Goal: Task Accomplishment & Management: Use online tool/utility

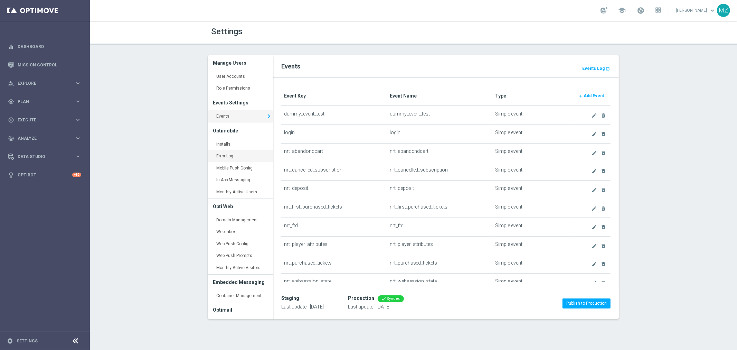
scroll to position [302, 0]
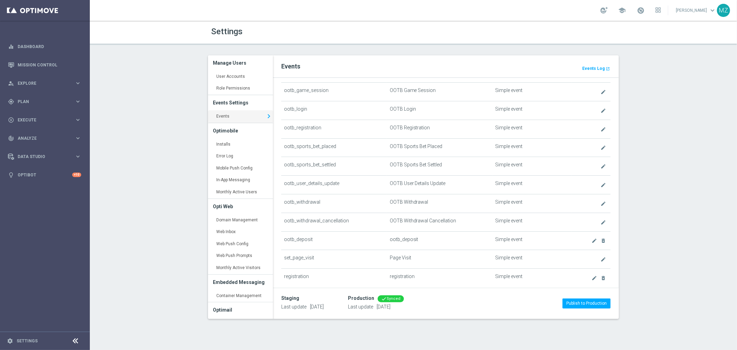
click at [226, 117] on link "Events keyboard_arrow_right" at bounding box center [240, 116] width 65 height 12
click at [42, 63] on link "Mission Control" at bounding box center [50, 65] width 64 height 18
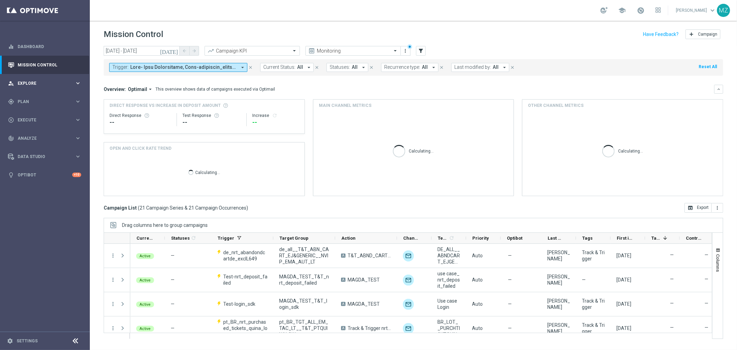
click at [78, 84] on icon "keyboard_arrow_right" at bounding box center [78, 83] width 7 height 7
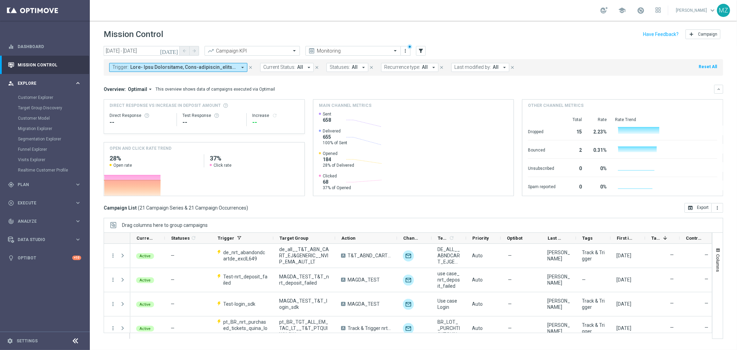
click at [78, 84] on icon "keyboard_arrow_right" at bounding box center [78, 83] width 7 height 7
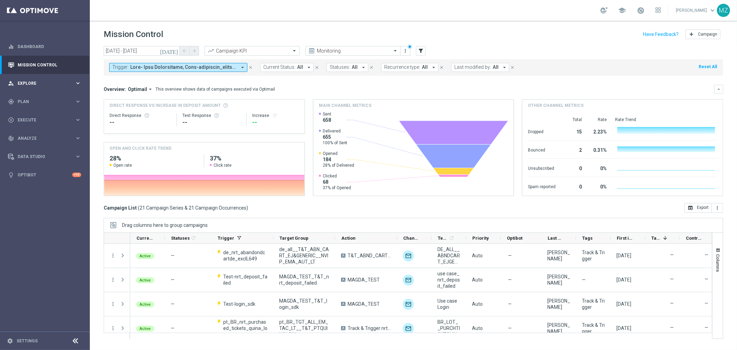
click at [78, 84] on icon "keyboard_arrow_right" at bounding box center [78, 83] width 7 height 7
click at [42, 82] on span "Explore" at bounding box center [46, 83] width 57 height 4
click at [29, 78] on div "person_search Explore keyboard_arrow_right" at bounding box center [44, 83] width 89 height 18
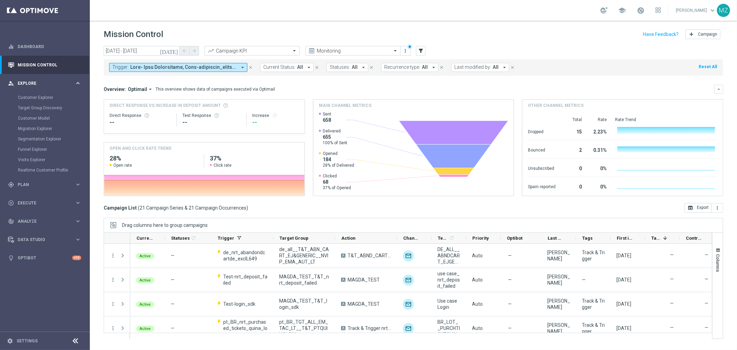
click at [80, 80] on icon "keyboard_arrow_right" at bounding box center [78, 83] width 7 height 7
click at [45, 77] on div "person_search Explore keyboard_arrow_right" at bounding box center [44, 83] width 89 height 18
click at [44, 187] on div "gps_fixed Plan" at bounding box center [41, 184] width 67 height 6
click at [40, 133] on accordion "Templates keyboard_arrow_right Optimail OptiMobile In-App OptiMobile Push Embed…" at bounding box center [53, 136] width 71 height 10
click at [40, 137] on span "Templates" at bounding box center [42, 136] width 49 height 4
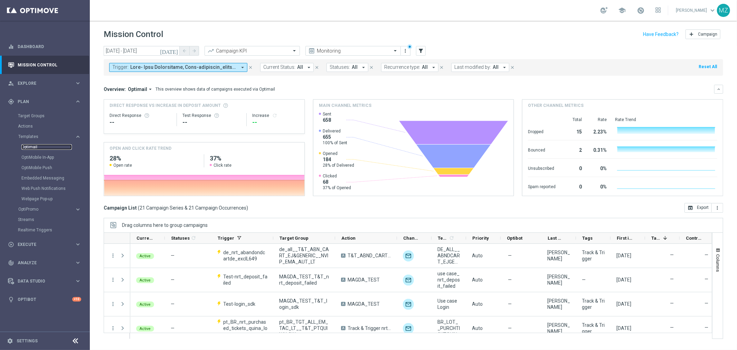
click at [32, 145] on link "Optimail" at bounding box center [46, 147] width 50 height 6
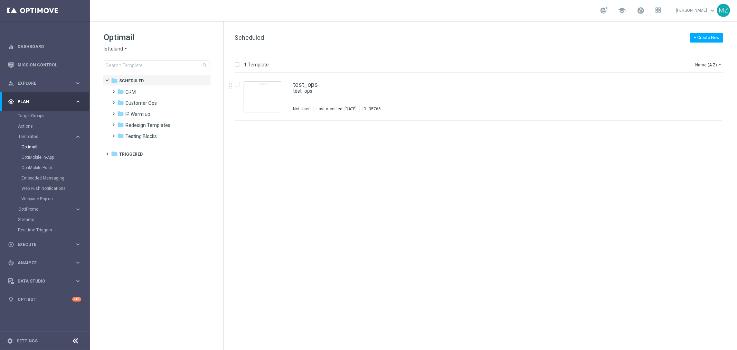
click at [122, 49] on span "lottoland" at bounding box center [113, 49] width 19 height 7
click at [0, 0] on span "Lottoland.bet.br" at bounding box center [0, 0] width 0 height 0
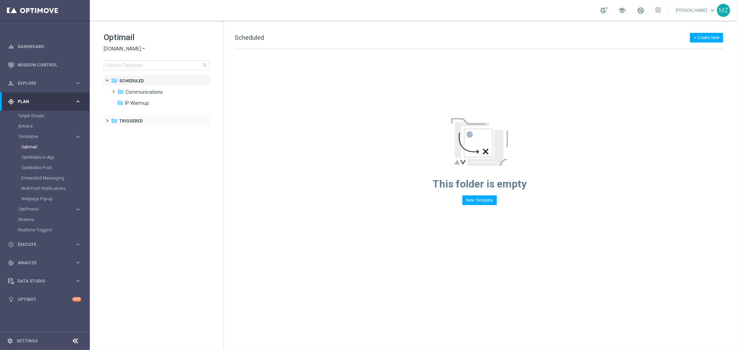
click at [107, 119] on span at bounding box center [106, 117] width 3 height 3
click at [114, 130] on span at bounding box center [112, 128] width 3 height 3
click at [135, 132] on span "ROW" at bounding box center [130, 132] width 11 height 6
click at [146, 144] on span "ROW_nrt_ftd" at bounding box center [146, 143] width 29 height 6
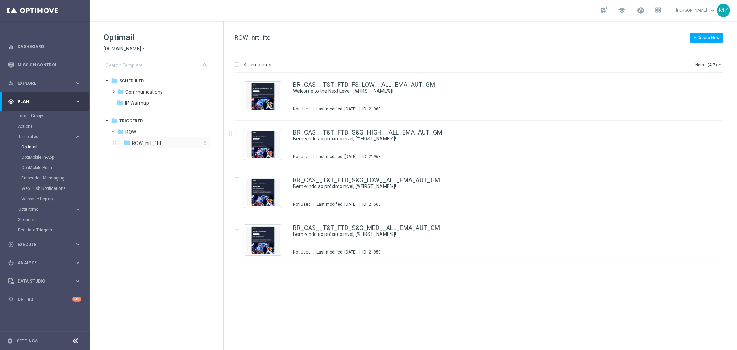
click at [168, 143] on div "folder ROW_nrt_ftd" at bounding box center [161, 143] width 74 height 8
click at [162, 132] on div "folder ROW" at bounding box center [156, 132] width 79 height 8
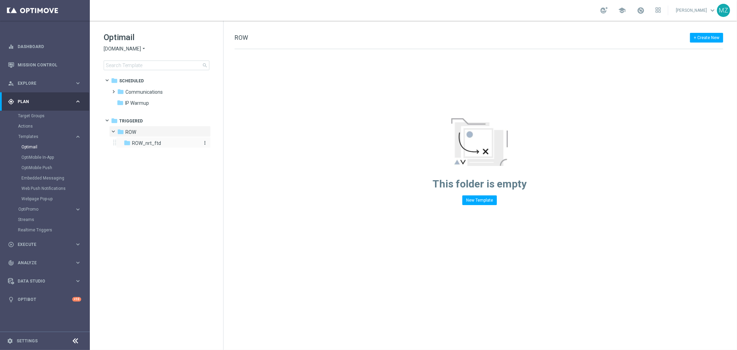
click at [164, 143] on div "folder ROW_nrt_ftd" at bounding box center [161, 143] width 74 height 8
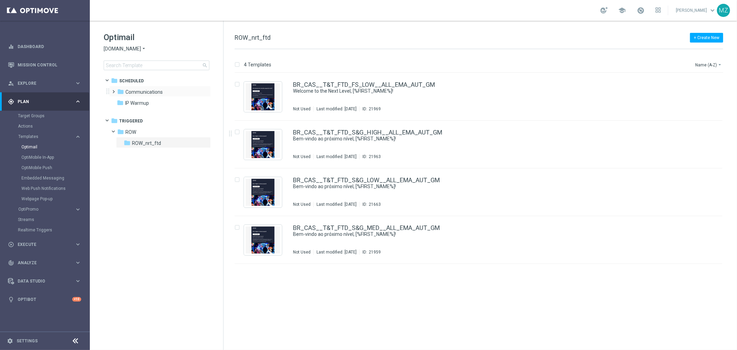
click at [113, 90] on span at bounding box center [112, 88] width 3 height 3
click at [119, 101] on span at bounding box center [119, 99] width 3 height 3
click at [168, 113] on span "CASSINO bet.br" at bounding box center [168, 114] width 59 height 6
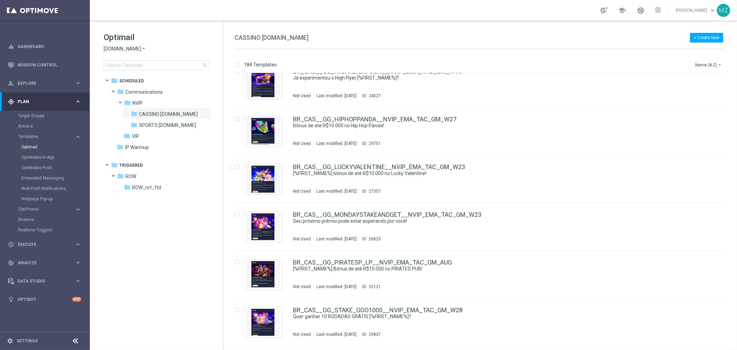
scroll to position [1492, 0]
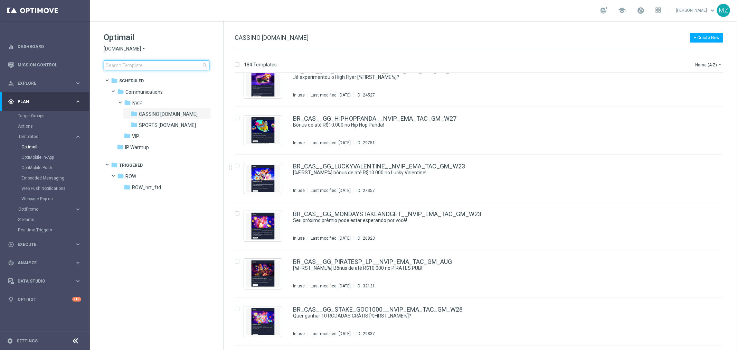
click at [177, 61] on input at bounding box center [157, 65] width 106 height 10
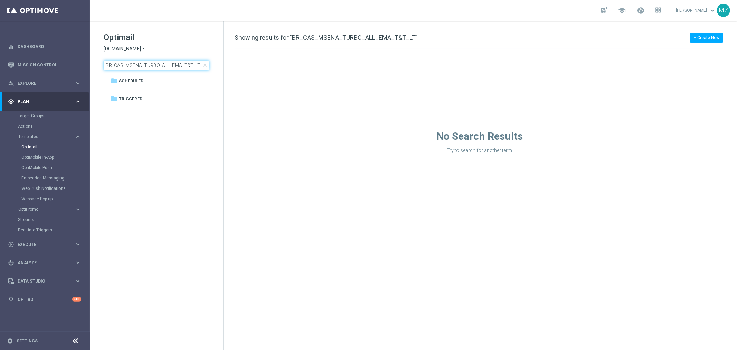
click at [161, 65] on input "BR_CAS_MSENA_TURBO_ALL_EMA_T&T_LT" at bounding box center [157, 65] width 106 height 10
type input "BR_CAS_QUINA_TURBO_ALL_EMA_T&T_LT"
click at [146, 68] on input "BR_CAS_QUINA_TURBO_ALL_EMA_T&T_LT" at bounding box center [157, 65] width 106 height 10
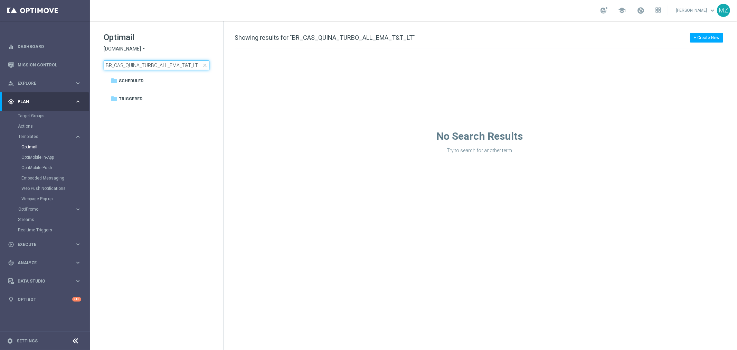
click at [146, 68] on input "BR_CAS_QUINA_TURBO_ALL_EMA_T&T_LT" at bounding box center [157, 65] width 106 height 10
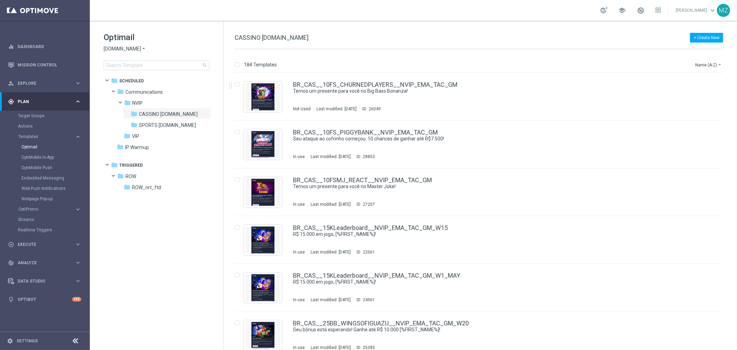
click at [476, 12] on div "school Magdalena Zazula keyboard_arrow_down MZ" at bounding box center [413, 10] width 647 height 21
click at [138, 66] on input at bounding box center [157, 65] width 106 height 10
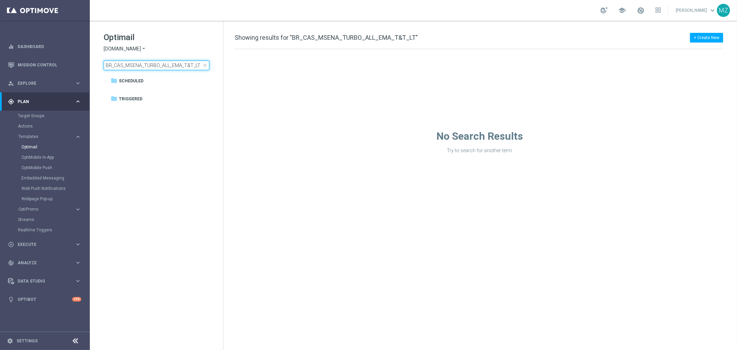
click at [118, 65] on input "BR_CAS_MSENA_TURBO_ALL_EMA_T&T_LT" at bounding box center [157, 65] width 106 height 10
type input "BR_CAS_QUINA_TURBO_ALL_EMA_T&T_LT"
click at [128, 65] on input "BR_CAS_QUINA_TURBO_ALL_EMA_T&T_LT" at bounding box center [157, 65] width 106 height 10
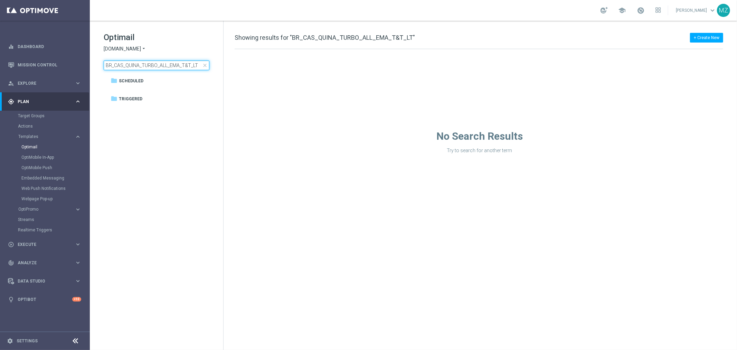
click at [128, 65] on input "BR_CAS_QUINA_TURBO_ALL_EMA_T&T_LT" at bounding box center [157, 65] width 106 height 10
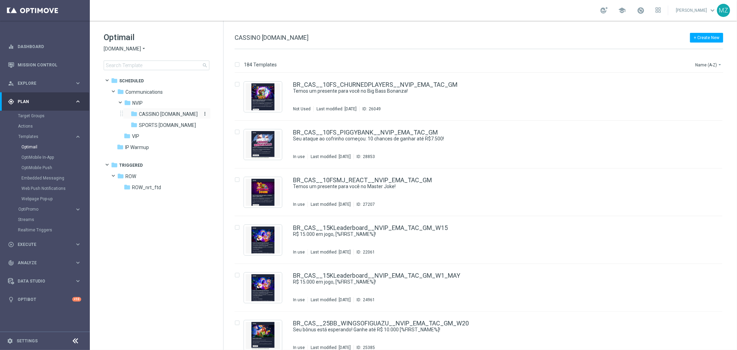
click at [165, 116] on span "CASSINO bet.br" at bounding box center [168, 114] width 59 height 6
click at [173, 64] on input at bounding box center [157, 65] width 106 height 10
type input "BR_CAS_QUINA_TURBO_ALL_EMA_T&T_LT"
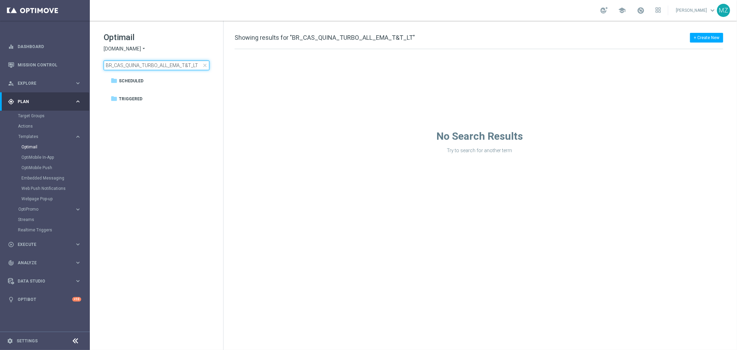
click at [173, 64] on input "BR_CAS_QUINA_TURBO_ALL_EMA_T&T_LT" at bounding box center [157, 65] width 106 height 10
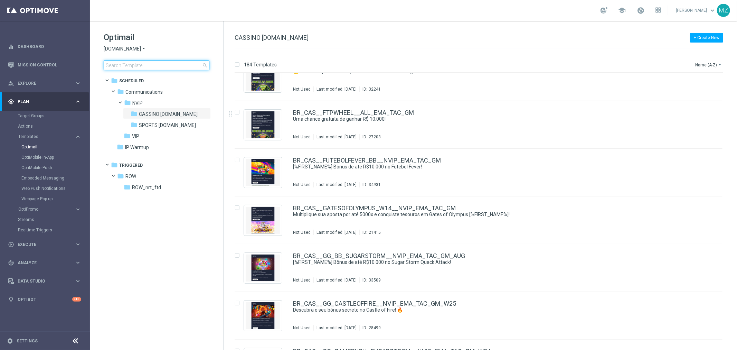
scroll to position [1069, 0]
click at [143, 67] on input at bounding box center [157, 65] width 106 height 10
type input "BR_CAS_MSENA_TURBO_ALL_EMA_T&T_LT"
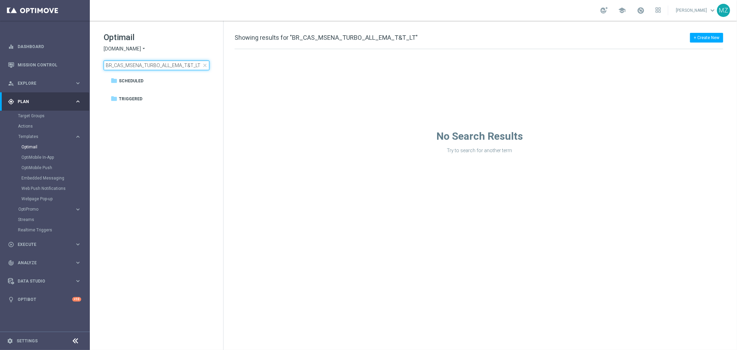
click at [143, 67] on input "BR_CAS_MSENA_TURBO_ALL_EMA_T&T_LT" at bounding box center [157, 65] width 106 height 10
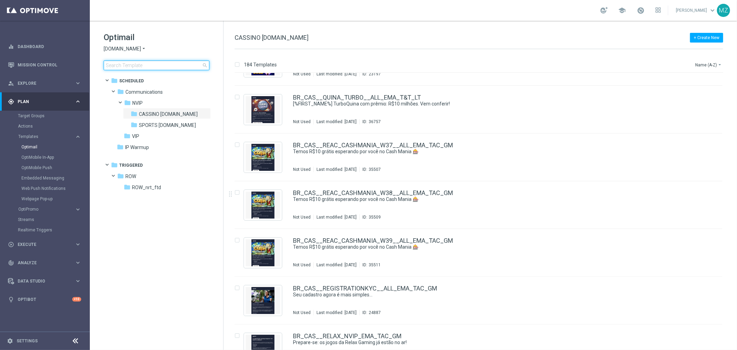
scroll to position [4621, 0]
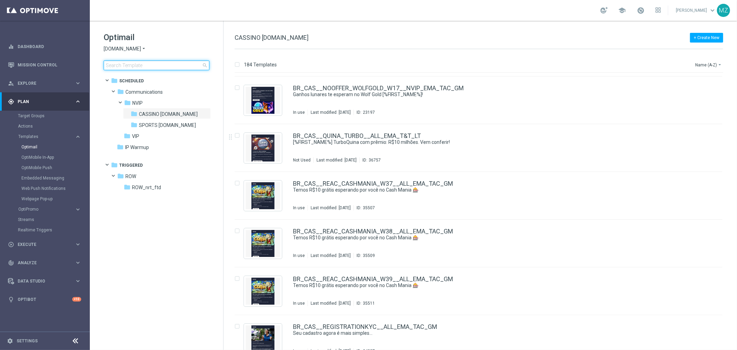
click at [146, 62] on input at bounding box center [157, 65] width 106 height 10
type input "BR_CAS__MSENA_TURBO_ALL_EMA_T&T_LT"
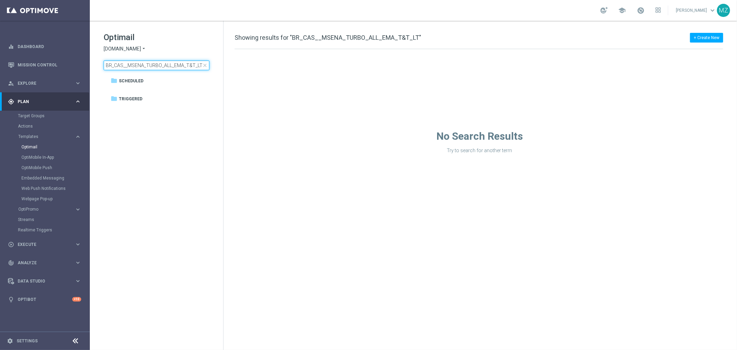
click at [148, 64] on input "BR_CAS__MSENA_TURBO_ALL_EMA_T&T_LT" at bounding box center [157, 65] width 106 height 10
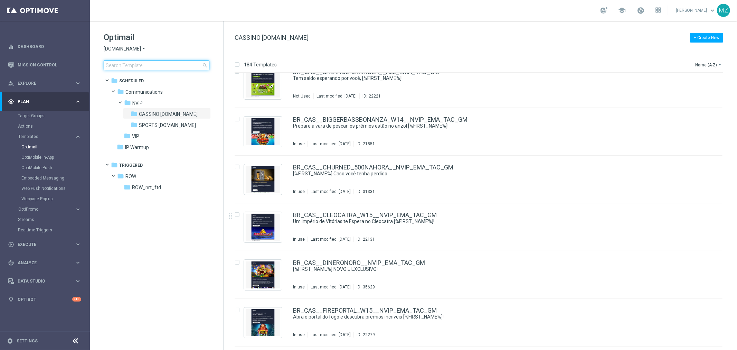
scroll to position [576, 0]
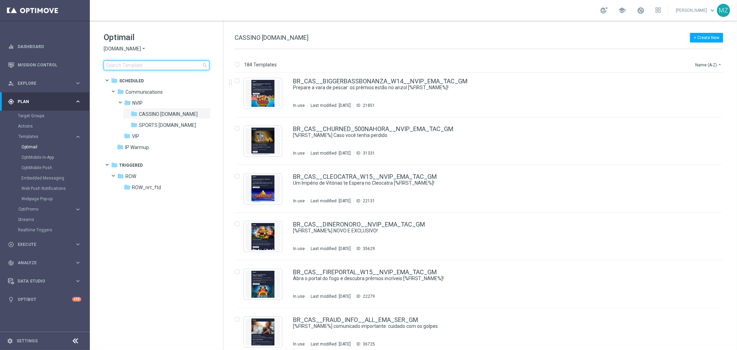
click at [173, 63] on input at bounding box center [157, 65] width 106 height 10
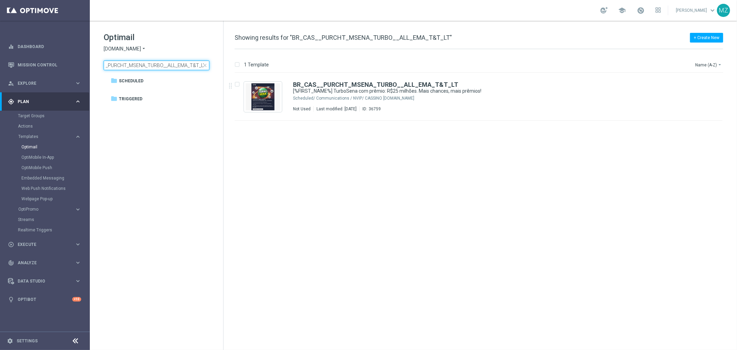
type input "BR_CAS__PURCHT_MSENA_TURBO__ALL_EMA_T&T_LT"
click at [595, 173] on div "insert_drive_file BR_CAS__PURCHT_MSENA_TURBO__ALL_EMA_T&T_LT [%FIRST_NAME%] Tur…" at bounding box center [482, 211] width 508 height 277
click at [43, 115] on link "Target Groups" at bounding box center [45, 116] width 54 height 6
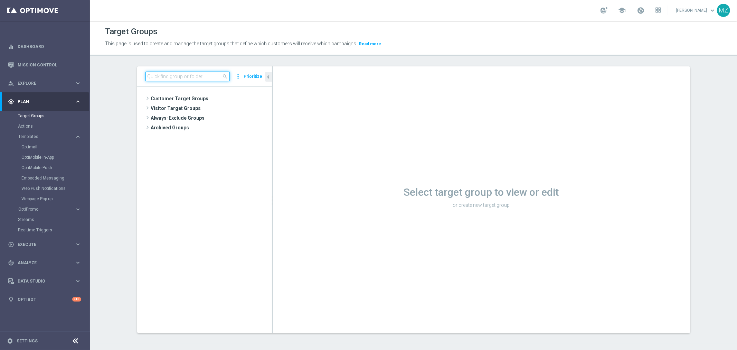
click at [171, 78] on input at bounding box center [187, 77] width 84 height 10
paste input "BR_LOT__TURBOSENA_CASINO_ACC__ALL_EMA_T&T_L"
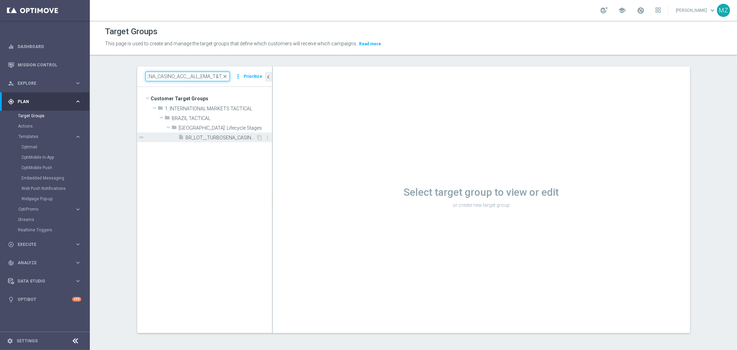
type input "BR_LOT__TURBOSENA_CASINO_ACC__ALL_EMA_T&T_L"
click at [213, 140] on div "insert_drive_file BR_LOT__TURBOSENA_CASINO_ACC__ALL_EMA_T&T_LT" at bounding box center [218, 137] width 78 height 10
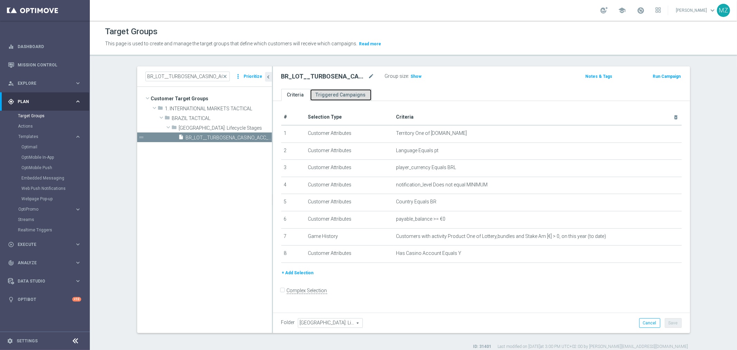
click at [346, 97] on link "Triggered Campaigns" at bounding box center [341, 95] width 62 height 12
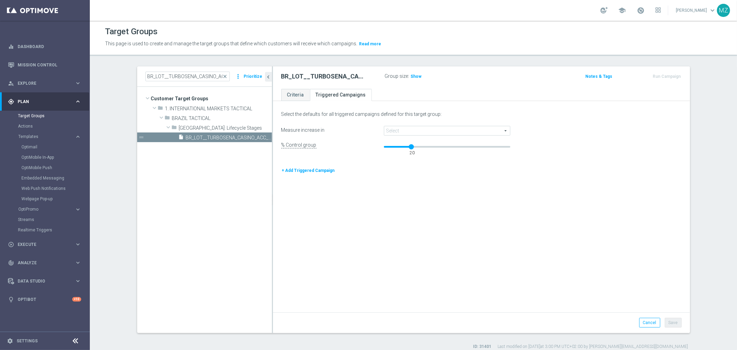
click at [398, 127] on span at bounding box center [447, 130] width 126 height 9
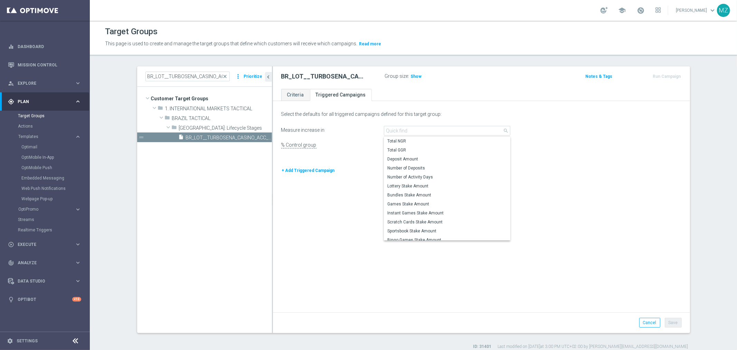
drag, startPoint x: 563, startPoint y: 186, endPoint x: 319, endPoint y: 111, distance: 255.7
click at [564, 186] on div "Select the defaults for all triggered campaigns defined for this target group: …" at bounding box center [481, 207] width 417 height 209
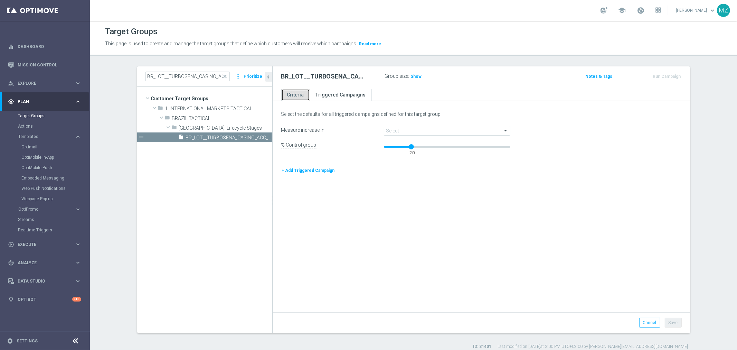
click at [296, 97] on link "Criteria" at bounding box center [295, 95] width 29 height 12
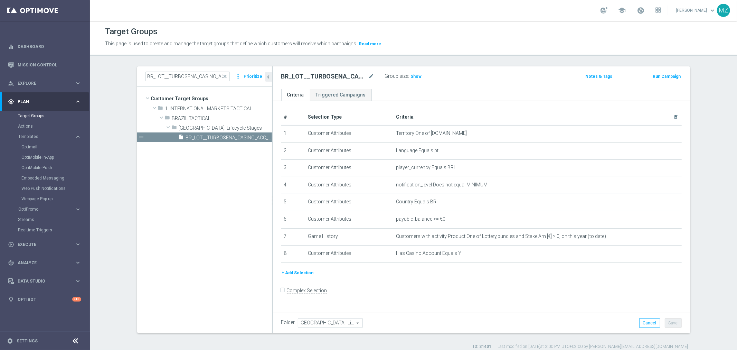
click at [668, 74] on button "Run Campaign" at bounding box center [666, 77] width 29 height 8
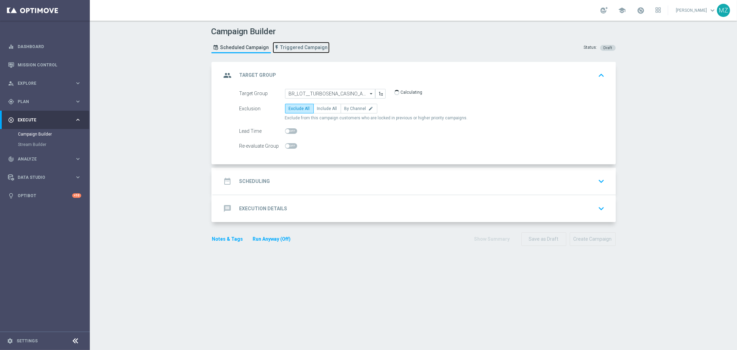
click at [294, 49] on span "Triggered Campaign" at bounding box center [303, 48] width 47 height 6
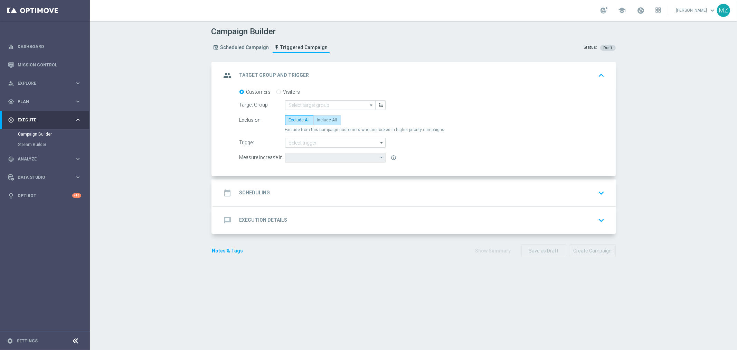
click at [325, 124] on label "Include All" at bounding box center [327, 120] width 28 height 10
click at [322, 123] on input "Include All" at bounding box center [319, 121] width 4 height 4
radio input "true"
click at [321, 107] on input at bounding box center [330, 105] width 90 height 10
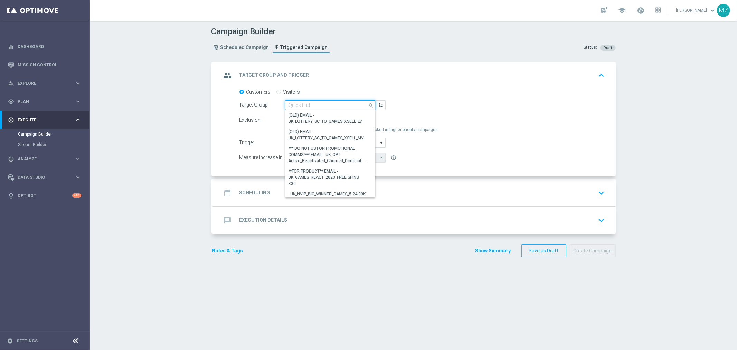
paste input "BR_LOT__TURBOSENA_CASINO_ACC__ALL_EMA_T&T_L"
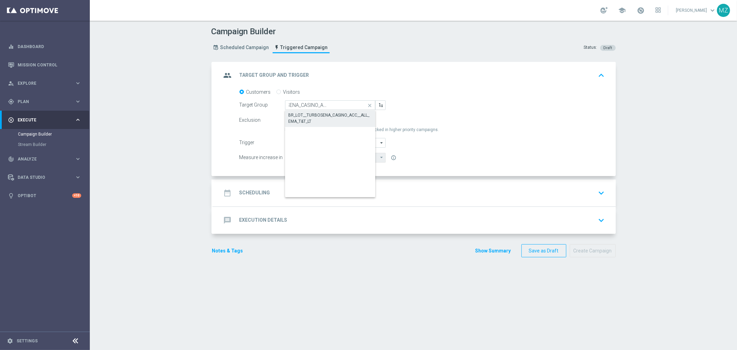
click at [322, 116] on div "BR_LOT__TURBOSENA_CASINO_ACC__ALL_EMA_T&T_LT" at bounding box center [330, 118] width 84 height 12
type input "BR_LOT__TURBOSENA_CASINO_ACC__ALL_EMA_T&T_LT"
type input "Deposit Amount"
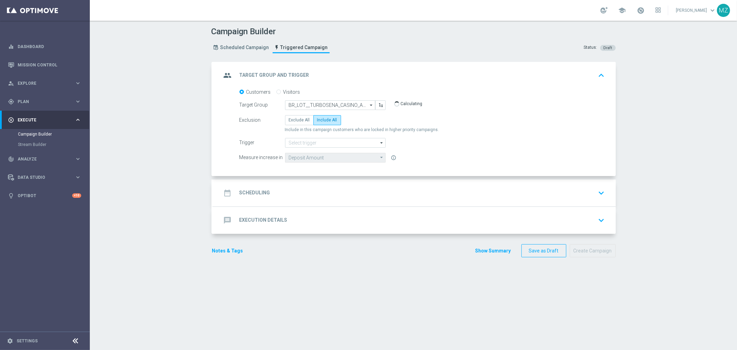
click at [395, 196] on div "date_range Scheduling keyboard_arrow_down" at bounding box center [414, 192] width 386 height 13
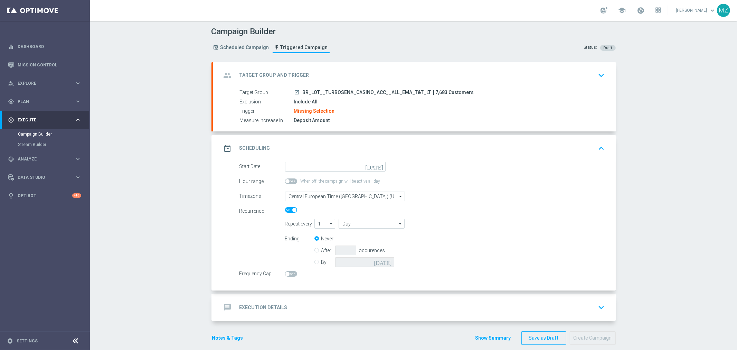
click at [367, 121] on div "Deposit Amount" at bounding box center [448, 120] width 308 height 7
click at [602, 74] on icon "keyboard_arrow_down" at bounding box center [601, 75] width 10 height 10
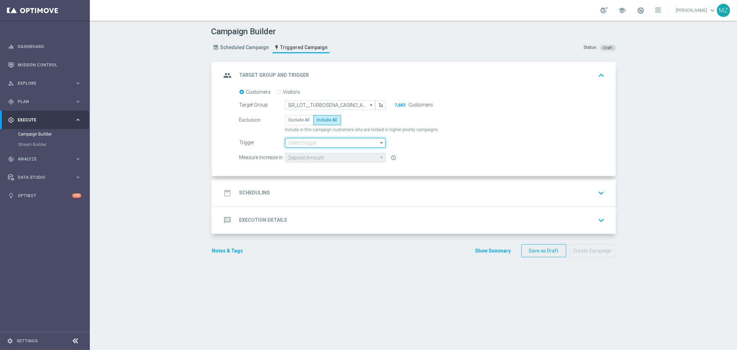
click at [295, 145] on input at bounding box center [335, 143] width 101 height 10
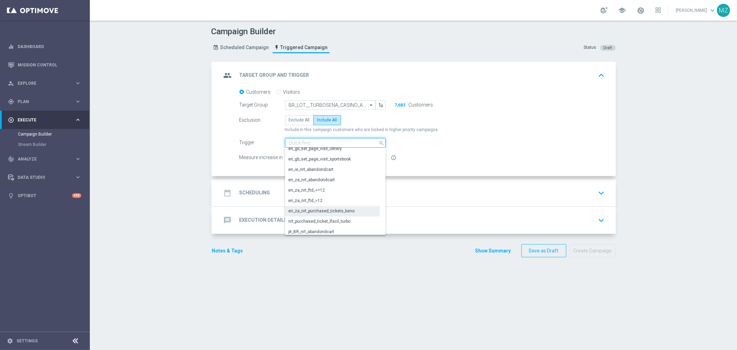
scroll to position [230, 0]
click at [351, 221] on div "pt_BR_nrt_purchased_ticket_msena_turbo" at bounding box center [328, 223] width 79 height 6
type input "pt_BR_nrt_purchased_ticket_msena_turbo"
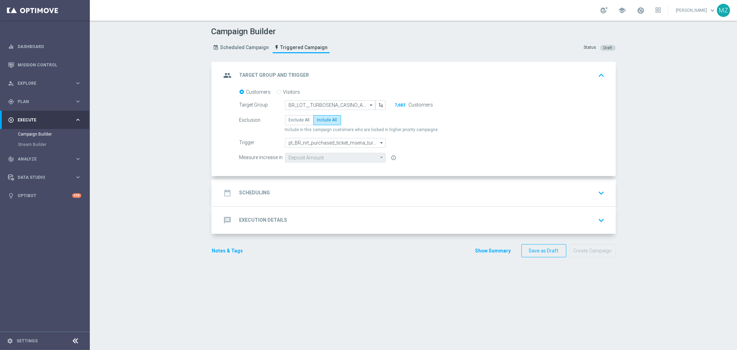
click at [401, 188] on div "date_range Scheduling keyboard_arrow_down" at bounding box center [414, 192] width 386 height 13
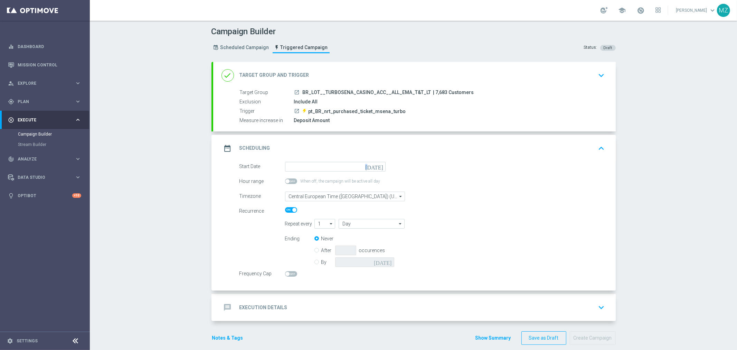
click at [375, 168] on icon "today" at bounding box center [375, 166] width 20 height 8
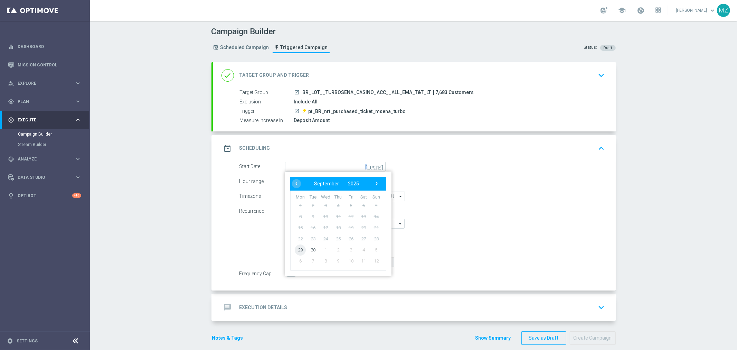
click at [297, 250] on span "29" at bounding box center [300, 249] width 11 height 11
type input "29 Sep 2025"
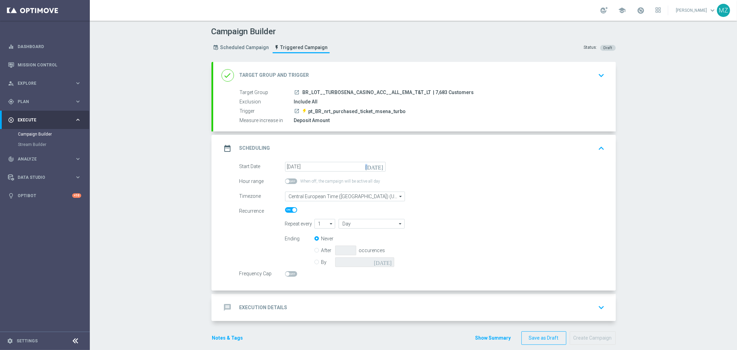
scroll to position [8, 0]
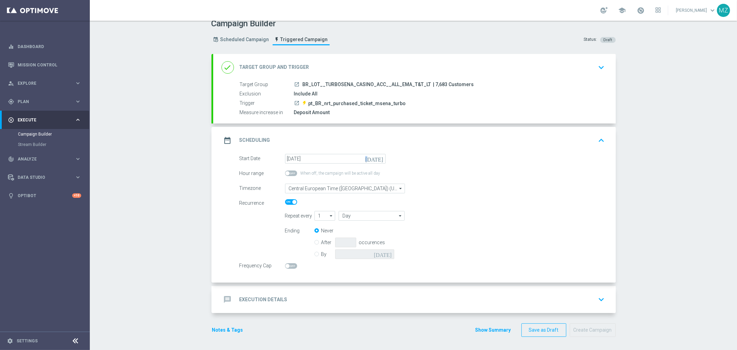
click at [604, 296] on button "keyboard_arrow_down" at bounding box center [602, 299] width 12 height 13
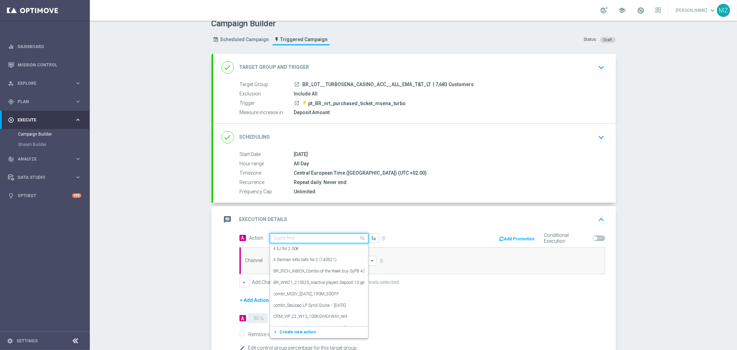
click at [300, 239] on input "text" at bounding box center [312, 238] width 77 height 6
type input "t"
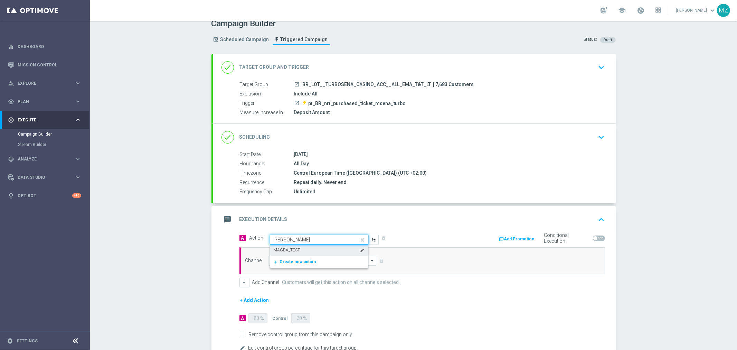
click at [300, 252] on div "MAGDA_TEST edit" at bounding box center [319, 249] width 91 height 11
type input "magda"
click at [285, 262] on input at bounding box center [322, 261] width 108 height 10
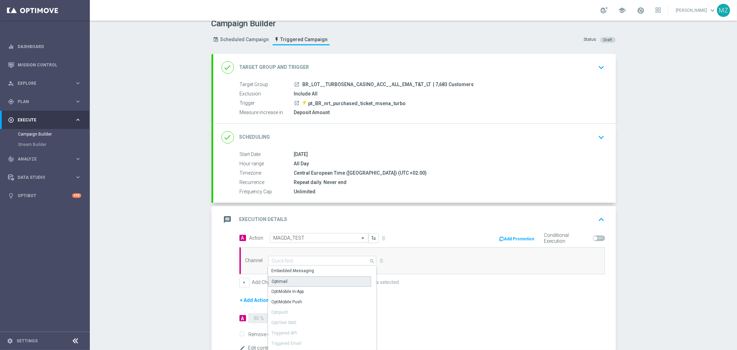
click at [284, 277] on div "Optimail" at bounding box center [319, 281] width 103 height 10
type input "Optimail"
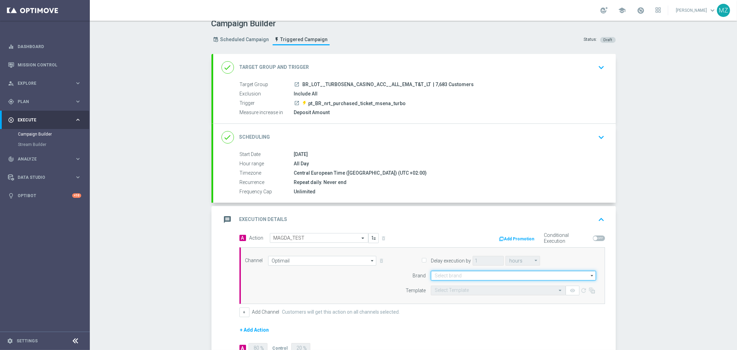
click at [477, 275] on input at bounding box center [513, 275] width 165 height 10
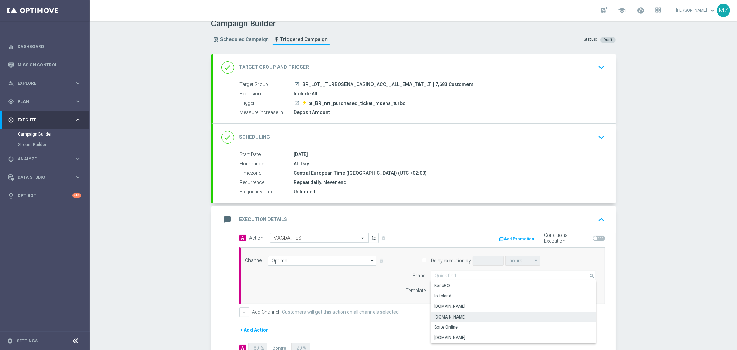
click at [467, 316] on div "[DOMAIN_NAME]" at bounding box center [513, 317] width 165 height 10
type input "[DOMAIN_NAME]"
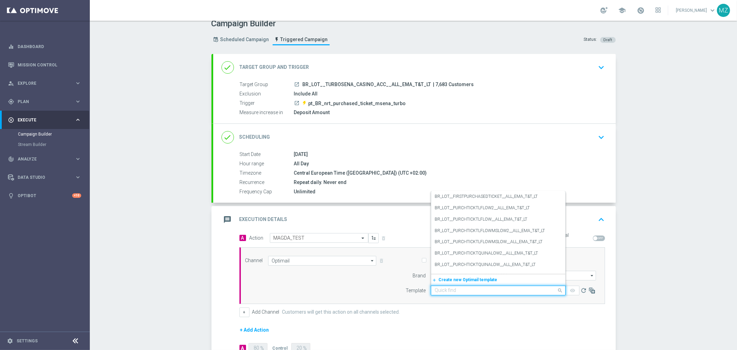
click at [465, 291] on input "text" at bounding box center [491, 290] width 113 height 6
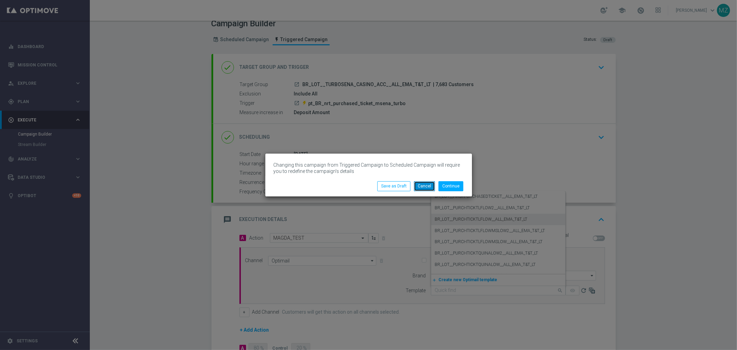
click at [422, 185] on button "Cancel" at bounding box center [424, 186] width 21 height 10
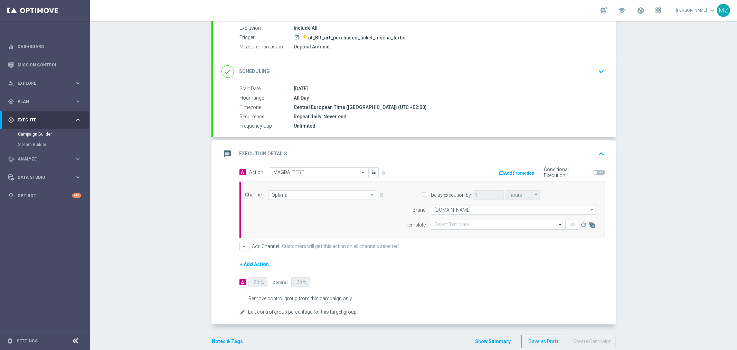
scroll to position [85, 0]
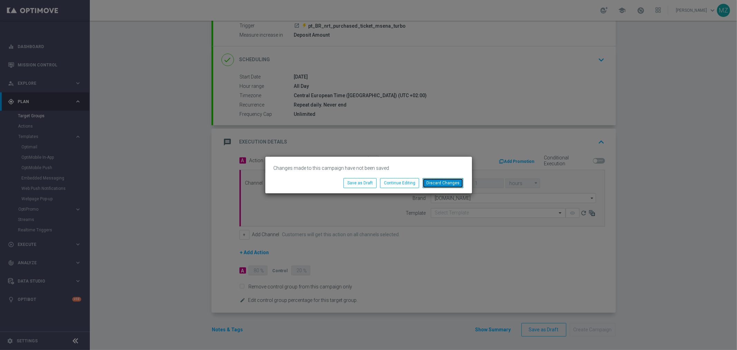
click at [440, 180] on button "Discard Changes" at bounding box center [442, 183] width 41 height 10
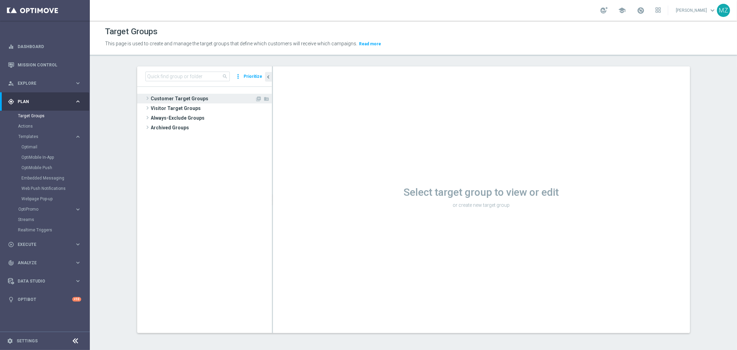
click at [145, 98] on span at bounding box center [147, 98] width 7 height 8
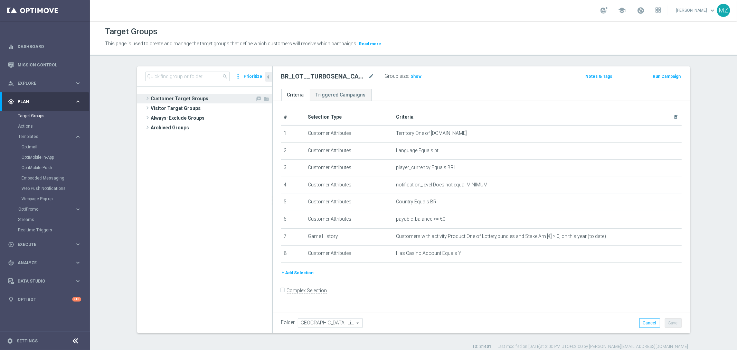
click at [144, 95] on span at bounding box center [147, 98] width 7 height 8
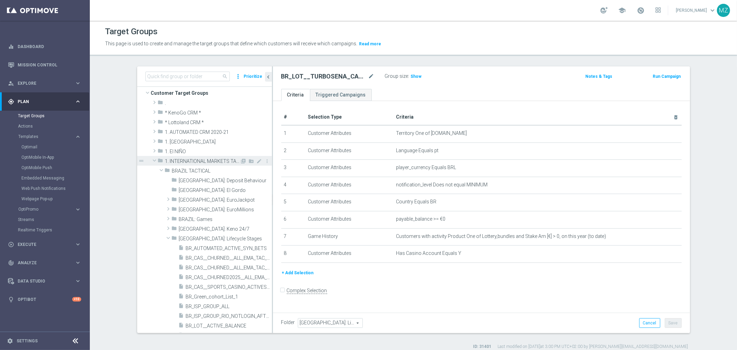
scroll to position [38, 0]
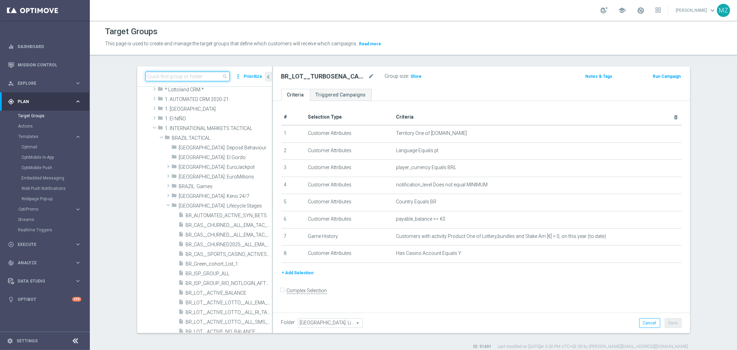
click at [201, 73] on input at bounding box center [187, 77] width 84 height 10
paste input "BR_LOT__TURBOSENA_CASINO_ACC__ALL_EMA_T&T_LT"
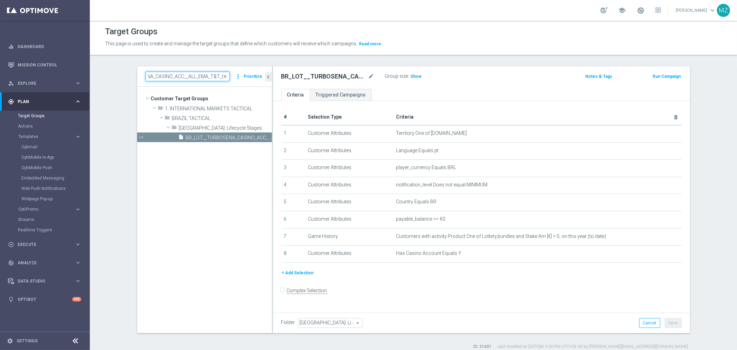
scroll to position [0, 0]
type input "BR_LOT__TURBOSENA_CASINO_ACC__ALL_EMA_T&T_LT"
click at [233, 137] on span "BR_LOT__TURBOSENA_CASINO_ACC__ALL_EMA_T&T_LT" at bounding box center [221, 138] width 70 height 6
click at [345, 95] on link "Triggered Campaigns" at bounding box center [341, 95] width 62 height 12
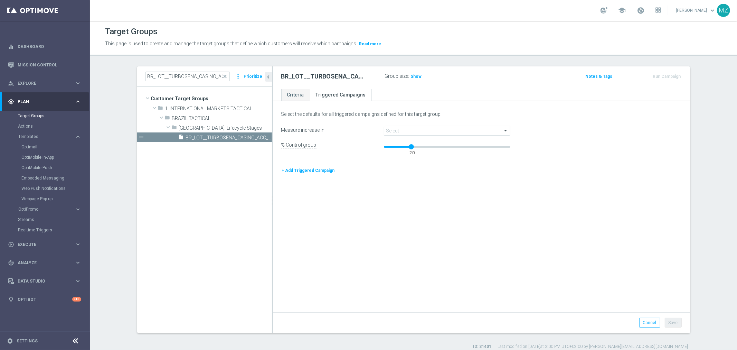
click at [412, 130] on span at bounding box center [447, 130] width 126 height 9
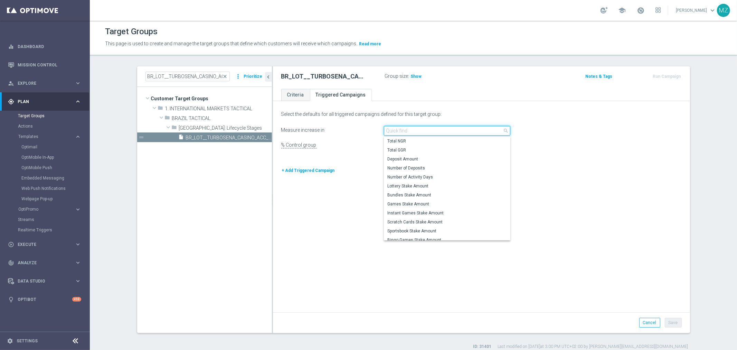
click at [412, 130] on input "search" at bounding box center [447, 131] width 126 height 10
click at [606, 159] on div "Select the defaults for all triggered campaigns defined for this target group: …" at bounding box center [481, 207] width 417 height 209
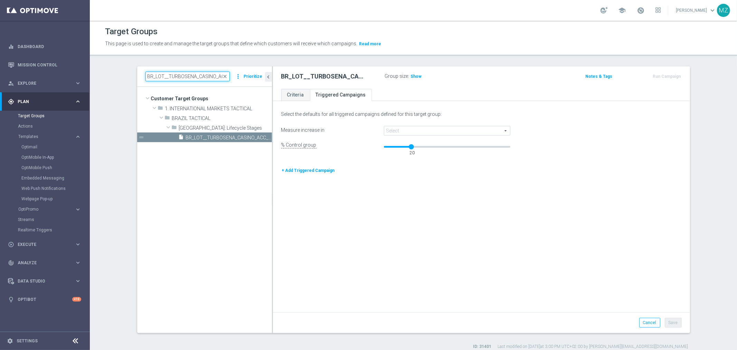
click at [191, 74] on input "BR_LOT__TURBOSENA_CASINO_ACC__ALL_EMA_T&T_LT" at bounding box center [187, 77] width 84 height 10
click at [219, 135] on span "BR_LOT__TURBOSENA_CASINO_ACC__ALL_EMA_T&T_LT" at bounding box center [221, 138] width 70 height 6
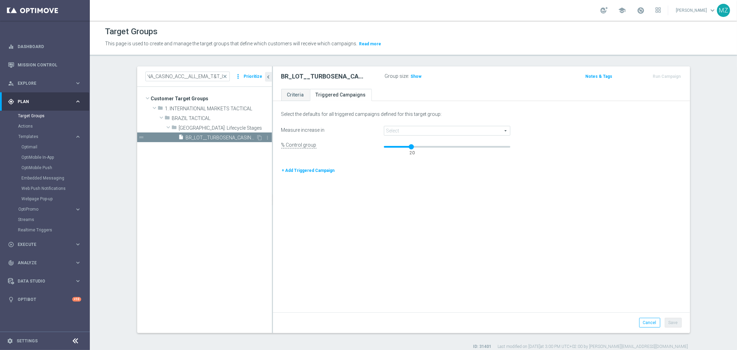
scroll to position [0, 0]
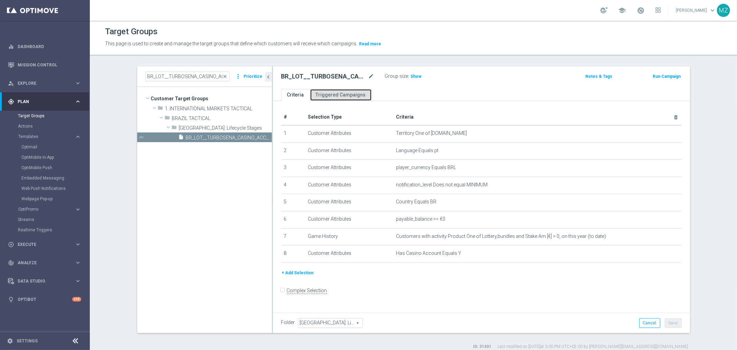
click at [319, 91] on link "Triggered Campaigns" at bounding box center [341, 95] width 62 height 12
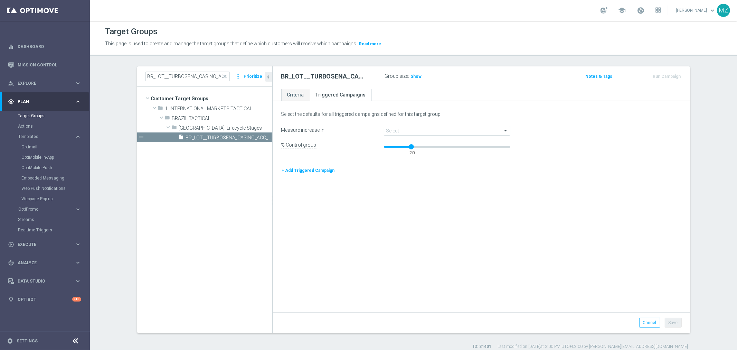
click at [451, 131] on span at bounding box center [447, 130] width 126 height 9
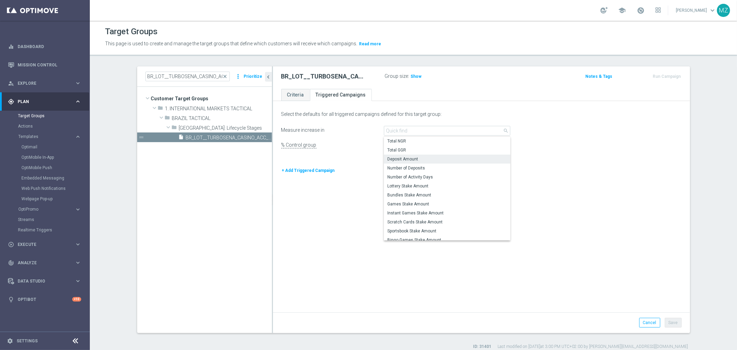
click at [435, 158] on span "Deposit Amount" at bounding box center [447, 159] width 120 height 6
type input "Deposit Amount"
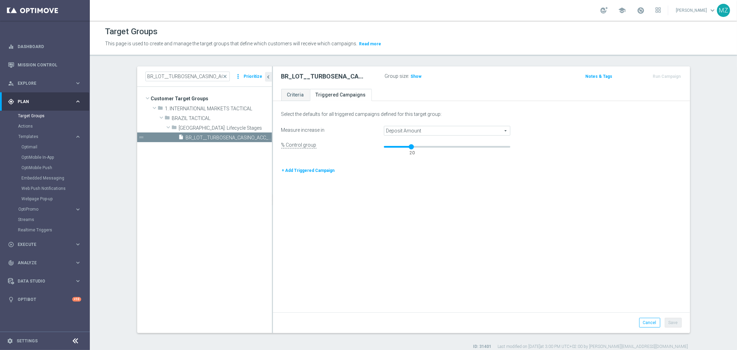
click at [511, 248] on div "Select the defaults for all triggered campaigns defined for this target group: …" at bounding box center [481, 207] width 417 height 209
drag, startPoint x: 408, startPoint y: 146, endPoint x: 396, endPoint y: 146, distance: 12.1
click at [396, 146] on div at bounding box center [398, 146] width 5 height 5
click at [673, 323] on button "Save" at bounding box center [673, 322] width 17 height 10
click at [202, 76] on input "BR_LOT__TURBOSENA_CASINO_ACC__ALL_EMA_T&T_LT" at bounding box center [187, 77] width 84 height 10
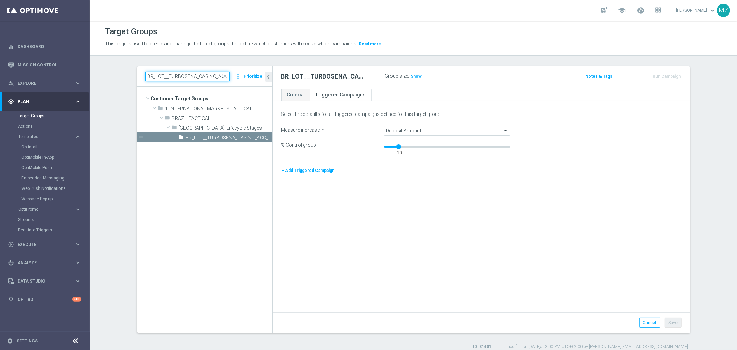
click at [202, 76] on input "BR_LOT__TURBOSENA_CASINO_ACC__ALL_EMA_T&T_LT" at bounding box center [187, 77] width 84 height 10
paste input "QUI"
type input "BR_LOT__TURBOQUINA_CASINO_ACC__ALL_EMA_T&T_LT"
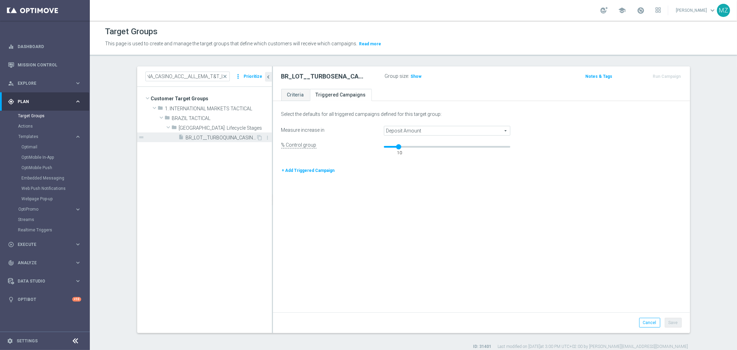
click at [207, 140] on span "BR_LOT__TURBOQUINA_CASINO_ACC__ALL_EMA_T&T_LT" at bounding box center [221, 138] width 70 height 6
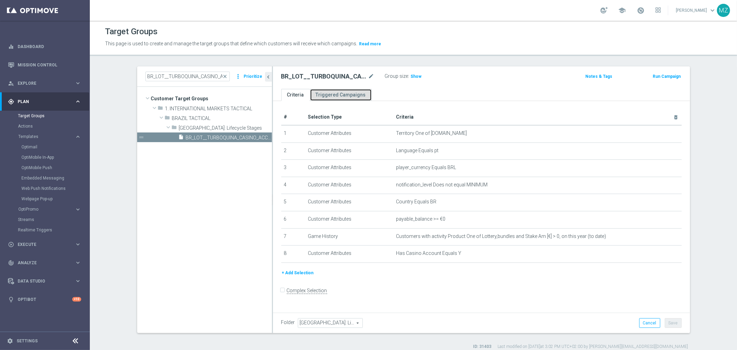
click at [346, 91] on link "Triggered Campaigns" at bounding box center [341, 95] width 62 height 12
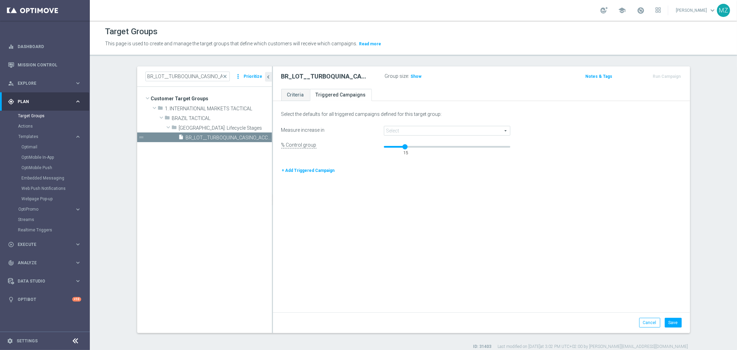
drag, startPoint x: 408, startPoint y: 146, endPoint x: 400, endPoint y: 146, distance: 8.6
click at [402, 146] on div at bounding box center [404, 146] width 5 height 5
drag, startPoint x: 401, startPoint y: 146, endPoint x: 394, endPoint y: 146, distance: 6.9
click at [396, 146] on div at bounding box center [398, 146] width 5 height 5
click at [421, 129] on span "Deposit Amount" at bounding box center [447, 130] width 126 height 9
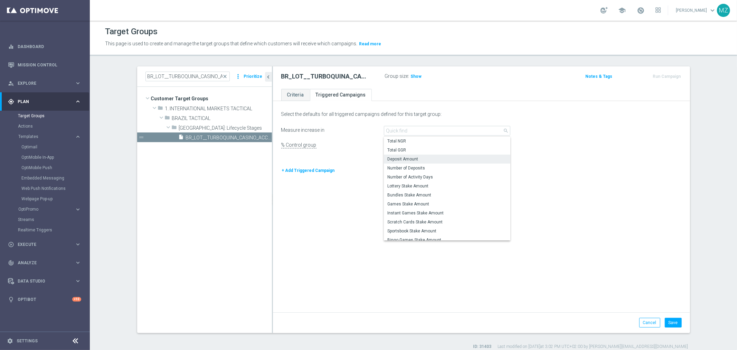
click at [411, 154] on label "Deposit Amount" at bounding box center [447, 158] width 126 height 9
type input "Deposit Amount"
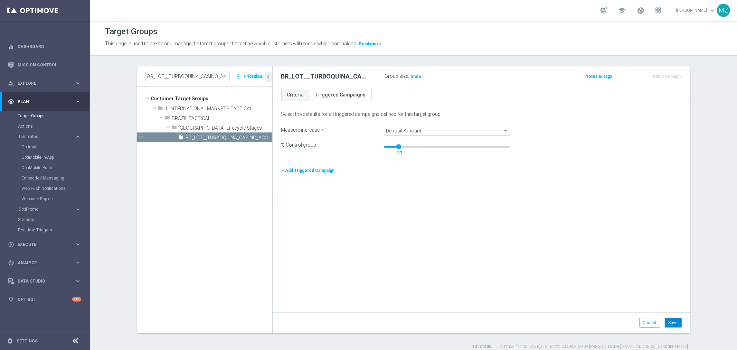
click at [667, 319] on button "Save" at bounding box center [673, 322] width 17 height 10
click at [300, 96] on link "Criteria" at bounding box center [295, 95] width 29 height 12
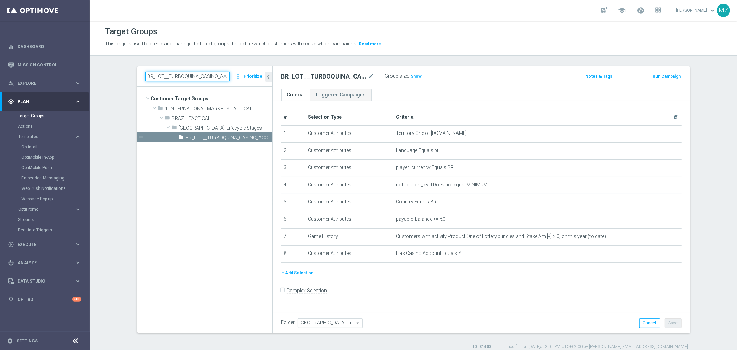
click at [184, 78] on input "BR_LOT__TURBOQUINA_CASINO_ACC__ALL_EMA_T&T_LT" at bounding box center [187, 77] width 84 height 10
paste input "FACIL"
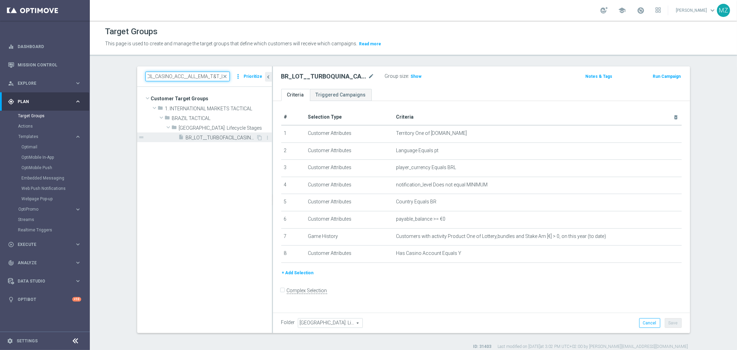
type input "BR_LOT__TURBOFACIL_CASINO_ACC__ALL_EMA_T&T_LT"
click at [224, 137] on span "BR_LOT__TURBOFACIL_CASINO_ACC__ALL_EMA_T&T_LT" at bounding box center [221, 138] width 70 height 6
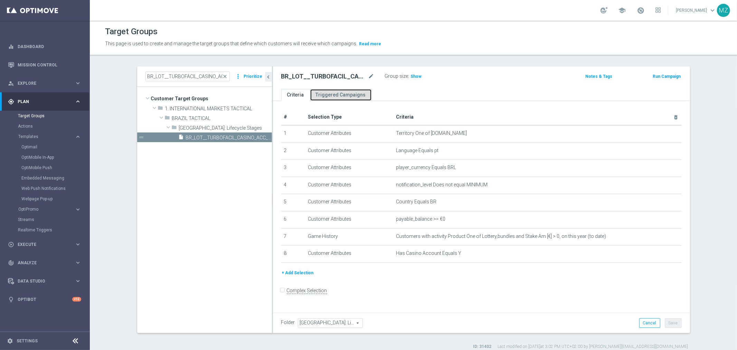
click at [337, 94] on link "Triggered Campaigns" at bounding box center [341, 95] width 62 height 12
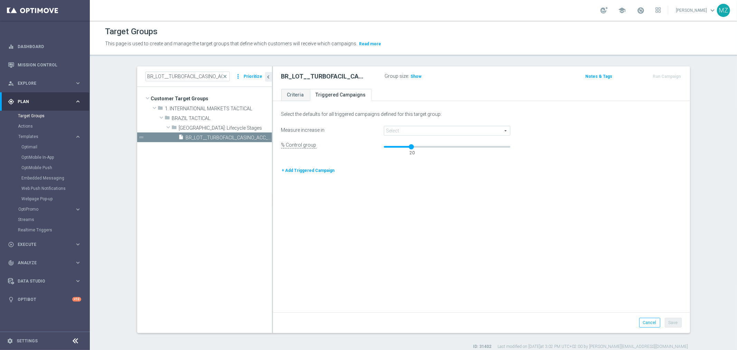
click at [409, 147] on div "20" at bounding box center [412, 145] width 6 height 3
drag, startPoint x: 407, startPoint y: 146, endPoint x: 397, endPoint y: 146, distance: 10.0
click at [397, 146] on div at bounding box center [398, 146] width 5 height 5
click at [408, 129] on span "Deposit Amount" at bounding box center [447, 130] width 126 height 9
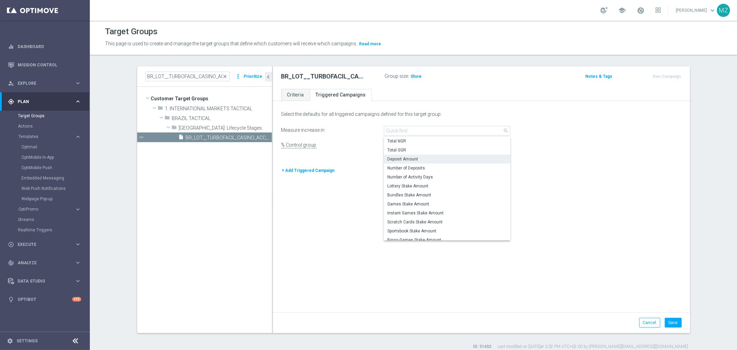
click at [411, 157] on span "Deposit Amount" at bounding box center [447, 159] width 120 height 6
type input "Deposit Amount"
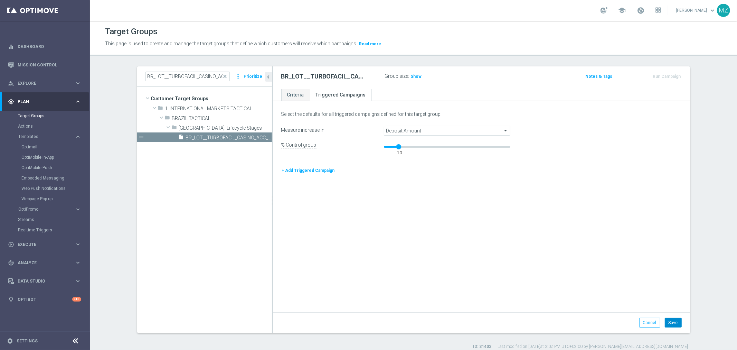
click at [668, 324] on button "Save" at bounding box center [673, 322] width 17 height 10
click at [296, 96] on link "Criteria" at bounding box center [295, 95] width 29 height 12
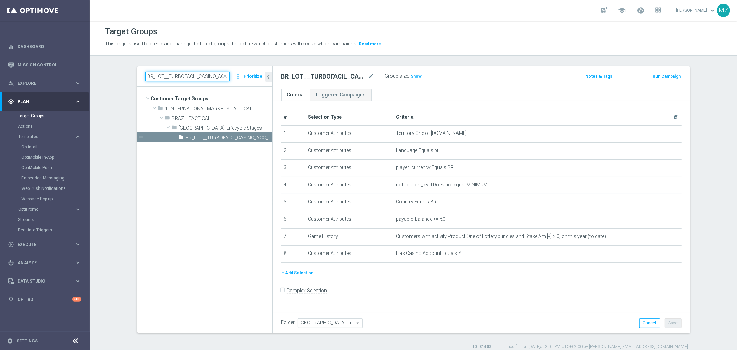
click at [187, 77] on input "BR_LOT__TURBOFACIL_CASINO_ACC__ALL_EMA_T&T_LT" at bounding box center [187, 77] width 84 height 10
paste input "SENA"
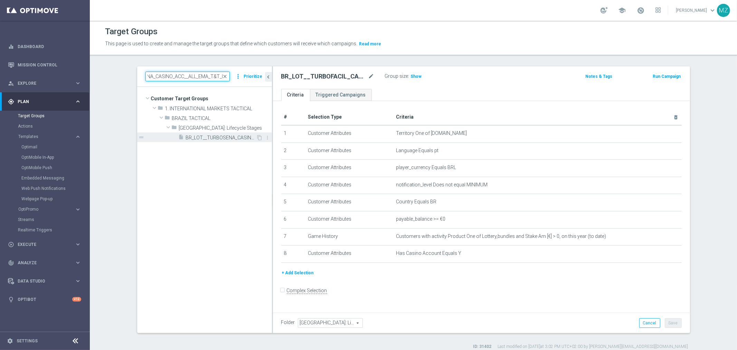
type input "BR_LOT__TURBOSENA_CASINO_ACC__ALL_EMA_T&T_LT"
click at [205, 140] on div "insert_drive_file BR_LOT__TURBOSENA_CASINO_ACC__ALL_EMA_T&T_LT" at bounding box center [218, 137] width 78 height 10
click at [667, 76] on button "Run Campaign" at bounding box center [666, 77] width 29 height 8
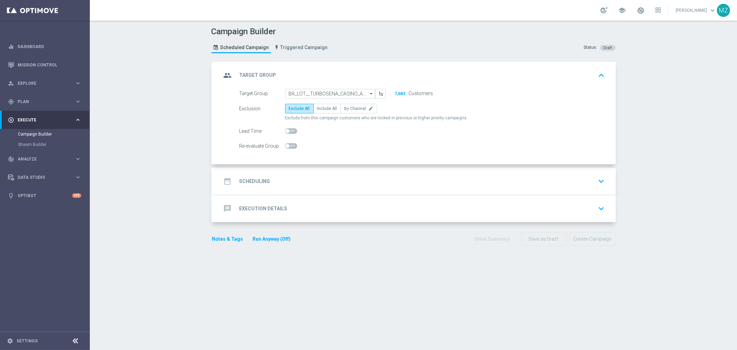
click at [296, 40] on div "Scheduled Campaign Triggered Campaign" at bounding box center [271, 47] width 120 height 18
click at [298, 46] on span "Triggered Campaign" at bounding box center [303, 48] width 47 height 6
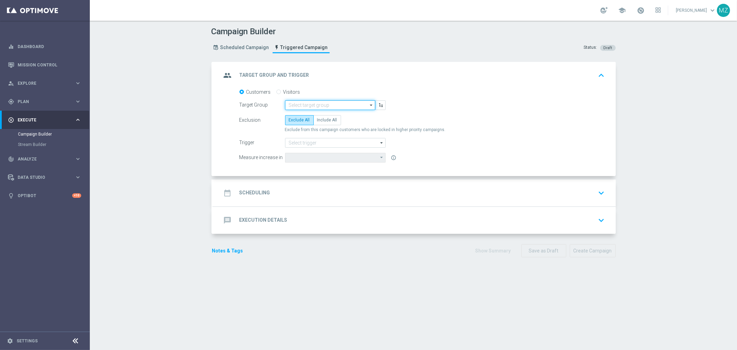
click at [314, 105] on input at bounding box center [330, 105] width 90 height 10
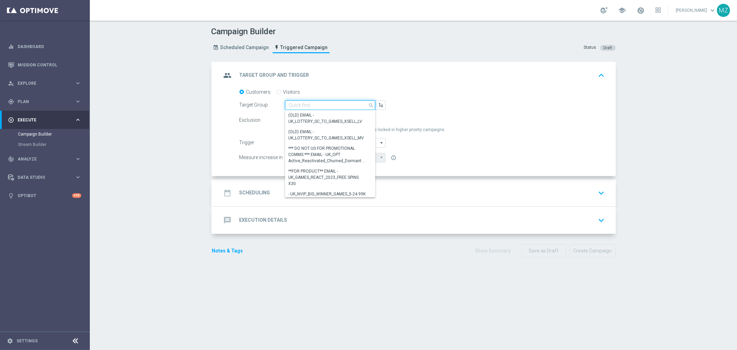
paste input "BR_LOT__TURBOSENA_CASINO_ACC__ALL_EMA_T&T_LT"
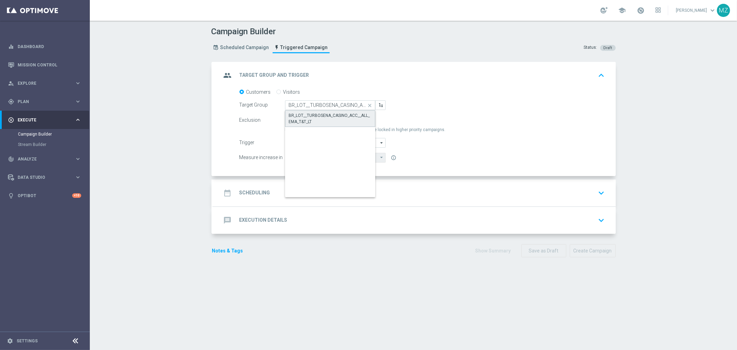
click at [313, 113] on div "BR_LOT__TURBOSENA_CASINO_ACC__ALL_EMA_T&T_LT" at bounding box center [330, 118] width 83 height 12
type input "BR_LOT__TURBOSENA_CASINO_ACC__ALL_EMA_T&T_LT"
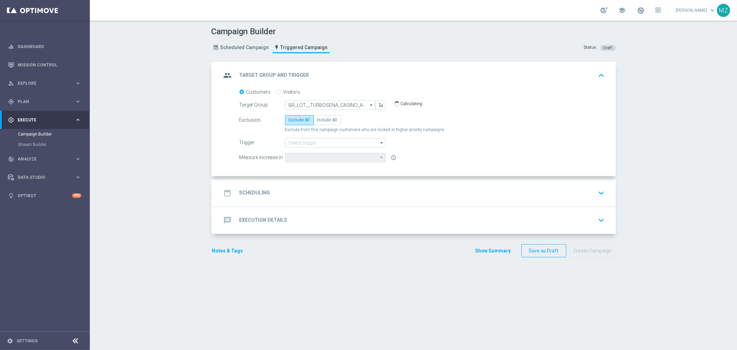
type input "Deposit Amount"
click at [323, 124] on label "Include All" at bounding box center [327, 120] width 28 height 10
click at [322, 123] on input "Include All" at bounding box center [319, 121] width 4 height 4
radio input "true"
click at [318, 142] on input at bounding box center [335, 143] width 101 height 10
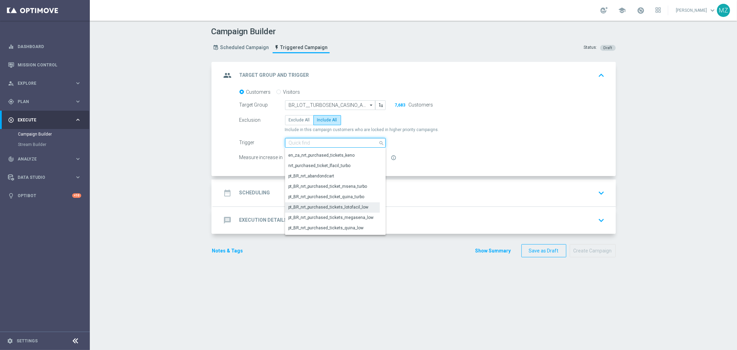
scroll to position [268, 0]
click at [353, 185] on div "pt_BR_nrt_purchased_ticket_msena_turbo" at bounding box center [327, 185] width 79 height 6
type input "pt_BR_nrt_purchased_ticket_msena_turbo"
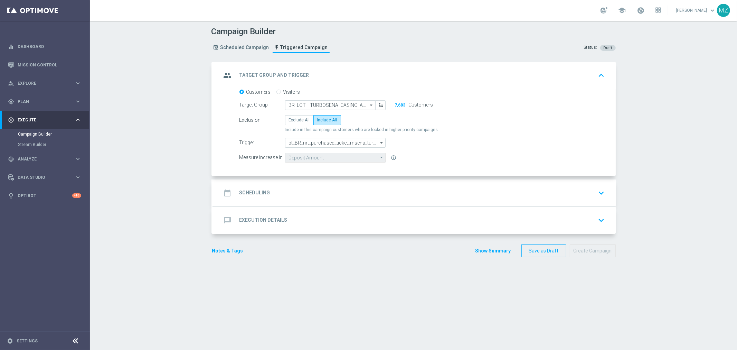
click at [352, 184] on div "date_range Scheduling keyboard_arrow_down" at bounding box center [414, 192] width 402 height 27
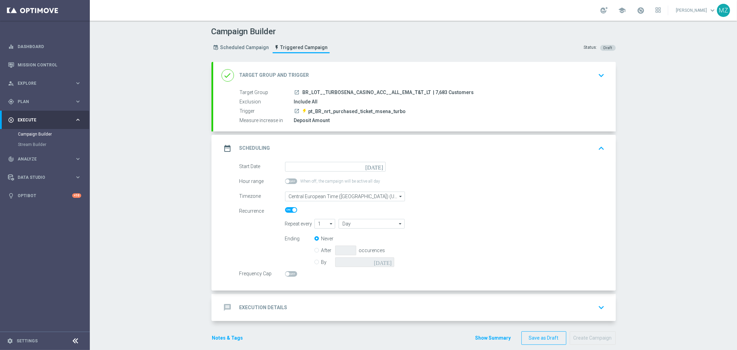
click at [381, 165] on icon "today" at bounding box center [375, 166] width 20 height 8
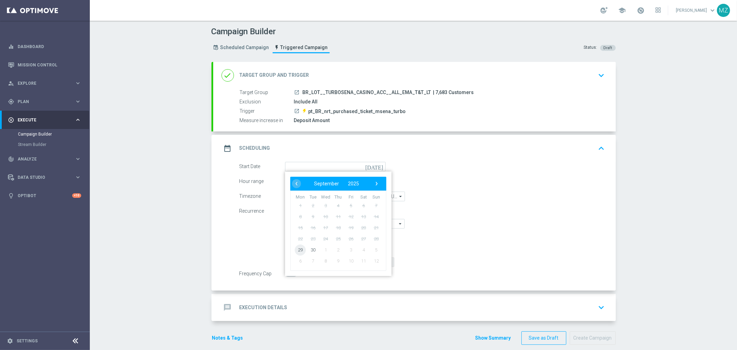
click at [295, 249] on span "29" at bounding box center [300, 249] width 11 height 11
type input "29 Sep 2025"
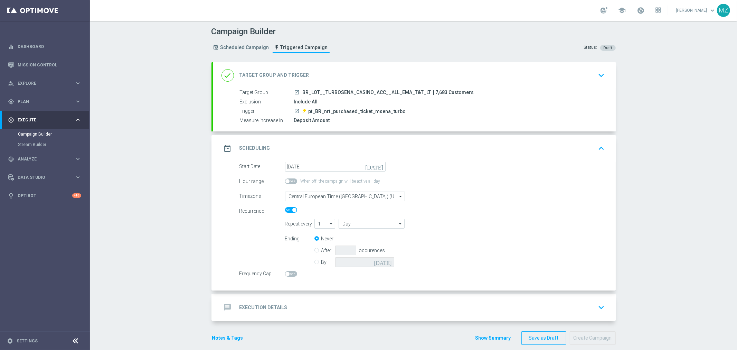
click at [519, 205] on form "Start Date 29 Sep 2025 today Hour range When off, the campaign will be active a…" at bounding box center [421, 219] width 365 height 115
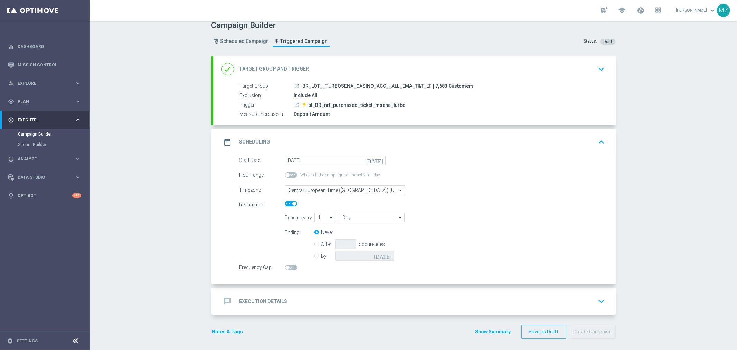
scroll to position [8, 0]
click at [601, 299] on icon "keyboard_arrow_down" at bounding box center [601, 299] width 10 height 10
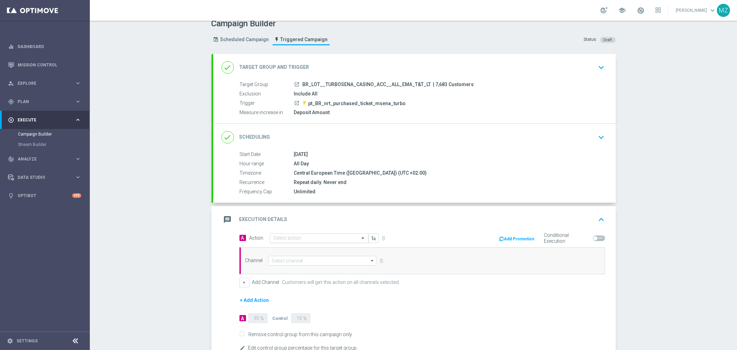
click at [336, 236] on input "text" at bounding box center [312, 238] width 77 height 6
click at [299, 251] on div "MAGDA_TEST edit" at bounding box center [319, 249] width 91 height 11
type input "magda"
click at [291, 260] on input at bounding box center [322, 261] width 108 height 10
click at [284, 279] on div "Optimail" at bounding box center [319, 281] width 103 height 10
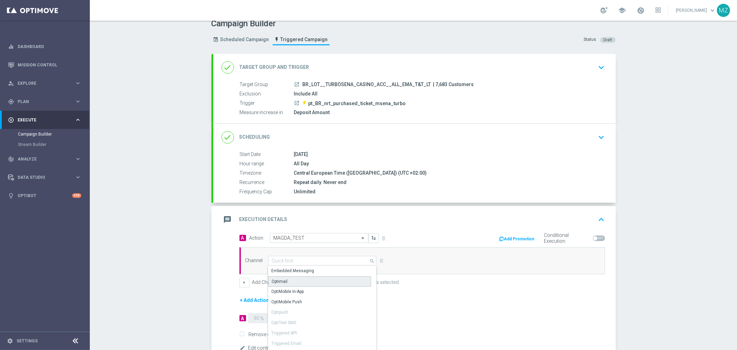
type input "Optimail"
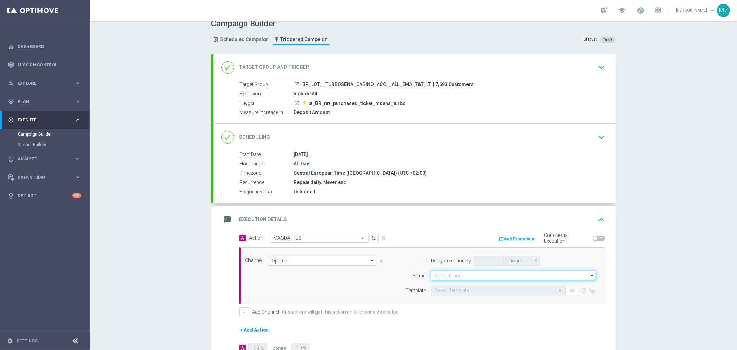
click at [450, 277] on input at bounding box center [513, 275] width 165 height 10
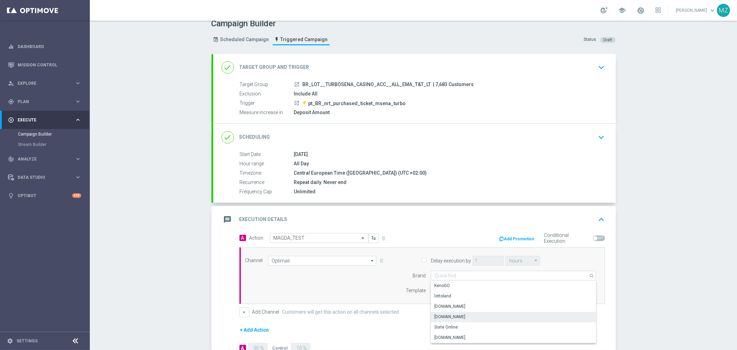
click at [457, 314] on div "[DOMAIN_NAME]" at bounding box center [449, 316] width 31 height 6
type input "[DOMAIN_NAME]"
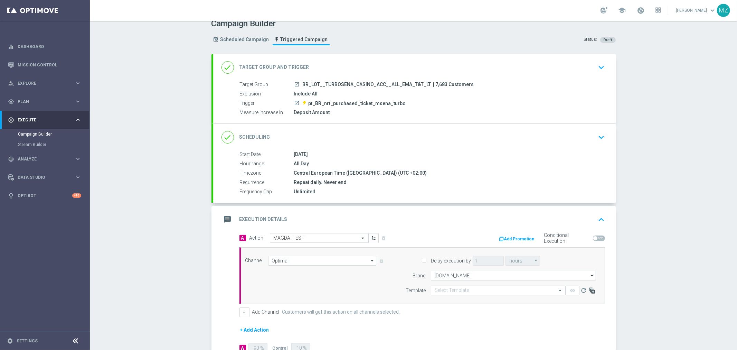
click at [591, 289] on icon at bounding box center [591, 290] width 7 height 7
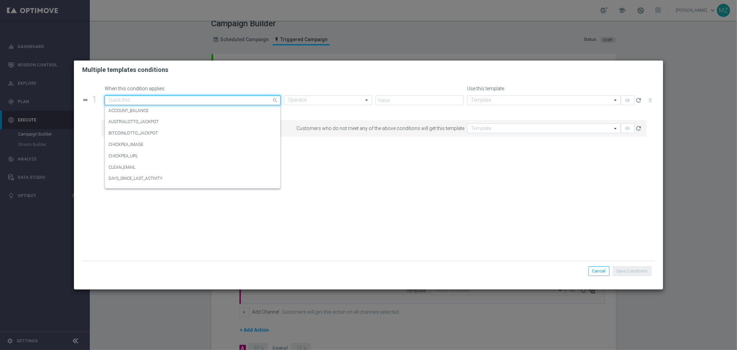
click at [201, 97] on div "Quick find" at bounding box center [188, 100] width 167 height 6
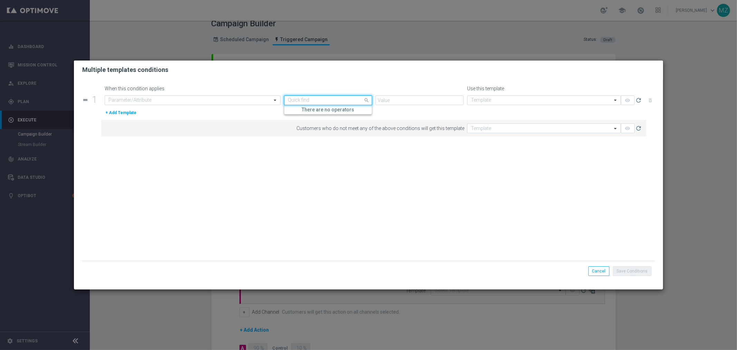
click at [296, 101] on input "text" at bounding box center [321, 100] width 67 height 6
click at [302, 77] on div "Multiple templates conditions" at bounding box center [368, 69] width 589 height 19
click at [199, 99] on input "text" at bounding box center [185, 100] width 154 height 6
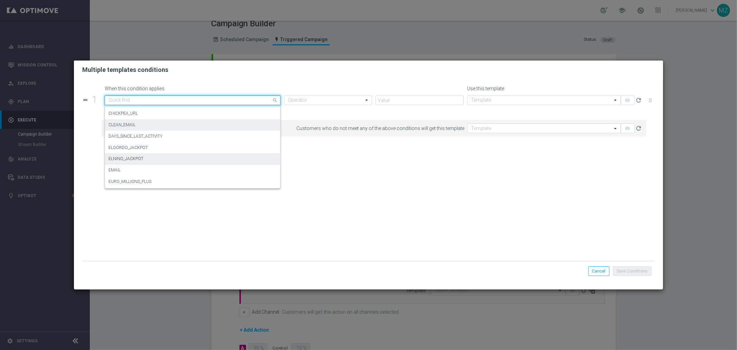
scroll to position [77, 0]
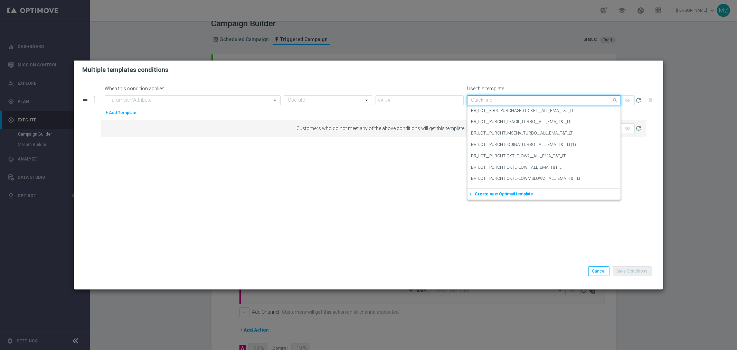
click at [551, 102] on input "text" at bounding box center [537, 100] width 132 height 6
click at [508, 98] on input "text" at bounding box center [537, 100] width 132 height 6
paste input "BR_LOT__PURCHT_MSENA_TURBO__ALL_EMA_T&T_LT"
type input "BR_LOT__PURCHT_MSENA_TURBO__ALL_EMA_T&T_LT"
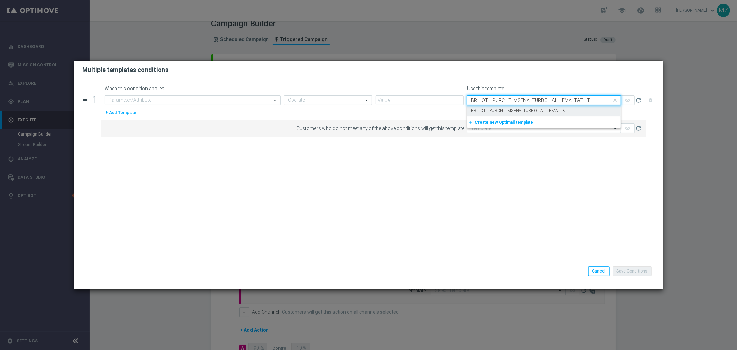
click at [511, 109] on label "BR_LOT__PURCHT_MSENA_TURBO__ALL_EMA_T&T_LT" at bounding box center [522, 111] width 102 height 6
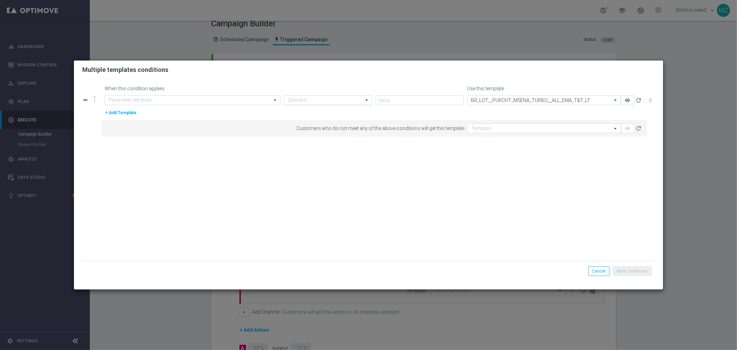
click at [330, 100] on input "text" at bounding box center [321, 100] width 67 height 6
click at [410, 98] on input "text" at bounding box center [419, 100] width 88 height 10
click at [153, 99] on input "text" at bounding box center [185, 100] width 154 height 6
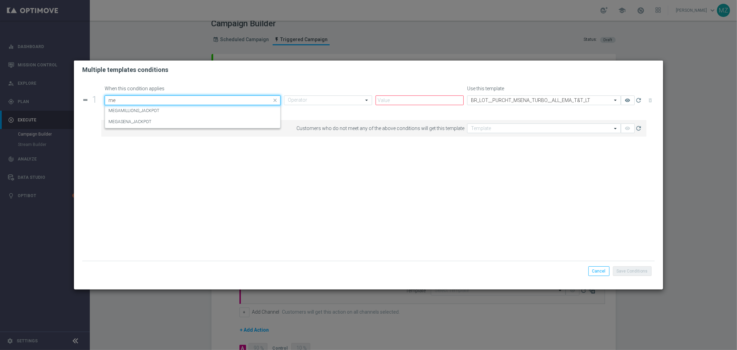
type input "m"
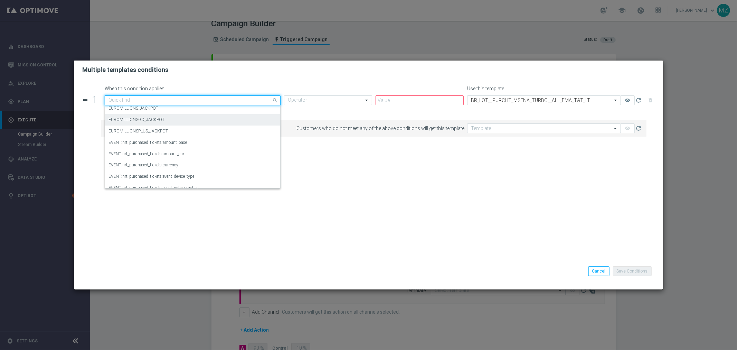
scroll to position [153, 0]
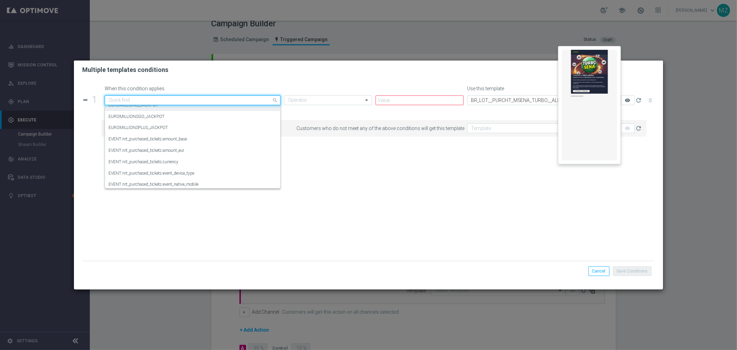
click at [626, 101] on icon "remove_red_eye" at bounding box center [628, 100] width 6 height 6
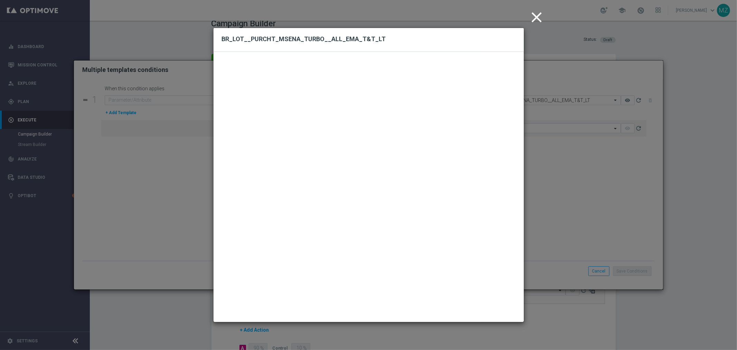
click at [535, 15] on icon "close" at bounding box center [536, 17] width 17 height 17
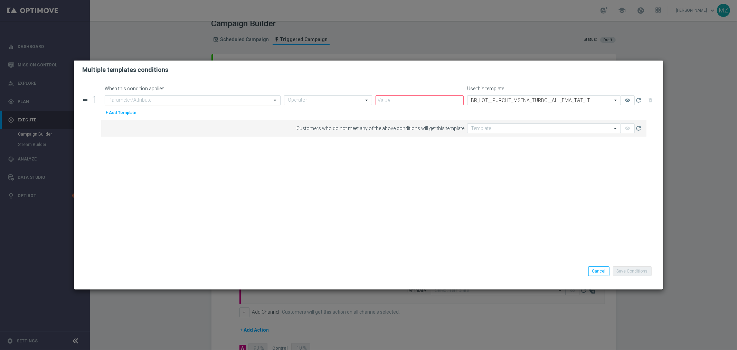
click at [163, 99] on input "text" at bounding box center [185, 100] width 154 height 6
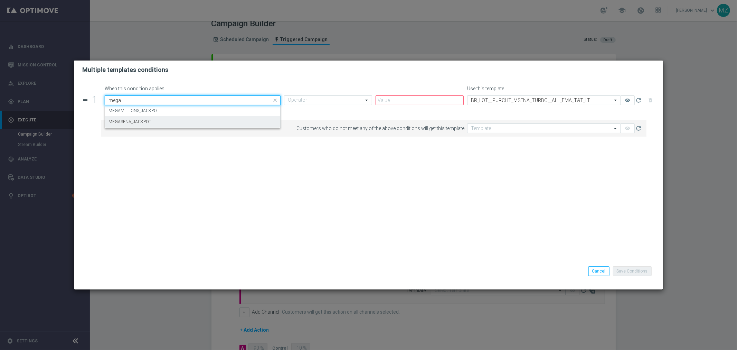
click at [160, 123] on div "MEGASENA_JACKPOT" at bounding box center [192, 121] width 168 height 11
type input "mega"
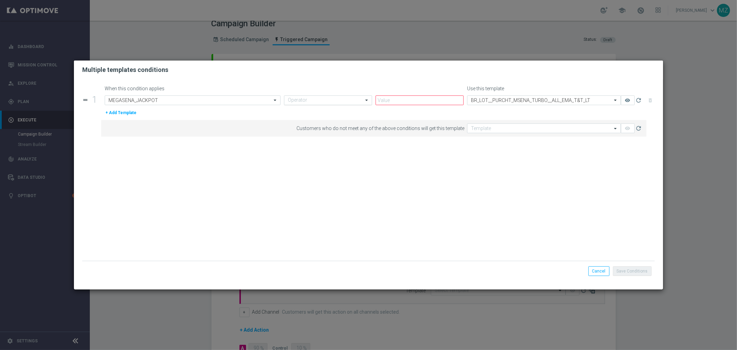
click at [318, 98] on input "text" at bounding box center [321, 100] width 67 height 6
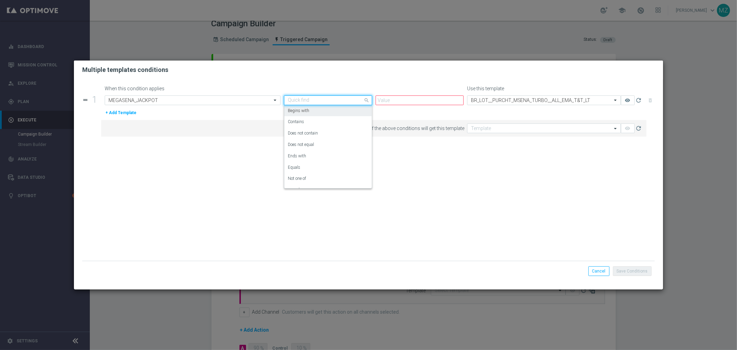
click at [318, 111] on div "Begins with" at bounding box center [328, 110] width 80 height 11
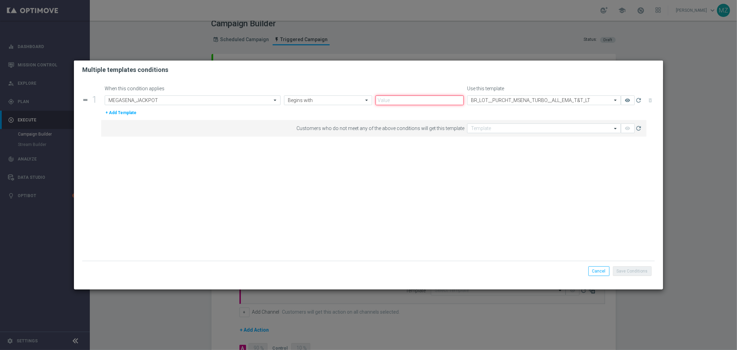
click at [389, 99] on input "text" at bounding box center [419, 100] width 88 height 10
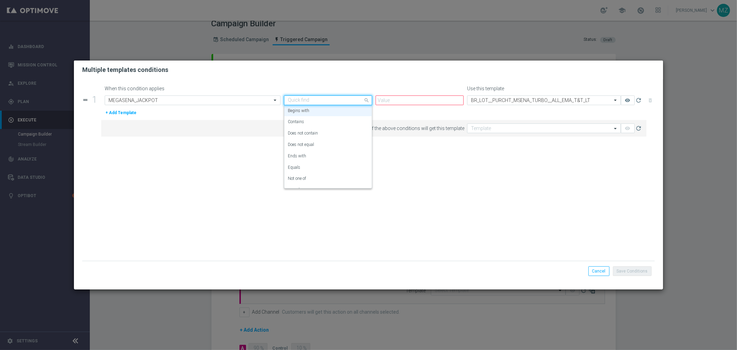
click at [335, 99] on input "text" at bounding box center [321, 100] width 67 height 6
click at [322, 123] on div "Contains" at bounding box center [328, 121] width 80 height 11
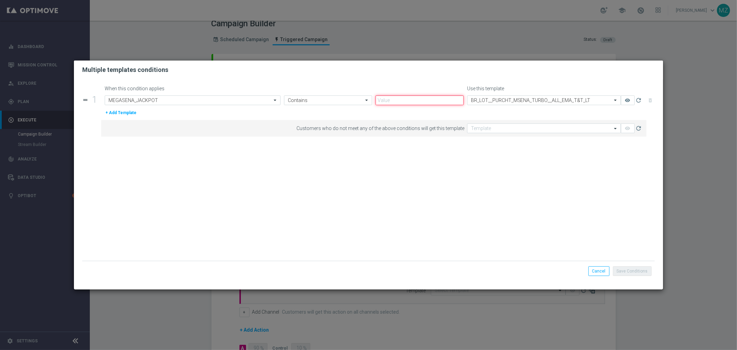
click at [413, 101] on input "text" at bounding box center [419, 100] width 88 height 10
click at [325, 99] on input "text" at bounding box center [321, 100] width 67 height 6
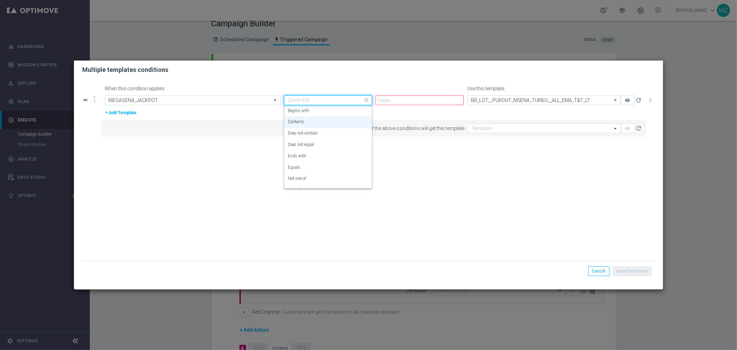
click at [132, 112] on button "+ Add Template" at bounding box center [121, 113] width 32 height 8
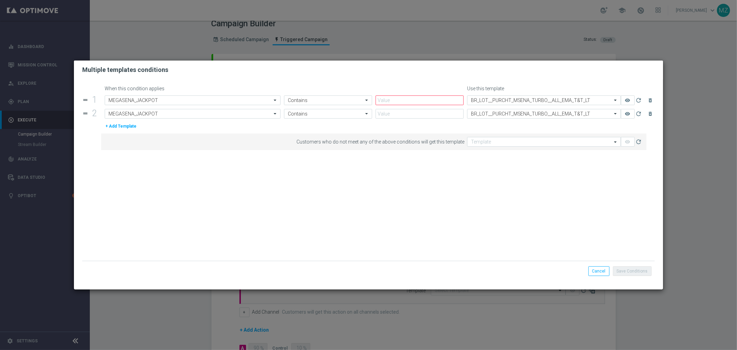
click at [129, 126] on button "+ Add Template" at bounding box center [121, 126] width 32 height 8
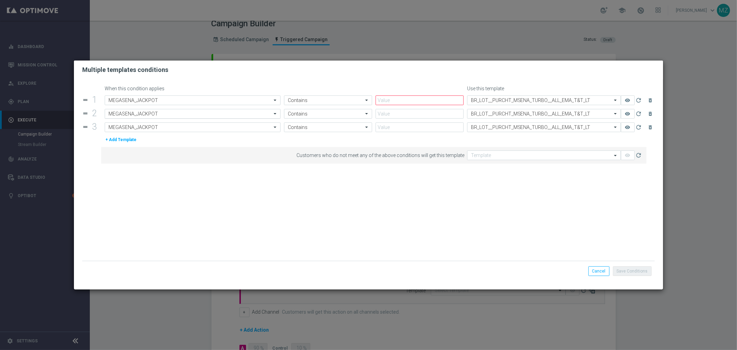
click at [153, 112] on input "text" at bounding box center [185, 114] width 154 height 6
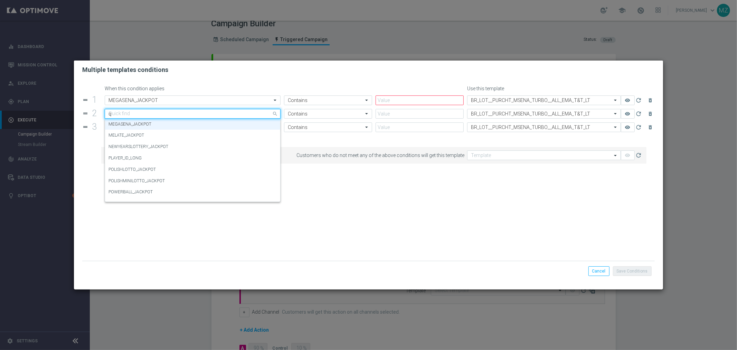
scroll to position [0, 0]
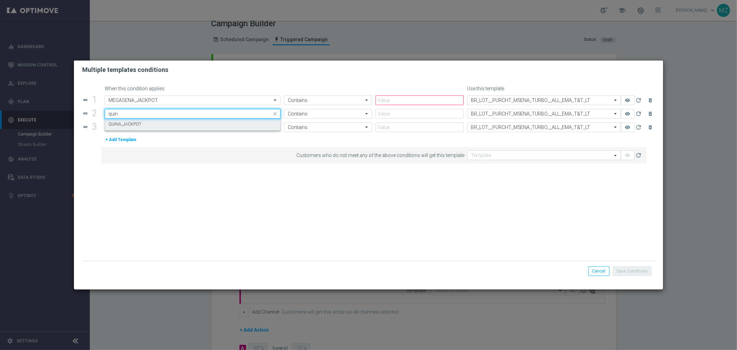
click at [153, 123] on div "QUINA_JACKPOT" at bounding box center [192, 123] width 168 height 11
type input "quin"
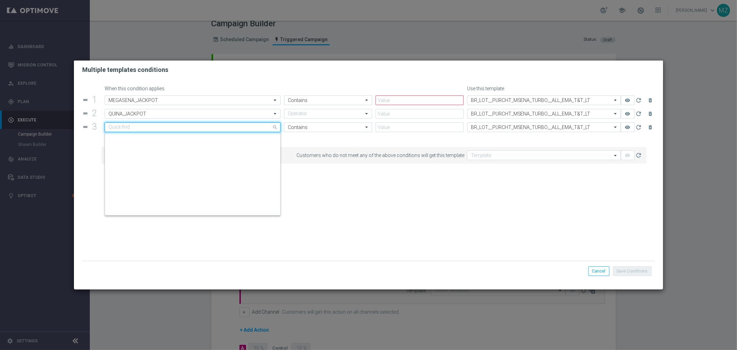
click at [143, 126] on input "text" at bounding box center [185, 127] width 154 height 6
type input "l"
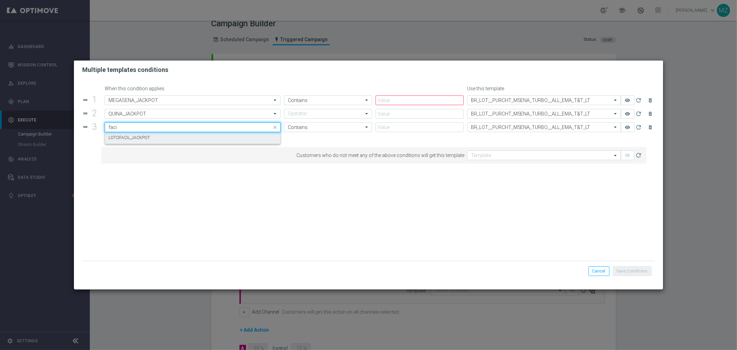
click at [146, 136] on label "LOTOFACIL_JACKPOT" at bounding box center [128, 138] width 41 height 6
type input "faci"
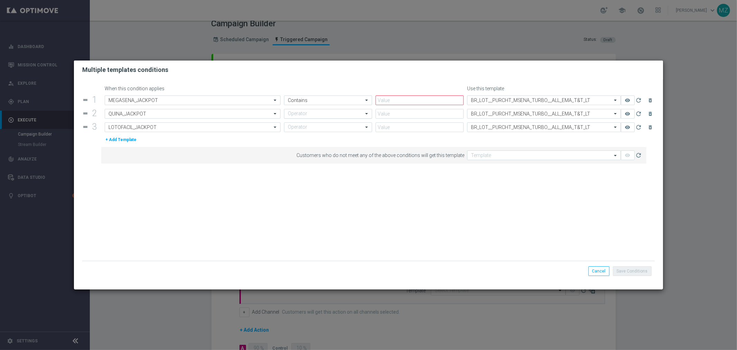
click at [296, 117] on div "Operator" at bounding box center [328, 114] width 88 height 10
click at [174, 187] on form "When this condition applies Use this template drag_handle 1 Parameter/Attribute…" at bounding box center [368, 173] width 572 height 175
click at [502, 110] on div "Template BR_LOT__PURCHT_MSENA_TURBO__ALL_EMA_T&T_LT" at bounding box center [544, 114] width 154 height 10
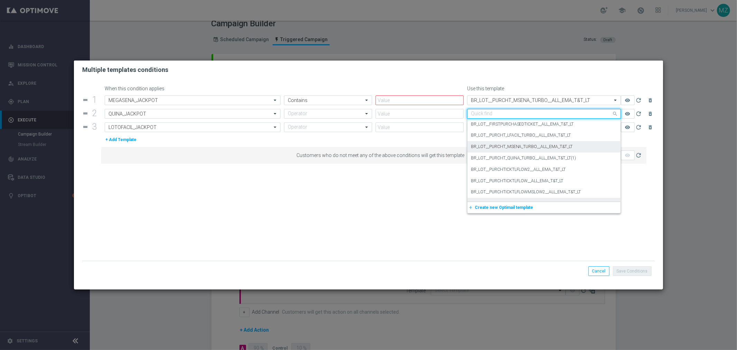
click at [526, 236] on form "When this condition applies Use this template drag_handle 1 Parameter/Attribute…" at bounding box center [368, 173] width 572 height 175
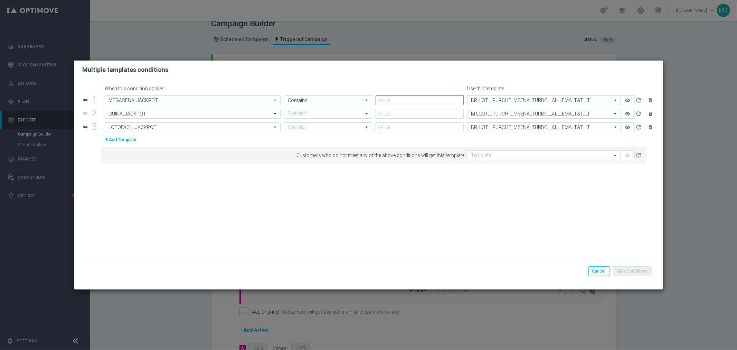
click at [651, 113] on icon "delete_forever" at bounding box center [651, 114] width 6 height 6
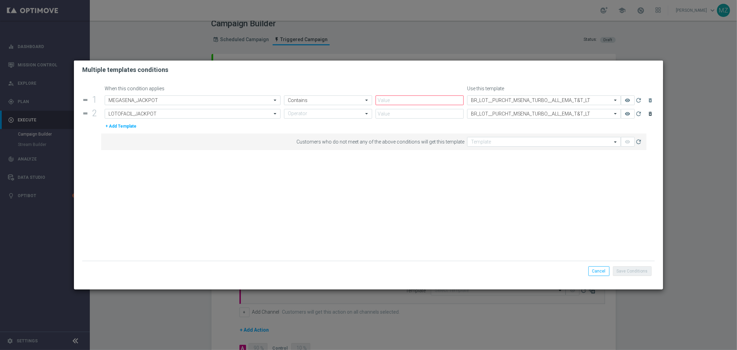
click at [650, 112] on icon "delete_forever" at bounding box center [651, 114] width 6 height 6
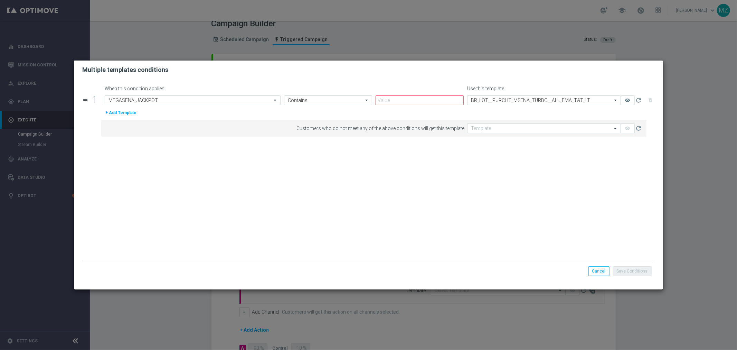
click at [108, 113] on button "+ Add Template" at bounding box center [121, 113] width 32 height 8
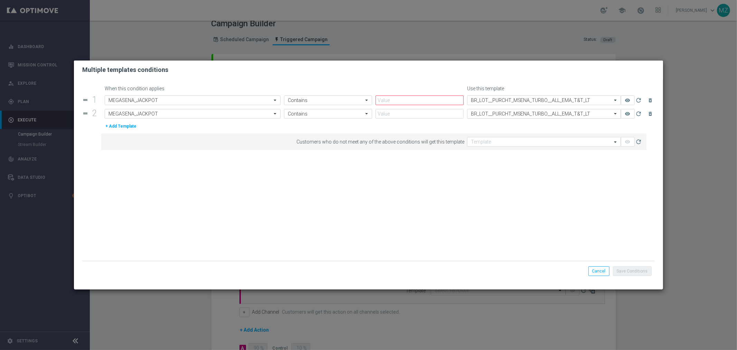
click at [520, 109] on div "Template BR_LOT__PURCHT_MSENA_TURBO__ALL_EMA_T&T_LT" at bounding box center [544, 114] width 154 height 10
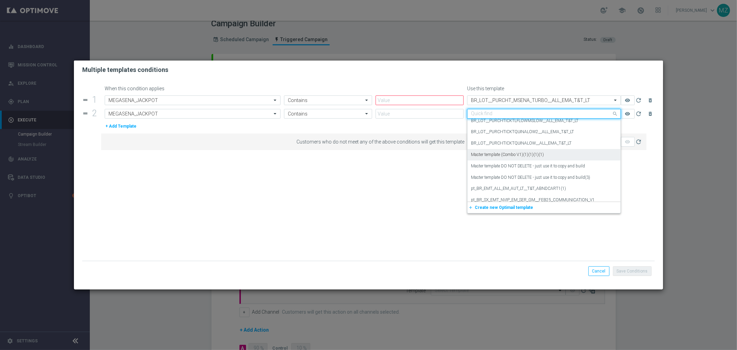
scroll to position [88, 0]
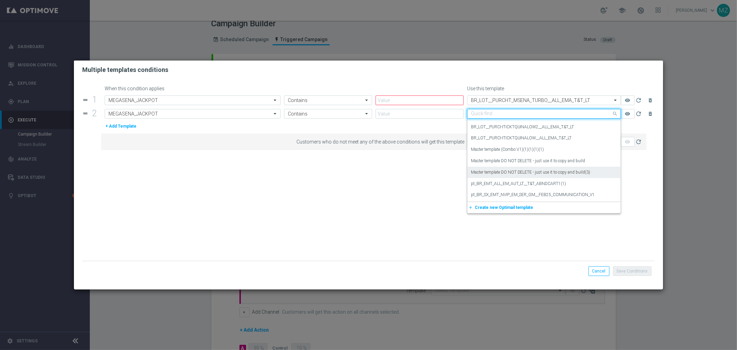
click at [309, 195] on form "When this condition applies Use this template drag_handle 1 Parameter/Attribute…" at bounding box center [368, 173] width 572 height 175
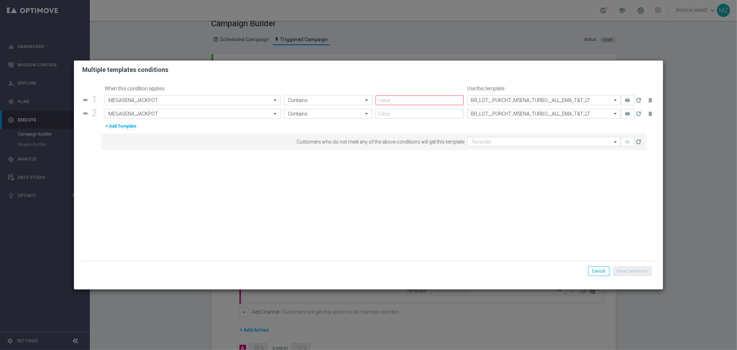
click at [118, 125] on button "+ Add Template" at bounding box center [121, 126] width 32 height 8
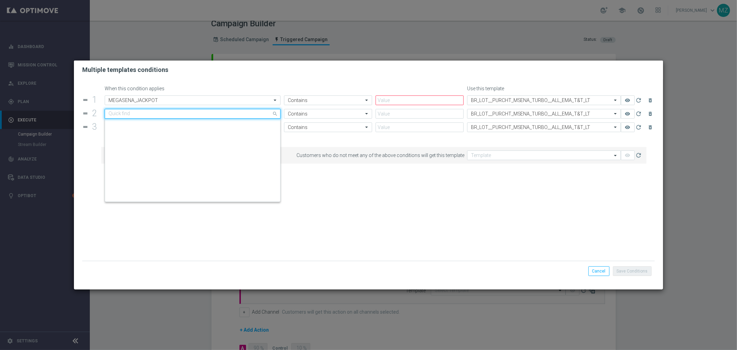
click at [124, 109] on div "Quick find MEGASENA_JACKPOT" at bounding box center [193, 114] width 176 height 10
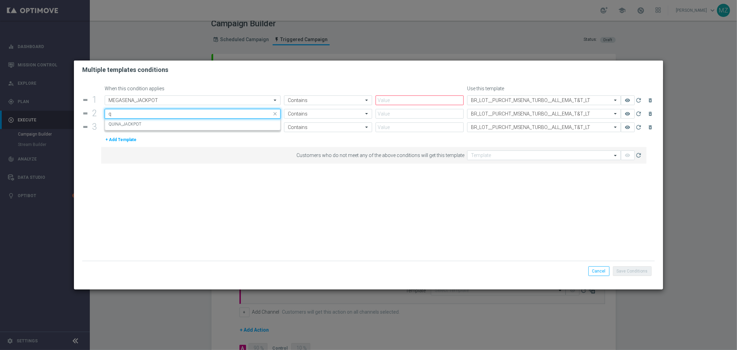
scroll to position [0, 0]
click at [132, 120] on div "QUINA_JACKPOT" at bounding box center [192, 123] width 168 height 11
type input "quin"
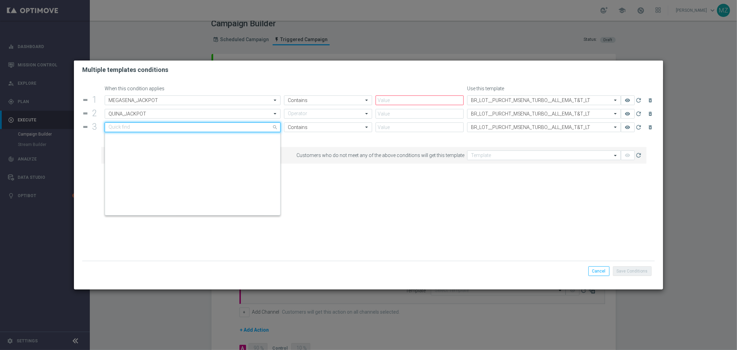
click at [127, 126] on input "text" at bounding box center [185, 127] width 154 height 6
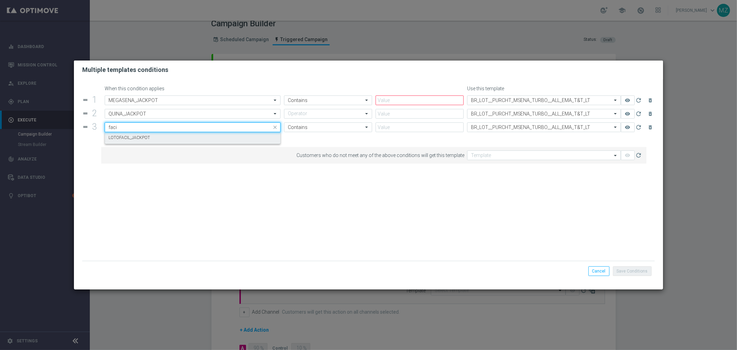
click at [136, 138] on label "LOTOFACIL_JACKPOT" at bounding box center [128, 138] width 41 height 6
type input "faci"
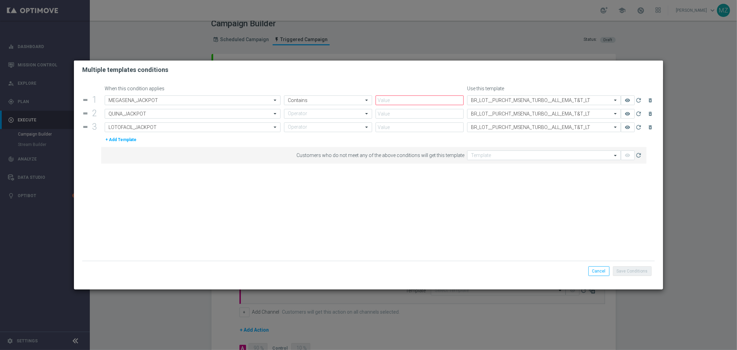
click at [212, 199] on form "When this condition applies Use this template drag_handle 1 Parameter/Attribute…" at bounding box center [368, 173] width 572 height 175
click at [697, 139] on modal-container "Multiple templates conditions When this condition applies Use this template dra…" at bounding box center [368, 175] width 737 height 350
click at [600, 272] on button "Cancel" at bounding box center [598, 271] width 21 height 10
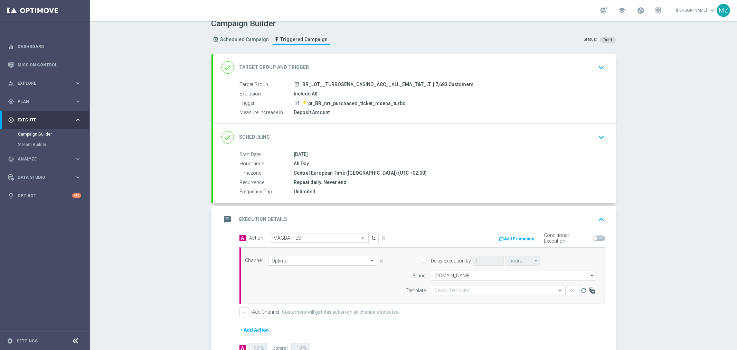
click at [588, 289] on icon at bounding box center [591, 290] width 7 height 7
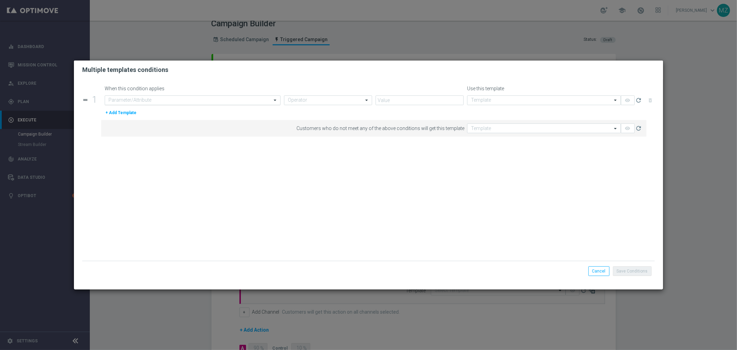
click at [163, 98] on input "text" at bounding box center [185, 100] width 154 height 6
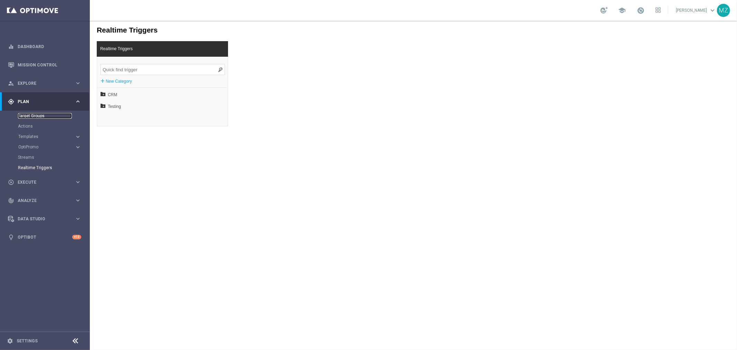
click at [30, 117] on link "Target Groups" at bounding box center [45, 116] width 54 height 6
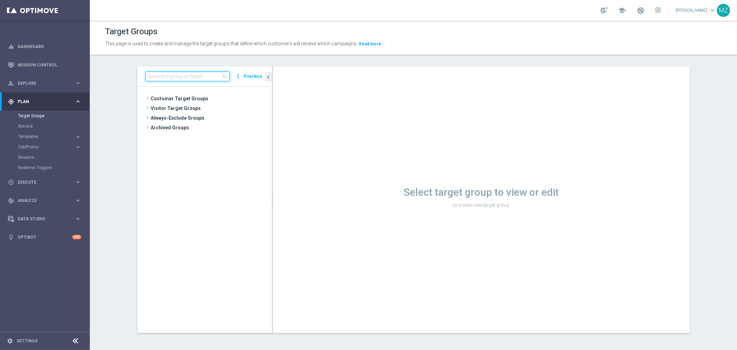
click at [153, 77] on input at bounding box center [187, 77] width 84 height 10
paste input "BR_LOT__TURBOLOTTO_CASINO_ACC__ALL_EMA_T&T_LT"
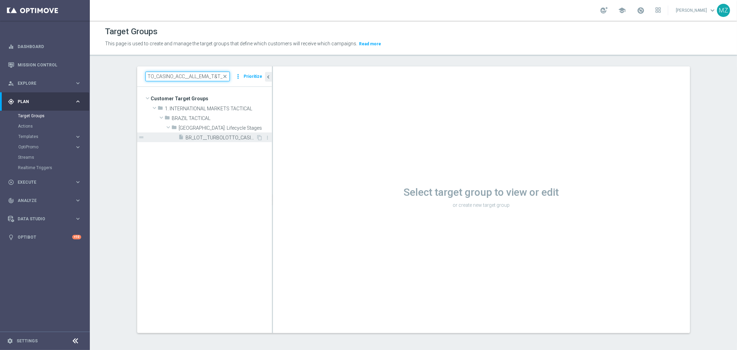
type input "BR_LOT__TURBOLOTTO_CASINO_ACC__ALL_EMA_T&T_LT"
click at [212, 136] on span "BR_LOT__TURBOLOTTO_CASINO_ACC__ALL_EMA_T&T_LT" at bounding box center [221, 138] width 70 height 6
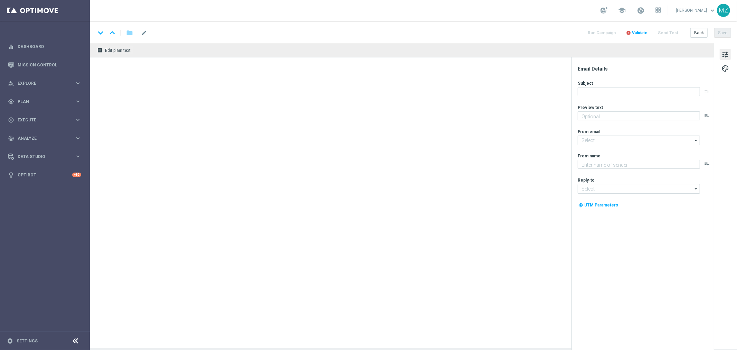
type input "BR_CAS__MSENA_TURBO__ALL_EMA_T&T_LT"
type textarea "Ganhe em um instantâneo com TurboSena"
type textarea "Lottoland"
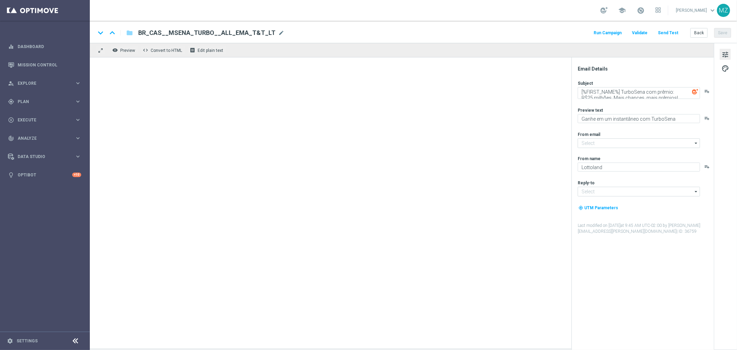
type input "[EMAIL_ADDRESS][DOMAIN_NAME]"
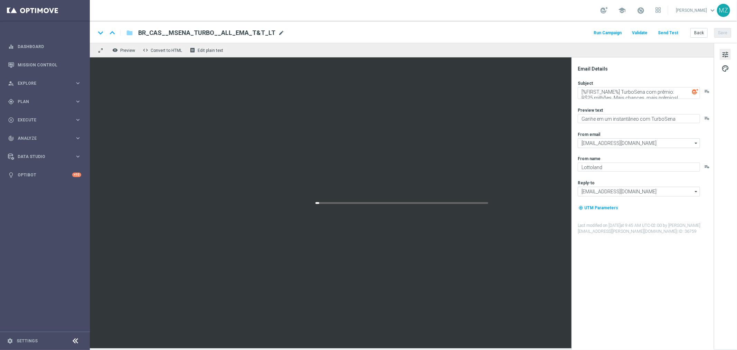
click at [278, 32] on span "mode_edit" at bounding box center [281, 33] width 6 height 6
click at [264, 30] on input "BR_CAS__MSENA_TURBO__ALL_EMA_T&T_LT" at bounding box center [223, 32] width 171 height 9
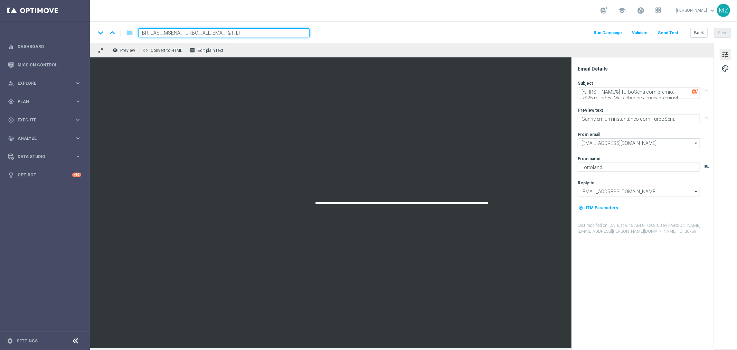
click at [264, 30] on input "BR_CAS__MSENA_TURBO__ALL_EMA_T&T_LT" at bounding box center [223, 32] width 171 height 9
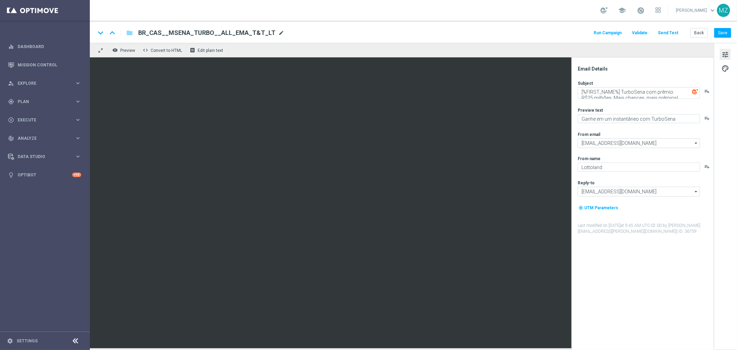
click at [278, 30] on span "mode_edit" at bounding box center [281, 33] width 6 height 6
paste input "PURCHT_"
type input "BR_CAS__PURCHT_MSENA_TURBO__ALL_EMA_T&T_LT"
click at [370, 30] on div "keyboard_arrow_down keyboard_arrow_up folder BR_CAS__PURCHT_MSENA_TURBO__ALL_EM…" at bounding box center [413, 32] width 636 height 9
click at [722, 30] on button "Save" at bounding box center [722, 33] width 17 height 10
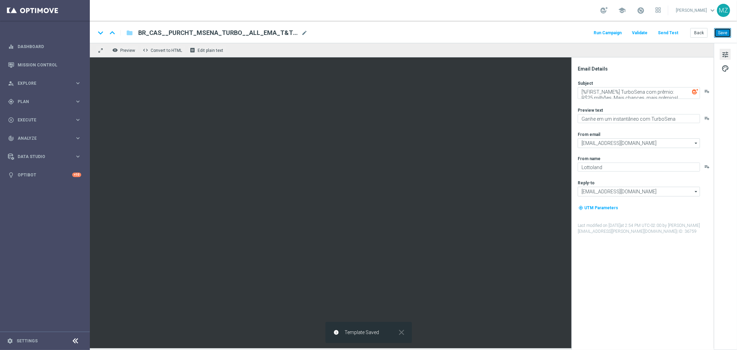
click at [724, 30] on button "Save" at bounding box center [722, 33] width 17 height 10
click at [301, 33] on span "mode_edit" at bounding box center [304, 33] width 6 height 6
click at [270, 34] on input "BR_CAS__PURCHT_MSENA_TURBO__ALL_EMA_T&T_LT" at bounding box center [223, 32] width 171 height 9
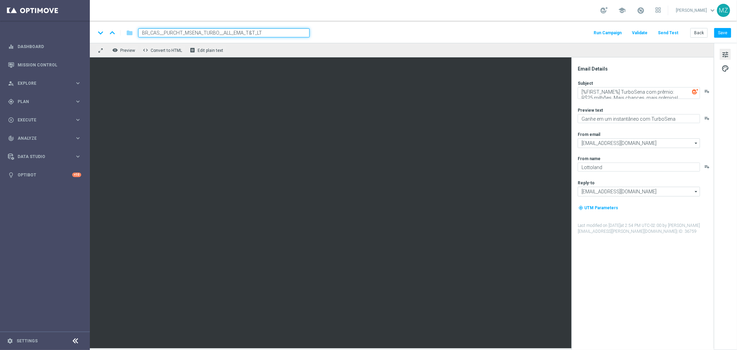
click at [347, 32] on div "keyboard_arrow_down keyboard_arrow_up folder BR_CAS__PURCHT_MSENA_TURBO__ALL_EM…" at bounding box center [413, 32] width 636 height 9
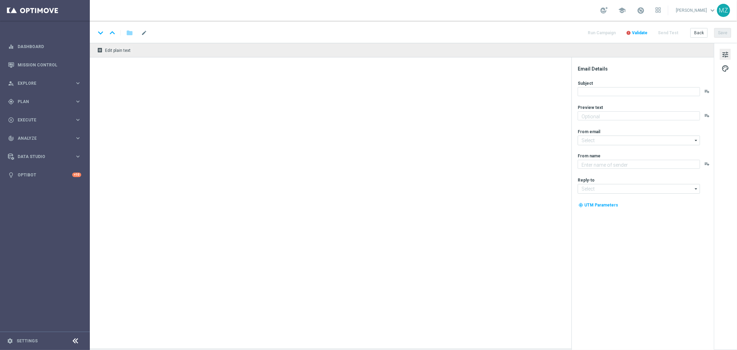
type textarea "Aumente suas chances com TurboQuina"
type input "[EMAIL_ADDRESS][DOMAIN_NAME]"
type textarea "Lottoland"
type input "[EMAIL_ADDRESS][DOMAIN_NAME]"
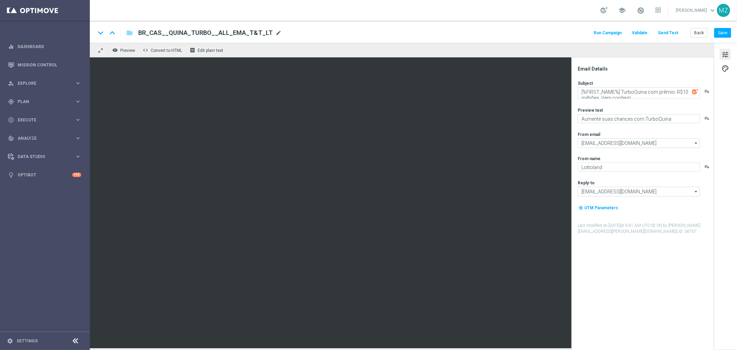
click at [275, 33] on span "mode_edit" at bounding box center [278, 33] width 6 height 6
click at [272, 33] on input "BR_CAS__QUINA_TURBO__ALL_EMA_T&T_LT" at bounding box center [223, 32] width 171 height 9
paste input "PURCHT_"
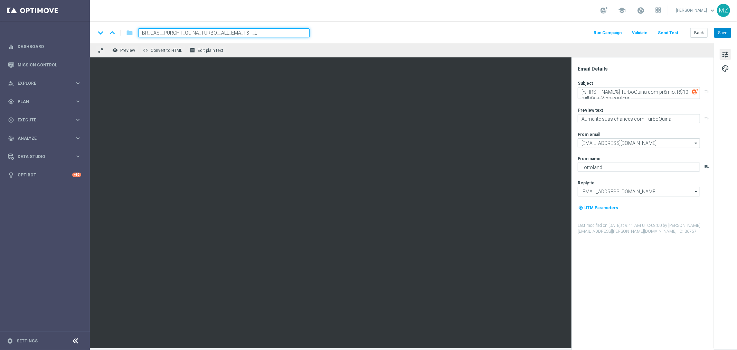
type input "BR_CAS__PURCHT_QUINA_TURBO__ALL_EMA_T&T_LT"
click at [722, 30] on button "Save" at bounding box center [722, 33] width 17 height 10
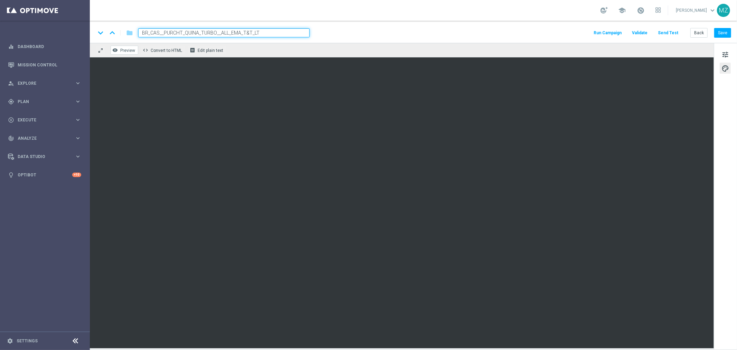
click at [125, 52] on span "Preview" at bounding box center [127, 50] width 15 height 5
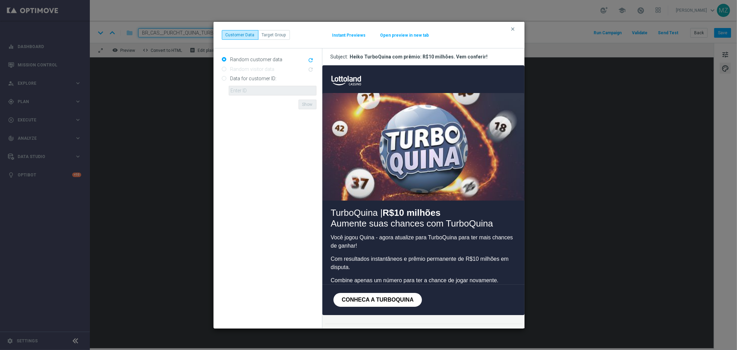
click at [380, 296] on span "CONHECA A TURBOQUINA" at bounding box center [377, 299] width 72 height 6
click at [511, 29] on icon "clear" at bounding box center [513, 29] width 6 height 6
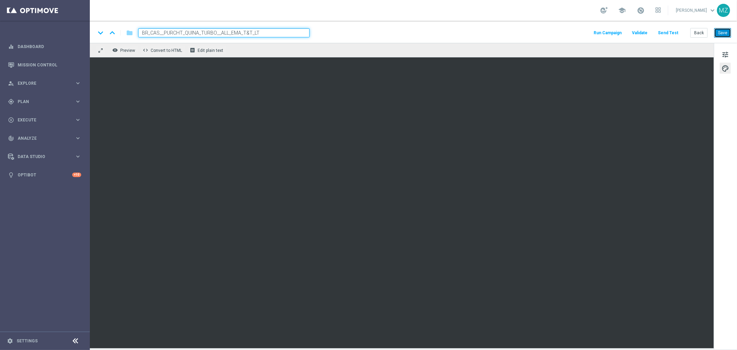
click at [721, 32] on button "Save" at bounding box center [722, 33] width 17 height 10
click at [726, 30] on button "Save" at bounding box center [722, 33] width 17 height 10
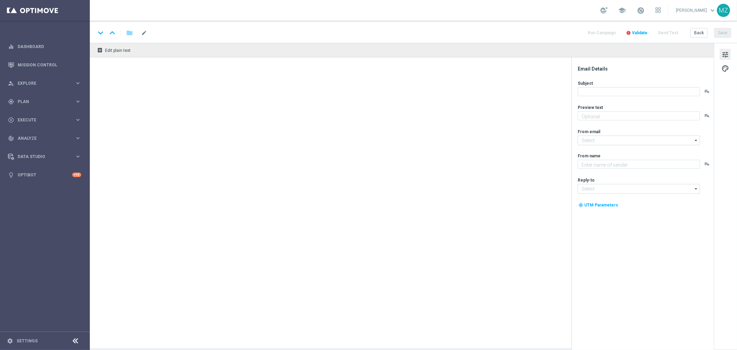
type textarea "Mais vencedores a cada jogada"
type textarea "Lottoland"
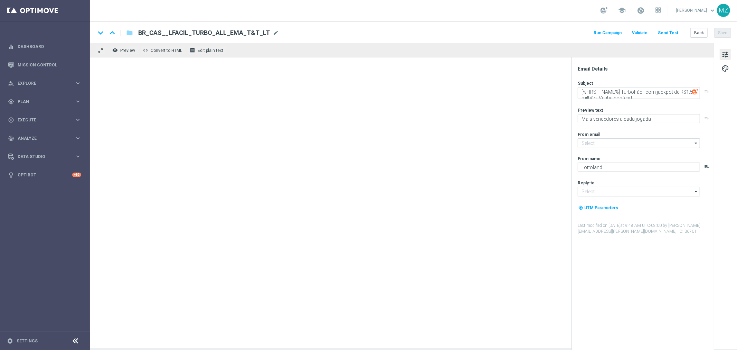
type input "[EMAIL_ADDRESS][DOMAIN_NAME]"
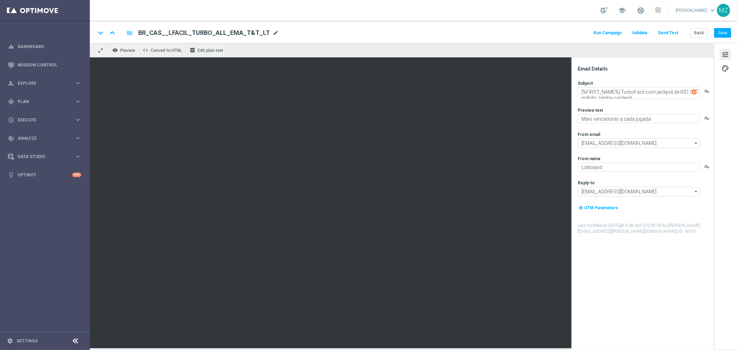
click at [273, 32] on span "mode_edit" at bounding box center [276, 33] width 6 height 6
click at [268, 32] on input "BR_CAS__LFACIL_TURBO_ALL_EMA_T&T_LT" at bounding box center [223, 32] width 171 height 9
paste input "PURCHTLFACIL_TURBO_"
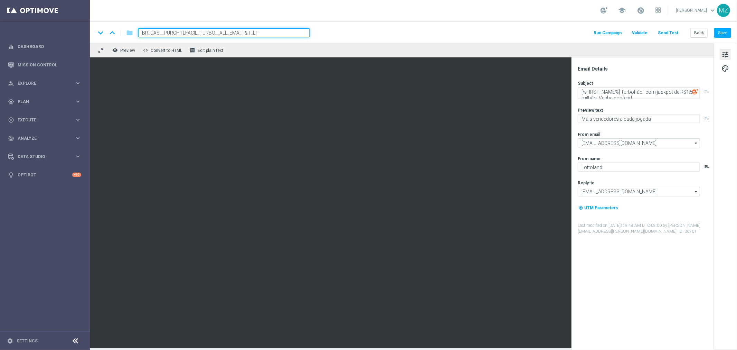
type input "BR_CAS__PURCHTLFACIL_TURBO__ALL_EMA_T&T_LT"
click at [426, 25] on div "keyboard_arrow_down keyboard_arrow_up folder BR_CAS__PURCHTLFACIL_TURBO__ALL_EM…" at bounding box center [413, 32] width 647 height 22
click at [722, 34] on button "Save" at bounding box center [722, 33] width 17 height 10
click at [721, 32] on button "Save" at bounding box center [722, 33] width 17 height 10
click at [123, 50] on span "Preview" at bounding box center [127, 50] width 15 height 5
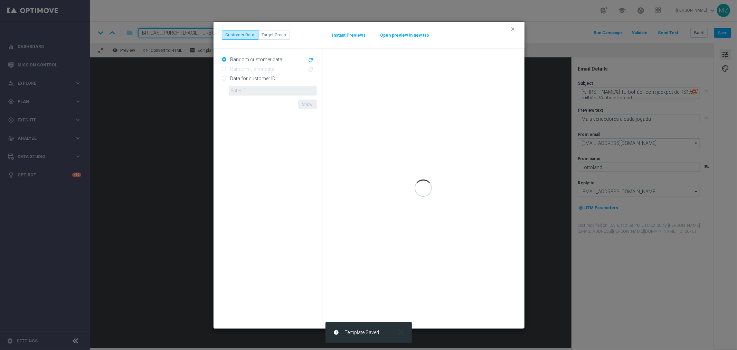
click at [402, 333] on icon "close" at bounding box center [401, 331] width 9 height 9
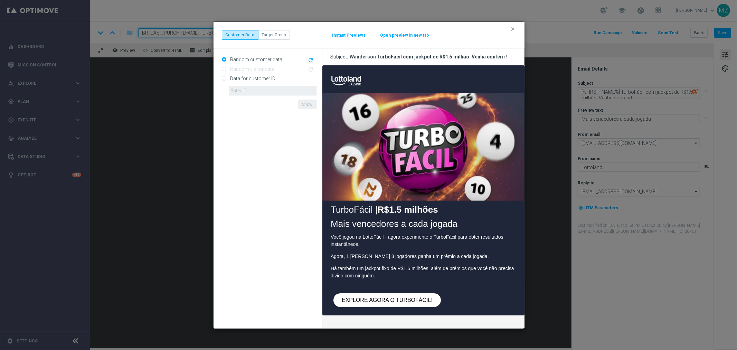
click at [428, 296] on span "EXPLORE AGORA O TURBOFÁCIL!" at bounding box center [386, 299] width 91 height 6
click at [516, 28] on button "clear" at bounding box center [514, 29] width 8 height 6
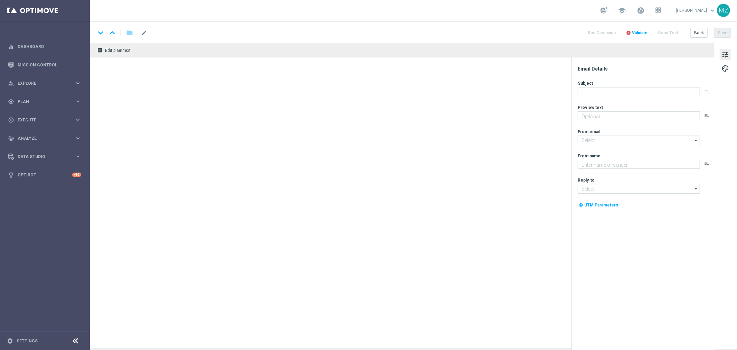
type textarea "Aumente suas chances com TurboQuina"
type textarea "Lottoland"
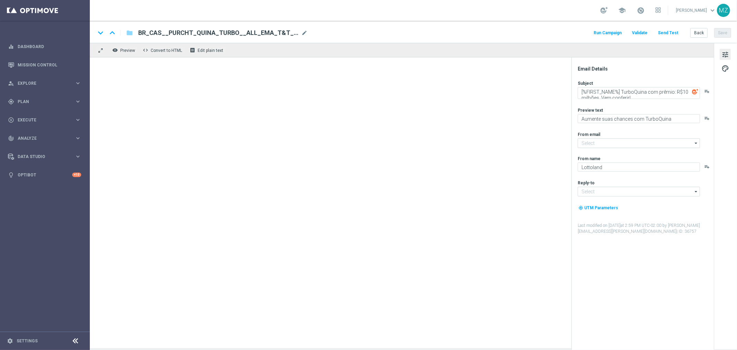
type input "[EMAIL_ADDRESS][DOMAIN_NAME]"
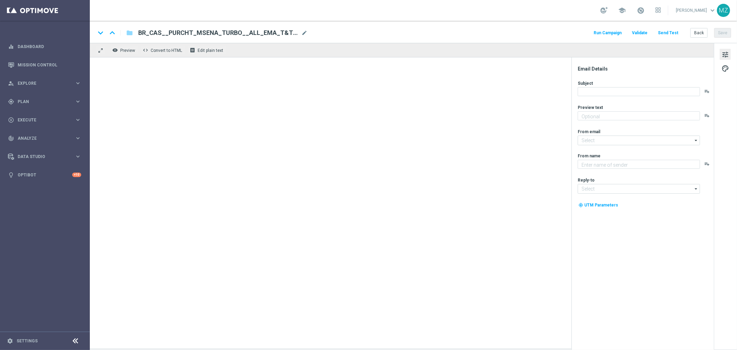
type textarea "Ganhe em um instantâneo com TurboSena"
type input "[EMAIL_ADDRESS][DOMAIN_NAME]"
type textarea "Lottoland"
type input "[EMAIL_ADDRESS][DOMAIN_NAME]"
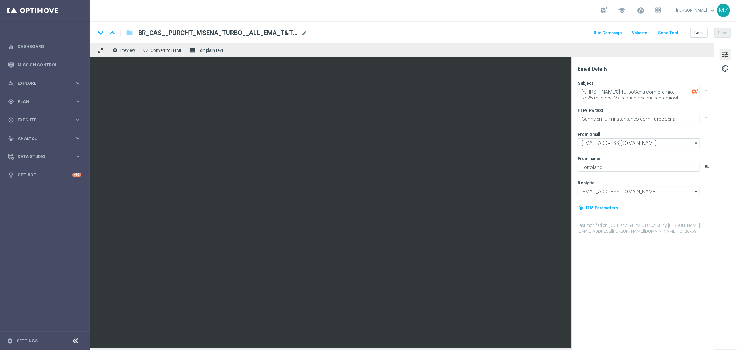
type textarea "Mais vencedores a cada jogada"
type textarea "[%FIRST_NAME%] TurboFácil com jackpot de R$1.5 milhão. Venha conferir!"
click at [301, 31] on span "mode_edit" at bounding box center [304, 33] width 6 height 6
click at [182, 35] on input "BR_CAS__PURCHTLFACIL_TURBO__ALL_EMA_T&T_LT" at bounding box center [223, 32] width 171 height 9
type input "BR_CAS__PURCHT_LFACIL_TURBO__ALL_EMA_T&T_LT"
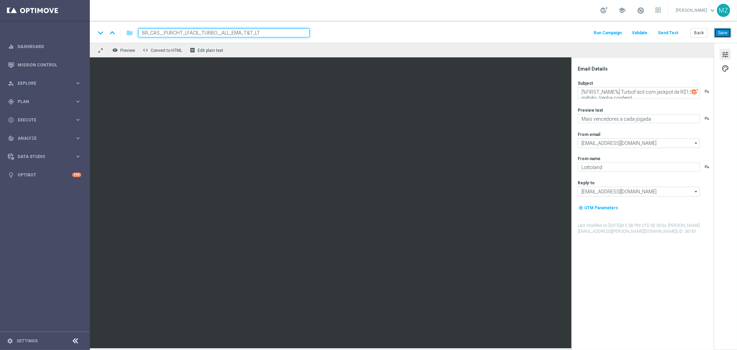
click at [724, 32] on button "Save" at bounding box center [722, 33] width 17 height 10
click at [301, 31] on span "mode_edit" at bounding box center [304, 33] width 6 height 6
click at [284, 28] on input "BR_CAS__PURCHT_LFACIL_TURBO__ALL_EMA_T&T_LT" at bounding box center [223, 32] width 171 height 9
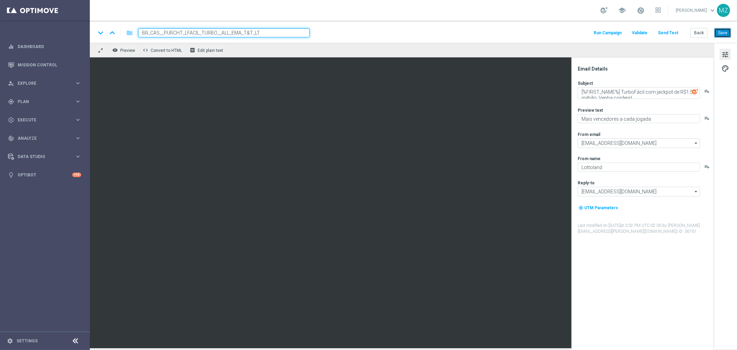
click at [723, 28] on button "Save" at bounding box center [722, 33] width 17 height 10
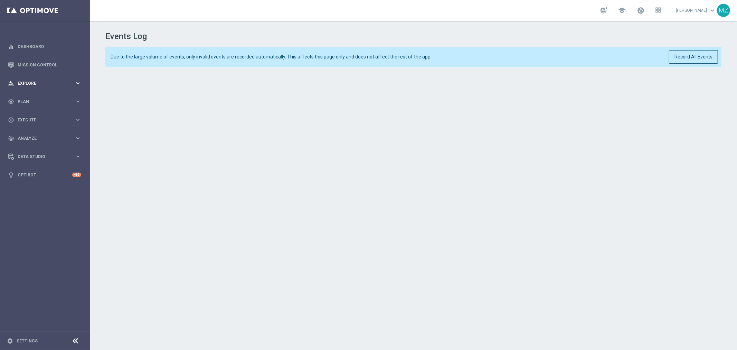
click at [58, 83] on span "Explore" at bounding box center [46, 83] width 57 height 4
click at [56, 80] on div "person_search Explore" at bounding box center [41, 83] width 67 height 6
click at [51, 99] on span "Plan" at bounding box center [46, 101] width 57 height 4
click at [35, 135] on span "Templates" at bounding box center [42, 136] width 49 height 4
click at [36, 148] on link "Optimail" at bounding box center [46, 147] width 50 height 6
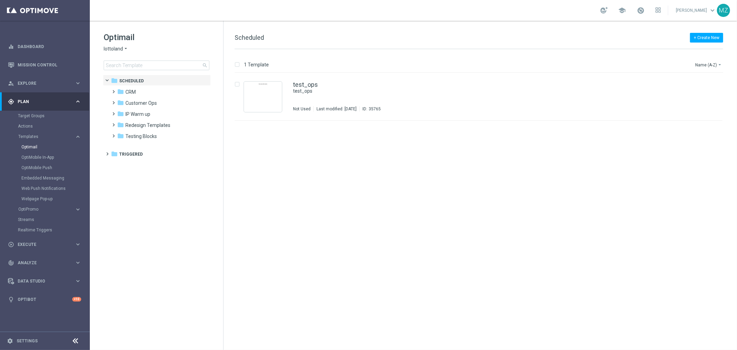
click at [126, 46] on icon "arrow_drop_down" at bounding box center [126, 49] width 6 height 7
click at [0, 0] on span "[DOMAIN_NAME]" at bounding box center [0, 0] width 0 height 0
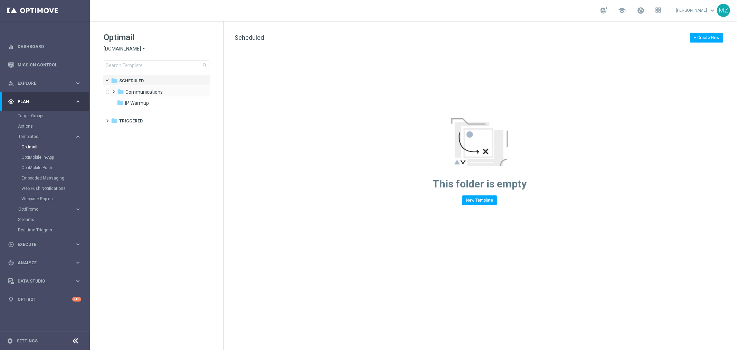
click at [111, 90] on span at bounding box center [112, 88] width 3 height 3
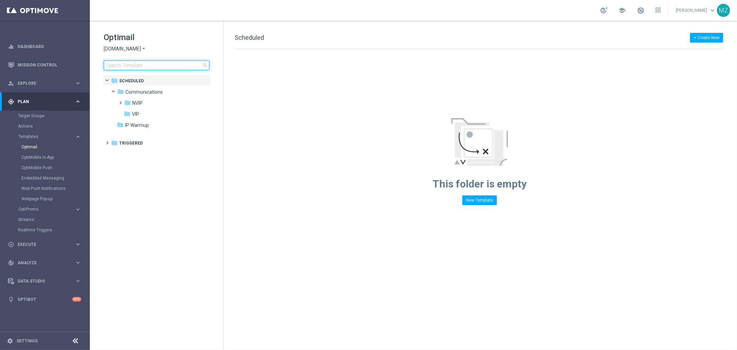
click at [147, 65] on input at bounding box center [157, 65] width 106 height 10
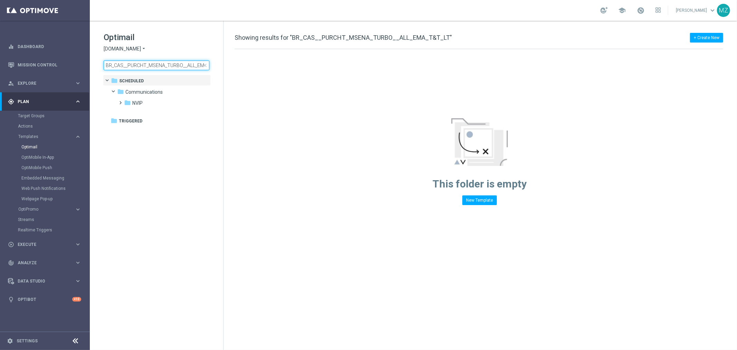
scroll to position [0, 20]
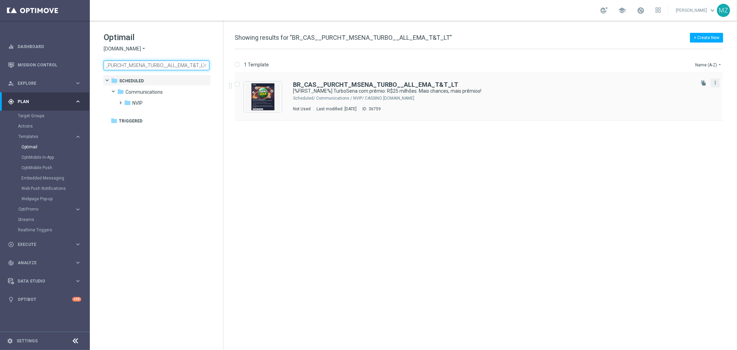
type input "BR_CAS__PURCHT_MSENA_TURBO__ALL_EMA_T&T_LT"
click at [716, 84] on icon "more_vert" at bounding box center [715, 83] width 6 height 6
click at [484, 104] on div "BR_CAS__PURCHT_MSENA_TURBO__ALL_EMA_T&T_LT [%FIRST_NAME%] TurboSena com prêmio:…" at bounding box center [493, 97] width 400 height 30
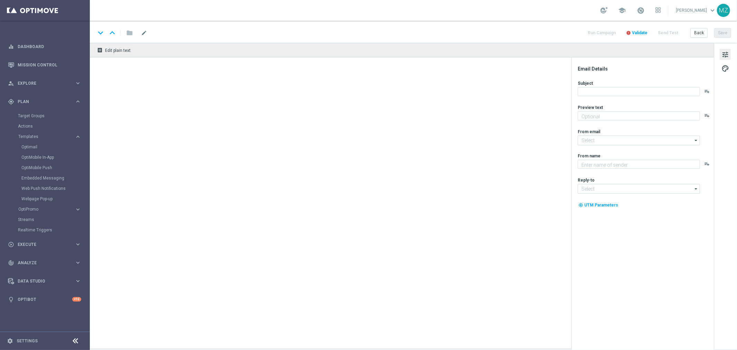
type textarea "Ganhe em um instantâneo com TurboSena"
type input "[EMAIL_ADDRESS][DOMAIN_NAME]"
type textarea "Lottoland"
type input "[EMAIL_ADDRESS][DOMAIN_NAME]"
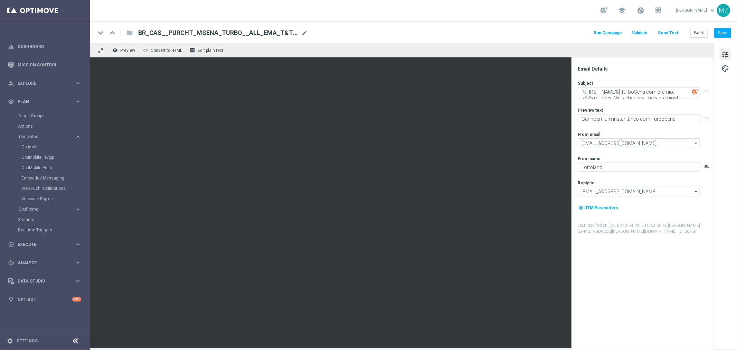
click at [467, 19] on div "school [PERSON_NAME] keyboard_arrow_down MZ" at bounding box center [413, 10] width 647 height 21
drag, startPoint x: 299, startPoint y: 32, endPoint x: 269, endPoint y: 36, distance: 29.6
click at [301, 32] on span "mode_edit" at bounding box center [304, 33] width 6 height 6
drag, startPoint x: 158, startPoint y: 32, endPoint x: 150, endPoint y: 32, distance: 7.9
click at [150, 32] on input "BR_CAS__PURCHT_MSENA_TURBO__ALL_EMA_T&T_LT" at bounding box center [223, 32] width 171 height 9
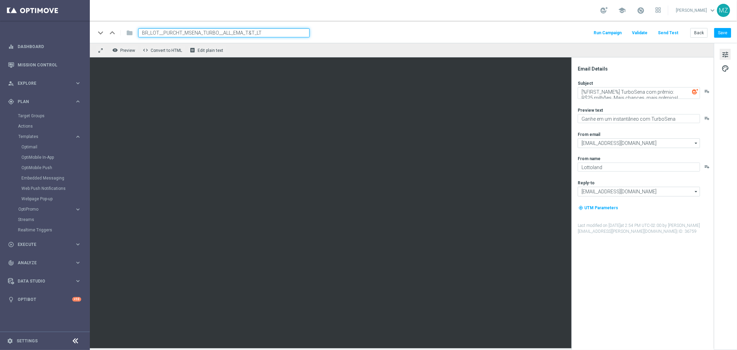
type input "BR_LOT__PURCHT_MSENA_TURBO__ALL_EMA_T&T_LT"
click at [440, 19] on div "school [PERSON_NAME] keyboard_arrow_down MZ" at bounding box center [413, 10] width 647 height 21
click at [723, 31] on button "Save" at bounding box center [722, 33] width 17 height 10
click at [724, 29] on button "Save" at bounding box center [722, 33] width 17 height 10
click at [263, 30] on input "BR_LOT__PURCHT_MSENA_TURBO__ALL_EMA_T&T_LT" at bounding box center [223, 32] width 171 height 9
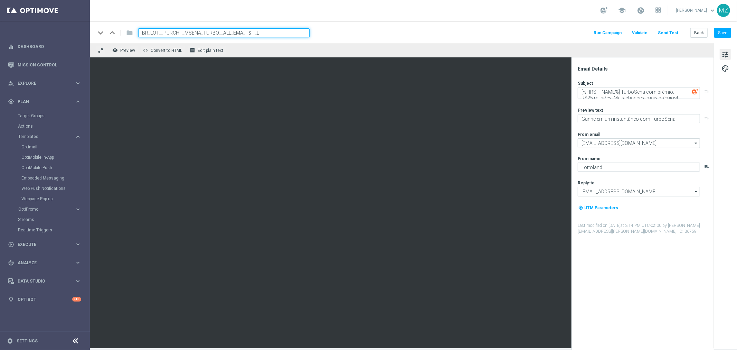
click at [263, 30] on input "BR_LOT__PURCHT_MSENA_TURBO__ALL_EMA_T&T_LT" at bounding box center [223, 32] width 171 height 9
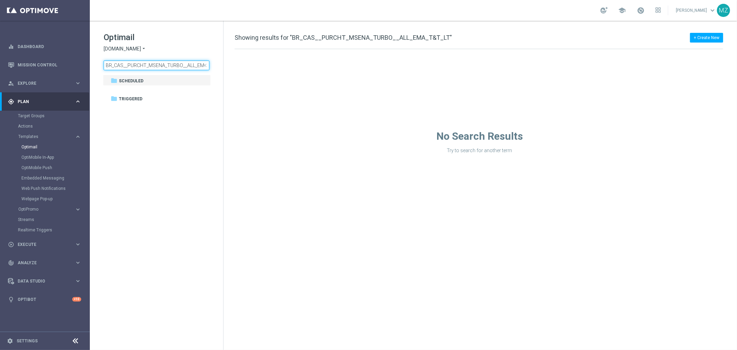
drag, startPoint x: 122, startPoint y: 64, endPoint x: 115, endPoint y: 64, distance: 6.9
click at [115, 64] on input "BR_CAS__PURCHT_MSENA_TURBO__ALL_EMA_T&T_LT" at bounding box center [157, 65] width 106 height 10
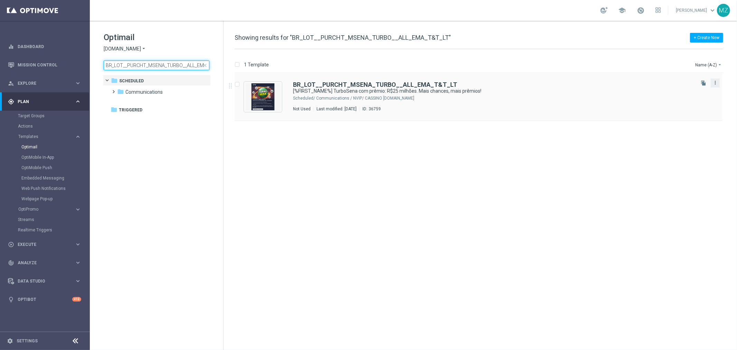
type input "BR_LOT__PURCHT_MSENA_TURBO__ALL_EMA_T&T_LT"
click at [713, 81] on icon "more_vert" at bounding box center [715, 83] width 6 height 6
click at [687, 91] on div "Move" at bounding box center [688, 90] width 42 height 5
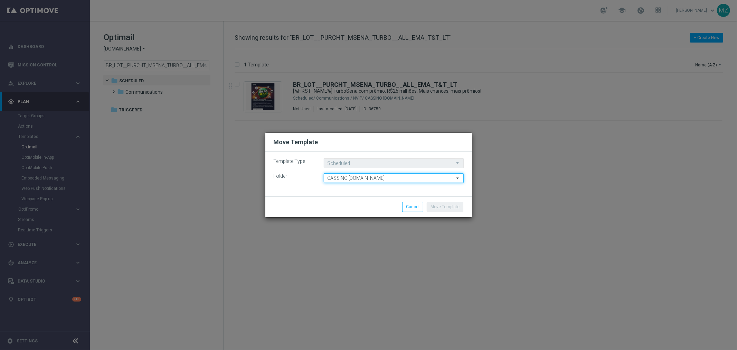
click at [365, 178] on input "CASSINO [DOMAIN_NAME]" at bounding box center [394, 178] width 140 height 10
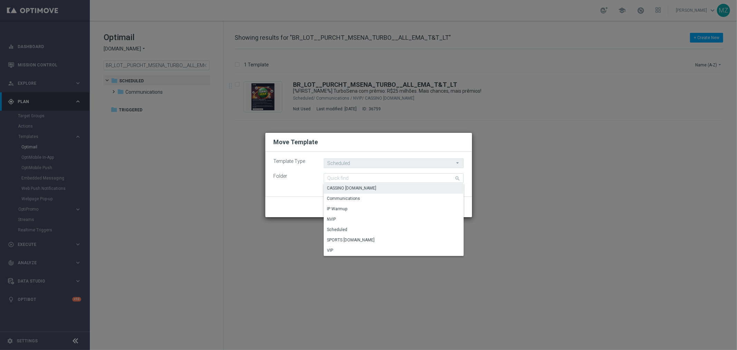
click at [465, 139] on div "Move Template" at bounding box center [368, 142] width 200 height 8
type input "CASSINO [DOMAIN_NAME]"
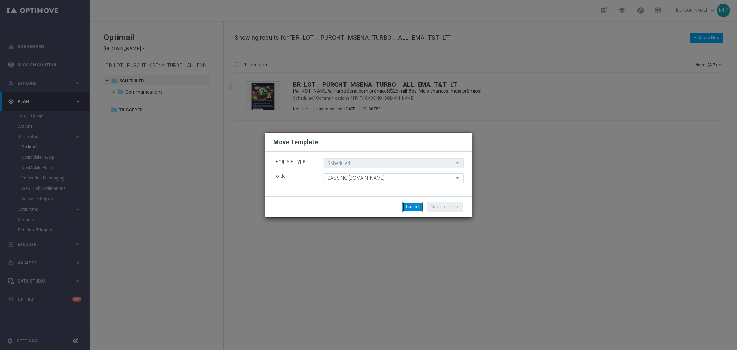
click at [416, 205] on button "Cancel" at bounding box center [412, 207] width 21 height 10
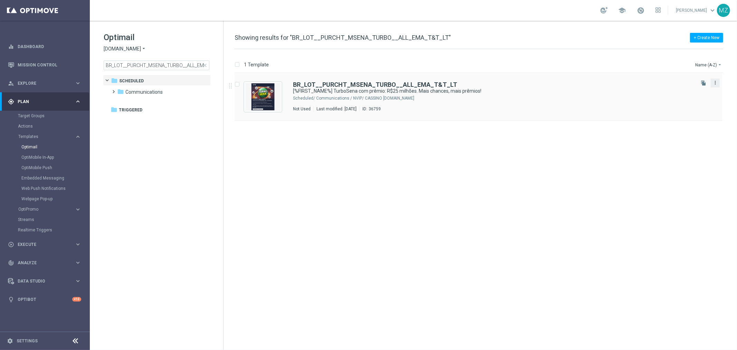
click at [713, 84] on icon "more_vert" at bounding box center [715, 83] width 6 height 6
click at [694, 101] on div "Copy To" at bounding box center [688, 99] width 42 height 5
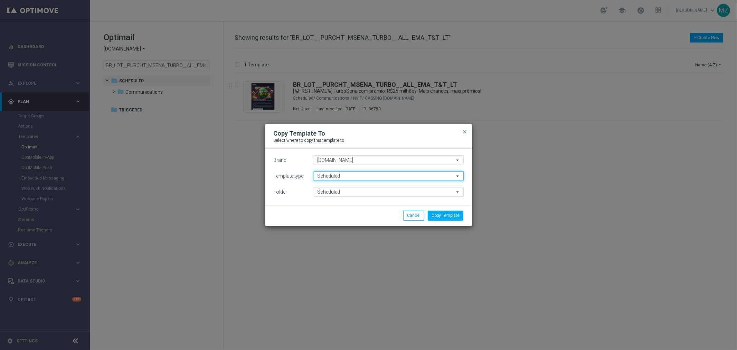
click at [347, 179] on input "Scheduled" at bounding box center [389, 176] width 150 height 10
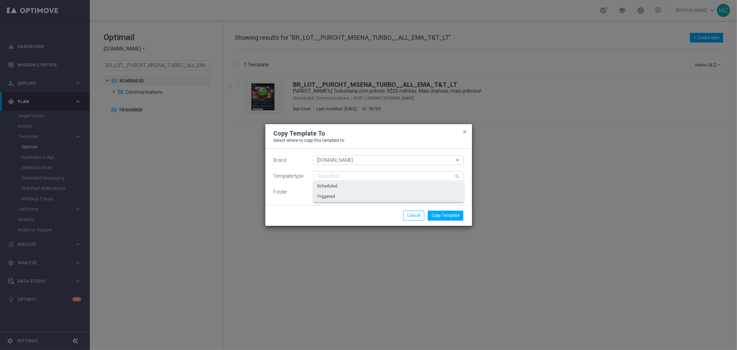
click at [344, 194] on div "Triggered" at bounding box center [389, 196] width 150 height 10
type input "Triggered"
click at [340, 189] on input "Triggered" at bounding box center [389, 192] width 150 height 10
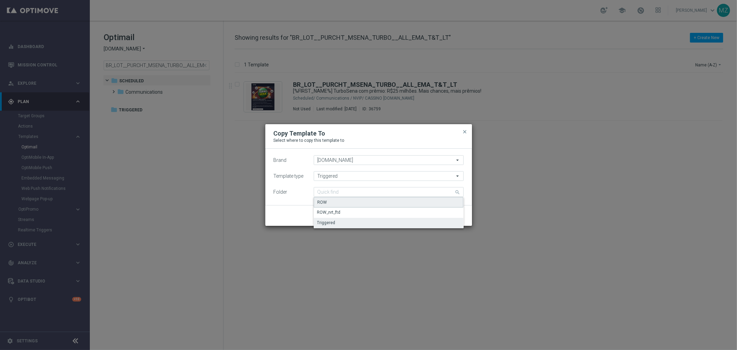
click at [337, 199] on div "ROW" at bounding box center [389, 202] width 150 height 10
type input "ROW"
click at [144, 113] on modal-container "Copy Template To Select where to copy this template to close Brand [DOMAIN_NAME…" at bounding box center [368, 175] width 737 height 350
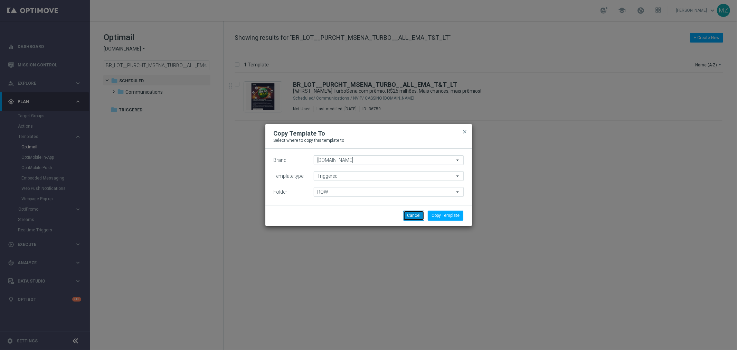
click at [418, 215] on button "Cancel" at bounding box center [413, 215] width 21 height 10
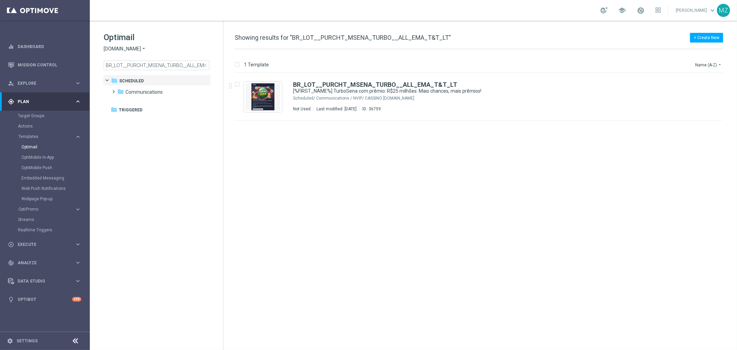
drag, startPoint x: 173, startPoint y: 196, endPoint x: 159, endPoint y: 181, distance: 19.8
click at [173, 195] on tree-viewport "folder Scheduled more_vert folder Communications more_vert" at bounding box center [163, 212] width 120 height 274
drag, startPoint x: 155, startPoint y: 124, endPoint x: 141, endPoint y: 81, distance: 45.1
click at [153, 123] on tree-viewport "folder Scheduled more_vert folder Communications more_vert" at bounding box center [163, 212] width 120 height 274
click at [142, 66] on input "BR_LOT__PURCHT_MSENA_TURBO__ALL_EMA_T&T_LT" at bounding box center [157, 65] width 106 height 10
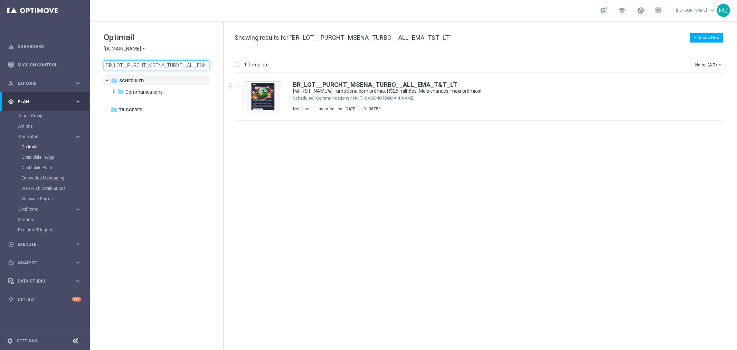
click at [142, 66] on input "BR_LOT__PURCHT_MSENA_TURBO__ALL_EMA_T&T_LT" at bounding box center [157, 65] width 106 height 10
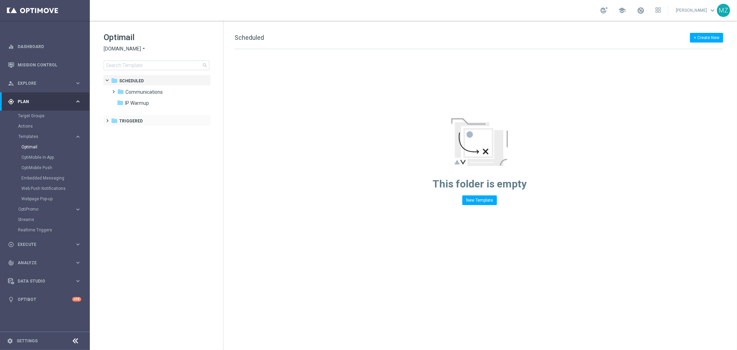
click at [105, 119] on span at bounding box center [106, 117] width 3 height 3
click at [112, 129] on span at bounding box center [112, 128] width 3 height 3
click at [148, 142] on span "ROW_nrt_ftd" at bounding box center [146, 143] width 29 height 6
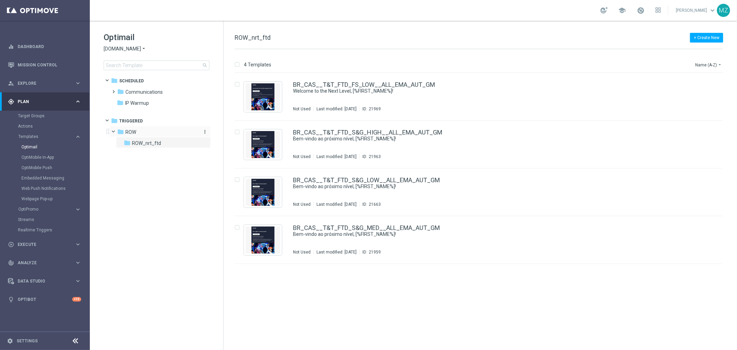
click at [202, 131] on icon "more_vert" at bounding box center [205, 132] width 6 height 6
click at [236, 130] on span "New Folder" at bounding box center [233, 133] width 21 height 6
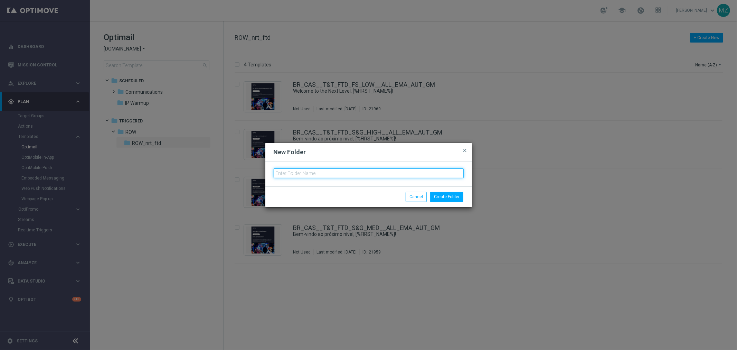
click at [297, 173] on input "text" at bounding box center [369, 173] width 190 height 10
type input "ROW nrt_purchased_ticket"
click at [457, 198] on button "Create Folder" at bounding box center [446, 197] width 33 height 10
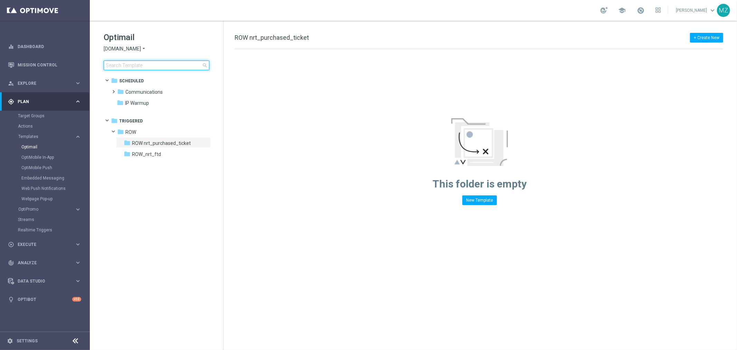
click at [143, 68] on input at bounding box center [157, 65] width 106 height 10
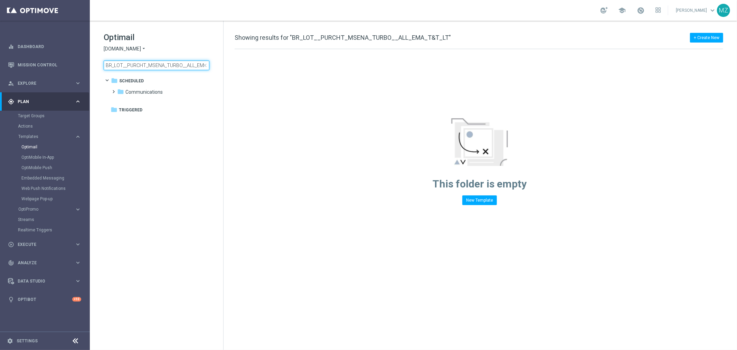
scroll to position [0, 19]
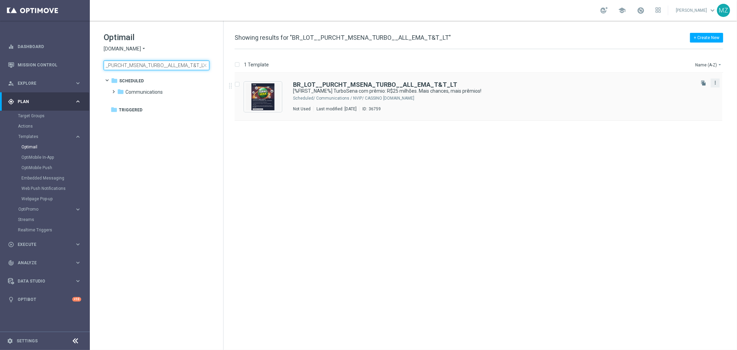
type input "BR_LOT__PURCHT_MSENA_TURBO__ALL_EMA_T&T_LT"
click at [713, 82] on icon "more_vert" at bounding box center [715, 83] width 6 height 6
click at [678, 97] on span "Copy To" at bounding box center [674, 99] width 15 height 5
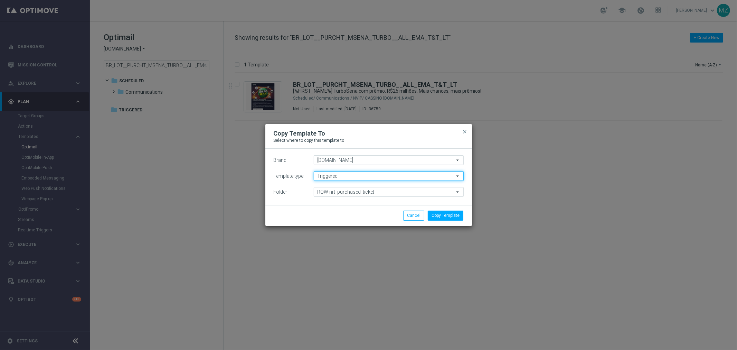
click at [354, 177] on input "Triggered" at bounding box center [389, 176] width 150 height 10
click at [354, 177] on input at bounding box center [389, 176] width 150 height 10
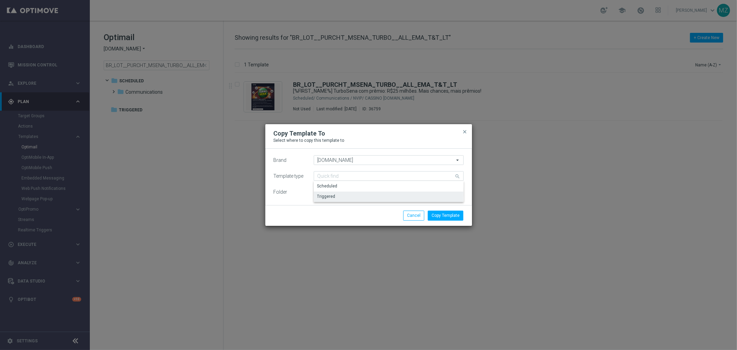
click at [578, 172] on modal-container "Copy Template To Select where to copy this template to close Brand [DOMAIN_NAME…" at bounding box center [368, 175] width 737 height 350
type input "Triggered"
click at [448, 215] on button "Copy Template" at bounding box center [446, 215] width 36 height 10
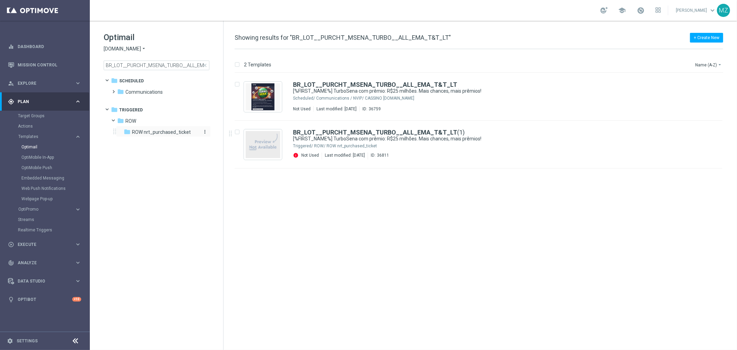
click at [167, 132] on span "ROW nrt_purchased_ticket" at bounding box center [161, 132] width 59 height 6
click at [141, 47] on icon "arrow_drop_down" at bounding box center [144, 49] width 6 height 7
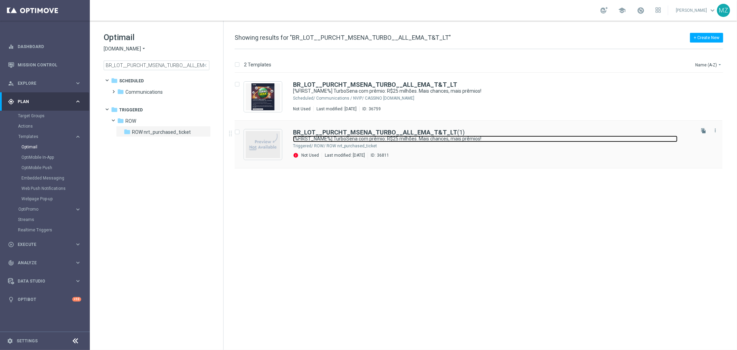
click at [558, 141] on link "[%FIRST_NAME%] TurboSena com prêmio: R$25 milhões. Mais chances, mais prêmios!" at bounding box center [485, 138] width 384 height 7
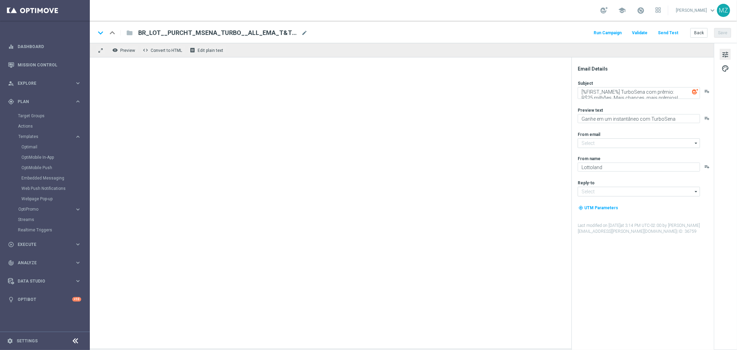
type input "[EMAIL_ADDRESS][DOMAIN_NAME]"
type textarea "[DOMAIN_NAME]"
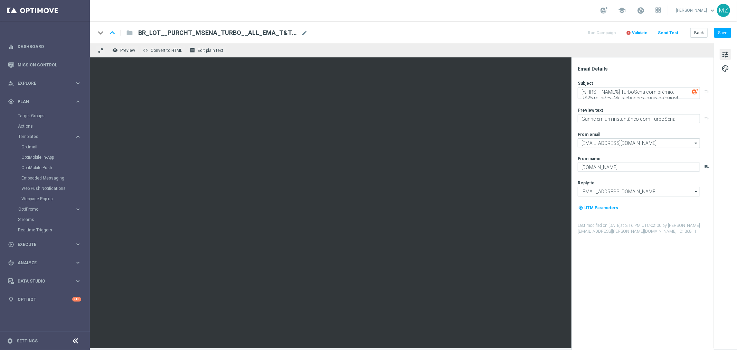
click at [643, 30] on span "Validate" at bounding box center [640, 32] width 16 height 5
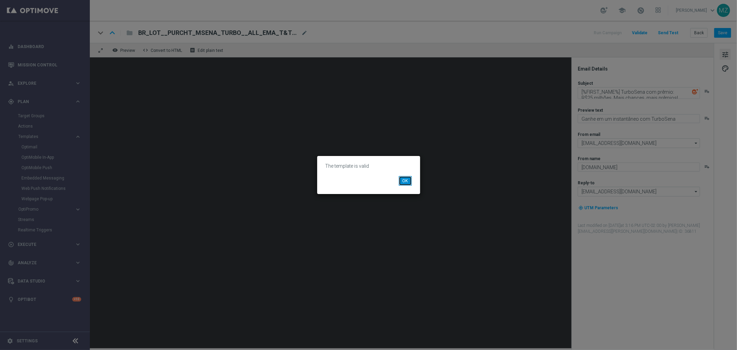
click at [406, 180] on button "OK" at bounding box center [405, 181] width 13 height 10
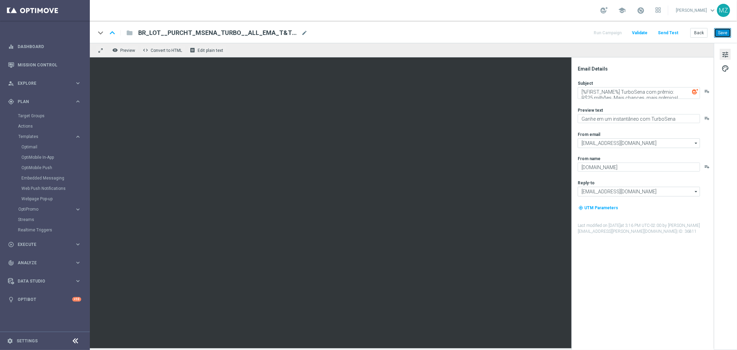
click at [722, 33] on button "Save" at bounding box center [722, 33] width 17 height 10
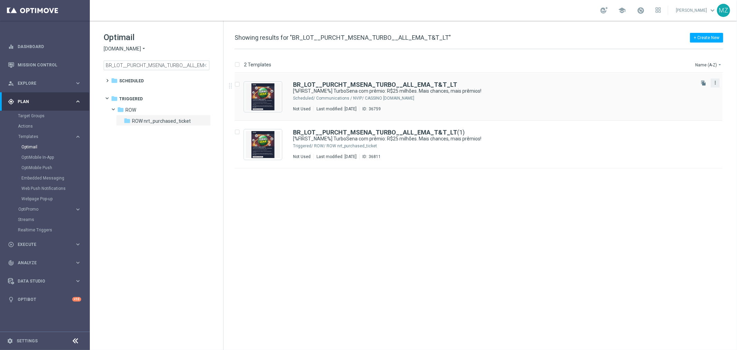
click at [713, 84] on icon "more_vert" at bounding box center [715, 83] width 6 height 6
click at [703, 98] on div "Copy To" at bounding box center [688, 99] width 42 height 5
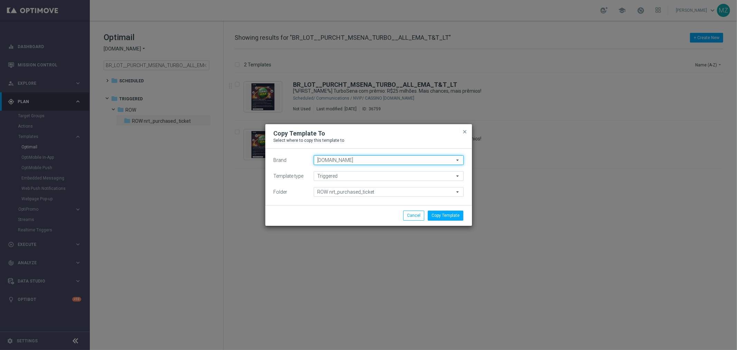
click at [375, 158] on input "[DOMAIN_NAME]" at bounding box center [389, 160] width 150 height 10
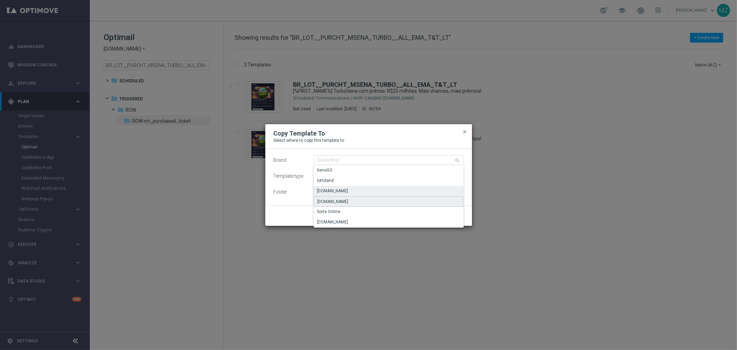
click at [349, 204] on div "[DOMAIN_NAME]" at bounding box center [389, 201] width 150 height 10
type input "[DOMAIN_NAME]"
type input "Scheduled"
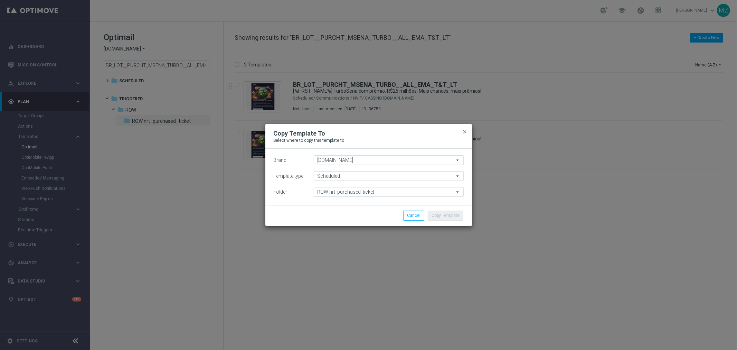
type input "Scheduled"
click at [348, 176] on input "Scheduled" at bounding box center [389, 176] width 150 height 10
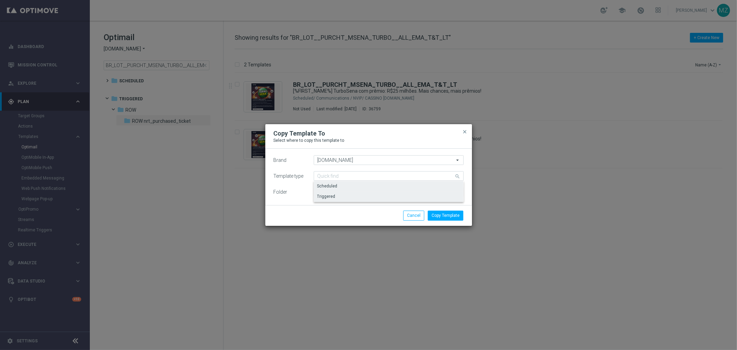
click at [337, 196] on div "Triggered" at bounding box center [389, 196] width 150 height 10
type input "Triggered"
click at [330, 192] on input "Triggered" at bounding box center [389, 192] width 150 height 10
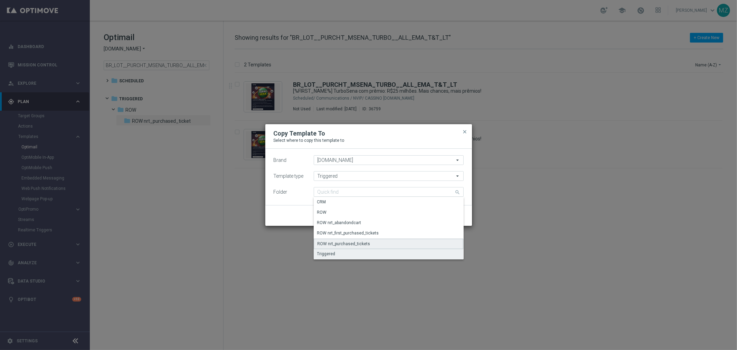
click at [379, 246] on div "ROW nrt_purchased_tickets" at bounding box center [389, 243] width 150 height 10
type input "ROW nrt_purchased_tickets"
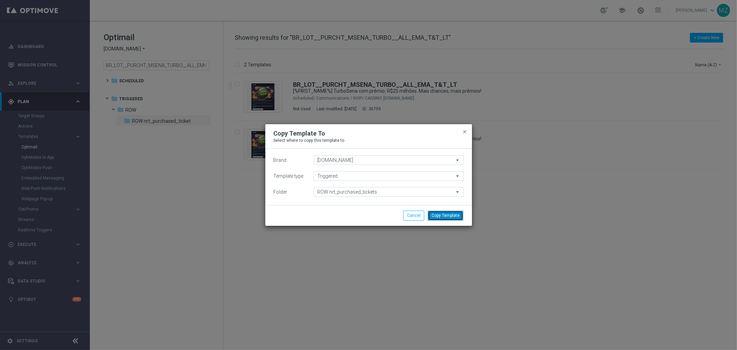
click at [446, 215] on button "Copy Template" at bounding box center [446, 215] width 36 height 10
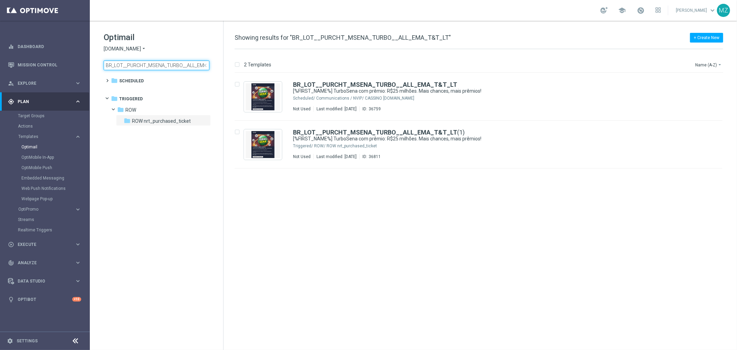
click at [150, 67] on input "BR_LOT__PURCHT_MSENA_TURBO__ALL_EMA_T&T_LT" at bounding box center [157, 65] width 106 height 10
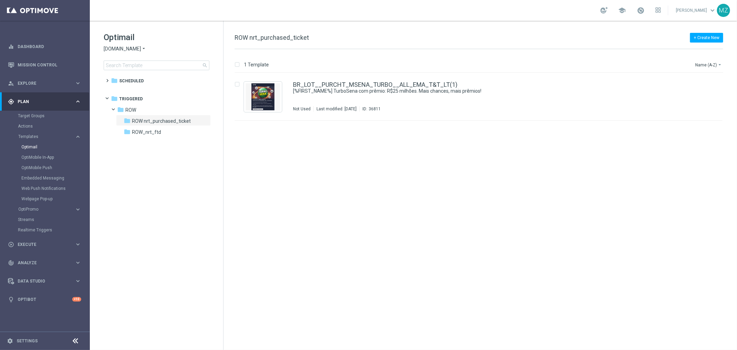
click at [133, 47] on span "[DOMAIN_NAME]" at bounding box center [122, 49] width 37 height 7
click at [0, 0] on span "[DOMAIN_NAME]" at bounding box center [0, 0] width 0 height 0
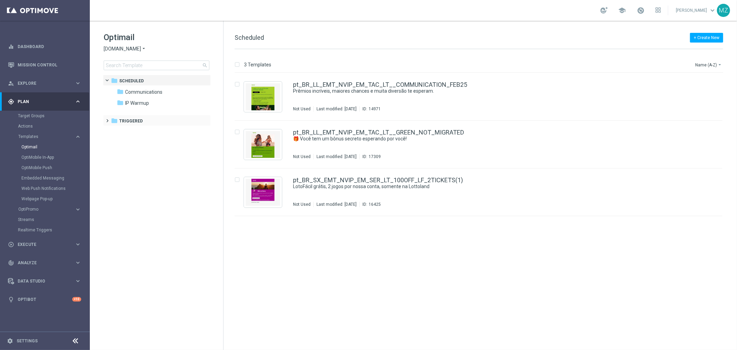
click at [104, 120] on div "folder Triggered more_vert" at bounding box center [157, 120] width 108 height 11
click at [106, 119] on span at bounding box center [106, 117] width 3 height 3
click at [113, 130] on span at bounding box center [112, 128] width 3 height 3
click at [121, 141] on span at bounding box center [119, 139] width 3 height 3
click at [171, 177] on span "ROW nrt_purchased_tickets" at bounding box center [169, 176] width 60 height 6
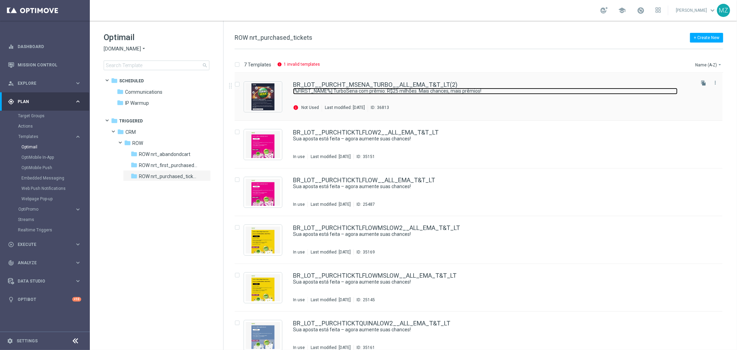
click at [526, 88] on link "[%FIRST_NAME%] TurboSena com prêmio: R$25 milhões. Mais chances, mais prêmios!" at bounding box center [485, 91] width 384 height 7
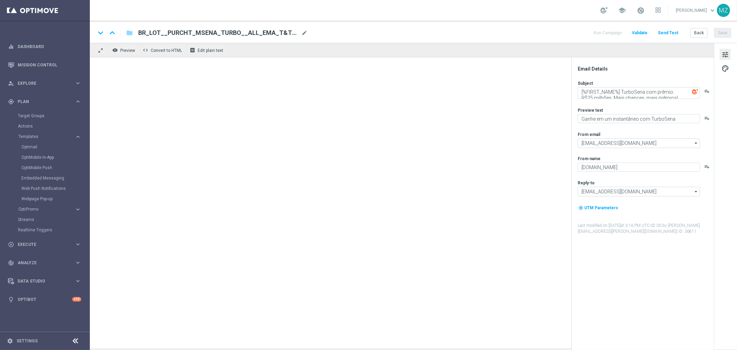
type input "[EMAIL_ADDRESS][DOMAIN_NAME]"
type textarea "[DOMAIN_NAME]"
type input "[EMAIL_ADDRESS][DOMAIN_NAME]"
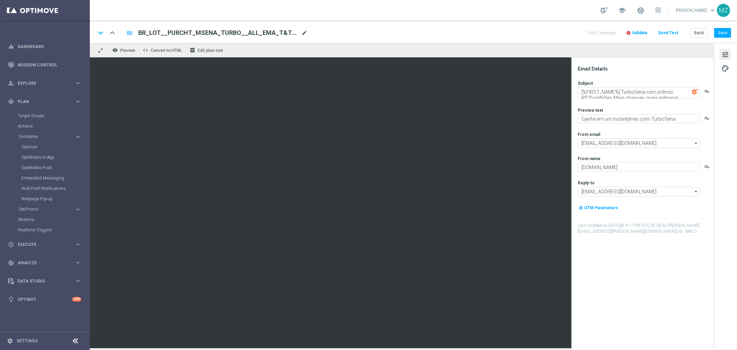
click at [305, 32] on span "mode_edit" at bounding box center [304, 33] width 6 height 6
type input "BR_LOT__PURCHT_MSENA_TURBO__ALL_EMA_T&T_LT"
drag, startPoint x: 488, startPoint y: 38, endPoint x: 517, endPoint y: 37, distance: 29.0
click at [488, 37] on div "keyboard_arrow_down keyboard_arrow_up folder BR_LOT__PURCHT_MSENA_TURBO__ALL_EM…" at bounding box center [413, 32] width 647 height 22
click at [723, 31] on button "Save" at bounding box center [722, 33] width 17 height 10
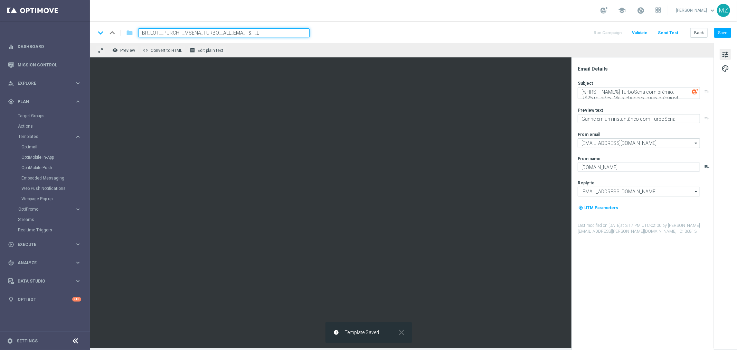
click at [281, 32] on input "BR_LOT__PURCHT_MSENA_TURBO__ALL_EMA_T&T_LT" at bounding box center [223, 32] width 171 height 9
click at [357, 34] on div "keyboard_arrow_down keyboard_arrow_up folder BR_LOT__PURCHT_MSENA_TURBO__ALL_EM…" at bounding box center [413, 32] width 636 height 9
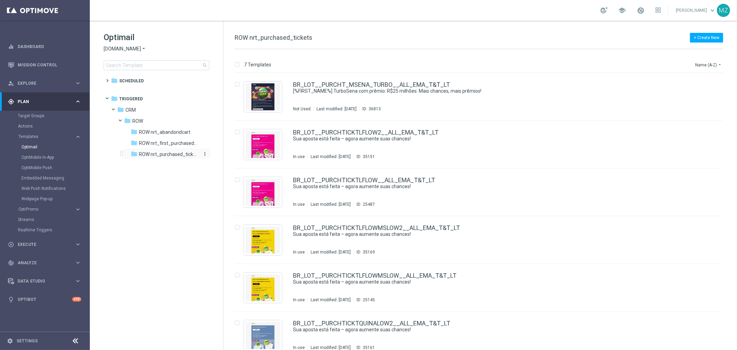
click at [175, 153] on span "ROW nrt_purchased_tickets" at bounding box center [169, 154] width 60 height 6
click at [139, 51] on span "[DOMAIN_NAME]" at bounding box center [122, 49] width 37 height 7
click at [139, 87] on div "[DOMAIN_NAME]" at bounding box center [130, 90] width 52 height 8
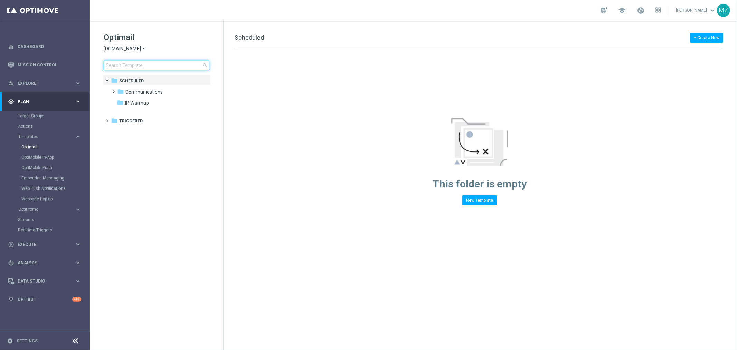
click at [140, 66] on input at bounding box center [157, 65] width 106 height 10
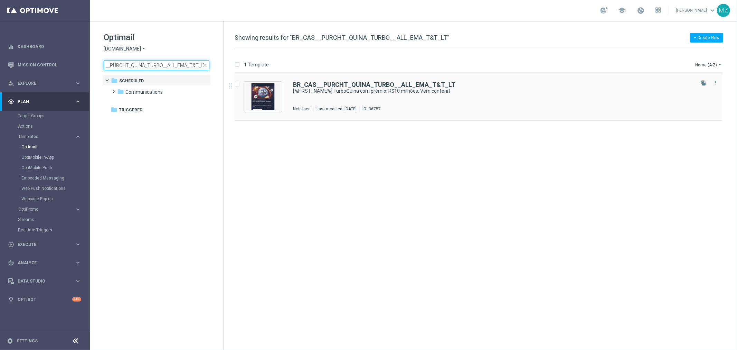
type input "BR_CAS__PURCHT_QUINA_TURBO__ALL_EMA_T&T_LT"
click at [636, 87] on div "BR_CAS__PURCHT_QUINA_TURBO__ALL_EMA_T&T_LT" at bounding box center [493, 85] width 400 height 6
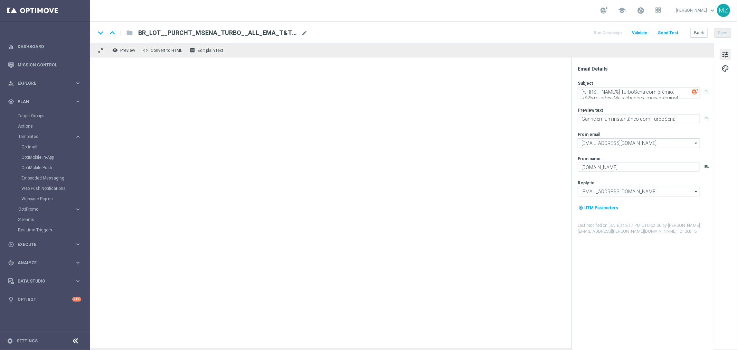
type textarea "[%FIRST_NAME%] TurboQuina com prêmio: R$10 milhões. Vem conferir!"
type textarea "Aumente suas chances com TurboQuina"
type input "[EMAIL_ADDRESS][DOMAIN_NAME]"
type textarea "Lottoland"
type input "[EMAIL_ADDRESS][DOMAIN_NAME]"
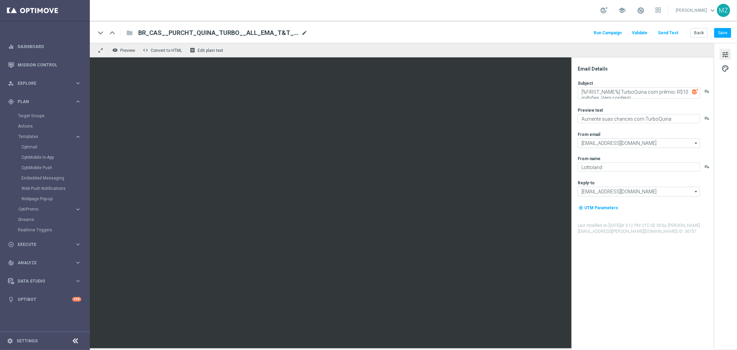
click at [301, 33] on span "mode_edit" at bounding box center [304, 33] width 6 height 6
drag, startPoint x: 160, startPoint y: 31, endPoint x: 151, endPoint y: 31, distance: 9.0
click at [151, 31] on input "BR_CAS__PURCHT_QUINA_TURBO__ALL_EMA_T&T_LT" at bounding box center [223, 32] width 171 height 9
type input "BR_LOT__PURCHT_QUINA_TURBO__ALL_EMA_T&T_LT"
click at [480, 26] on div "keyboard_arrow_down keyboard_arrow_up folder BR_LOT__PURCHT_QUINA_TURBO__ALL_EM…" at bounding box center [413, 32] width 647 height 22
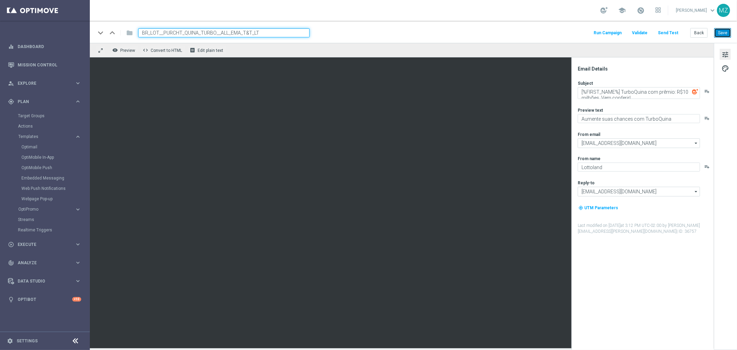
click at [724, 36] on button "Save" at bounding box center [722, 33] width 17 height 10
click at [722, 33] on button "Save" at bounding box center [722, 33] width 17 height 10
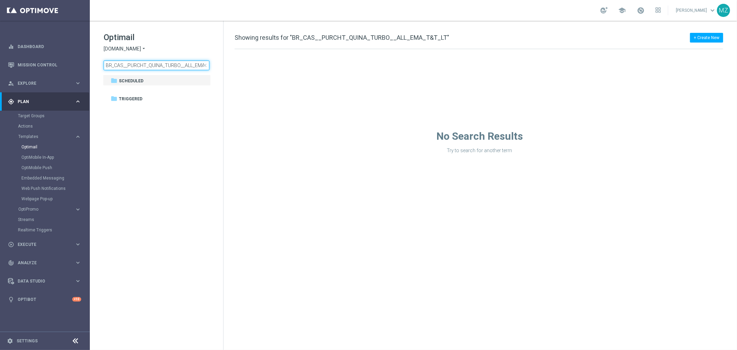
click at [123, 64] on input "BR_CAS__PURCHT_QUINA_TURBO__ALL_EMA_T&T_LT" at bounding box center [157, 65] width 106 height 10
drag, startPoint x: 123, startPoint y: 64, endPoint x: 114, endPoint y: 64, distance: 8.6
click at [114, 64] on input "BR_CAS__PURCHT_QUINA_TURBO__ALL_EMA_T&T_LT" at bounding box center [157, 65] width 106 height 10
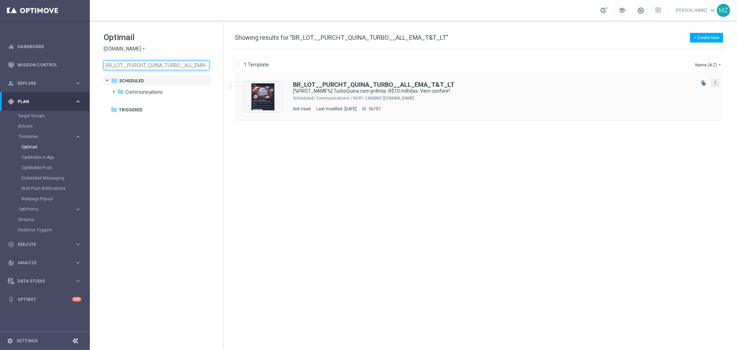
type input "BR_LOT__PURCHT_QUINA_TURBO__ALL_EMA_T&T_LT"
click at [715, 82] on icon "more_vert" at bounding box center [715, 83] width 6 height 6
click at [696, 99] on div "Copy To" at bounding box center [688, 99] width 42 height 5
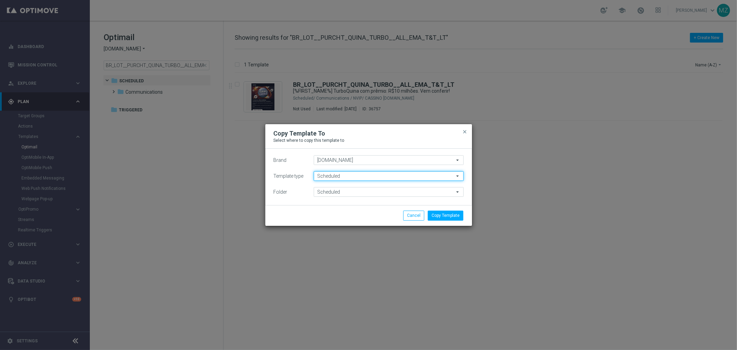
click at [370, 173] on input "Scheduled" at bounding box center [389, 176] width 150 height 10
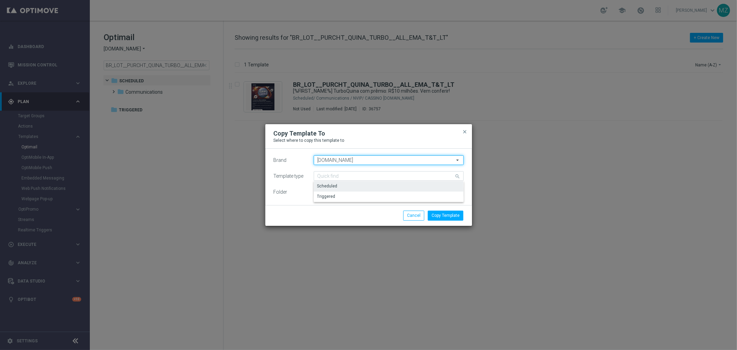
click at [371, 158] on input "Lottoland.bet.br" at bounding box center [389, 160] width 150 height 10
type input "Scheduled"
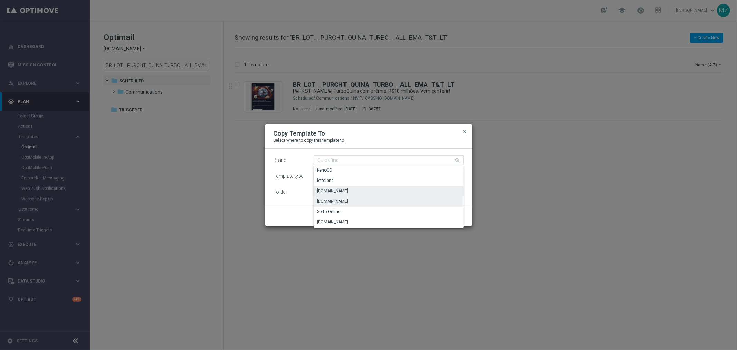
click at [354, 201] on div "Lottoland.com.br" at bounding box center [389, 201] width 150 height 10
type input "Lottoland.com.br"
type input "Scheduled"
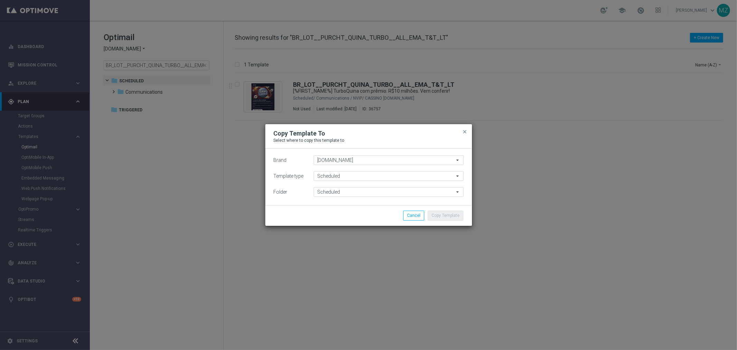
type input "Scheduled"
click at [350, 177] on input "Scheduled" at bounding box center [389, 176] width 150 height 10
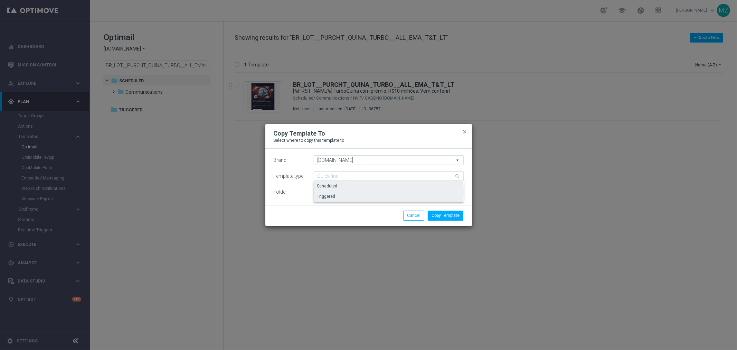
click at [351, 194] on div "Triggered" at bounding box center [389, 196] width 150 height 10
type input "Triggered"
click at [342, 194] on input "Triggered" at bounding box center [389, 192] width 150 height 10
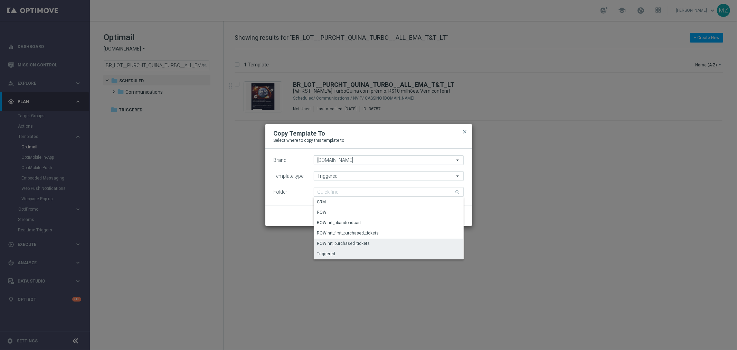
click at [358, 243] on div "ROW nrt_purchased_tickets" at bounding box center [343, 243] width 53 height 6
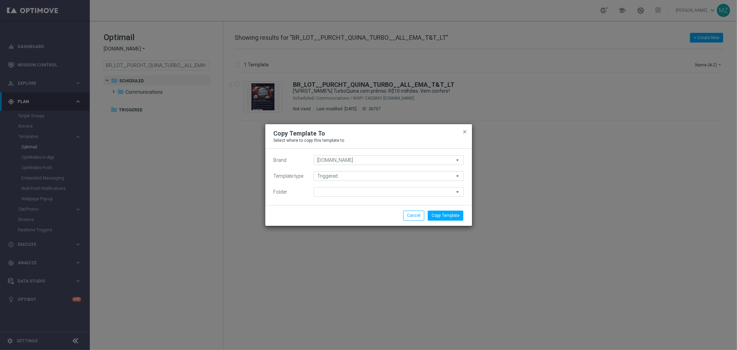
type input "ROW nrt_purchased_tickets"
click at [445, 218] on button "Copy Template" at bounding box center [446, 215] width 36 height 10
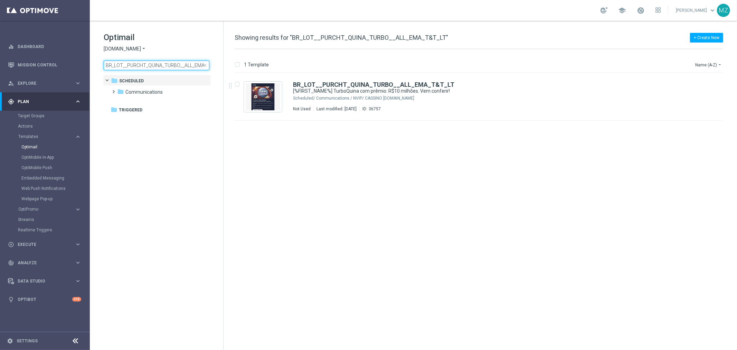
click at [160, 66] on input "BR_LOT__PURCHT_QUINA_TURBO__ALL_EMA_T&T_LT" at bounding box center [157, 65] width 106 height 10
type input "BR_CAS__PURCHT_LFACIL_TURBO__ALL_EMA_T&T_LT"
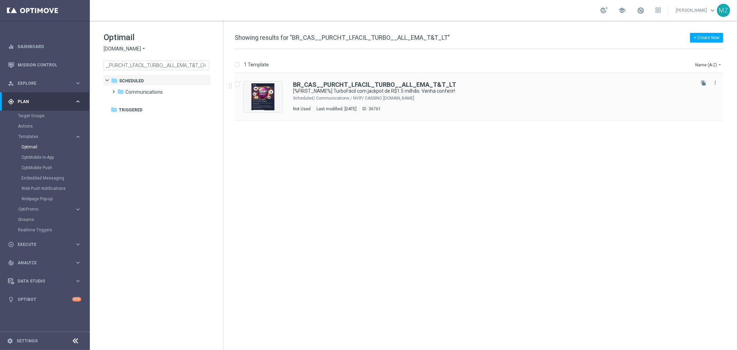
click at [616, 100] on div "Communications / NVIP/ CASSINO bet.br" at bounding box center [504, 98] width 377 height 6
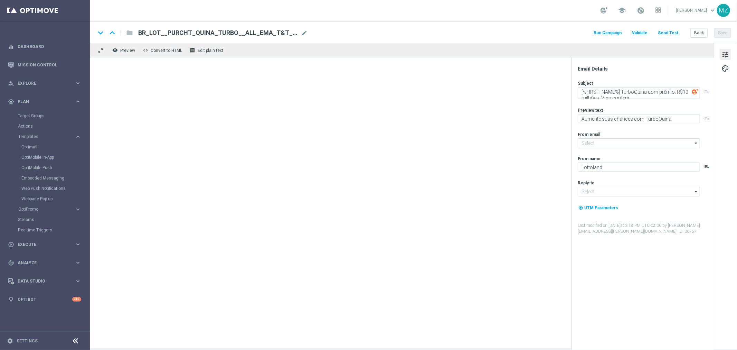
type input "mail@crm.lottoland.bet.br"
type input "contato@lottoland.bet.br"
type input "BR_CAS__PURCHT_LFACIL_TURBO__ALL_EMA_T&T_LT"
type textarea "[%FIRST_NAME%] TurboFácil com jackpot de R$1.5 milhão. Venha conferir!"
type textarea "Mais vencedores a cada jogada"
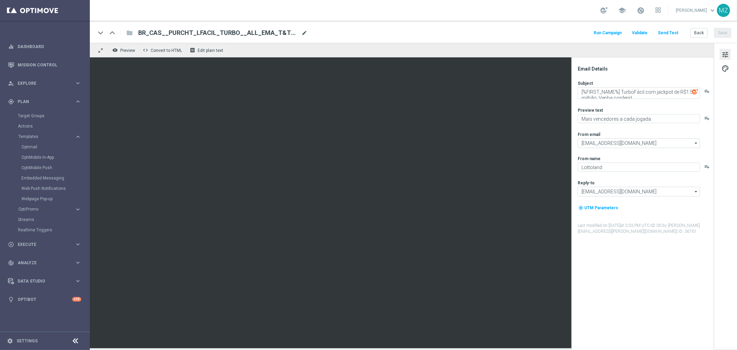
click at [301, 31] on span "mode_edit" at bounding box center [304, 33] width 6 height 6
drag, startPoint x: 159, startPoint y: 33, endPoint x: 151, endPoint y: 33, distance: 7.6
click at [151, 33] on input "BR_CAS__PURCHT_LFACIL_TURBO__ALL_EMA_T&T_LT" at bounding box center [223, 32] width 171 height 9
type input "BR_LOT__PURCHT_LFACIL_TURBO__ALL_EMA_T&T_LT"
click at [387, 29] on div "keyboard_arrow_down keyboard_arrow_up folder BR_LOT__PURCHT_LFACIL_TURBO__ALL_E…" at bounding box center [413, 32] width 636 height 9
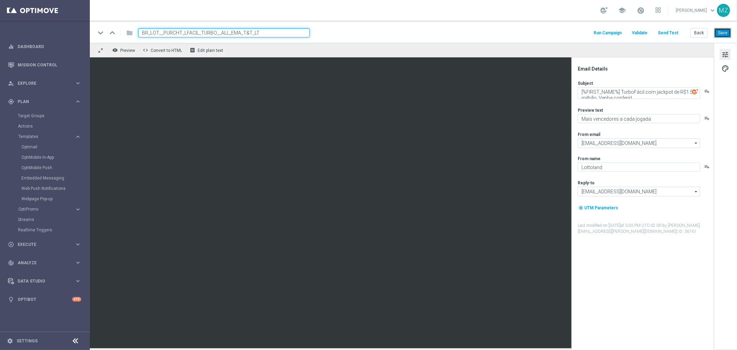
click at [723, 33] on button "Save" at bounding box center [722, 33] width 17 height 10
click at [724, 32] on button "Save" at bounding box center [722, 33] width 17 height 10
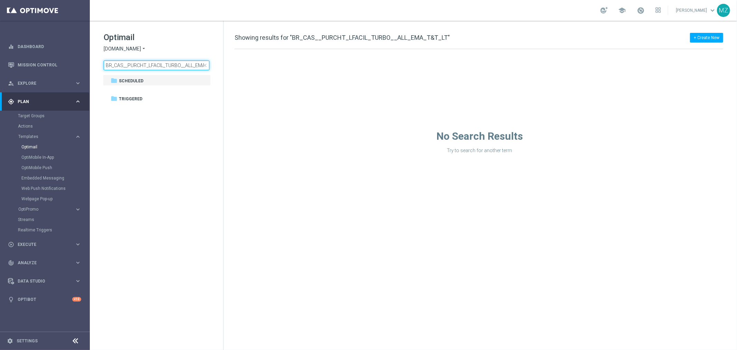
drag, startPoint x: 123, startPoint y: 65, endPoint x: 114, endPoint y: 65, distance: 8.3
click at [114, 65] on input "BR_CAS__PURCHT_LFACIL_TURBO__ALL_EMA_T&T_LT" at bounding box center [157, 65] width 106 height 10
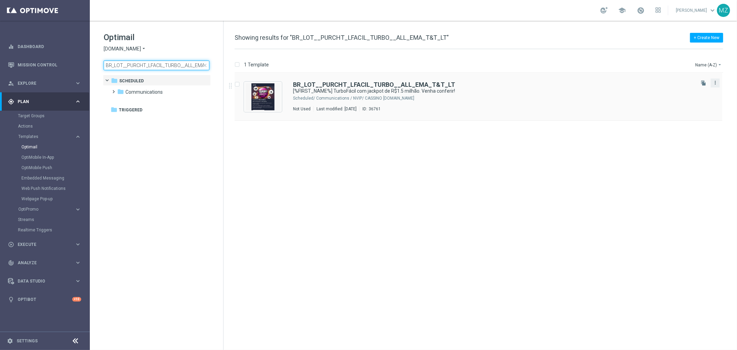
type input "BR_LOT__PURCHT_LFACIL_TURBO__ALL_EMA_T&T_LT"
click at [717, 84] on icon "more_vert" at bounding box center [715, 83] width 6 height 6
click at [697, 98] on div "Copy To" at bounding box center [688, 99] width 42 height 5
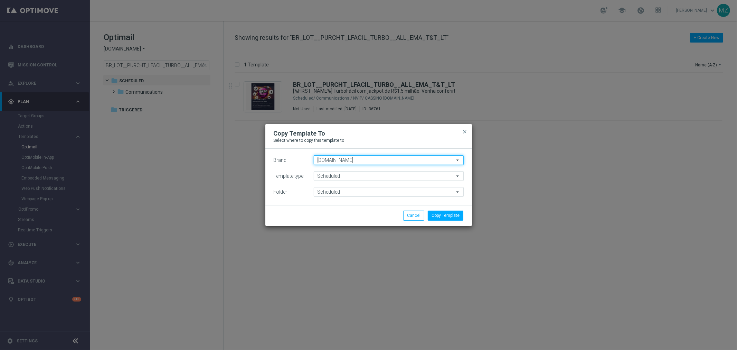
click at [354, 159] on input "Lottoland.bet.br" at bounding box center [389, 160] width 150 height 10
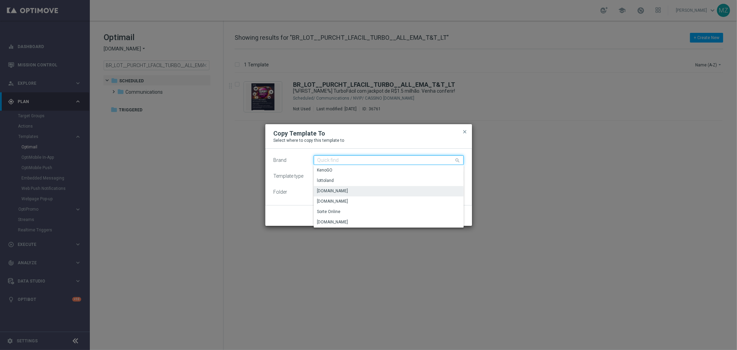
click at [354, 159] on input at bounding box center [389, 160] width 150 height 10
click at [356, 202] on div "[DOMAIN_NAME]" at bounding box center [389, 201] width 150 height 10
type input "[DOMAIN_NAME]"
type input "Scheduled"
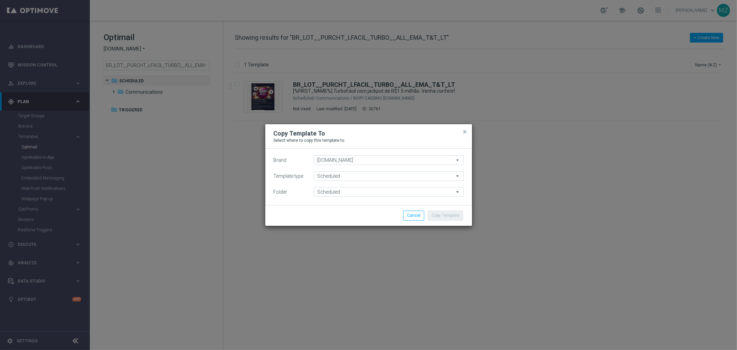
type input "Scheduled"
click at [349, 174] on input "Scheduled" at bounding box center [389, 176] width 150 height 10
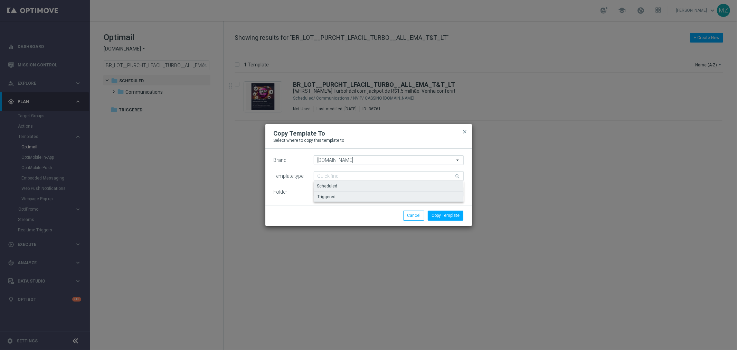
click at [348, 192] on div "Triggered" at bounding box center [389, 196] width 150 height 10
type input "Triggered"
click at [337, 194] on input "Triggered" at bounding box center [389, 192] width 150 height 10
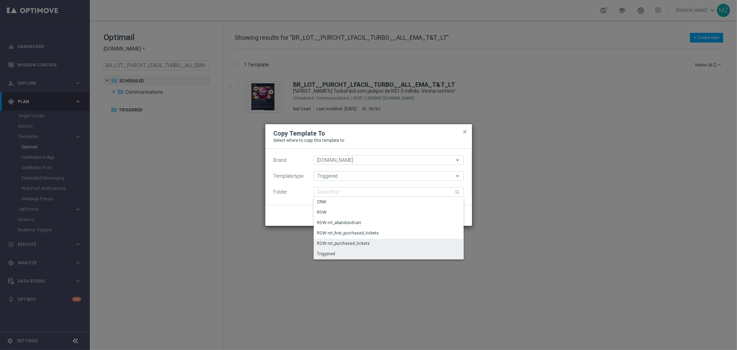
click at [359, 245] on div "ROW nrt_purchased_tickets" at bounding box center [343, 243] width 53 height 6
type input "ROW nrt_purchased_tickets"
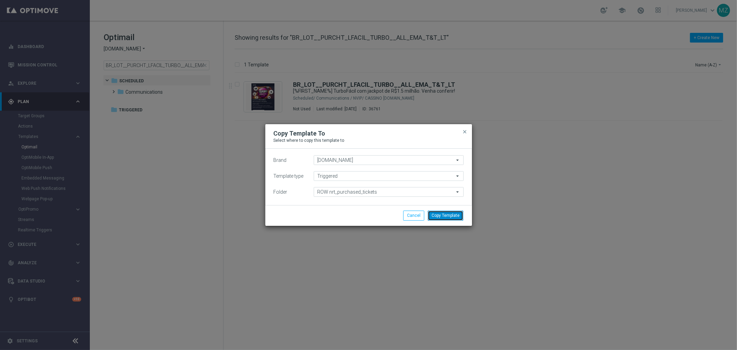
click at [448, 214] on button "Copy Template" at bounding box center [446, 215] width 36 height 10
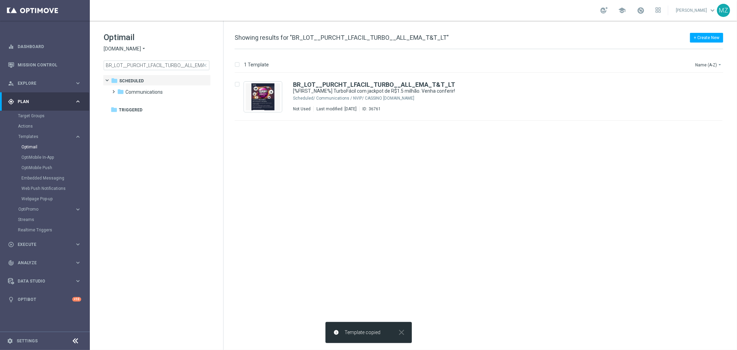
click at [141, 47] on icon "arrow_drop_down" at bounding box center [144, 49] width 6 height 7
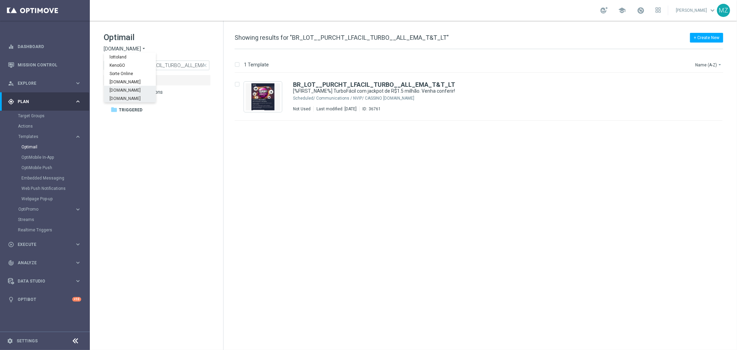
click at [0, 0] on span "[DOMAIN_NAME]" at bounding box center [0, 0] width 0 height 0
click at [108, 96] on span at bounding box center [106, 95] width 3 height 3
click at [114, 106] on span at bounding box center [114, 109] width 7 height 9
click at [116, 118] on div "folder ROW more_vert" at bounding box center [163, 120] width 95 height 11
click at [120, 119] on span at bounding box center [119, 117] width 3 height 3
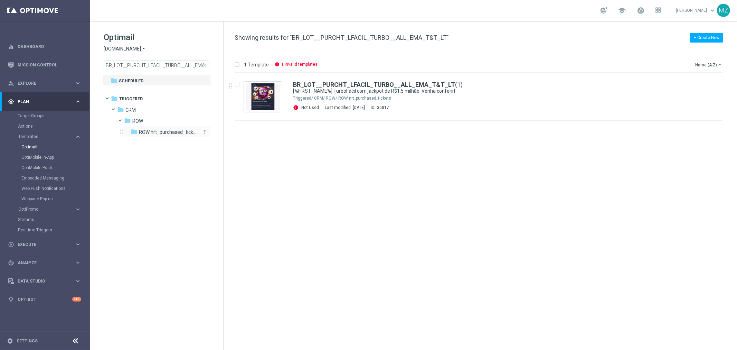
click at [159, 132] on span "ROW nrt_purchased_tickets" at bounding box center [169, 132] width 60 height 6
click at [291, 64] on p "1 invalid templates" at bounding box center [299, 64] width 36 height 6
click at [250, 61] on p "1 Template" at bounding box center [256, 64] width 25 height 6
click at [294, 62] on p "1 invalid templates" at bounding box center [299, 64] width 36 height 6
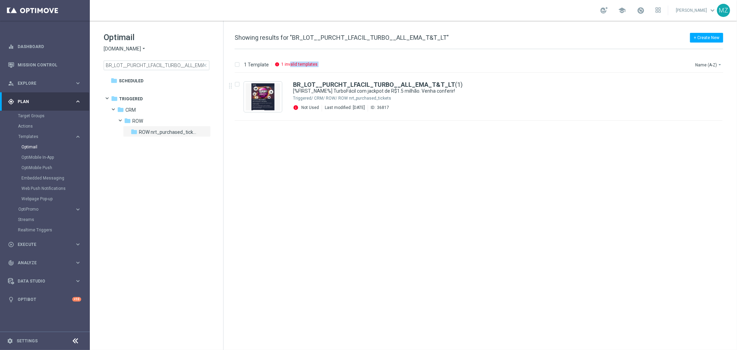
click at [294, 62] on p "1 invalid templates" at bounding box center [299, 64] width 36 height 6
click at [407, 140] on div "insert_drive_file BR_LOT__PURCHT_LFACIL_TURBO__ALL_EMA_T&T_LT (1) [%FIRST_NAME%…" at bounding box center [482, 211] width 508 height 277
click at [163, 128] on div "folder ROW nrt_purchased_tickets" at bounding box center [165, 132] width 68 height 8
drag, startPoint x: 433, startPoint y: 168, endPoint x: 408, endPoint y: 143, distance: 35.4
click at [431, 167] on div "insert_drive_file BR_LOT__PURCHT_LFACIL_TURBO__ALL_EMA_T&T_LT (1) [%FIRST_NAME%…" at bounding box center [482, 211] width 508 height 277
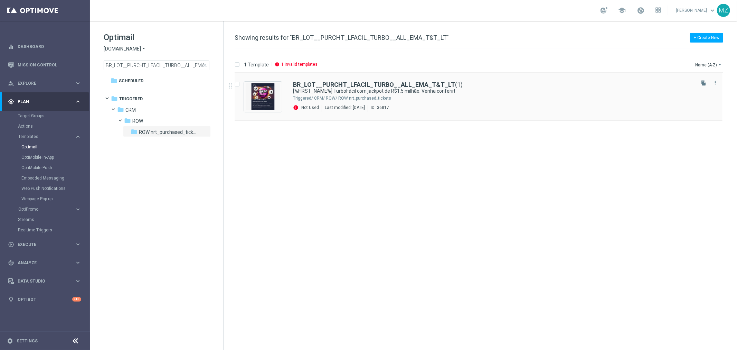
click at [496, 83] on div "BR_LOT__PURCHT_LFACIL_TURBO__ALL_EMA_T&T_LT (1)" at bounding box center [493, 85] width 400 height 6
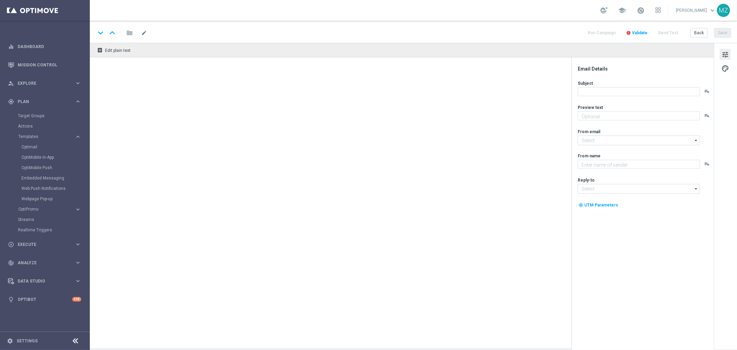
type input "BR_LOT__PURCHT_LFACIL_TURBO__ALL_EMA_T&T_LT(1)"
type textarea "Mais vencedores a cada jogada"
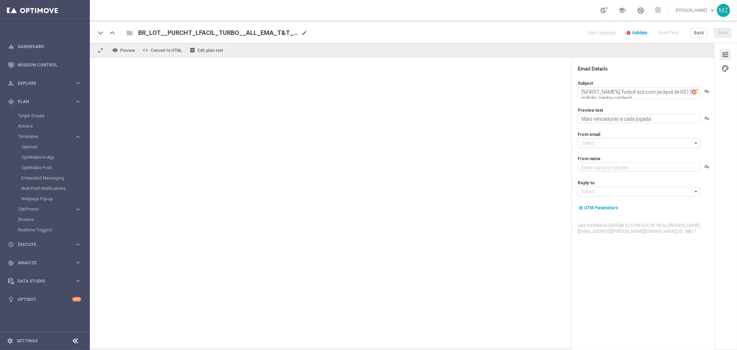
type input "[EMAIL_ADDRESS][DOMAIN_NAME]"
type textarea "[DOMAIN_NAME]"
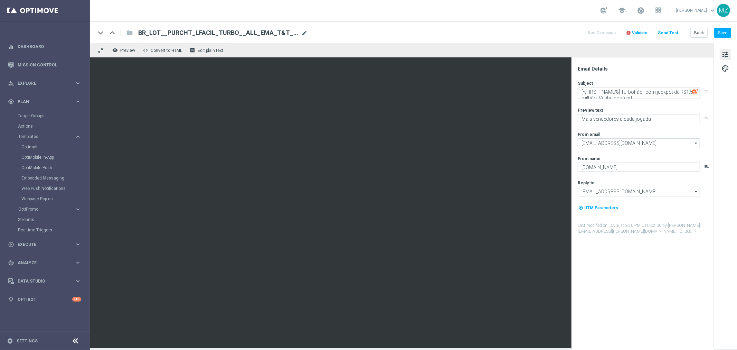
click at [304, 32] on span "mode_edit" at bounding box center [304, 33] width 6 height 6
click at [281, 35] on input "BR_LOT__PURCHT_LFACIL_TURBO__ALL_EMA_T&T_LT(1)" at bounding box center [223, 32] width 171 height 9
type input "BR_LOT__PURCHT_LFACIL_TURBO__ALL_EMA_T&T_LT"
click at [727, 31] on button "Save" at bounding box center [722, 33] width 17 height 10
click at [355, 23] on div "keyboard_arrow_down keyboard_arrow_up folder BR_LOT__PURCHT_LFACIL_TURBO__ALL_E…" at bounding box center [413, 32] width 647 height 22
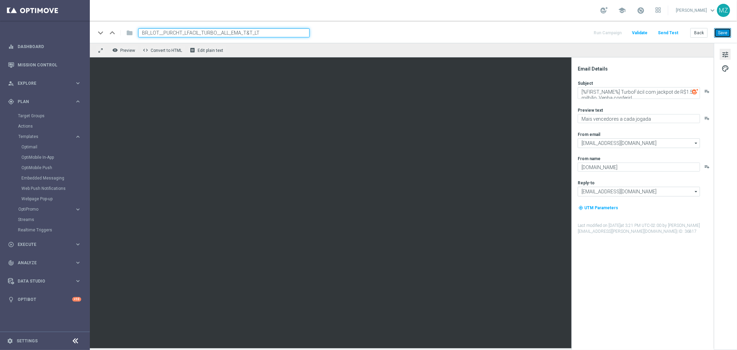
click at [725, 29] on button "Save" at bounding box center [722, 33] width 17 height 10
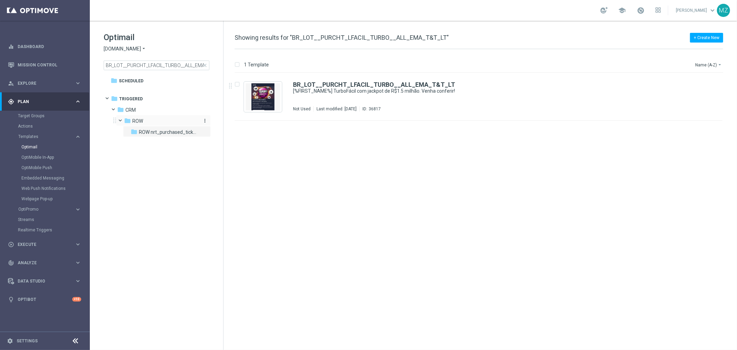
click at [168, 122] on div "folder ROW" at bounding box center [161, 121] width 74 height 8
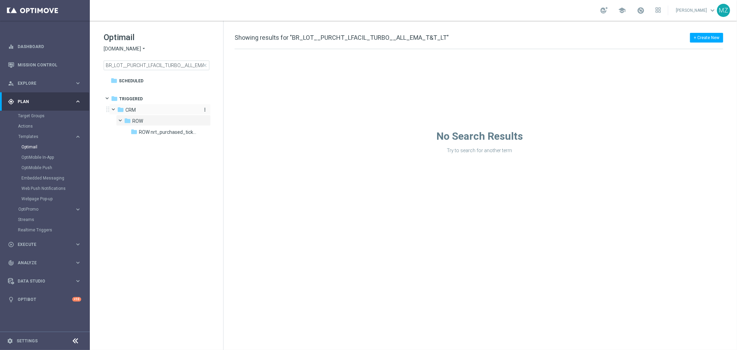
click at [146, 107] on div "folder CRM" at bounding box center [156, 110] width 79 height 8
click at [149, 101] on div "folder Triggered" at bounding box center [153, 99] width 85 height 8
click at [154, 129] on span "ROW nrt_purchased_tickets" at bounding box center [169, 132] width 60 height 6
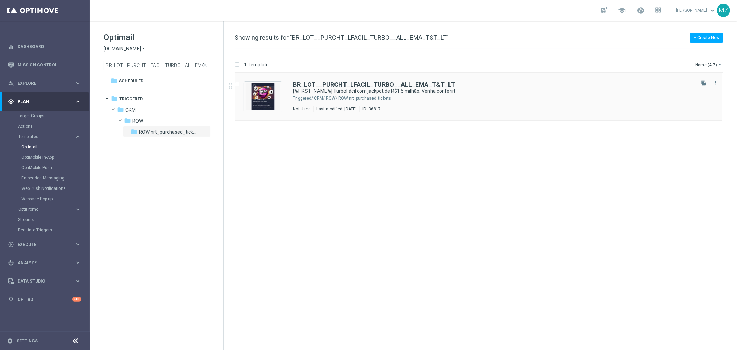
click at [493, 95] on div "BR_LOT__PURCHT_LFACIL_TURBO__ALL_EMA_T&T_LT [%FIRST_NAME%] TurboFácil com jackp…" at bounding box center [493, 97] width 400 height 30
click at [154, 63] on input "BR_LOT__PURCHT_LFACIL_TURBO__ALL_EMA_T&T_LT" at bounding box center [157, 65] width 106 height 10
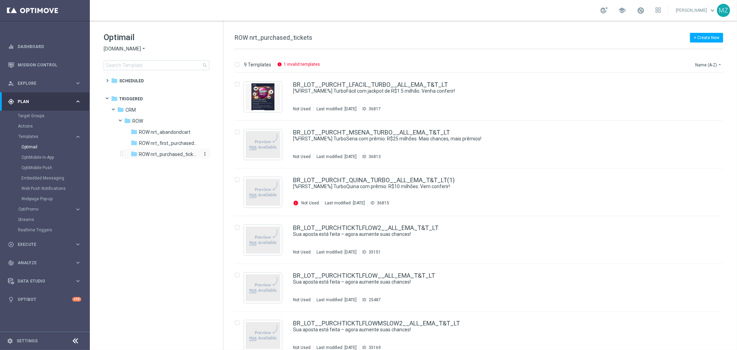
click at [177, 153] on span "ROW nrt_purchased_tickets" at bounding box center [169, 154] width 60 height 6
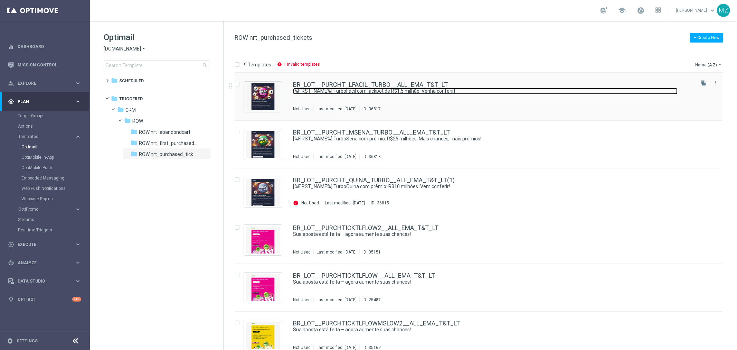
click at [512, 88] on link "[%FIRST_NAME%] TurboFácil com jackpot de R$1.5 milhão. Venha conferir!" at bounding box center [485, 91] width 384 height 7
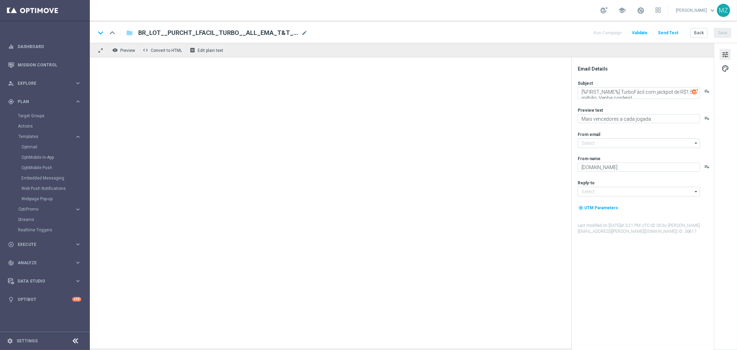
type input "mail@crm.lottoland.com.br"
type input "contato@lottoland.com.br"
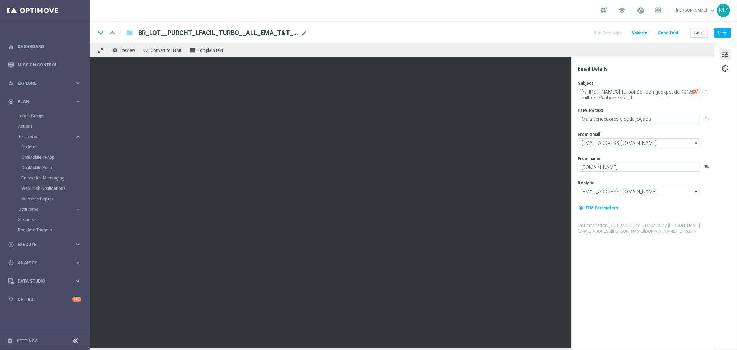
click at [645, 32] on span "Validate" at bounding box center [640, 32] width 16 height 5
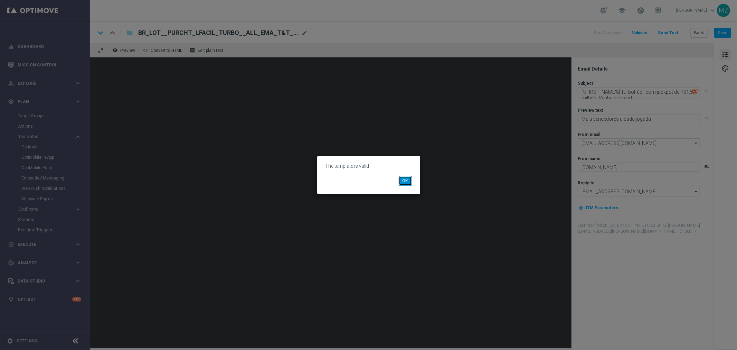
click at [408, 180] on button "OK" at bounding box center [405, 181] width 13 height 10
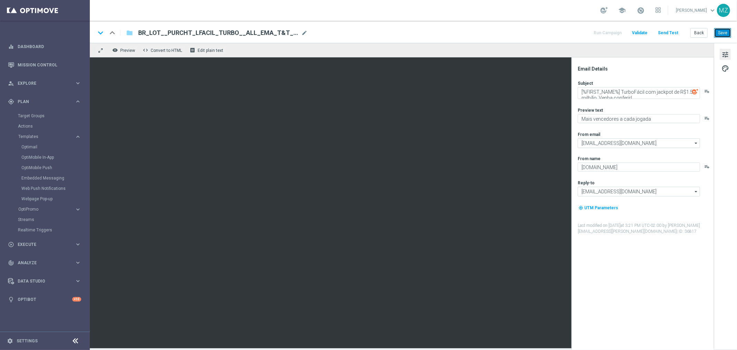
click at [730, 31] on button "Save" at bounding box center [722, 33] width 17 height 10
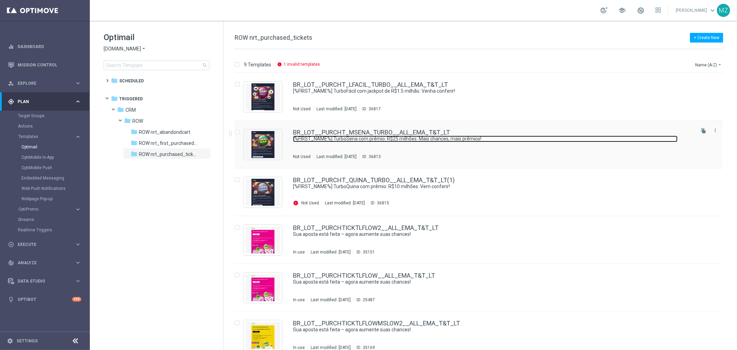
click at [369, 141] on link "[%FIRST_NAME%] TurboSena com prêmio: R$25 milhões. Mais chances, mais prêmios!" at bounding box center [485, 138] width 384 height 7
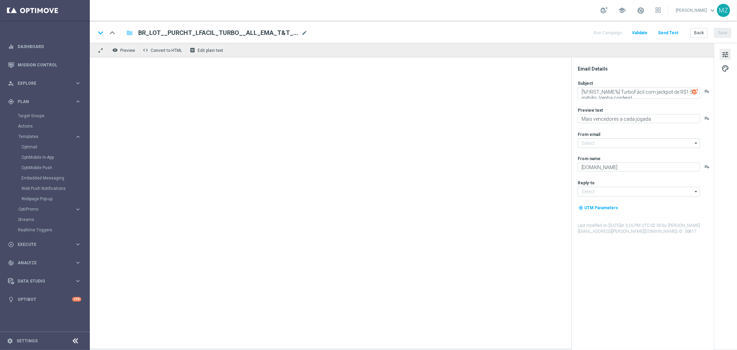
type input "[EMAIL_ADDRESS][DOMAIN_NAME]"
type textarea "[%FIRST_NAME%] TurboSena com prêmio: R$25 milhões. Mais chances, mais prêmios!"
type textarea "Ganhe em um instantâneo com TurboSena"
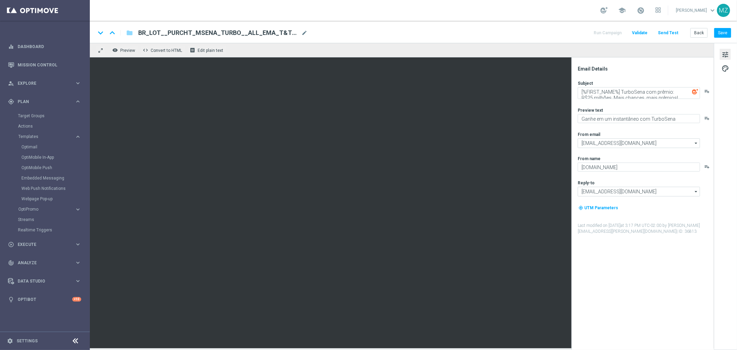
click at [639, 31] on span "Validate" at bounding box center [640, 32] width 16 height 5
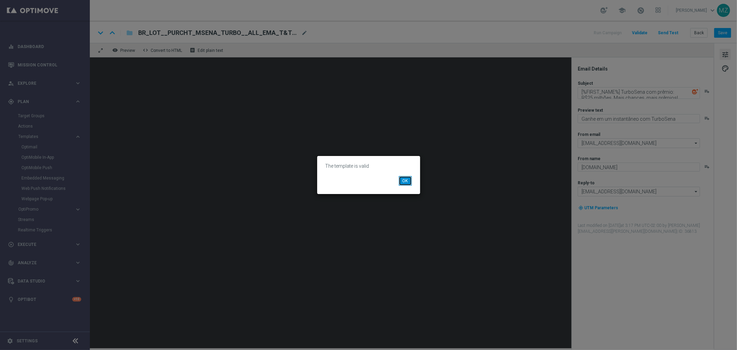
click at [406, 180] on button "OK" at bounding box center [405, 181] width 13 height 10
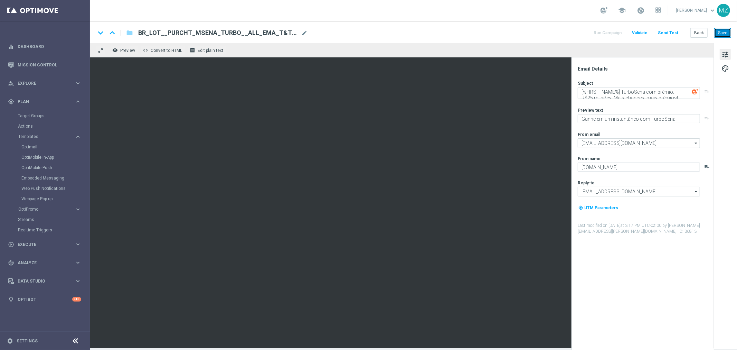
click at [720, 35] on button "Save" at bounding box center [722, 33] width 17 height 10
click at [727, 31] on button "Save" at bounding box center [722, 33] width 17 height 10
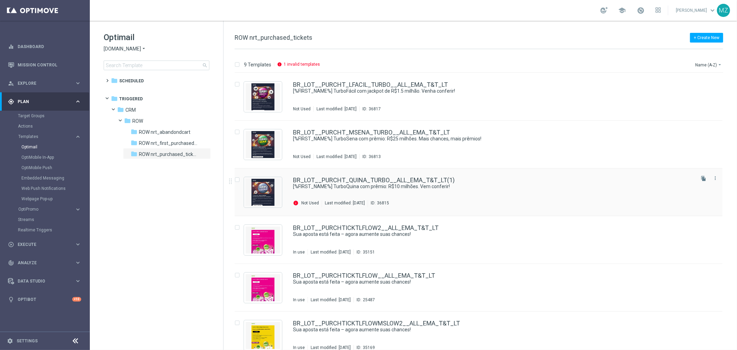
scroll to position [38, 0]
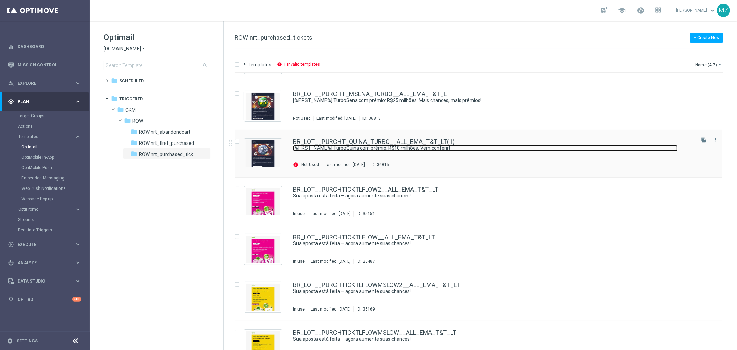
click at [381, 150] on link "[%FIRST_NAME%] TurboQuina com prêmio: R$10 milhões. Vem conferir!" at bounding box center [485, 148] width 384 height 7
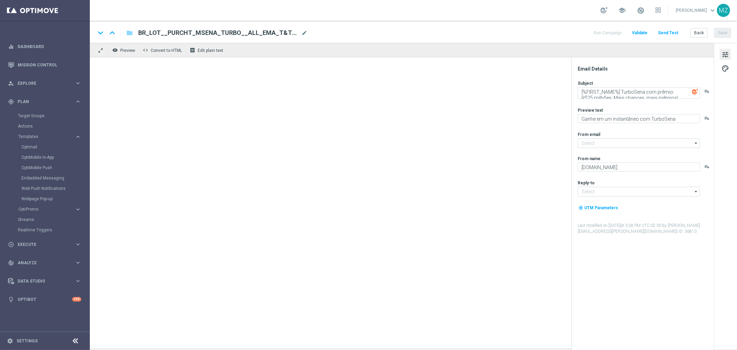
type input "mail@crm.lottoland.com.br"
type input "contato@lottoland.com.br"
type textarea "[%FIRST_NAME%] TurboQuina com prêmio: R$10 milhões. Vem conferir!"
type textarea "Aumente suas chances com TurboQuina"
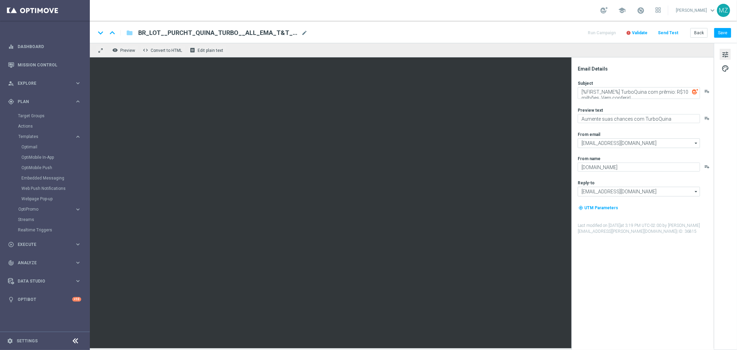
click at [641, 33] on span "Validate" at bounding box center [640, 32] width 16 height 5
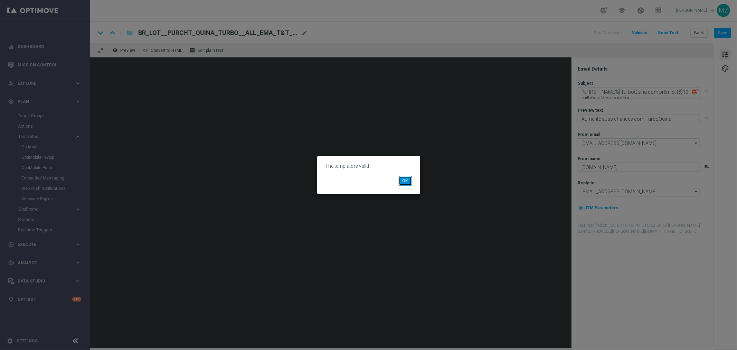
click at [409, 179] on button "OK" at bounding box center [405, 181] width 13 height 10
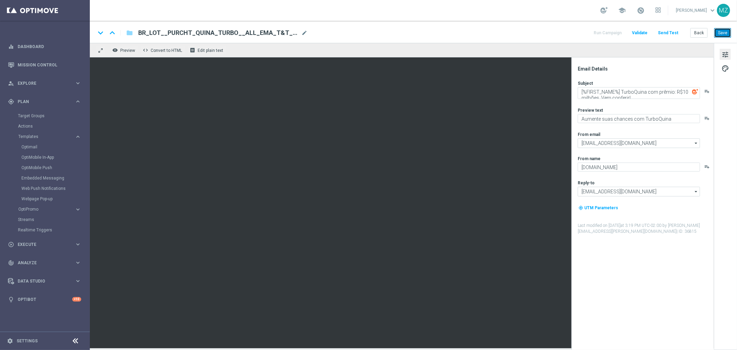
click at [726, 30] on button "Save" at bounding box center [722, 33] width 17 height 10
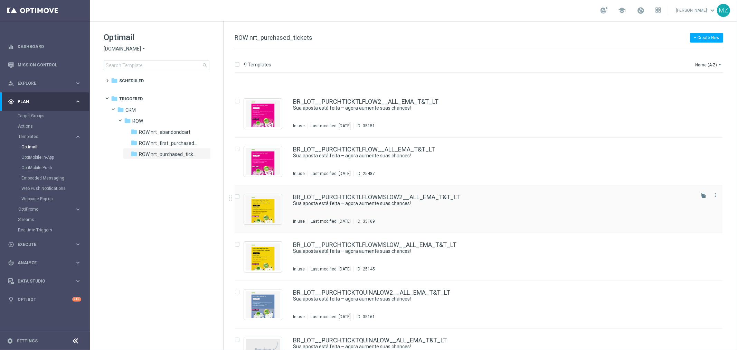
scroll to position [152, 0]
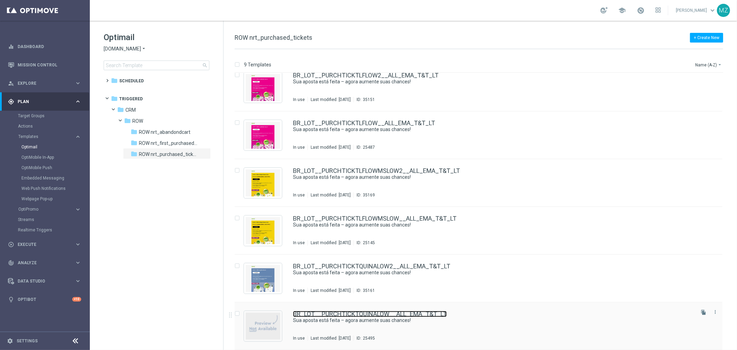
click at [317, 315] on link "BR_LOT__PURCHTICKTQUINALOW__ALL_EMA_T&T_LT" at bounding box center [370, 314] width 154 height 6
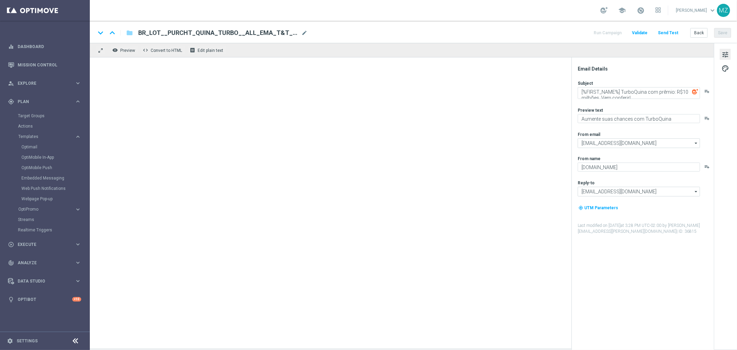
type textarea "Sua aposta está feita – agora aumente suas chances!"
type textarea "Só hoje: leve 3 bilhetes pagando apenas 2!"
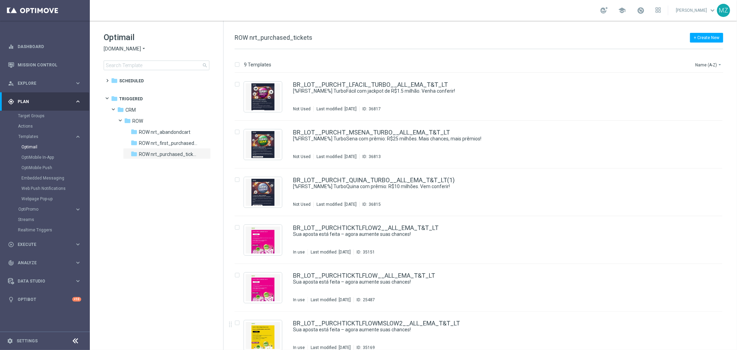
scroll to position [152, 0]
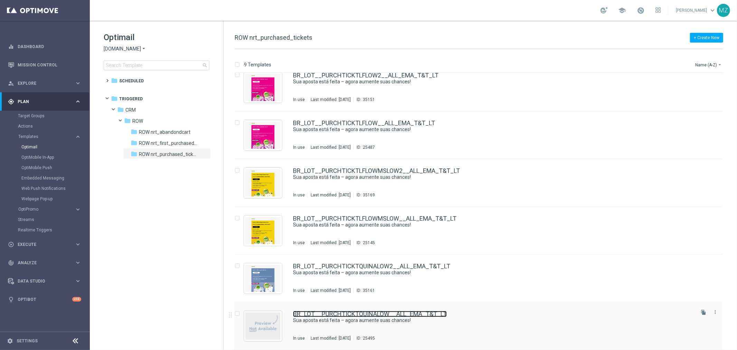
click at [316, 316] on link "BR_LOT__PURCHTICKTQUINALOW__ALL_EMA_T&T_LT" at bounding box center [370, 314] width 154 height 6
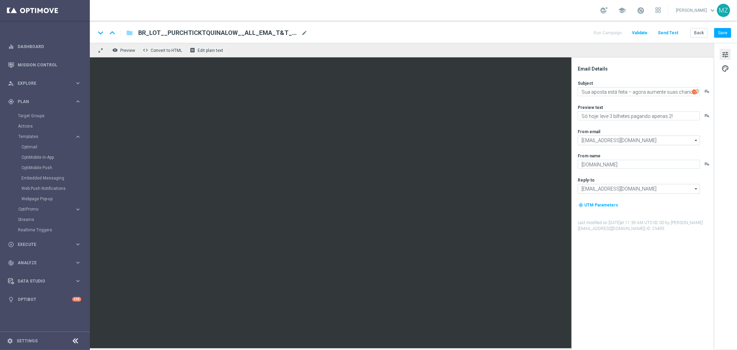
click at [647, 31] on span "Validate" at bounding box center [640, 32] width 16 height 5
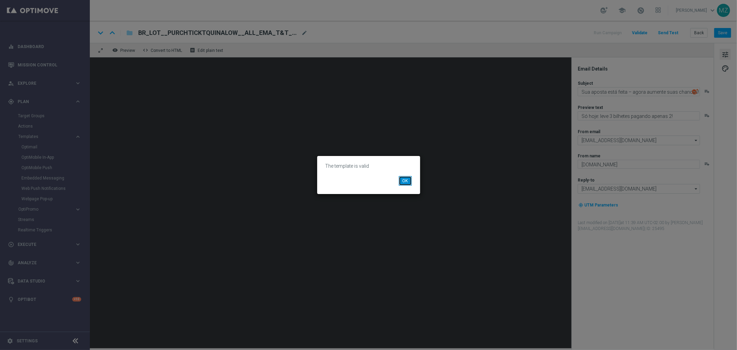
click at [408, 178] on button "OK" at bounding box center [405, 181] width 13 height 10
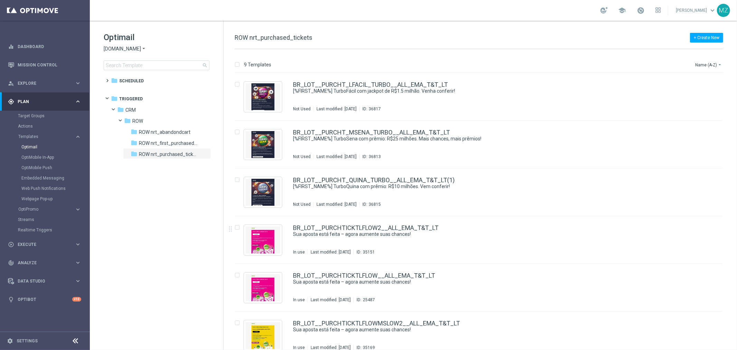
click at [186, 163] on tree-viewport "folder Scheduled more_vert folder Triggered more_vert" at bounding box center [163, 212] width 120 height 274
click at [534, 102] on div "BR_LOT__PURCHT_LFACIL_TURBO__ALL_EMA_T&T_LT [%FIRST_NAME%] TurboFácil com jackp…" at bounding box center [493, 97] width 400 height 30
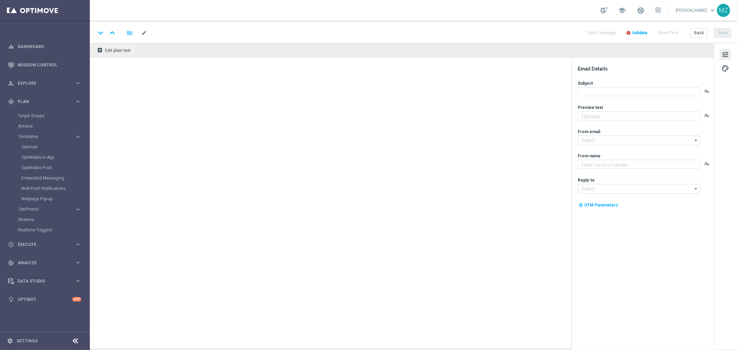
type textarea "Mais vencedores a cada jogada"
type input "[EMAIL_ADDRESS][DOMAIN_NAME]"
type textarea "[DOMAIN_NAME]"
type input "[EMAIL_ADDRESS][DOMAIN_NAME]"
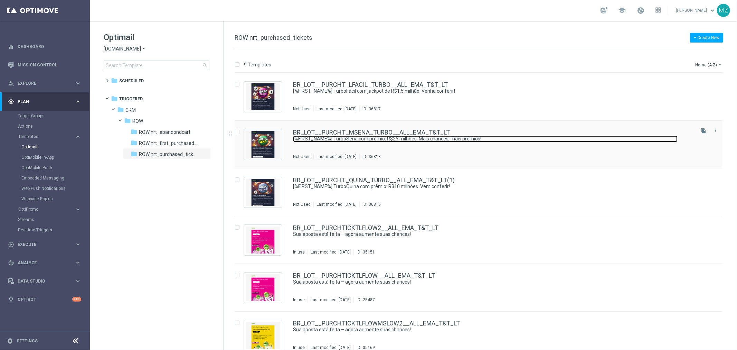
click at [474, 142] on link "[%FIRST_NAME%] TurboSena com prêmio: R$25 milhões. Mais chances, mais prêmios!" at bounding box center [485, 138] width 384 height 7
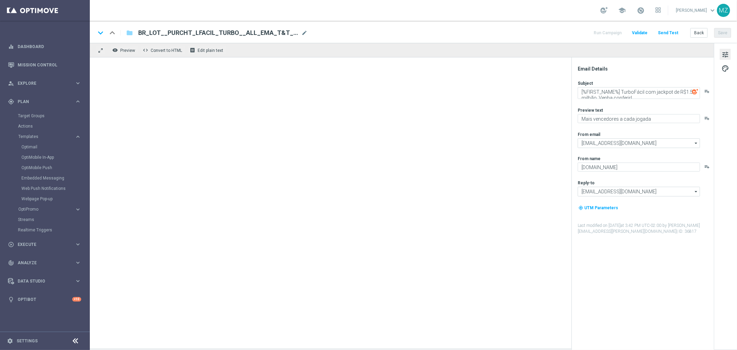
type textarea "[%FIRST_NAME%] TurboSena com prêmio: R$25 milhões. Mais chances, mais prêmios!"
type textarea "Ganhe em um instantâneo com TurboSena"
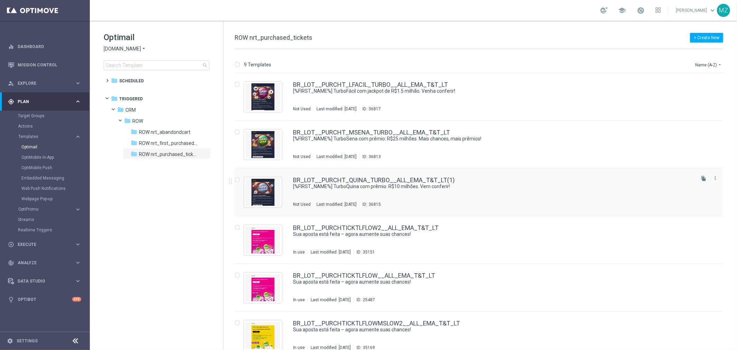
click at [485, 190] on div "BR_LOT__PURCHT_QUINA_TURBO__ALL_EMA_T&T_LT(1) [%FIRST_NAME%] TurboQuina com prê…" at bounding box center [493, 192] width 400 height 30
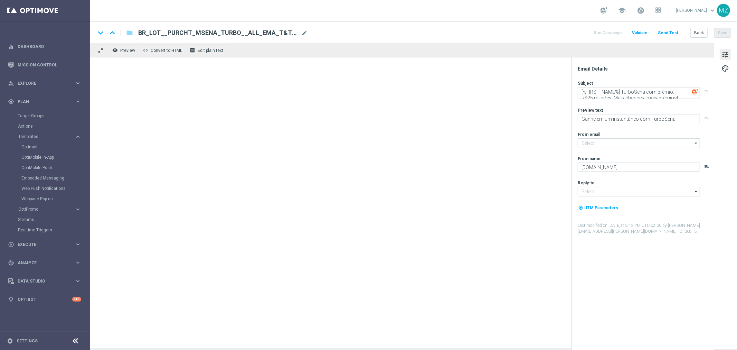
type input "[EMAIL_ADDRESS][DOMAIN_NAME]"
type textarea "[%FIRST_NAME%] TurboQuina com prêmio: R$10 milhões. Vem conferir!"
type textarea "Aumente suas chances com TurboQuina"
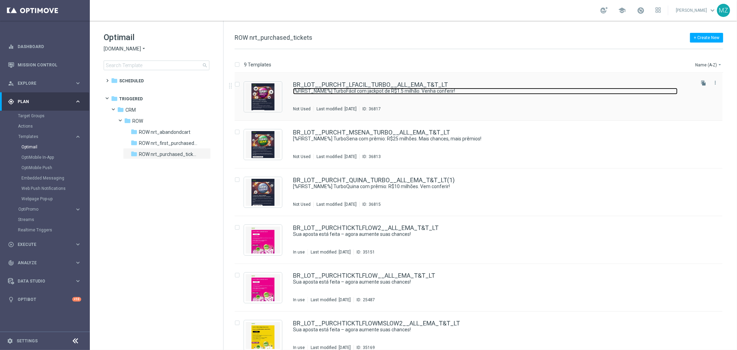
click at [389, 89] on link "[%FIRST_NAME%] TurboFácil com jackpot de R$1.5 milhão. Venha conferir!" at bounding box center [485, 91] width 384 height 7
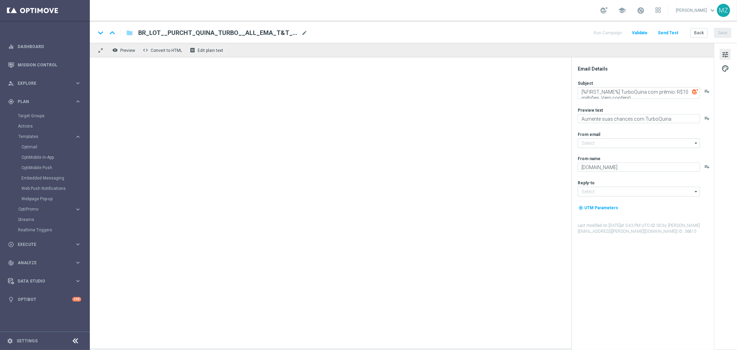
type input "[EMAIL_ADDRESS][DOMAIN_NAME]"
type textarea "[%FIRST_NAME%] TurboFácil com jackpot de R$1.5 milhão. Venha conferir!"
type textarea "Mais vencedores a cada jogada"
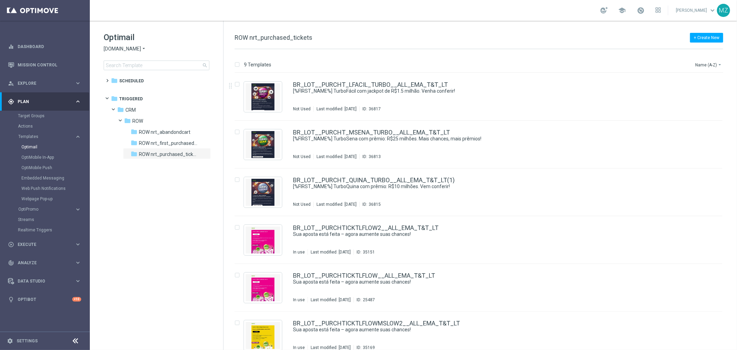
click at [143, 48] on icon "arrow_drop_down" at bounding box center [144, 49] width 6 height 7
click at [146, 90] on div "[DOMAIN_NAME]" at bounding box center [130, 90] width 52 height 8
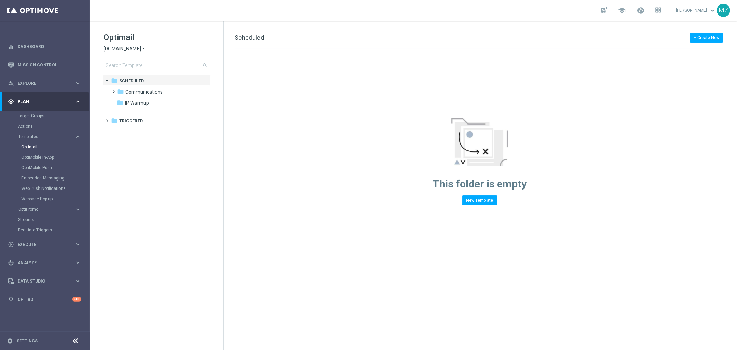
click at [128, 49] on span "[DOMAIN_NAME]" at bounding box center [122, 49] width 37 height 7
drag, startPoint x: 46, startPoint y: 115, endPoint x: 49, endPoint y: 111, distance: 4.6
click at [46, 115] on link "Target Groups" at bounding box center [45, 116] width 54 height 6
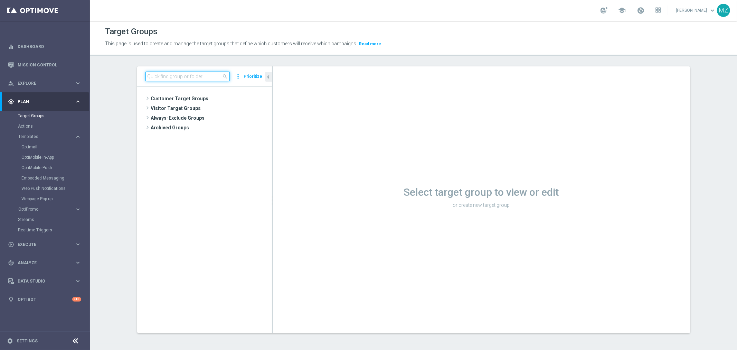
click at [181, 75] on input at bounding box center [187, 77] width 84 height 10
paste input "BR_LOT__TURBOSENA_CASINO_ACC__ALL_EMA_T&T_LT"
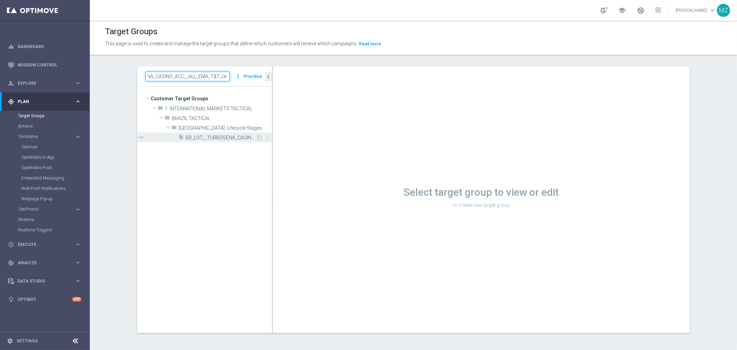
type input "BR_LOT__TURBOSENA_CASINO_ACC__ALL_EMA_T&T_LT"
click at [208, 139] on span "BR_LOT__TURBOSENA_CASINO_ACC__ALL_EMA_T&T_LT" at bounding box center [221, 138] width 70 height 6
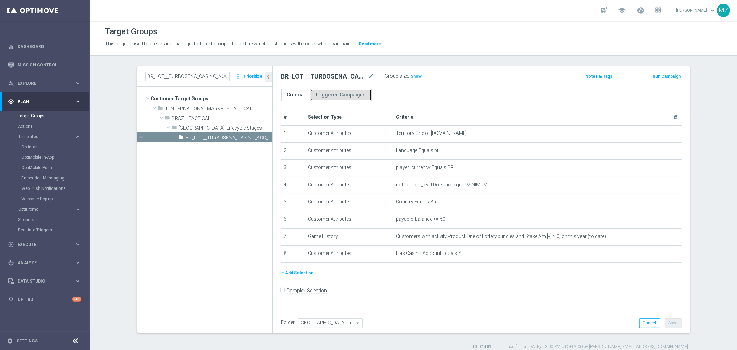
click at [340, 97] on link "Triggered Campaigns" at bounding box center [341, 95] width 62 height 12
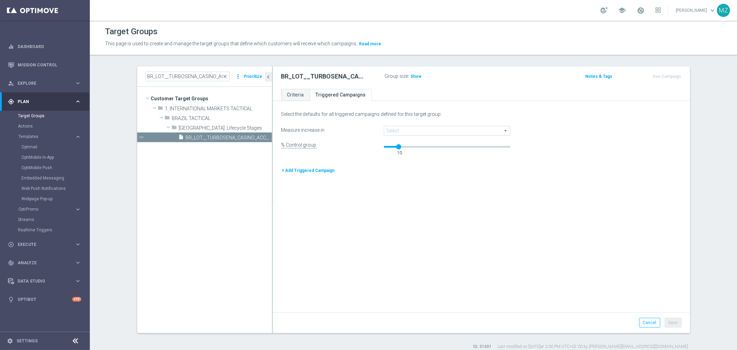
click at [390, 130] on span at bounding box center [447, 130] width 126 height 9
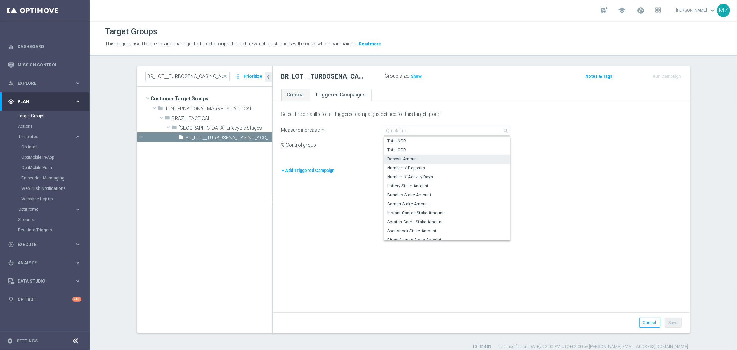
click at [400, 154] on label "Deposit Amount" at bounding box center [447, 158] width 126 height 9
type input "Deposit Amount"
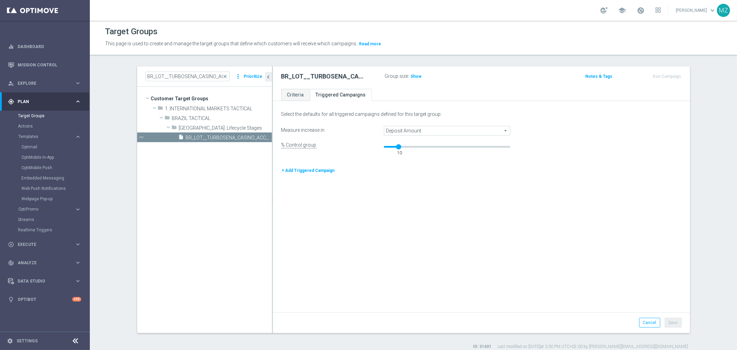
click at [563, 188] on div "Select the defaults for all triggered campaigns defined for this target group: …" at bounding box center [481, 207] width 417 height 209
click at [287, 94] on link "Criteria" at bounding box center [295, 95] width 29 height 12
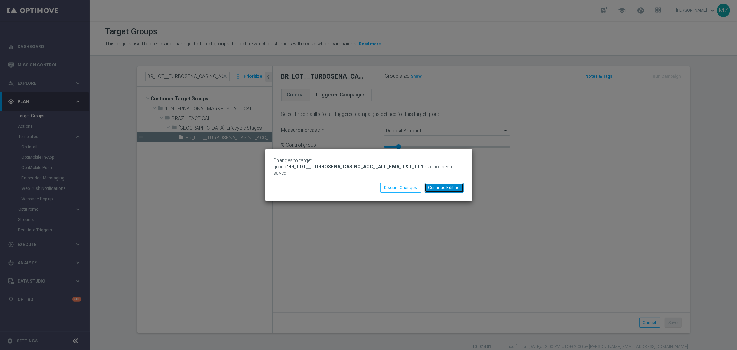
click at [440, 184] on button "Continue Editing" at bounding box center [444, 188] width 39 height 10
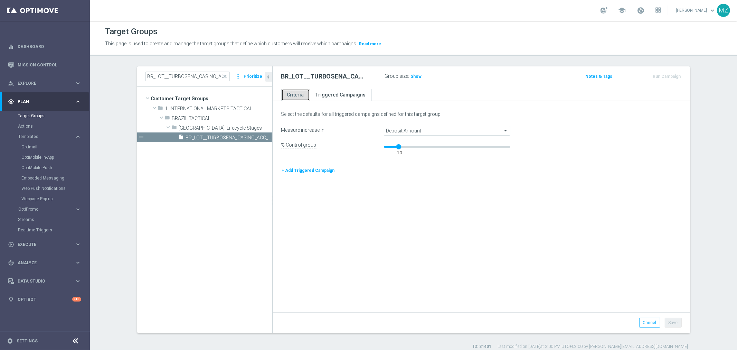
click at [292, 95] on link "Criteria" at bounding box center [295, 95] width 29 height 12
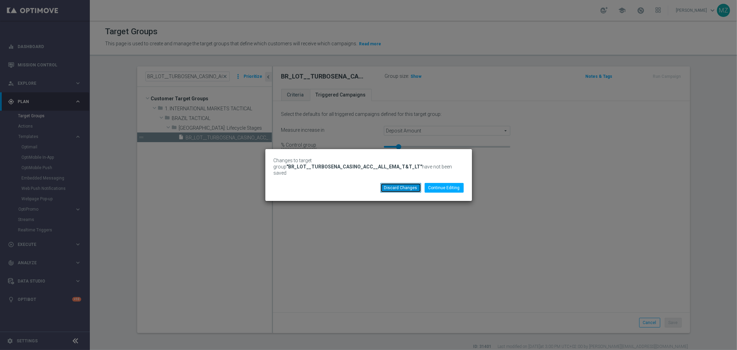
click at [405, 187] on button "Discard Changes" at bounding box center [400, 188] width 41 height 10
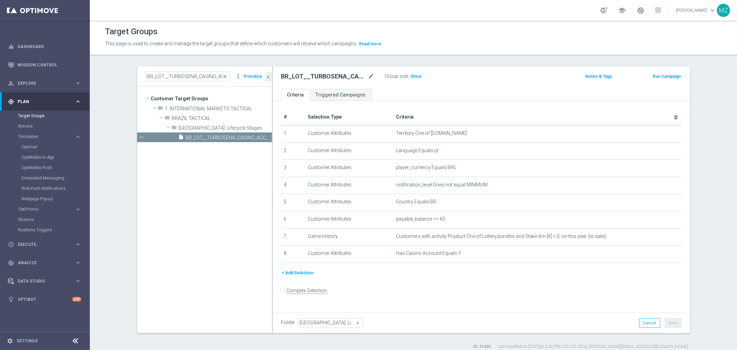
click at [662, 75] on button "Run Campaign" at bounding box center [666, 77] width 29 height 8
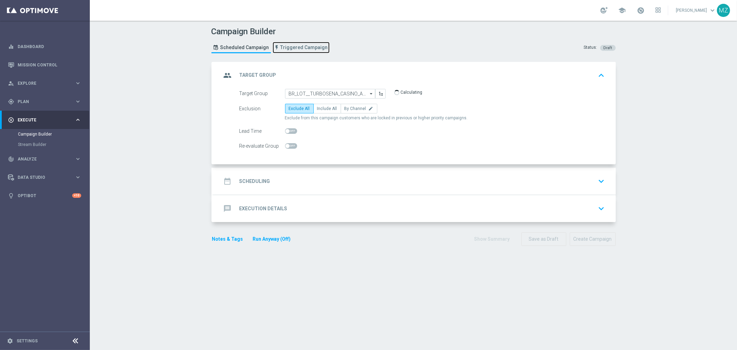
click at [287, 48] on span "Triggered Campaign" at bounding box center [303, 48] width 47 height 6
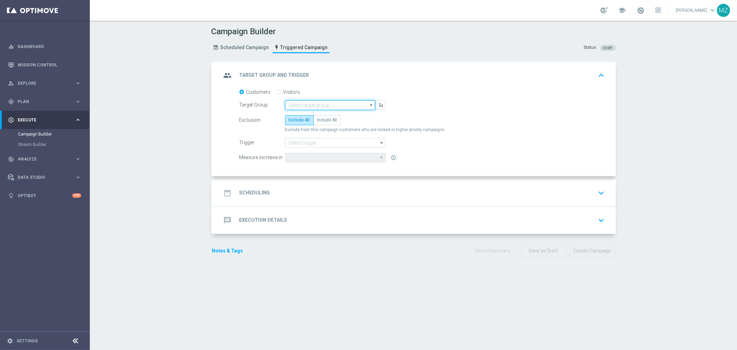
click at [315, 102] on input at bounding box center [330, 105] width 90 height 10
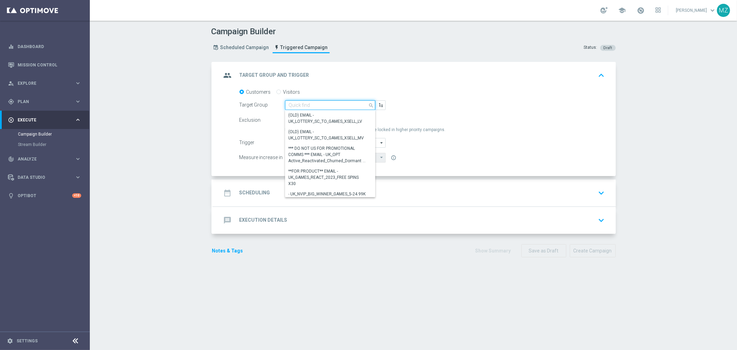
paste input "BR_LOT__TURBOSENA_CASINO_ACC__ALL_EMA_T&T_LT"
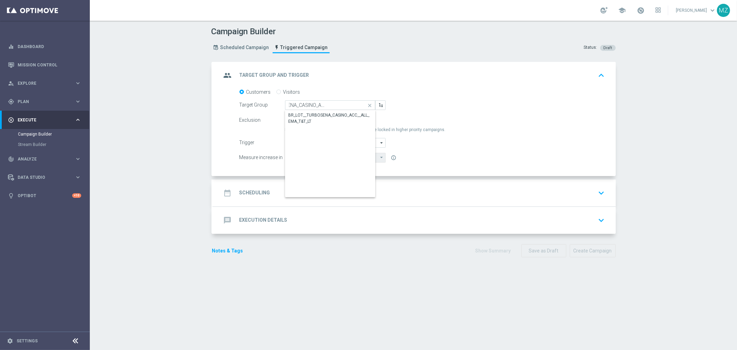
click at [308, 111] on div "BR_LOT__TURBOSENA_CASINO_ACC__ALL_EMA_T&T_LT" at bounding box center [330, 118] width 91 height 16
type input "BR_LOT__TURBOSENA_CASINO_ACC__ALL_EMA_T&T_LT"
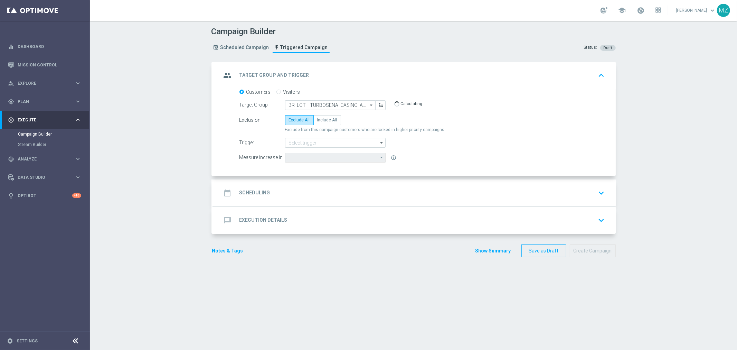
type input "Deposit Amount"
click at [326, 117] on span "Include All" at bounding box center [327, 119] width 20 height 5
click at [322, 119] on input "Include All" at bounding box center [319, 121] width 4 height 4
radio input "true"
click at [319, 142] on input at bounding box center [335, 143] width 101 height 10
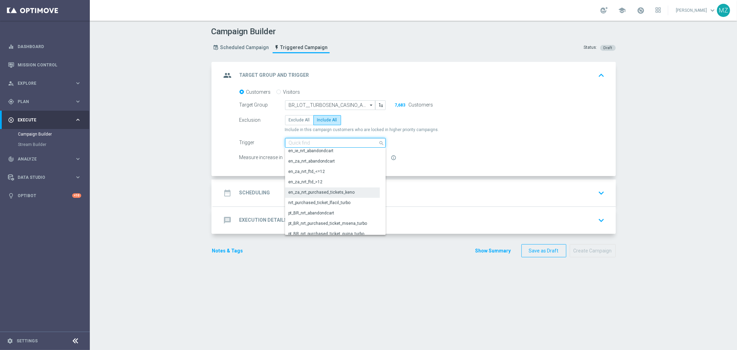
scroll to position [268, 0]
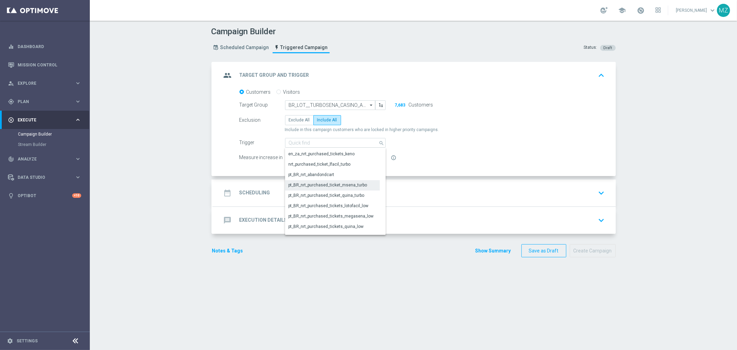
click at [337, 184] on div "pt_BR_nrt_purchased_ticket_msena_turbo" at bounding box center [327, 185] width 79 height 6
type input "pt_BR_nrt_purchased_ticket_msena_turbo"
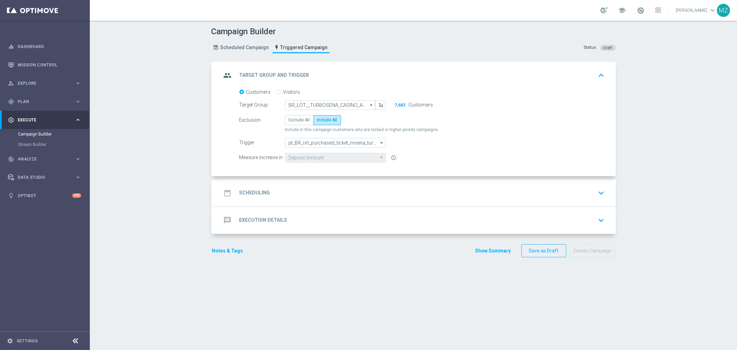
click at [536, 189] on div "date_range Scheduling keyboard_arrow_down" at bounding box center [414, 192] width 386 height 13
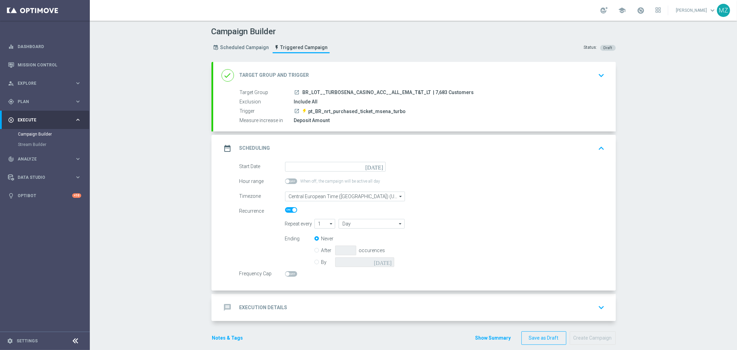
click at [377, 166] on icon "[DATE]" at bounding box center [375, 166] width 20 height 8
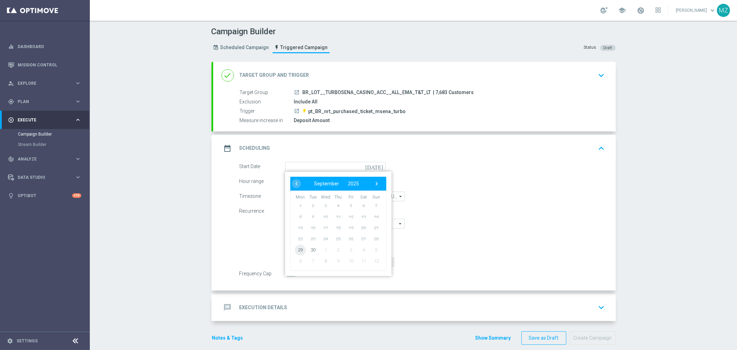
click at [299, 253] on span "29" at bounding box center [300, 249] width 11 height 11
type input "[DATE]"
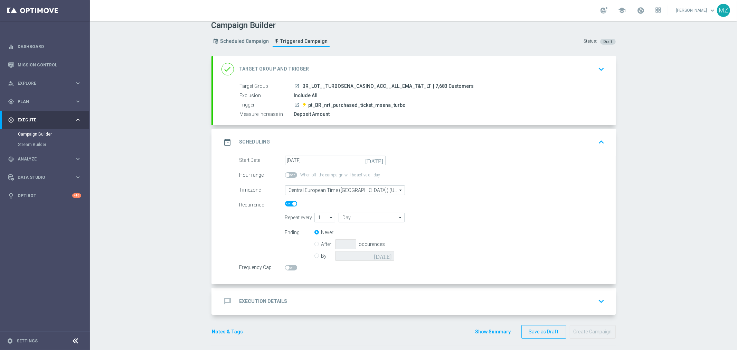
scroll to position [8, 0]
click at [321, 255] on label "By" at bounding box center [328, 254] width 14 height 6
click at [314, 255] on input "By" at bounding box center [316, 252] width 4 height 4
radio input "true"
radio input "false"
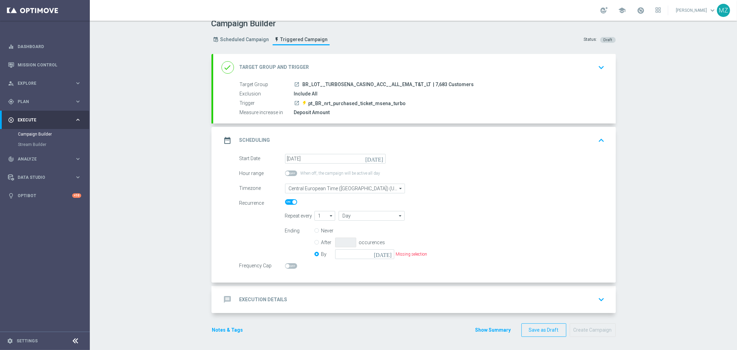
click at [385, 251] on icon "[DATE]" at bounding box center [384, 253] width 20 height 8
click at [422, 157] on span "›" at bounding box center [426, 156] width 9 height 9
click at [425, 153] on span "›" at bounding box center [426, 156] width 9 height 9
click at [424, 155] on span "›" at bounding box center [426, 156] width 9 height 9
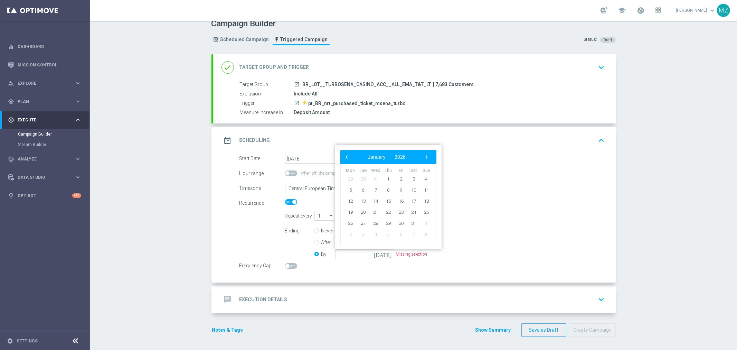
click at [424, 155] on span "›" at bounding box center [426, 156] width 9 height 9
click at [358, 235] on span "31" at bounding box center [362, 234] width 11 height 11
type input "[DATE]"
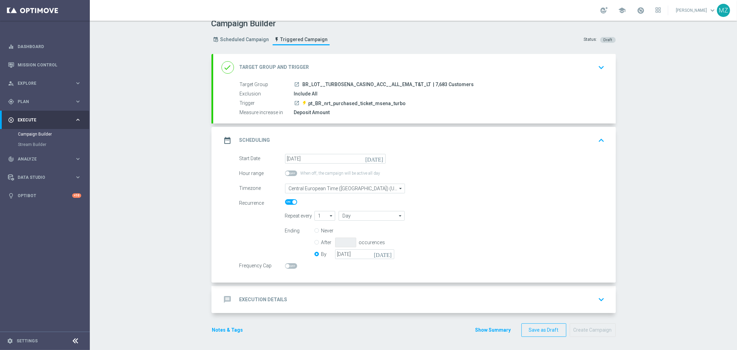
click at [285, 264] on span at bounding box center [287, 266] width 4 height 4
click at [285, 264] on input "checkbox" at bounding box center [291, 266] width 12 height 6
checkbox input "true"
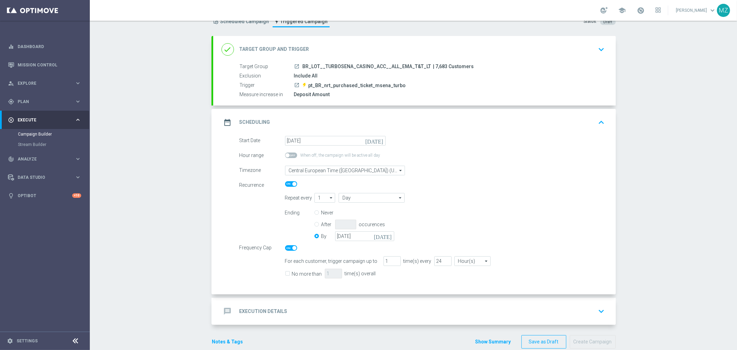
scroll to position [38, 0]
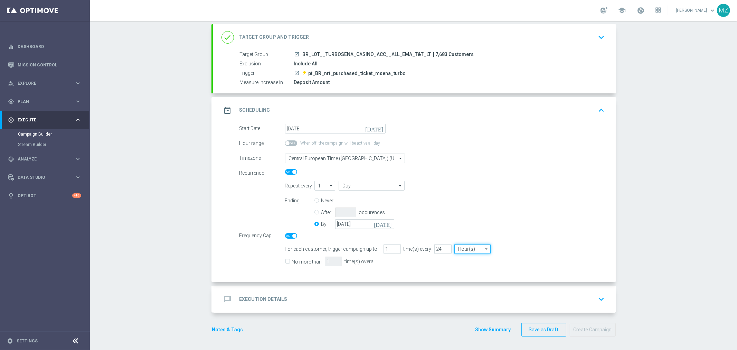
click at [463, 249] on input "Hour(s)" at bounding box center [472, 249] width 36 height 10
click at [516, 231] on div "Frequency Cap" at bounding box center [422, 235] width 376 height 8
type input "Hour(s)"
click at [285, 260] on input "No more than" at bounding box center [287, 262] width 4 height 4
checkbox input "true"
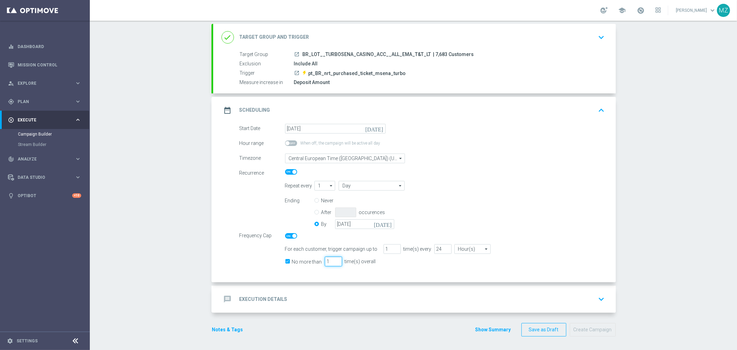
drag, startPoint x: 327, startPoint y: 260, endPoint x: 321, endPoint y: 260, distance: 5.9
click at [325, 260] on input "1" at bounding box center [333, 261] width 17 height 10
type input "3"
click at [434, 248] on input "24" at bounding box center [442, 249] width 17 height 10
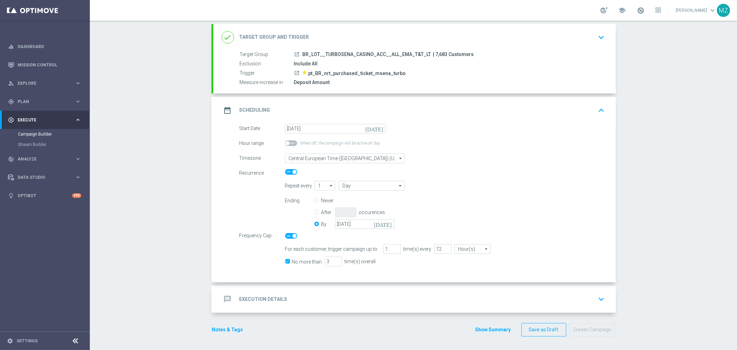
click at [524, 214] on div "Ending Never After occurences By [DATE] [DATE]" at bounding box center [445, 213] width 330 height 35
click at [434, 247] on input "72" at bounding box center [442, 249] width 17 height 10
type input "96"
click at [563, 198] on div "Ending Never After occurences By [DATE] [DATE]" at bounding box center [445, 213] width 330 height 35
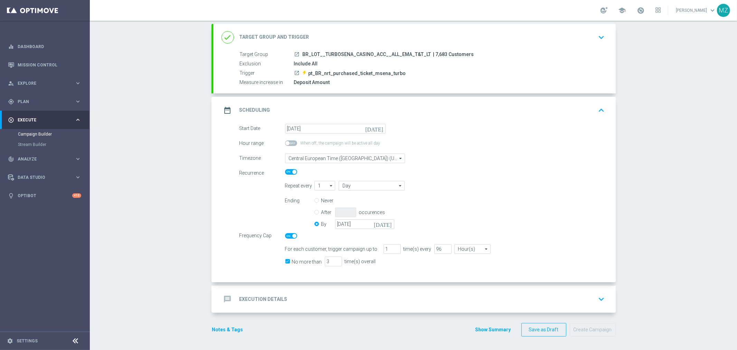
click at [600, 295] on icon "keyboard_arrow_down" at bounding box center [601, 299] width 10 height 10
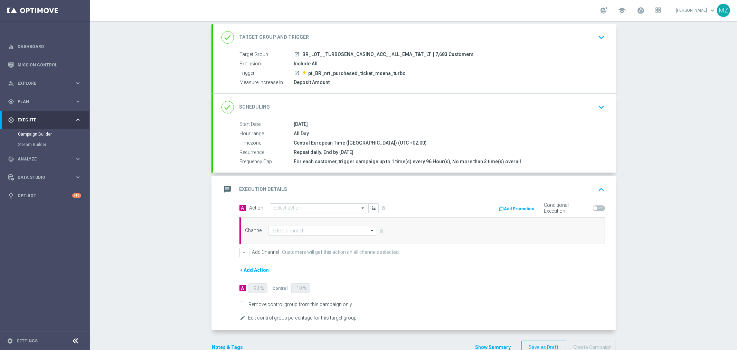
click at [280, 206] on input "text" at bounding box center [312, 208] width 77 height 6
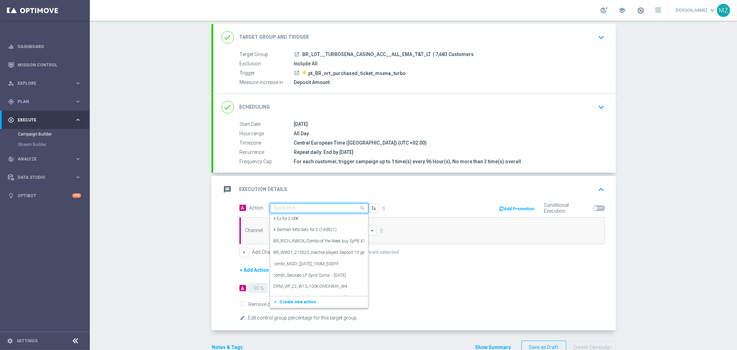
paste input "Track & Trigger nrt_purchased_tickets"
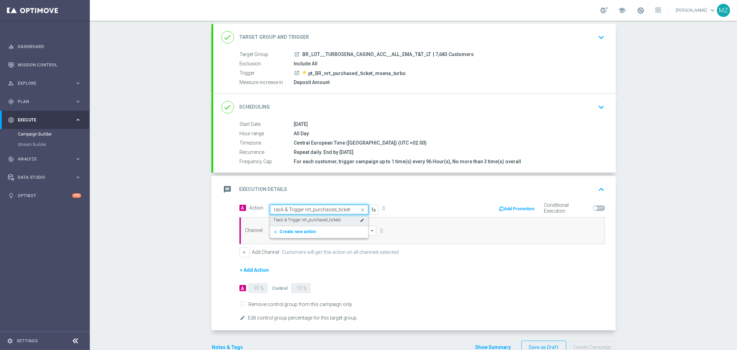
click at [291, 220] on label "Track & Trigger nrt_purchased_tickets" at bounding box center [308, 220] width 68 height 6
type input "Track & Trigger nrt_purchased_tickets"
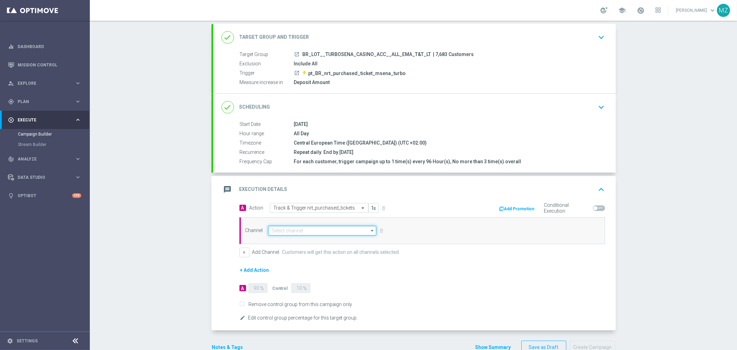
click at [301, 227] on input at bounding box center [322, 231] width 108 height 10
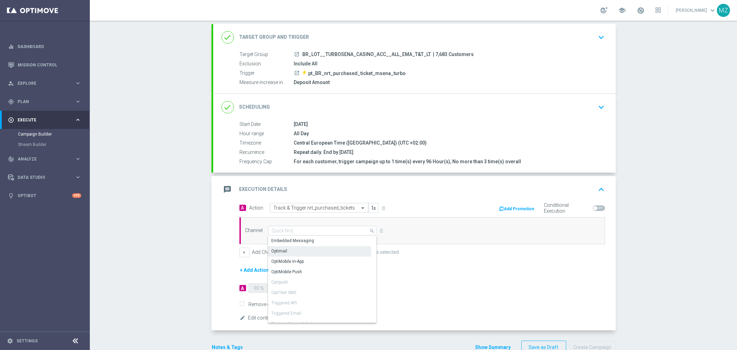
click at [293, 251] on div "Optimail" at bounding box center [319, 251] width 103 height 10
type input "Optimail"
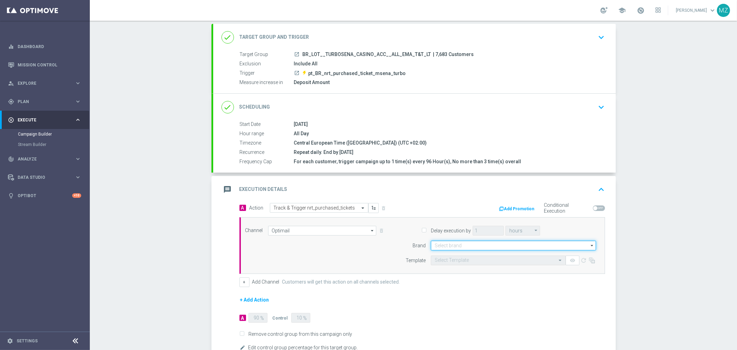
click at [500, 244] on input at bounding box center [513, 245] width 165 height 10
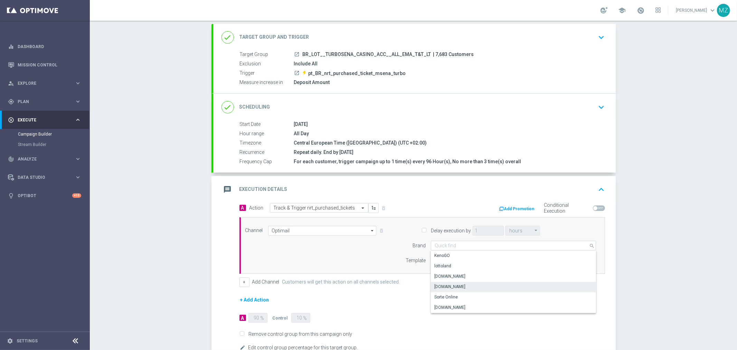
click at [469, 286] on div "[DOMAIN_NAME]" at bounding box center [513, 287] width 165 height 10
type input "[DOMAIN_NAME]"
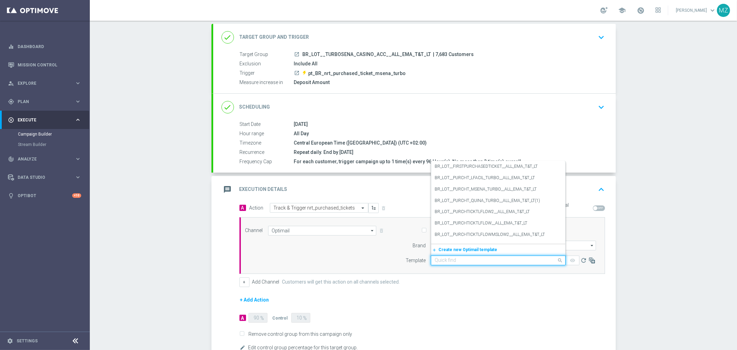
click at [470, 261] on input "text" at bounding box center [491, 260] width 113 height 6
paste input "BR_LOT__PURCHT_MSENA_TURBO__ALL_EMA_T&T_LT"
type input "BR_LOT__PURCHT_MSENA_TURBO__ALL_EMA_T&T_LT"
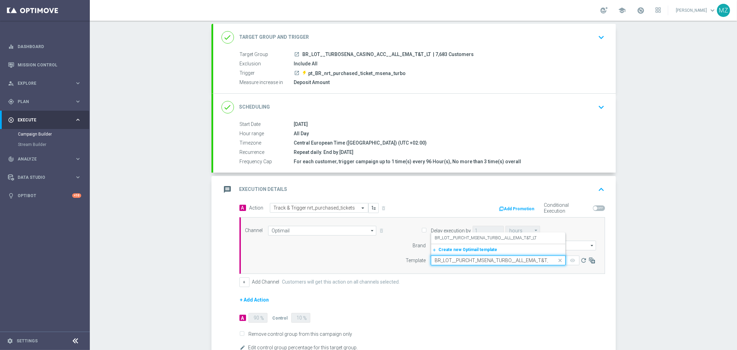
scroll to position [0, 4]
click at [468, 239] on label "BR_LOT__PURCHT_MSENA_TURBO__ALL_EMA_T&T_LT" at bounding box center [486, 238] width 102 height 6
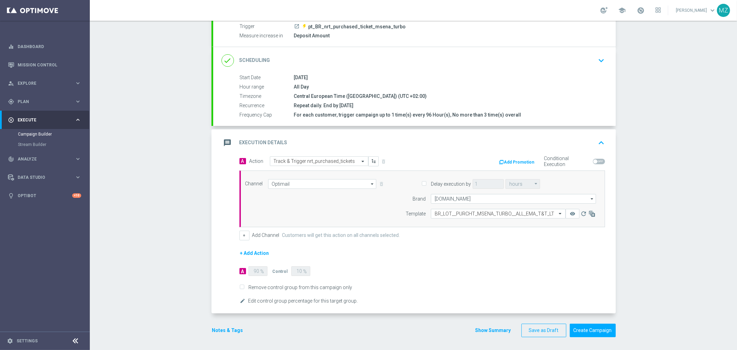
scroll to position [85, 0]
click at [221, 326] on button "Notes & Tags" at bounding box center [227, 329] width 32 height 9
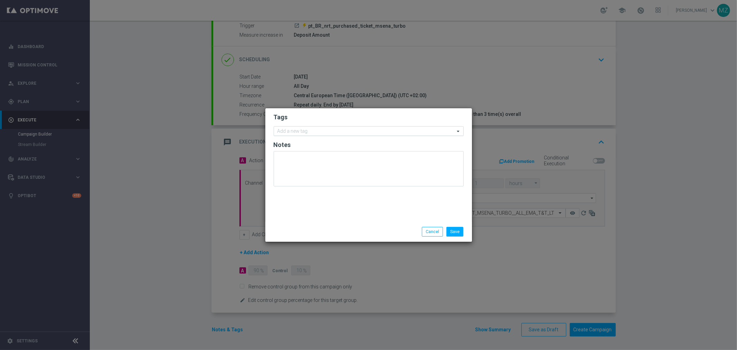
click at [293, 133] on input "text" at bounding box center [365, 132] width 177 height 6
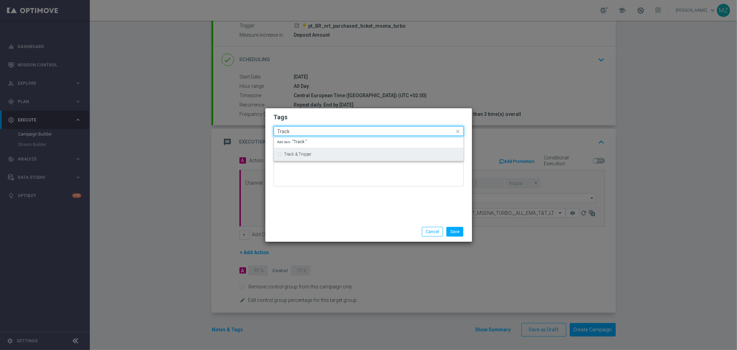
click at [294, 152] on label "Track & Trigger" at bounding box center [297, 154] width 27 height 4
type input "Track"
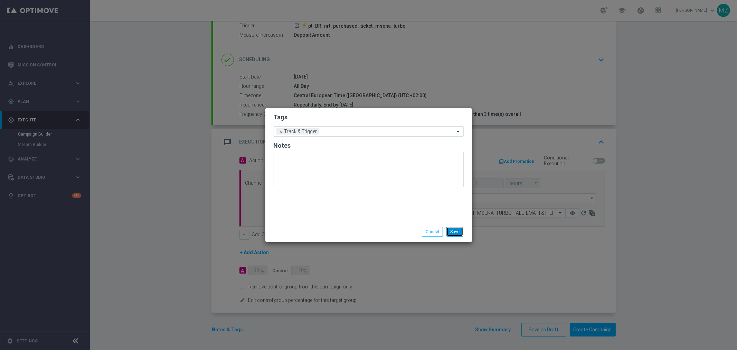
click at [458, 228] on button "Save" at bounding box center [454, 232] width 17 height 10
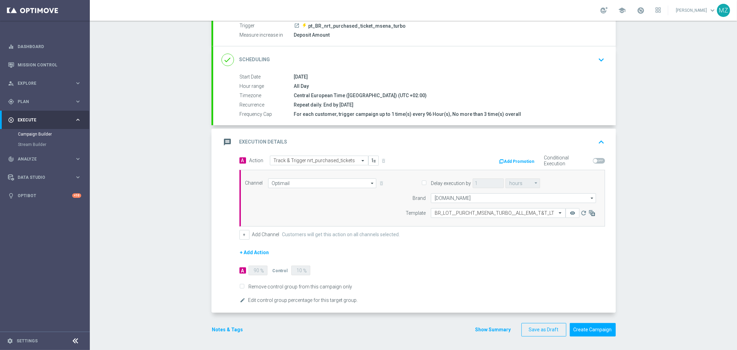
click at [596, 140] on icon "keyboard_arrow_up" at bounding box center [601, 142] width 10 height 10
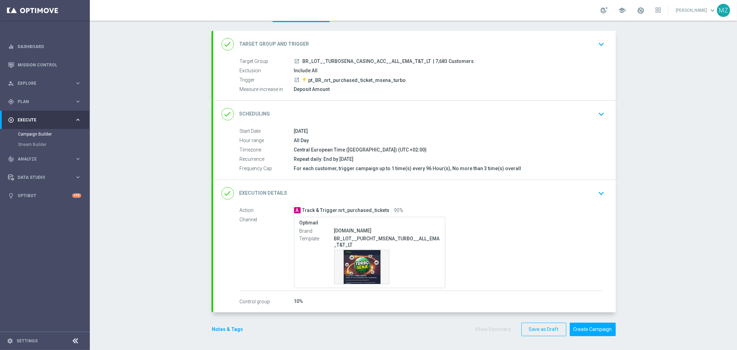
scroll to position [0, 0]
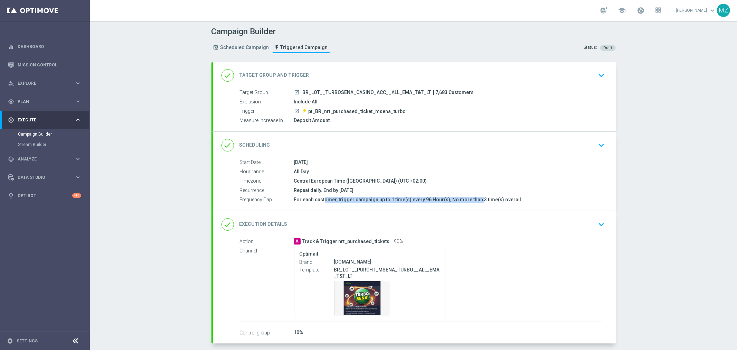
drag, startPoint x: 291, startPoint y: 199, endPoint x: 441, endPoint y: 199, distance: 151.0
click at [441, 199] on div "For each customer, trigger campaign up to 1 time(s) every 96 Hour(s), No more t…" at bounding box center [448, 199] width 308 height 7
drag, startPoint x: 533, startPoint y: 198, endPoint x: 459, endPoint y: 196, distance: 74.6
click at [459, 196] on div "For each customer, trigger campaign up to 1 time(s) every 96 Hour(s), No more t…" at bounding box center [448, 199] width 308 height 7
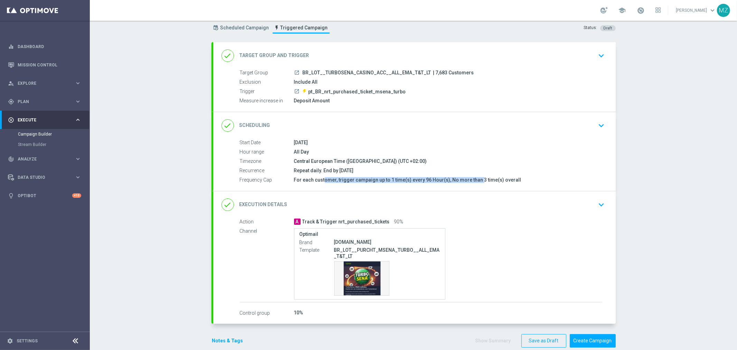
scroll to position [31, 0]
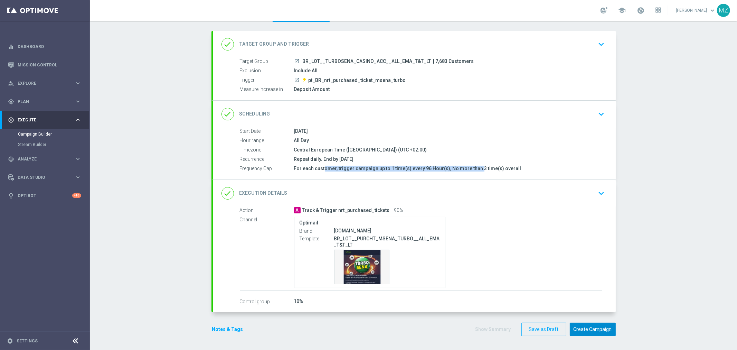
click at [592, 326] on button "Create Campaign" at bounding box center [593, 328] width 46 height 13
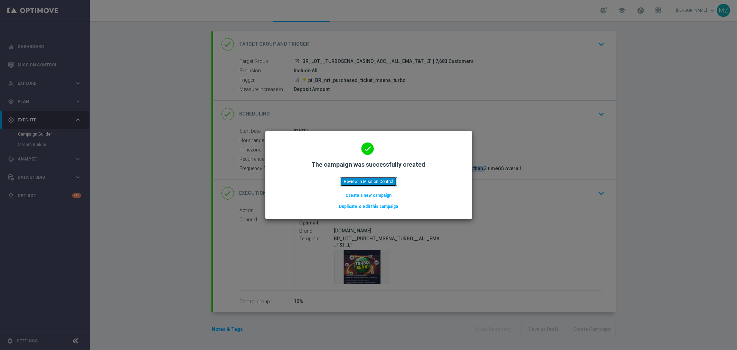
click at [361, 182] on button "Review in Mission Control" at bounding box center [368, 182] width 57 height 10
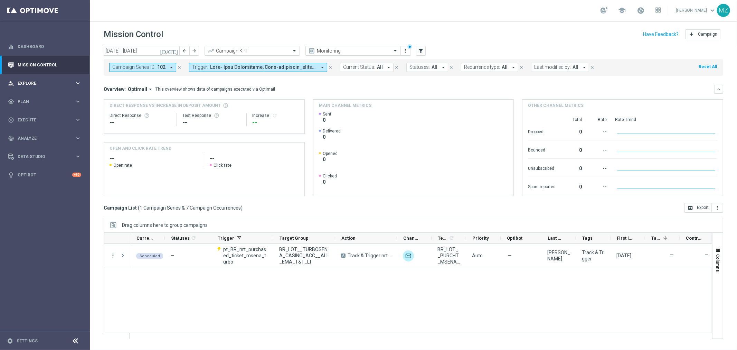
click at [51, 86] on div "person_search Explore" at bounding box center [41, 83] width 67 height 6
click at [52, 86] on div "person_search Explore" at bounding box center [41, 83] width 67 height 6
click at [50, 98] on div "gps_fixed Plan keyboard_arrow_right" at bounding box center [44, 101] width 89 height 18
click at [36, 116] on link "Target Groups" at bounding box center [45, 116] width 54 height 6
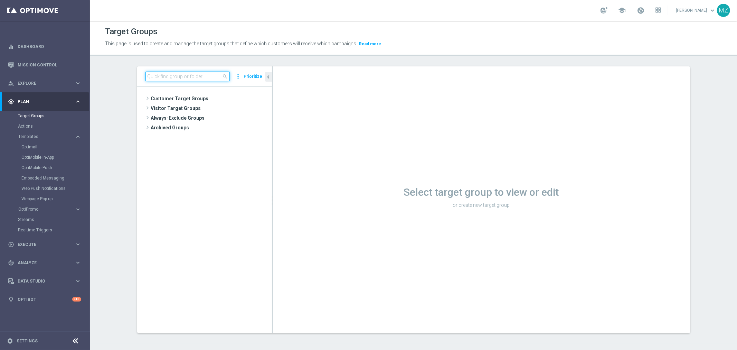
click at [205, 76] on input at bounding box center [187, 77] width 84 height 10
paste input "BR_LOT__TURBOFACIL_CASINO_ACC__ALL_EMA_T&T_LT"
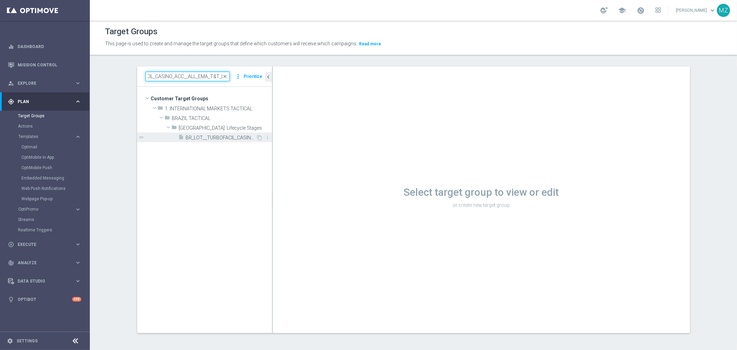
type input "BR_LOT__TURBOFACIL_CASINO_ACC__ALL_EMA_T&T_LT"
click at [224, 136] on span "BR_LOT__TURBOFACIL_CASINO_ACC__ALL_EMA_T&T_LT" at bounding box center [221, 138] width 70 height 6
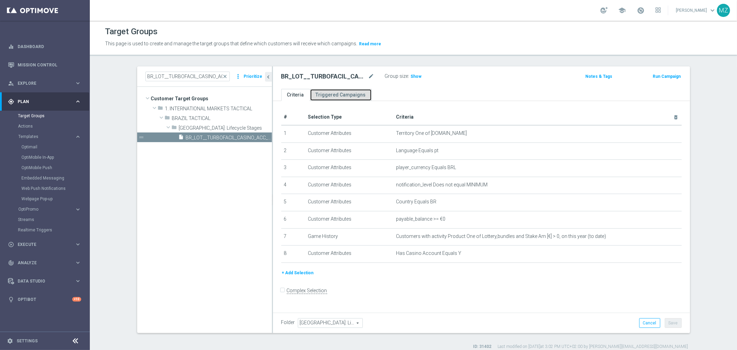
click at [337, 96] on link "Triggered Campaigns" at bounding box center [341, 95] width 62 height 12
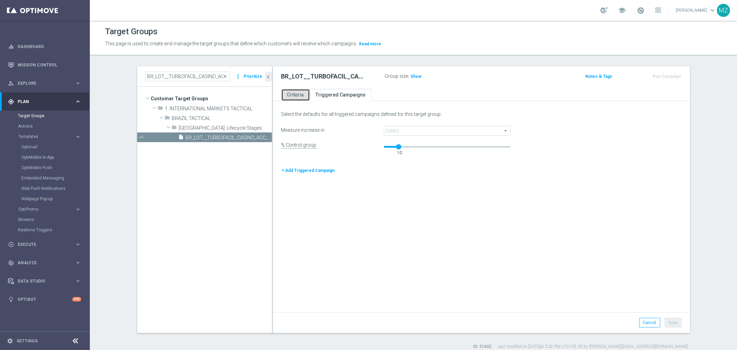
click at [292, 96] on link "Criteria" at bounding box center [295, 95] width 29 height 12
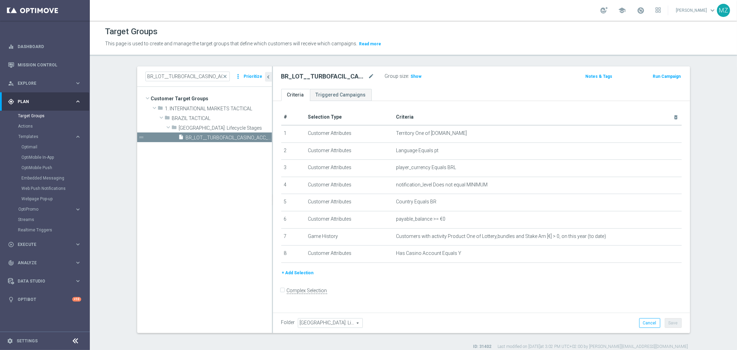
click at [666, 73] on button "Run Campaign" at bounding box center [666, 77] width 29 height 8
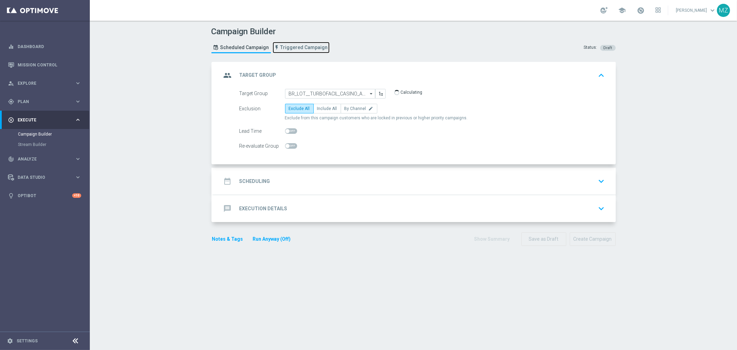
click at [302, 46] on span "Triggered Campaign" at bounding box center [303, 48] width 47 height 6
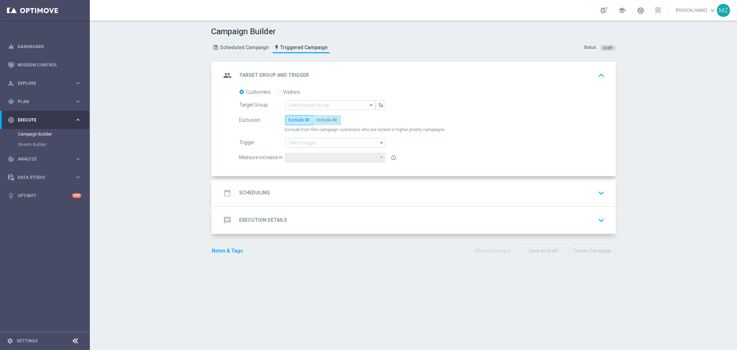
click at [329, 120] on span "Include All" at bounding box center [327, 119] width 20 height 5
click at [322, 120] on input "Include All" at bounding box center [319, 121] width 4 height 4
radio input "true"
click at [332, 103] on input at bounding box center [330, 105] width 90 height 10
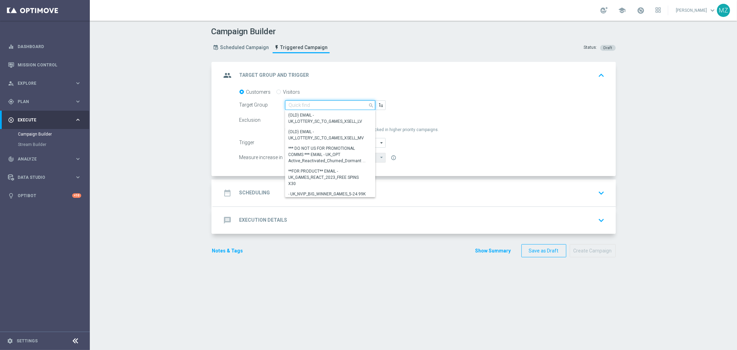
paste input "BR_LOT__TURBOFACIL_CASINO_ACC__ALL_EMA_T&T_LT"
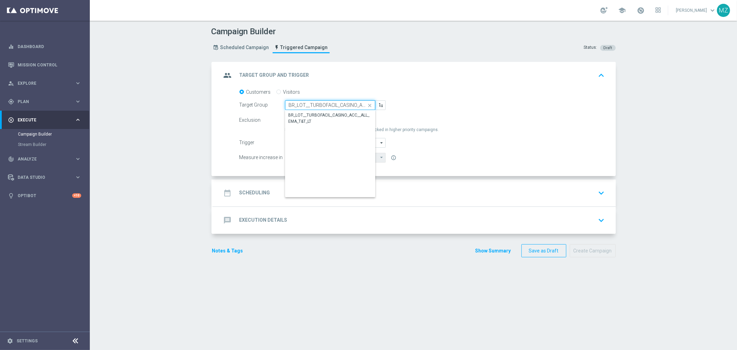
scroll to position [0, 42]
click at [326, 116] on div "BR_LOT__TURBOFACIL_CASINO_ACC__ALL_EMA_T&T_LT" at bounding box center [330, 118] width 84 height 12
type input "BR_LOT__TURBOFACIL_CASINO_ACC__ALL_EMA_T&T_LT"
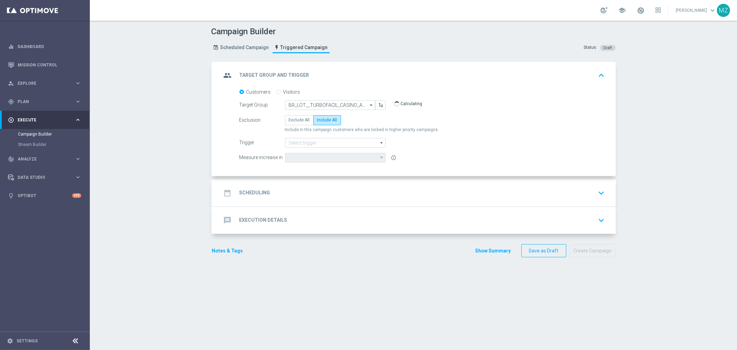
type input "Deposit Amount"
click at [327, 142] on input at bounding box center [335, 143] width 101 height 10
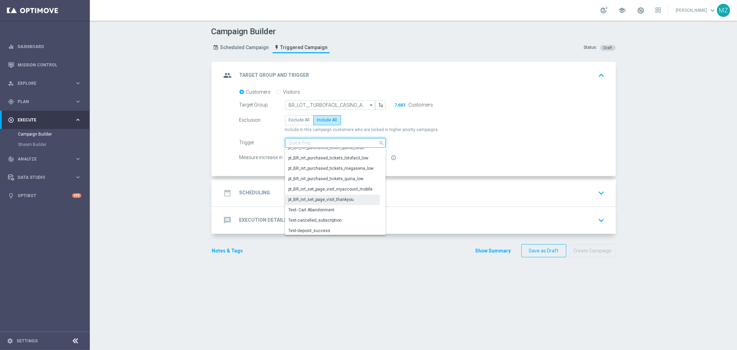
scroll to position [278, 0]
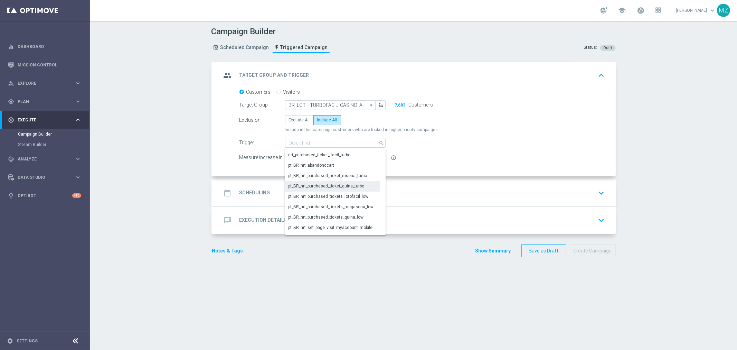
click at [338, 185] on div "pt_BR_nrt_purchased_ticket_quina_turbo" at bounding box center [326, 186] width 76 height 6
type input "pt_BR_nrt_purchased_ticket_quina_turbo"
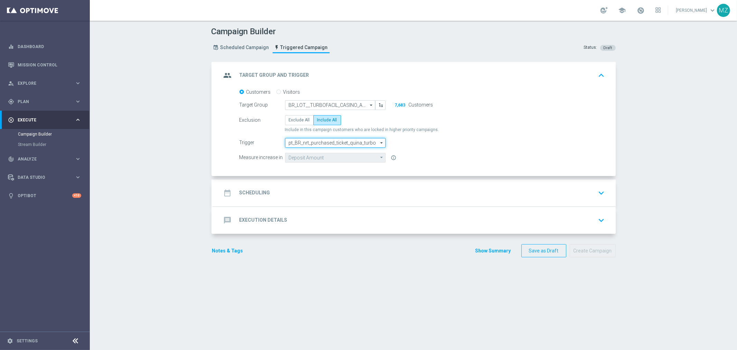
click at [339, 143] on input "pt_BR_nrt_purchased_ticket_quina_turbo" at bounding box center [335, 143] width 101 height 10
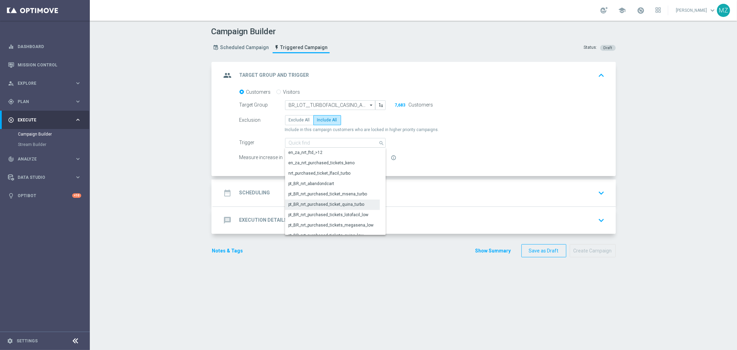
scroll to position [267, 0]
click at [346, 207] on div "pt_BR_nrt_purchased_tickets_lotofacil_low" at bounding box center [329, 207] width 80 height 6
type input "pt_BR_nrt_purchased_tickets_lotofacil_low"
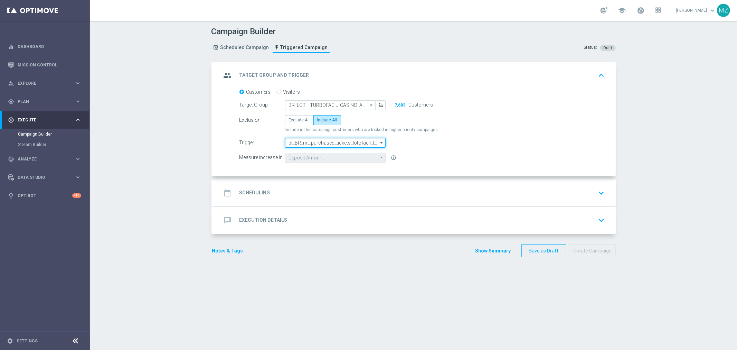
click at [355, 143] on input "pt_BR_nrt_purchased_tickets_lotofacil_low" at bounding box center [335, 143] width 101 height 10
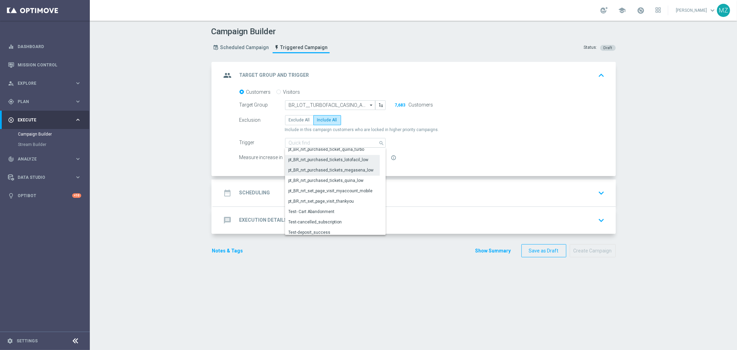
scroll to position [278, 0]
click at [325, 153] on div "nrt_purchased_ticket_lfacil_turbo" at bounding box center [319, 155] width 62 height 6
type input "nrt_purchased_ticket_lfacil_turbo"
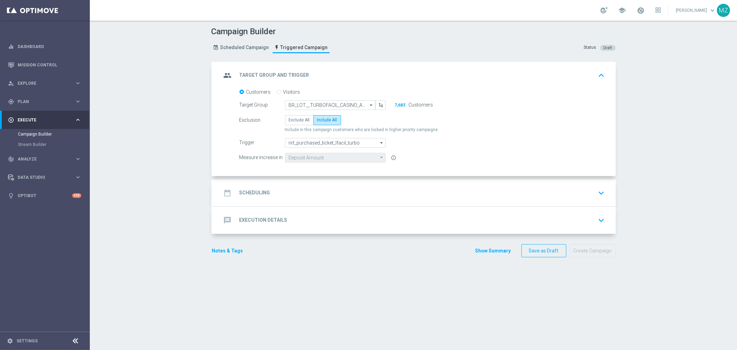
click at [590, 199] on div "date_range Scheduling keyboard_arrow_down" at bounding box center [414, 192] width 386 height 13
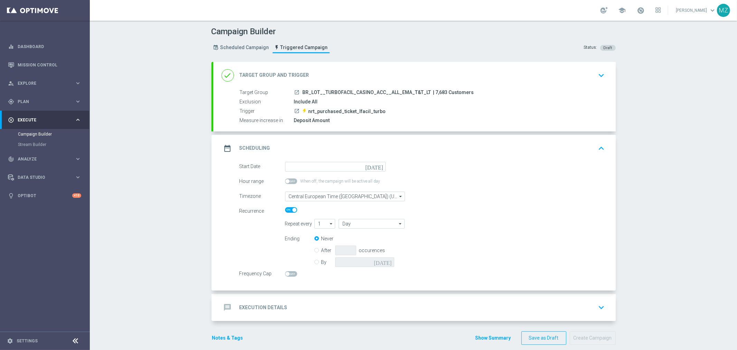
click at [376, 167] on icon "[DATE]" at bounding box center [375, 166] width 20 height 8
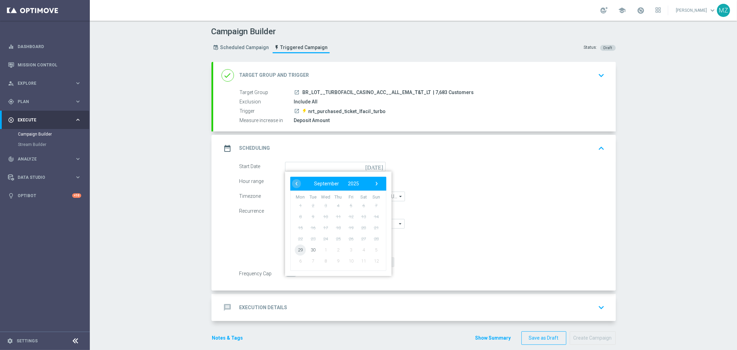
click at [295, 249] on span "29" at bounding box center [300, 249] width 11 height 11
type input "[DATE]"
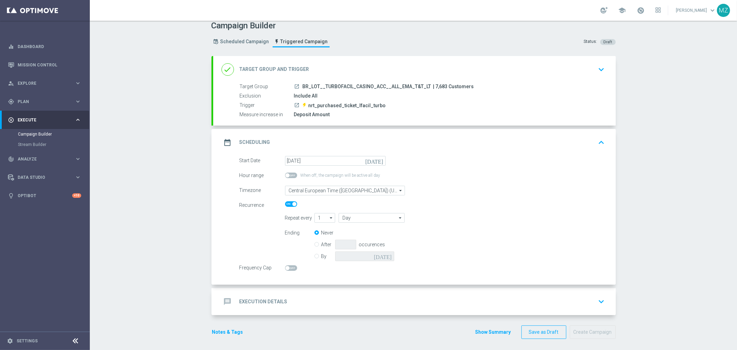
scroll to position [8, 0]
click at [314, 253] on input "By" at bounding box center [316, 252] width 4 height 4
radio input "true"
radio input "false"
click at [384, 253] on icon "[DATE]" at bounding box center [384, 253] width 20 height 8
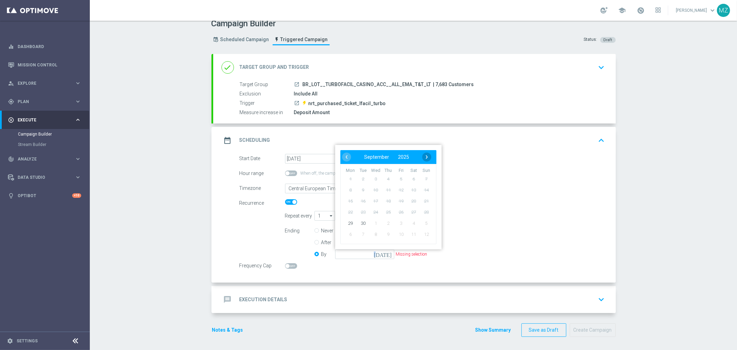
click at [424, 157] on span "›" at bounding box center [426, 156] width 9 height 9
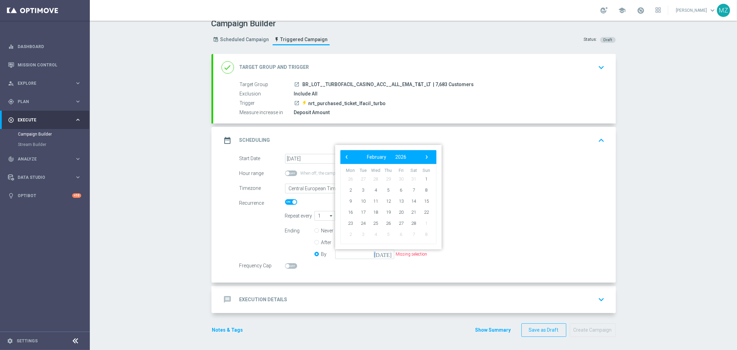
click at [424, 157] on span "›" at bounding box center [426, 156] width 9 height 9
click at [357, 233] on span "31" at bounding box center [362, 234] width 11 height 11
type input "[DATE]"
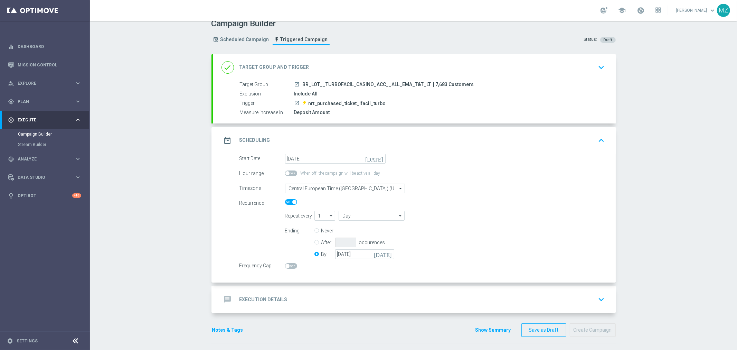
click at [285, 265] on span at bounding box center [287, 266] width 4 height 4
click at [285, 265] on input "checkbox" at bounding box center [291, 266] width 12 height 6
checkbox input "true"
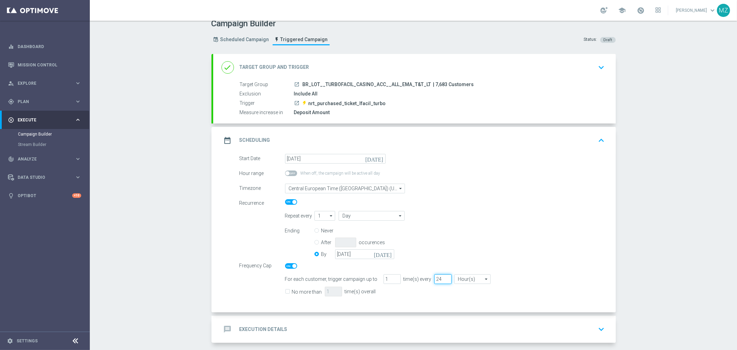
click at [434, 276] on input "24" at bounding box center [442, 279] width 17 height 10
type input "96"
click at [285, 290] on input "No more than" at bounding box center [287, 292] width 4 height 4
checkbox input "true"
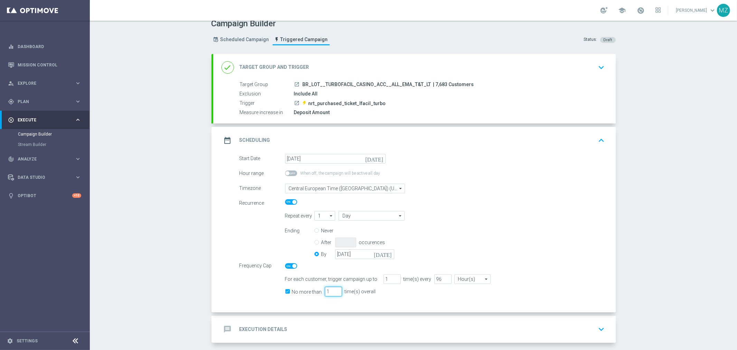
click at [325, 289] on input "1" at bounding box center [333, 291] width 17 height 10
type input "3"
click at [520, 246] on div "Ending Never After occurences By 31 Mar 2026 today" at bounding box center [445, 243] width 330 height 35
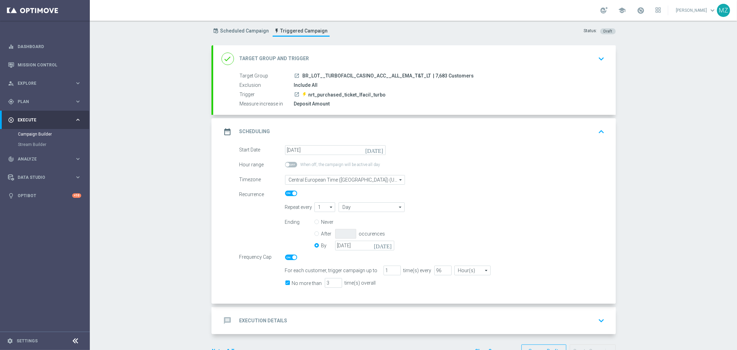
scroll to position [38, 0]
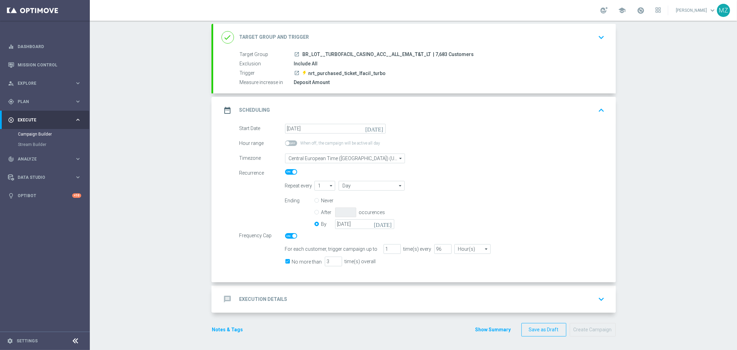
click at [596, 303] on icon "keyboard_arrow_down" at bounding box center [601, 299] width 10 height 10
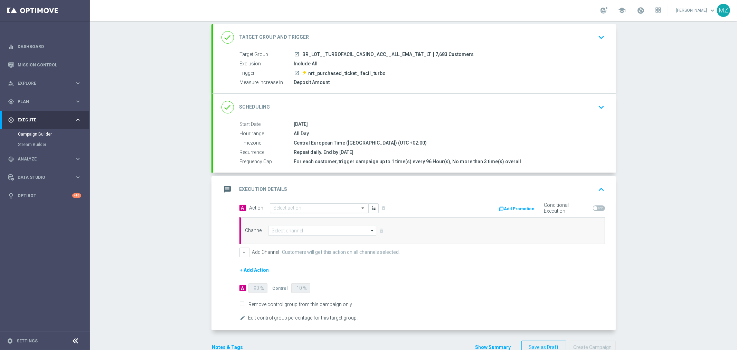
click at [304, 207] on input "text" at bounding box center [312, 208] width 77 height 6
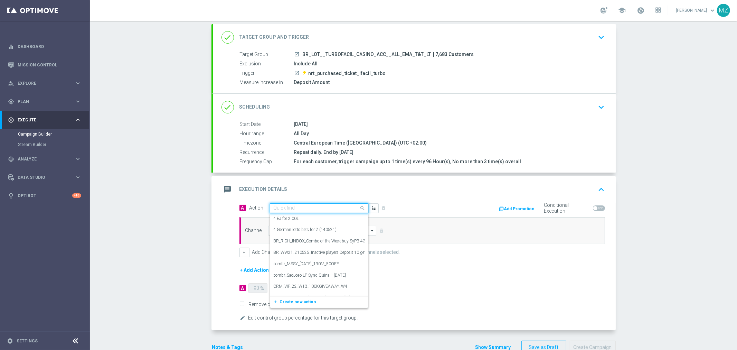
paste input "Track & Trigger nrt_purchased_tickets"
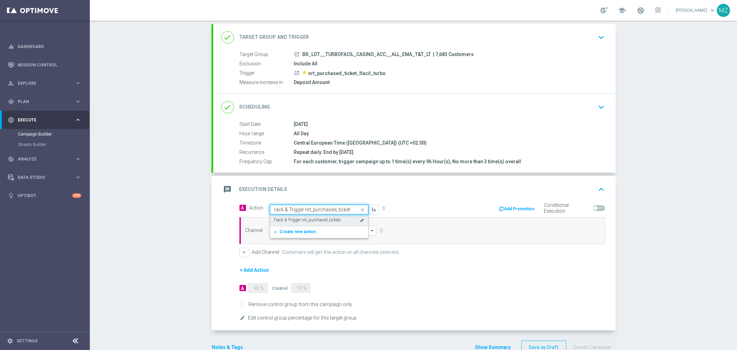
click at [311, 217] on label "Track & Trigger nrt_purchased_tickets" at bounding box center [308, 220] width 68 height 6
type input "Track & Trigger nrt_purchased_tickets"
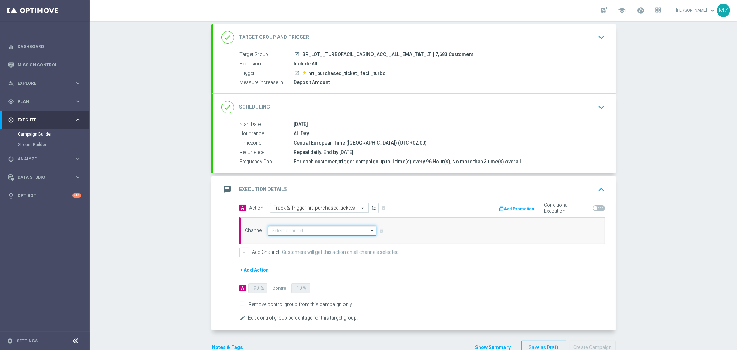
click at [299, 230] on input at bounding box center [322, 231] width 108 height 10
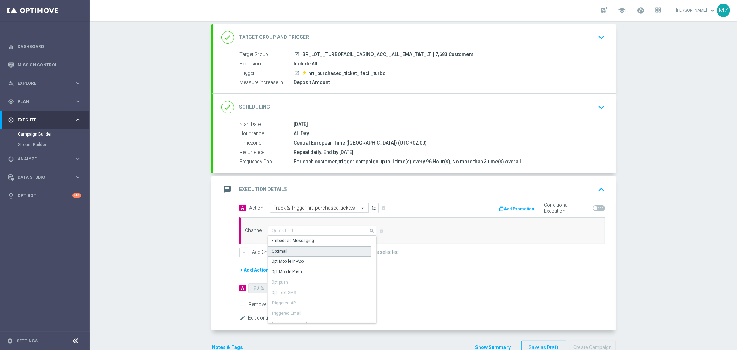
click at [289, 253] on div "Optimail" at bounding box center [319, 251] width 103 height 10
type input "Optimail"
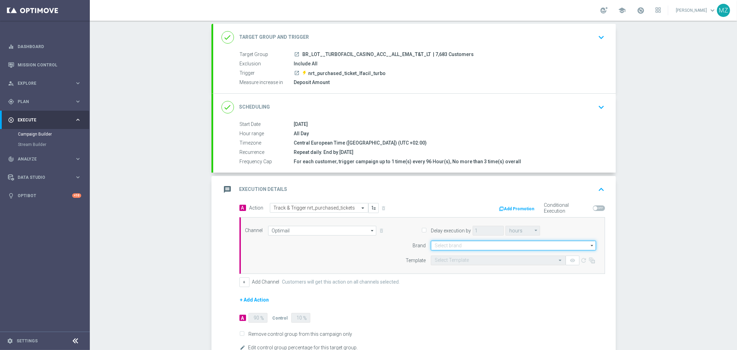
click at [475, 243] on input at bounding box center [513, 245] width 165 height 10
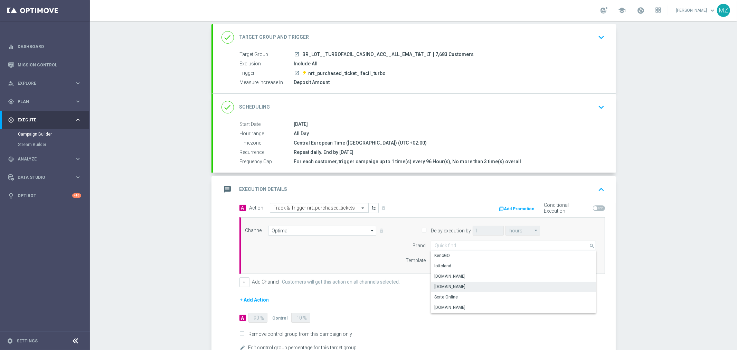
click at [468, 285] on div "[DOMAIN_NAME]" at bounding box center [513, 287] width 165 height 10
type input "[DOMAIN_NAME]"
click at [477, 259] on input "text" at bounding box center [491, 260] width 113 height 6
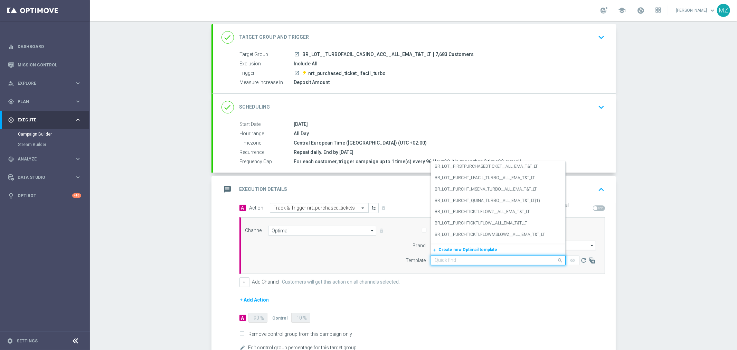
paste input "BR_CAS__PURCHT_LFACIL_TURBO__ALL_EMA_T&T_LT"
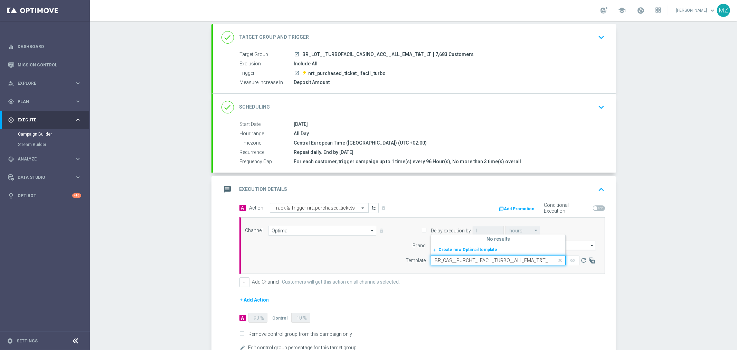
scroll to position [0, 2]
click at [488, 260] on input "BR_CAS__PURCHT_LFACIL_TURBO__ALL_EMA_T&T_LT" at bounding box center [491, 260] width 113 height 6
click at [496, 261] on input "BR_CAS__PURCHT_LFACIL__TURBO__ALL_EMA_T&T_LT" at bounding box center [491, 260] width 113 height 6
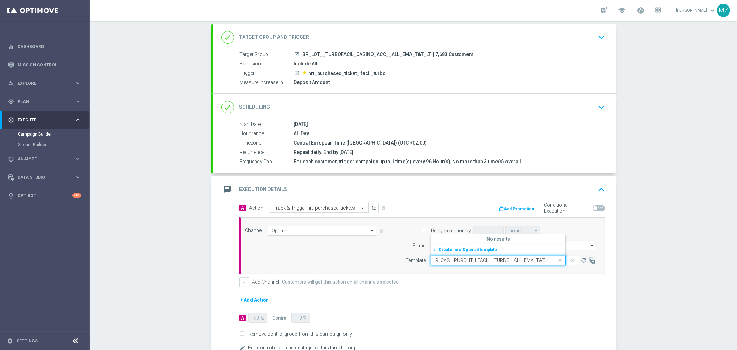
paste input "text"
type input "BR_CAS__PURCHT_LFACIL_TURBO__ALL_EMA_T&T_LT"
click at [509, 294] on form "A Action Select action Track & Trigger nrt_purchased_tickets delete_forever Add…" at bounding box center [421, 277] width 365 height 149
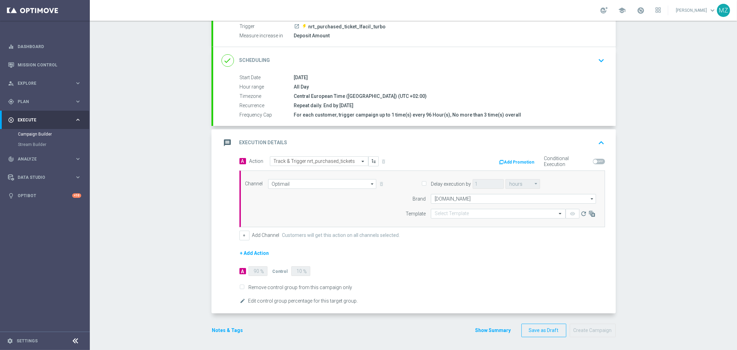
scroll to position [85, 0]
click at [580, 211] on icon "refresh" at bounding box center [583, 212] width 7 height 7
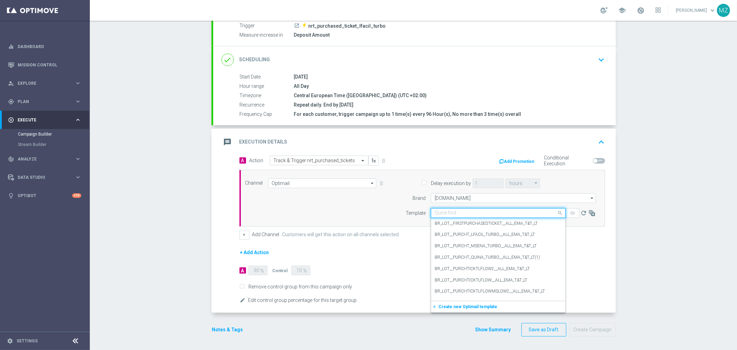
click at [447, 214] on input "text" at bounding box center [491, 213] width 113 height 6
paste input "BR_CAS__PURCHT_LFACIL_TURBO__ALL_EMA_T&T_LT"
type input "BR_CAS__PURCHT_LFACIL_TURBO__ALL_EMA_T&T_LT"
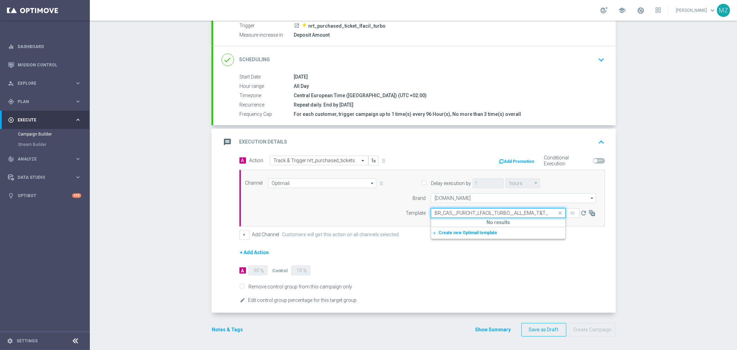
scroll to position [0, 2]
drag, startPoint x: 495, startPoint y: 267, endPoint x: 502, endPoint y: 264, distance: 7.0
click at [496, 267] on form "A Action Select action Track & Trigger nrt_purchased_tickets delete_forever Add…" at bounding box center [421, 229] width 365 height 149
click at [223, 326] on button "Notes & Tags" at bounding box center [227, 329] width 32 height 9
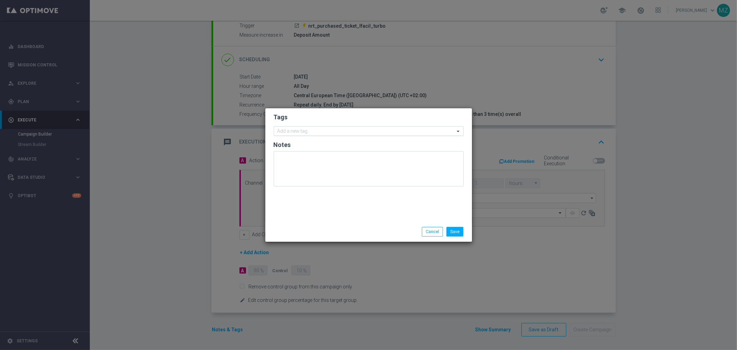
click at [333, 131] on input "text" at bounding box center [365, 132] width 177 height 6
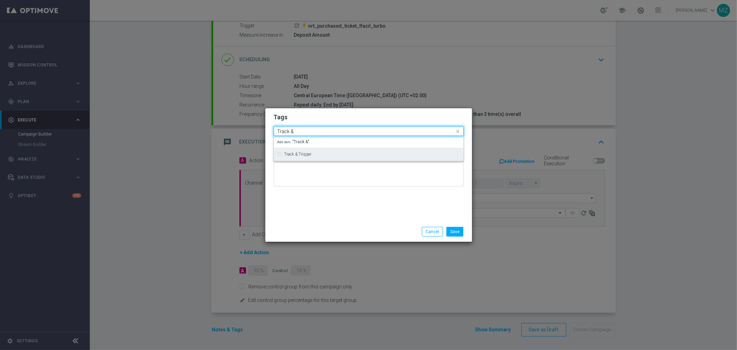
click at [317, 156] on div "Track & Trigger" at bounding box center [368, 154] width 182 height 11
type input "Track &"
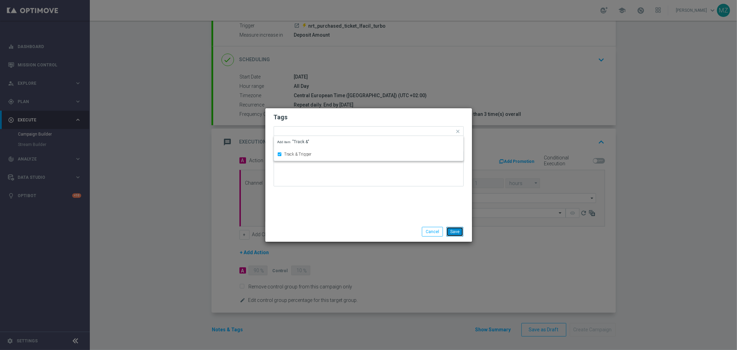
click at [454, 229] on button "Save" at bounding box center [454, 232] width 17 height 10
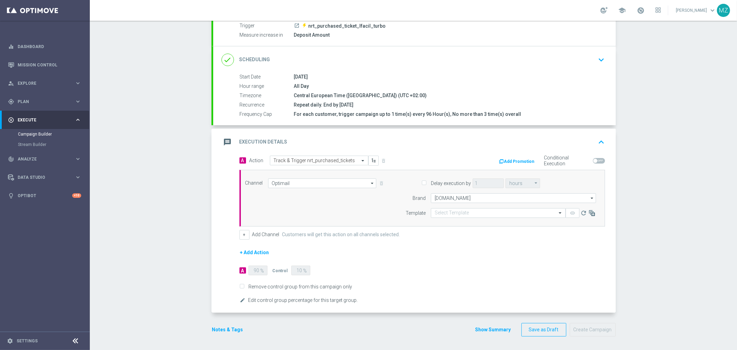
click at [498, 275] on form "A Action Select action Track & Trigger nrt_purchased_tickets delete_forever Add…" at bounding box center [421, 229] width 365 height 149
click at [535, 330] on button "Save as Draft" at bounding box center [543, 329] width 45 height 13
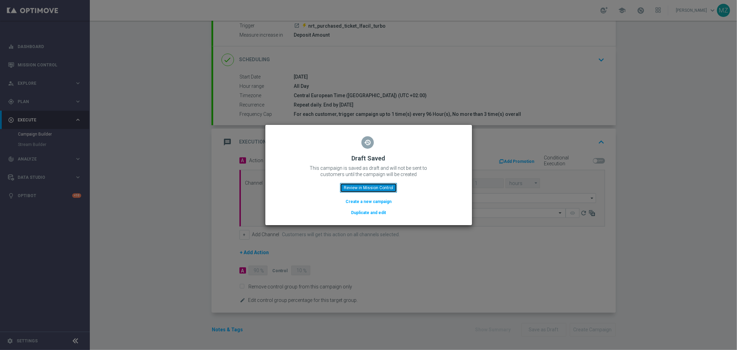
click at [376, 190] on button "Review in Mission Control" at bounding box center [368, 188] width 57 height 10
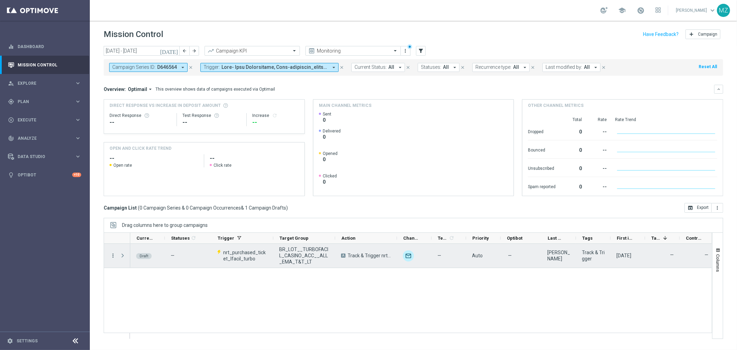
click at [111, 255] on icon "more_vert" at bounding box center [113, 255] width 6 height 6
click at [133, 282] on span "Edit" at bounding box center [130, 282] width 8 height 5
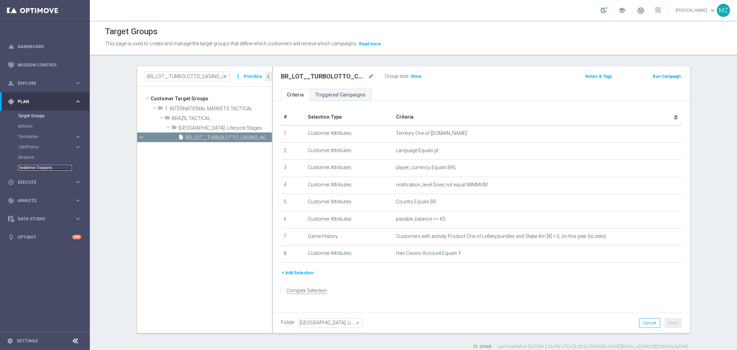
click at [35, 166] on link "Realtime Triggers" at bounding box center [45, 168] width 54 height 6
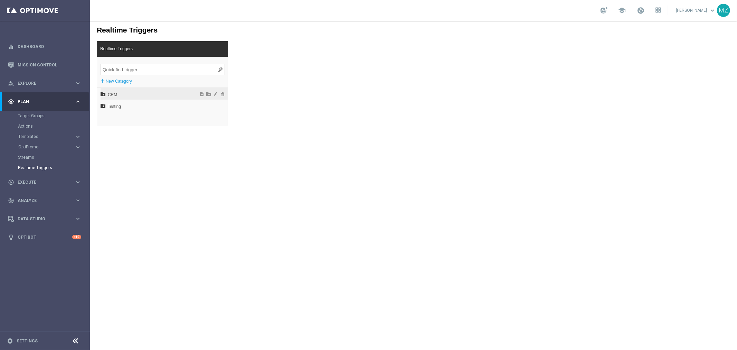
click at [101, 90] on div "CRM" at bounding box center [163, 93] width 127 height 12
click at [105, 128] on icon at bounding box center [106, 128] width 5 height 5
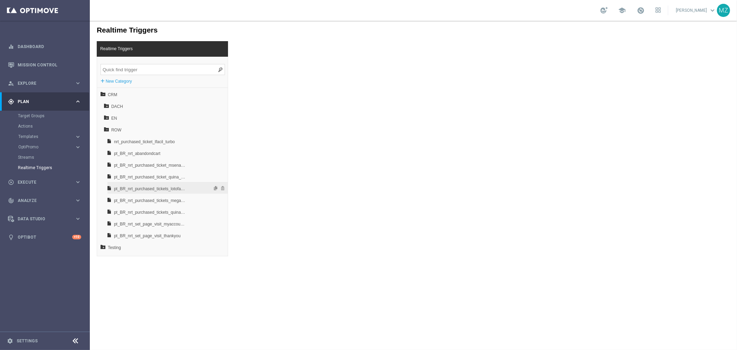
click at [153, 186] on span "pt_BR_nrt_purchased_tickets_lotofacil_low" at bounding box center [150, 188] width 72 height 12
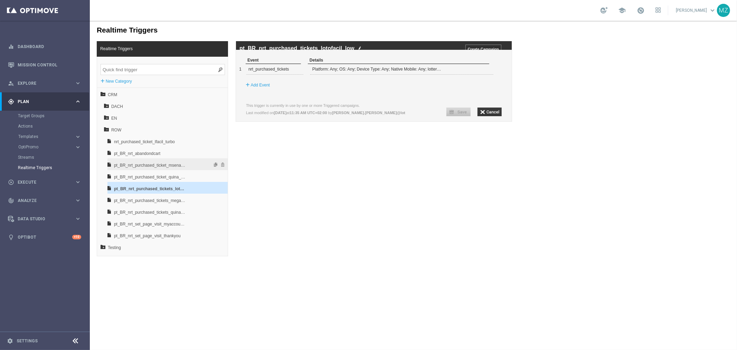
click at [160, 164] on span "pt_BR_nrt_purchased_ticket_msena_turbo" at bounding box center [150, 165] width 72 height 12
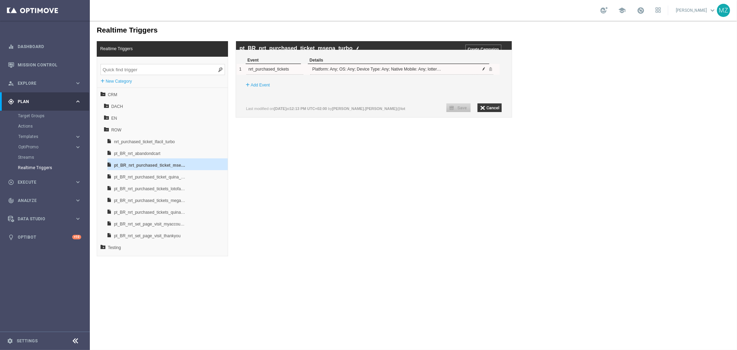
click at [483, 70] on span at bounding box center [484, 68] width 4 height 4
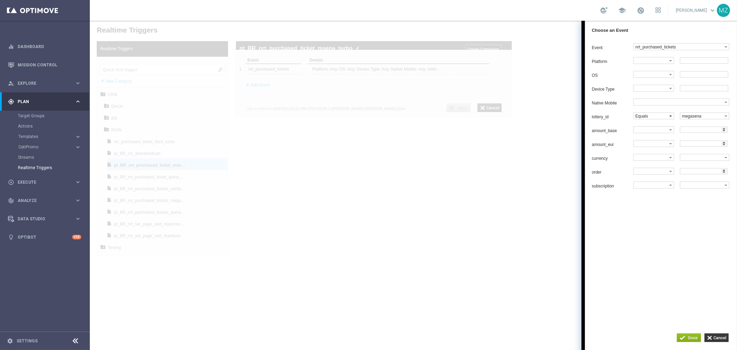
click at [647, 118] on label "Equals" at bounding box center [651, 115] width 36 height 6
click at [644, 167] on span "One of" at bounding box center [651, 165] width 33 height 4
click at [694, 118] on label at bounding box center [702, 115] width 44 height 6
click at [719, 339] on input "button" at bounding box center [716, 337] width 24 height 9
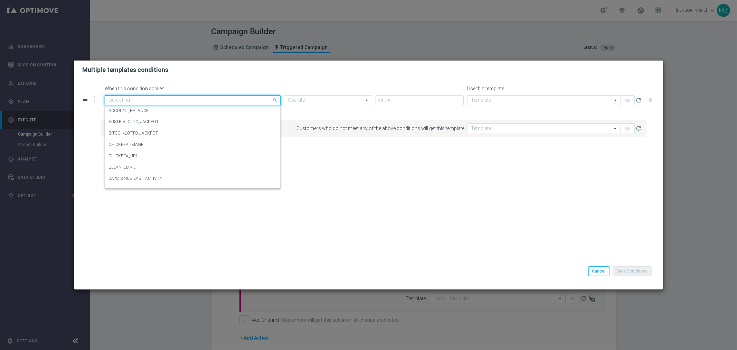
scroll to position [8, 0]
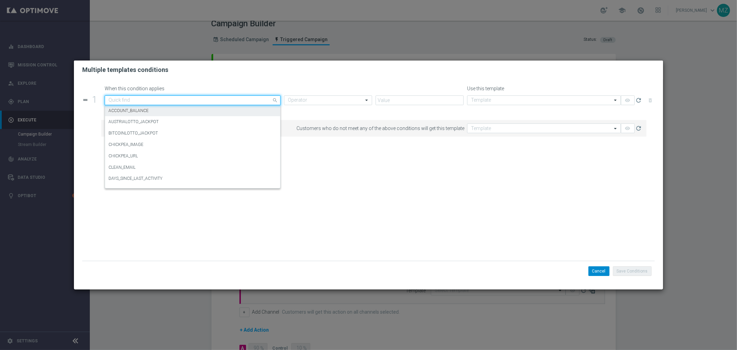
drag, startPoint x: 606, startPoint y: 267, endPoint x: 562, endPoint y: 257, distance: 44.7
click at [605, 267] on button "Cancel" at bounding box center [598, 271] width 21 height 10
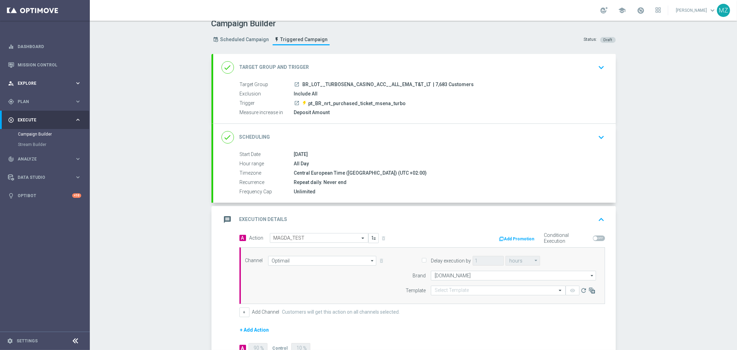
click at [26, 87] on div "person_search Explore keyboard_arrow_right" at bounding box center [44, 83] width 89 height 18
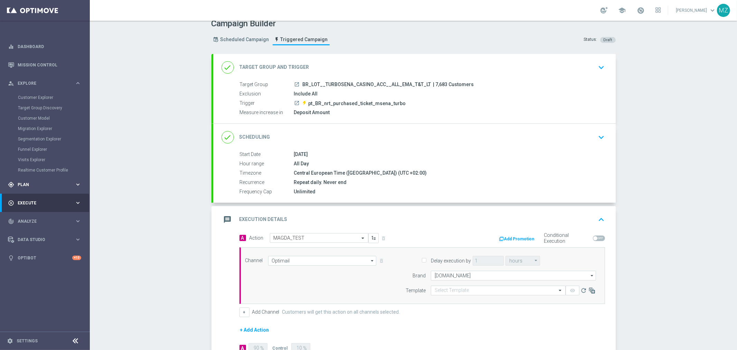
click at [48, 183] on span "Plan" at bounding box center [46, 184] width 57 height 4
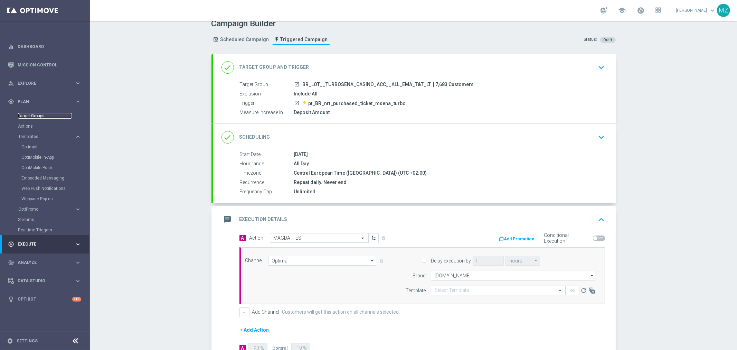
click at [29, 116] on link "Target Groups" at bounding box center [45, 116] width 54 height 6
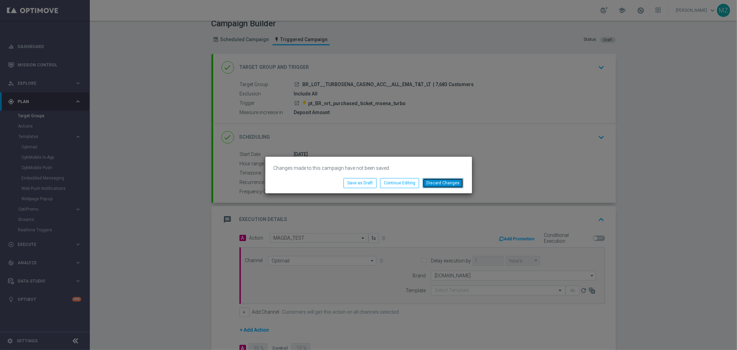
click at [446, 181] on button "Discard Changes" at bounding box center [442, 183] width 41 height 10
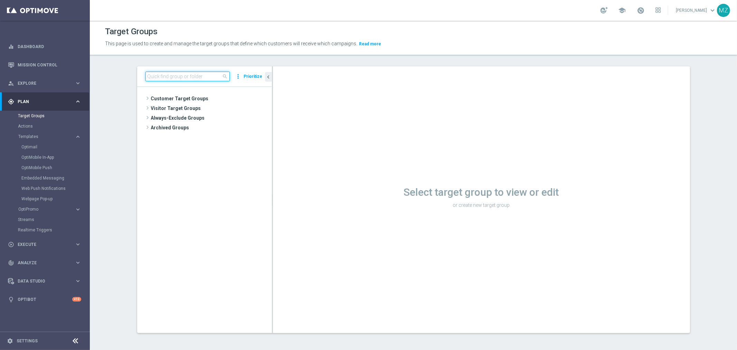
click at [184, 76] on input at bounding box center [187, 77] width 84 height 10
paste input "BR_LOT__TURBOQUINA_CASINO_ACC__ALL_EMA_T&T_LT"
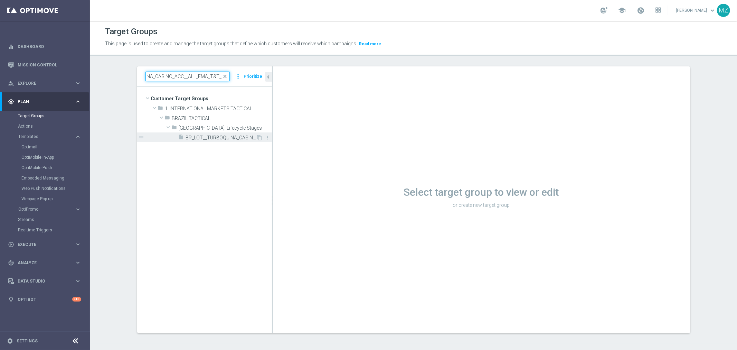
type input "BR_LOT__TURBOQUINA_CASINO_ACC__ALL_EMA_T&T_LT"
click at [218, 139] on span "BR_LOT__TURBOQUINA_CASINO_ACC__ALL_EMA_T&T_LT" at bounding box center [221, 138] width 70 height 6
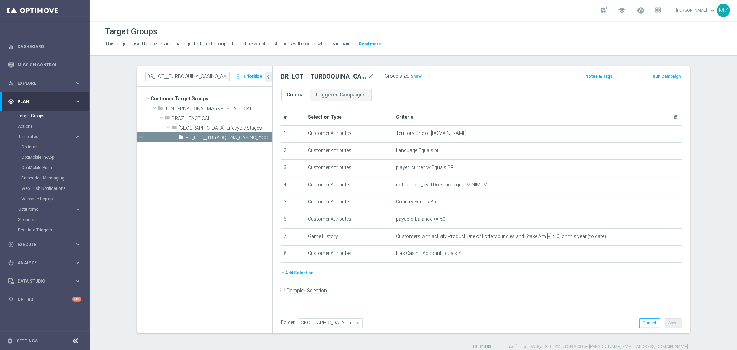
click at [662, 76] on button "Run Campaign" at bounding box center [666, 77] width 29 height 8
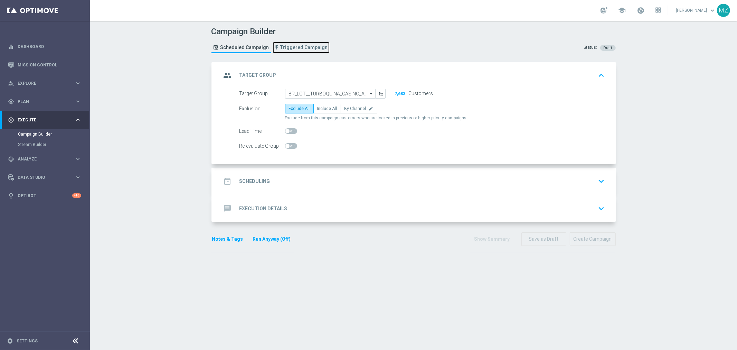
click at [295, 45] on span "Triggered Campaign" at bounding box center [303, 48] width 47 height 6
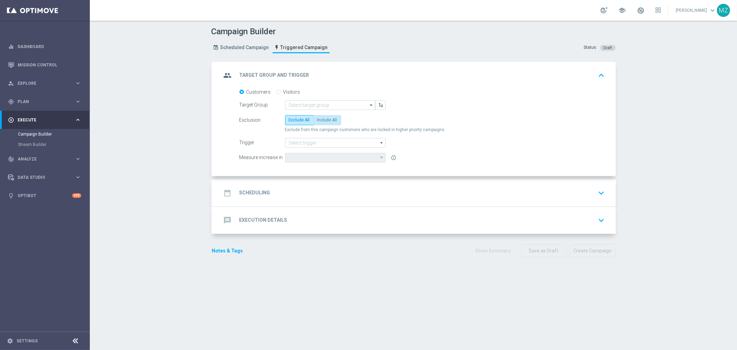
click at [329, 119] on span "Include All" at bounding box center [327, 119] width 20 height 5
click at [322, 119] on input "Include All" at bounding box center [319, 121] width 4 height 4
radio input "true"
click at [351, 105] on input at bounding box center [330, 105] width 90 height 10
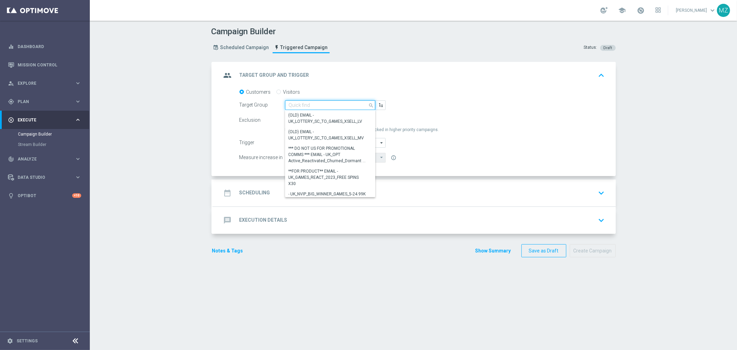
paste input "BR_LOT__TURBOQUINA_CASINO_ACC__ALL_EMA_T&T_LT"
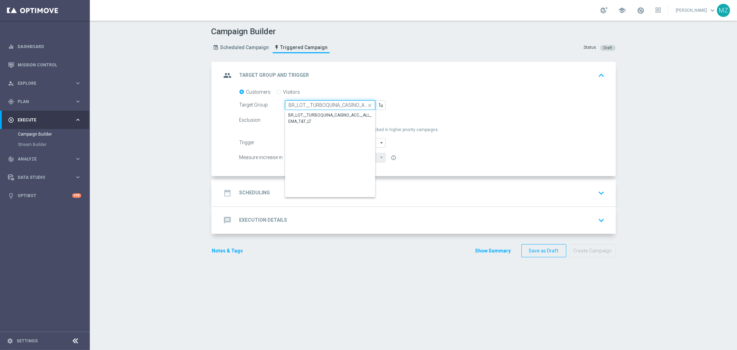
scroll to position [0, 44]
click at [342, 118] on div "BR_LOT__TURBOQUINA_CASINO_ACC__ALL_EMA_T&T_LT" at bounding box center [330, 118] width 84 height 12
type input "BR_LOT__TURBOQUINA_CASINO_ACC__ALL_EMA_T&T_LT"
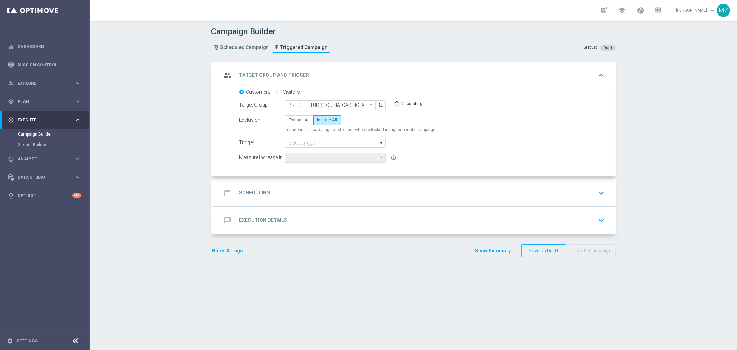
type input "Deposit Amount"
click at [305, 143] on input at bounding box center [335, 143] width 101 height 10
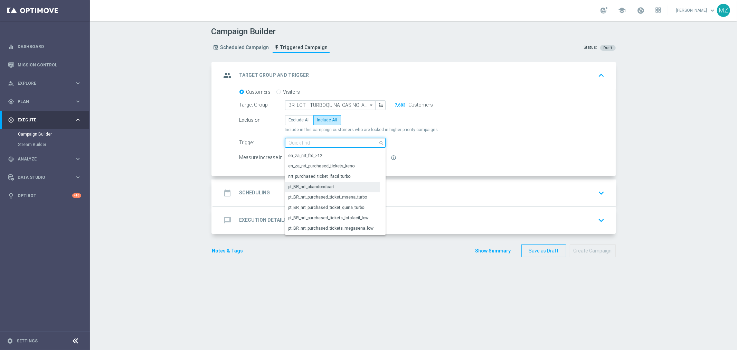
scroll to position [268, 0]
click at [335, 194] on div "pt_BR_nrt_purchased_ticket_quina_turbo" at bounding box center [327, 195] width 76 height 6
type input "pt_BR_nrt_purchased_ticket_quina_turbo"
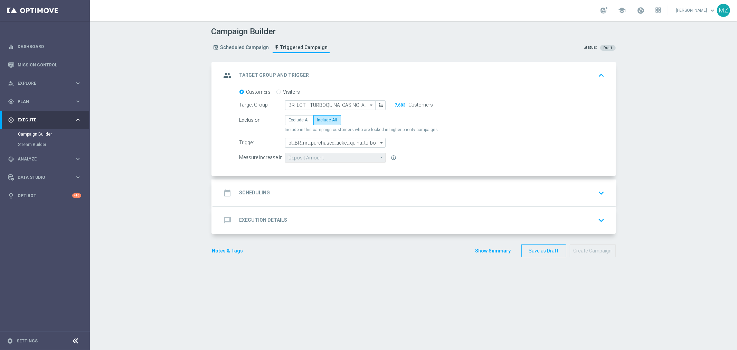
click at [596, 192] on icon "keyboard_arrow_down" at bounding box center [601, 193] width 10 height 10
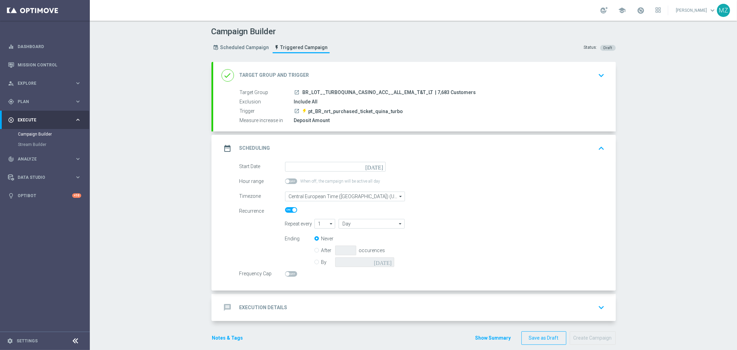
click at [377, 164] on icon "[DATE]" at bounding box center [375, 166] width 20 height 8
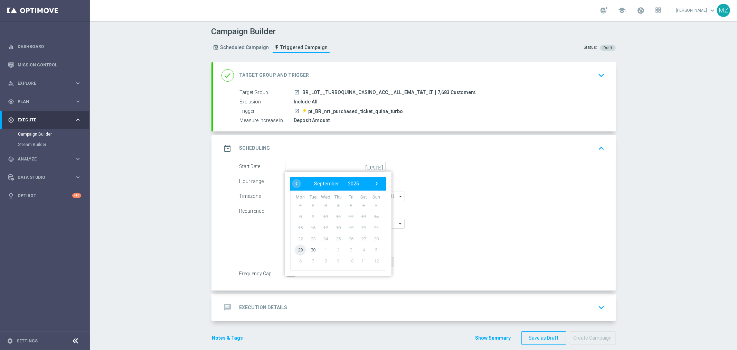
click at [296, 251] on span "29" at bounding box center [300, 249] width 11 height 11
type input "29 Sep 2025"
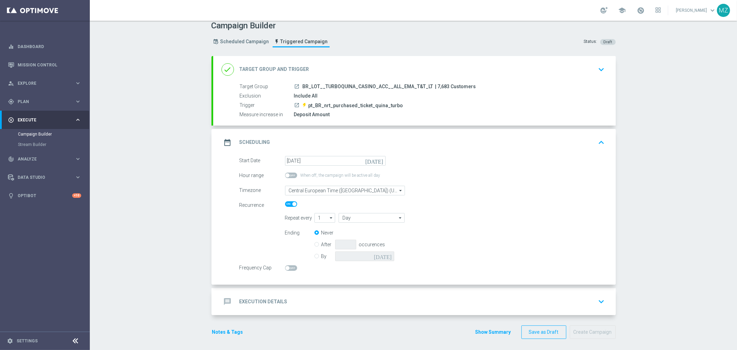
scroll to position [8, 0]
click at [314, 252] on input "By" at bounding box center [316, 252] width 4 height 4
radio input "true"
radio input "false"
click at [382, 250] on icon "[DATE]" at bounding box center [384, 253] width 20 height 8
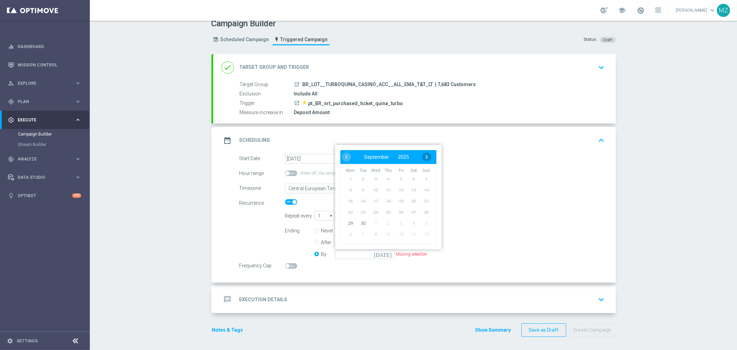
click at [425, 154] on span "›" at bounding box center [426, 156] width 9 height 9
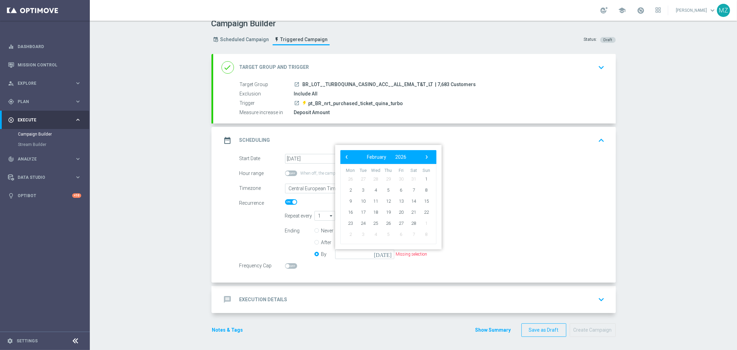
click at [425, 154] on span "›" at bounding box center [426, 156] width 9 height 9
click at [357, 235] on span "31" at bounding box center [362, 234] width 11 height 11
type input "31 Mar 2026"
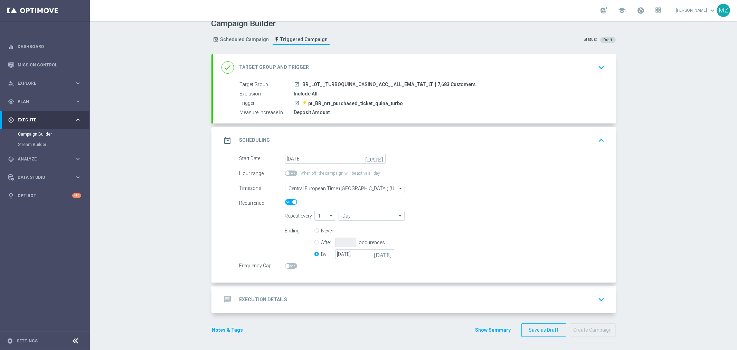
click at [543, 194] on form "Start Date 29 Sep 2025 today Hour range When off, the campaign will be active a…" at bounding box center [421, 211] width 365 height 115
click at [285, 267] on span at bounding box center [287, 266] width 4 height 4
click at [285, 267] on input "checkbox" at bounding box center [291, 266] width 12 height 6
checkbox input "true"
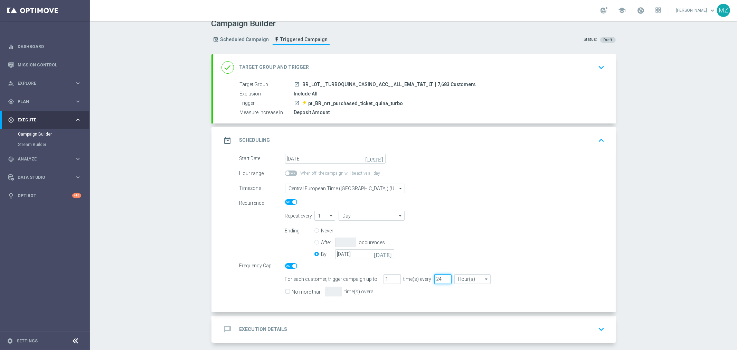
click at [434, 278] on input "24" at bounding box center [442, 279] width 17 height 10
type input "96"
click at [292, 289] on label "No more than" at bounding box center [307, 291] width 30 height 6
click at [286, 290] on input "No more than" at bounding box center [287, 292] width 4 height 4
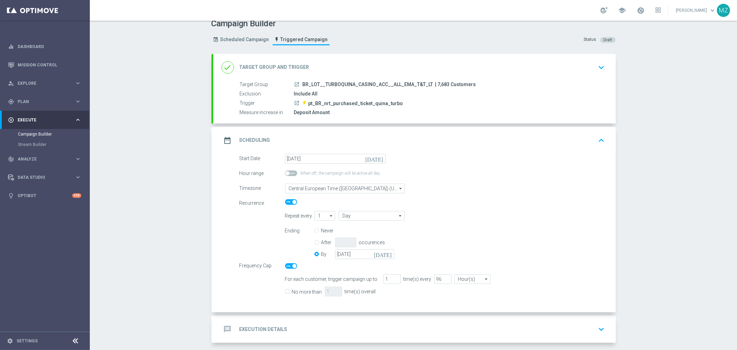
checkbox input "true"
click at [325, 290] on input "1" at bounding box center [333, 291] width 17 height 10
type input "3"
click at [512, 190] on div "Timezone Central European Time (Budapest) (UTC +02:00) Central European Time (B…" at bounding box center [422, 188] width 376 height 10
click at [596, 137] on icon "keyboard_arrow_up" at bounding box center [601, 140] width 10 height 10
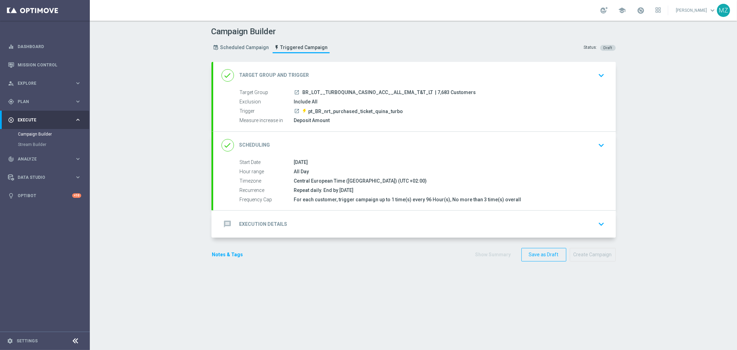
scroll to position [0, 0]
click at [596, 221] on icon "keyboard_arrow_down" at bounding box center [601, 224] width 10 height 10
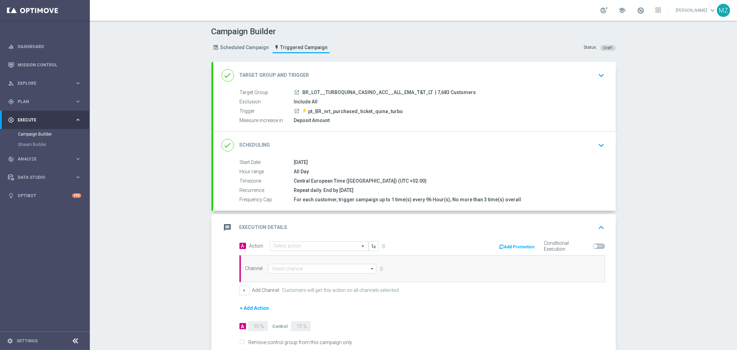
click at [314, 239] on div "message Execution Details keyboard_arrow_up" at bounding box center [414, 227] width 402 height 27
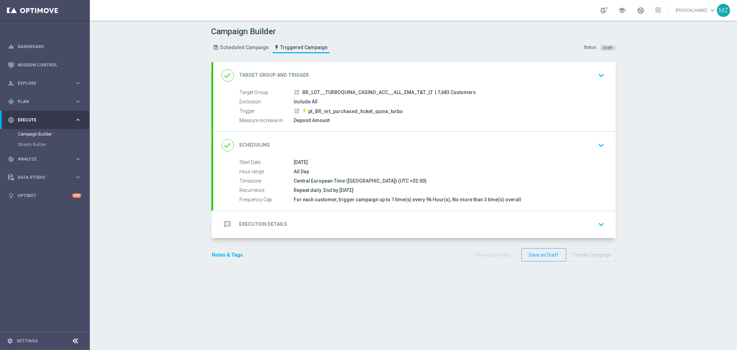
click at [310, 216] on div "message Execution Details keyboard_arrow_down" at bounding box center [414, 224] width 402 height 27
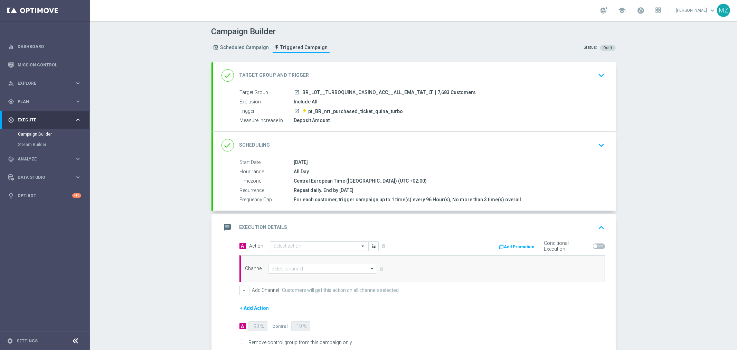
click at [307, 247] on input "text" at bounding box center [312, 246] width 77 height 6
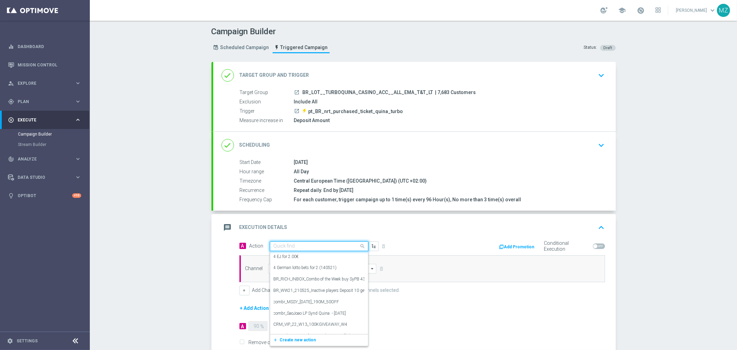
paste input "Track & Trigger nrt_purchased_tickets"
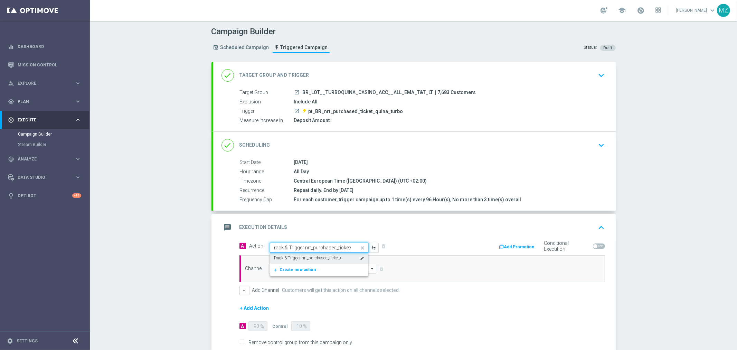
click at [307, 260] on label "Track & Trigger nrt_purchased_tickets" at bounding box center [308, 258] width 68 height 6
type input "Track & Trigger nrt_purchased_tickets"
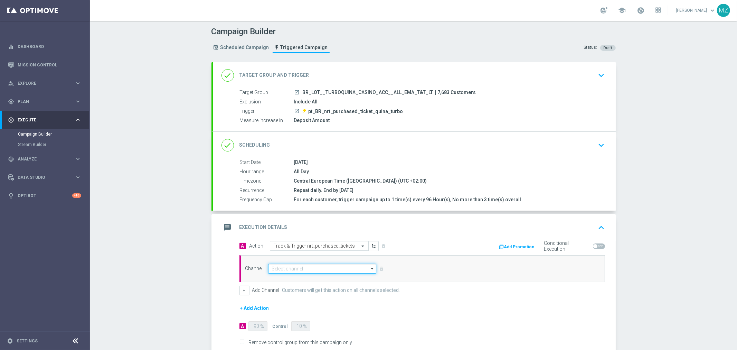
click at [302, 267] on input at bounding box center [322, 269] width 108 height 10
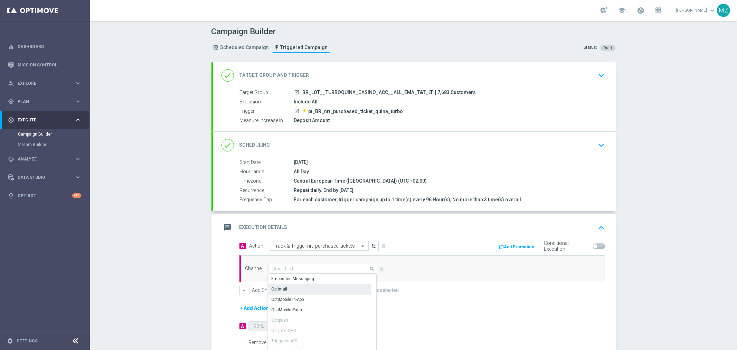
click at [286, 286] on div "Optimail" at bounding box center [319, 289] width 103 height 10
type input "Optimail"
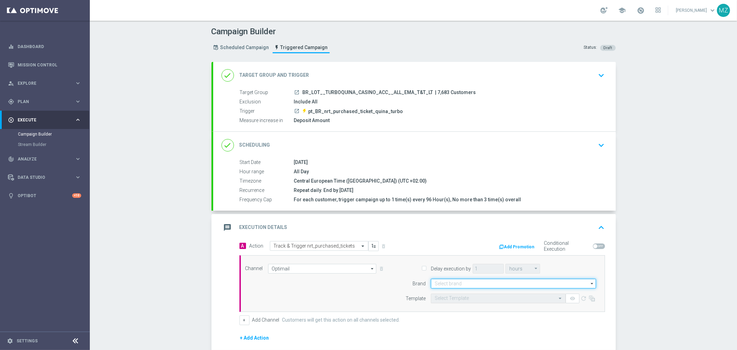
click at [476, 283] on input at bounding box center [513, 283] width 165 height 10
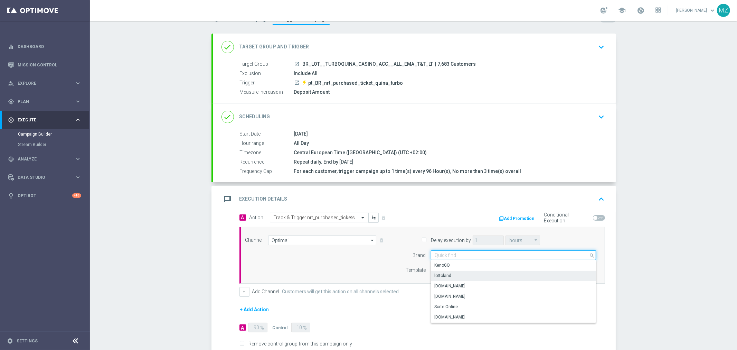
scroll to position [38, 0]
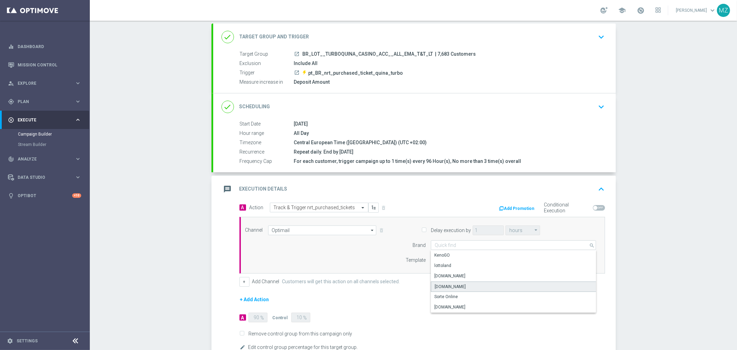
click at [474, 285] on div "Lottoland.com.br" at bounding box center [513, 286] width 165 height 10
type input "Lottoland.com.br"
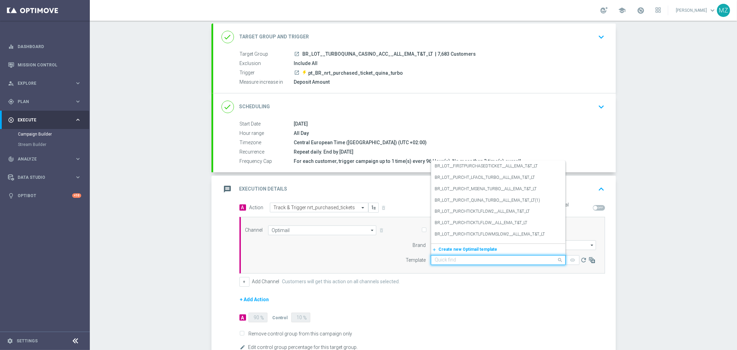
click at [467, 260] on input "text" at bounding box center [491, 260] width 113 height 6
paste input "BR_LOT__PURCHT_QUINA_TURBO__ALL_EMA_T&T_LT"
type input "BR_LOT__PURCHT_QUINA_TURBO__ALL_EMA_T&T_LT"
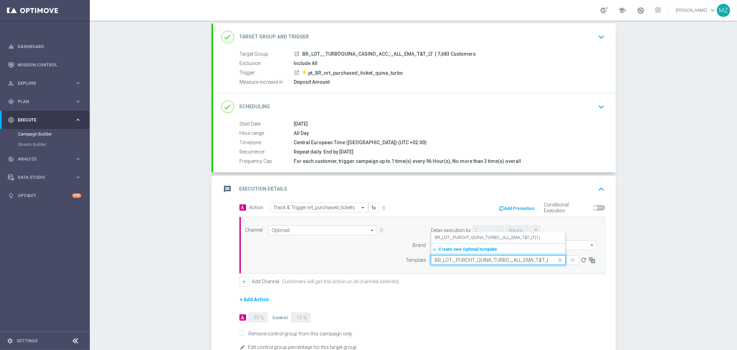
scroll to position [0, 1]
click at [469, 236] on label "BR_LOT__PURCHT_QUINA_TURBO__ALL_EMA_T&T_LT(1)" at bounding box center [487, 238] width 105 height 6
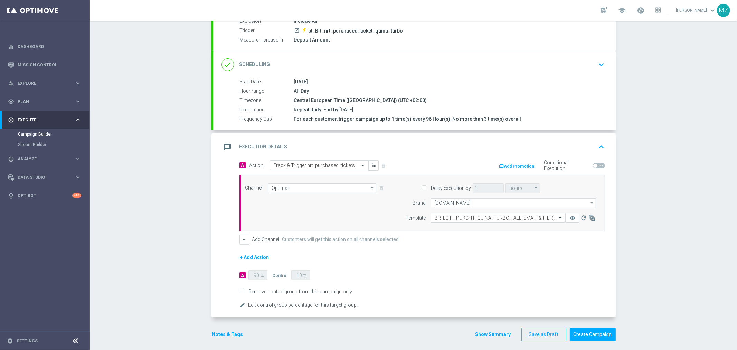
scroll to position [85, 0]
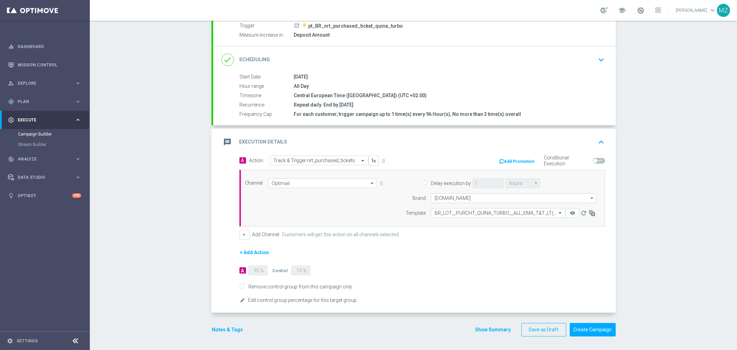
click at [229, 330] on button "Notes & Tags" at bounding box center [227, 329] width 32 height 9
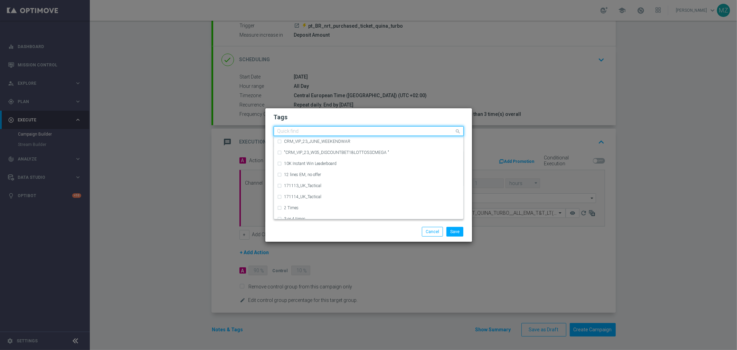
click at [293, 132] on input "text" at bounding box center [365, 132] width 177 height 6
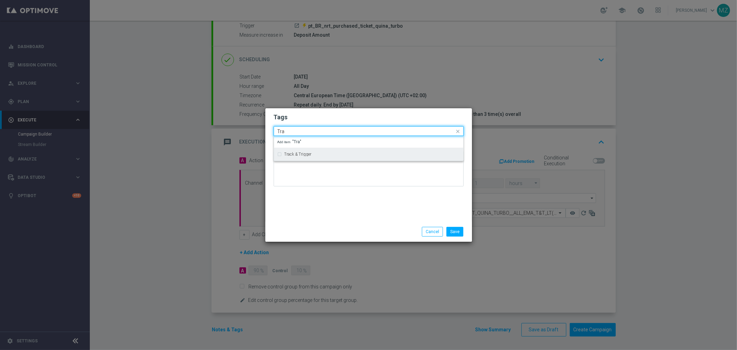
click at [296, 154] on label "Track & Trigger" at bounding box center [297, 154] width 27 height 4
type input "Tra"
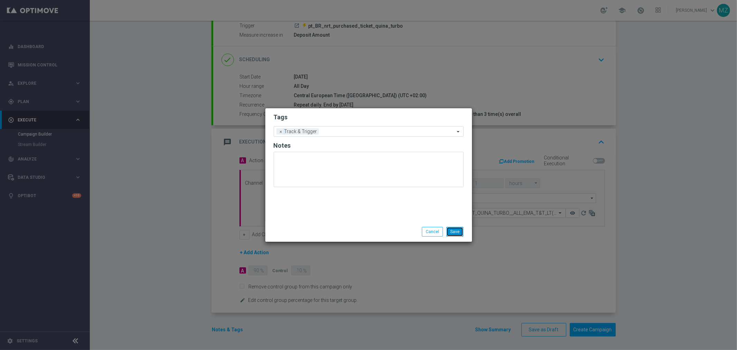
click at [455, 232] on button "Save" at bounding box center [454, 232] width 17 height 10
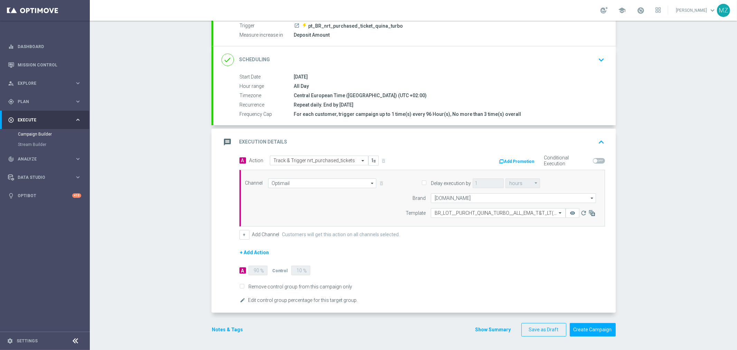
click at [521, 265] on form "A Action Select action Track & Trigger nrt_purchased_tickets delete_forever Add…" at bounding box center [421, 229] width 365 height 149
click at [600, 138] on icon "keyboard_arrow_up" at bounding box center [601, 142] width 10 height 10
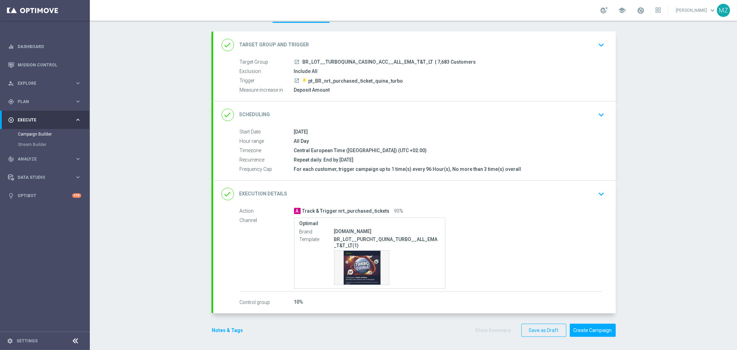
scroll to position [31, 0]
drag, startPoint x: 398, startPoint y: 80, endPoint x: 305, endPoint y: 77, distance: 93.3
click at [305, 77] on div "launch pt_BR_nrt_purchased_ticket_quina_turbo" at bounding box center [448, 79] width 308 height 7
click at [593, 330] on button "Create Campaign" at bounding box center [593, 328] width 46 height 13
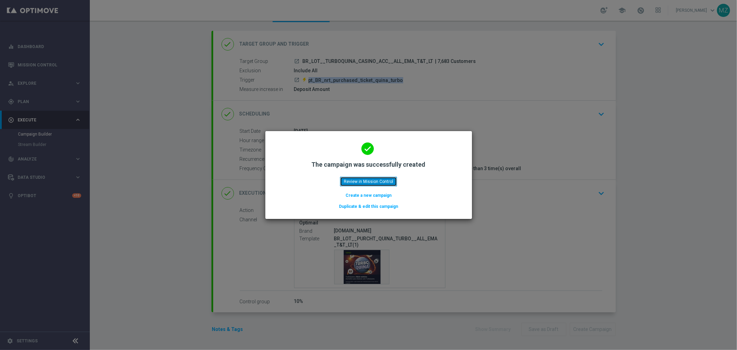
click at [378, 182] on button "Review in Mission Control" at bounding box center [368, 182] width 57 height 10
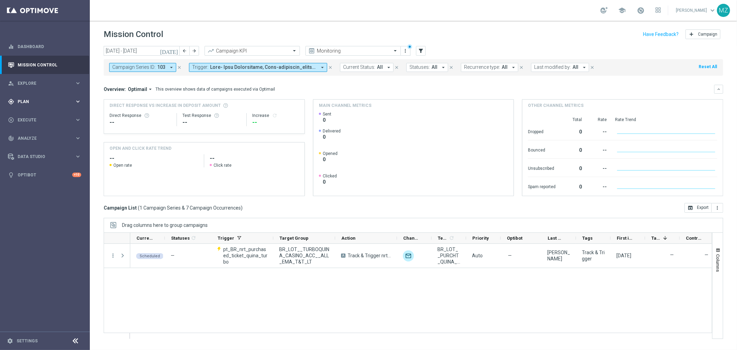
click at [64, 98] on div "gps_fixed Plan keyboard_arrow_right" at bounding box center [44, 101] width 89 height 18
click at [36, 146] on link "Optimail" at bounding box center [46, 147] width 50 height 6
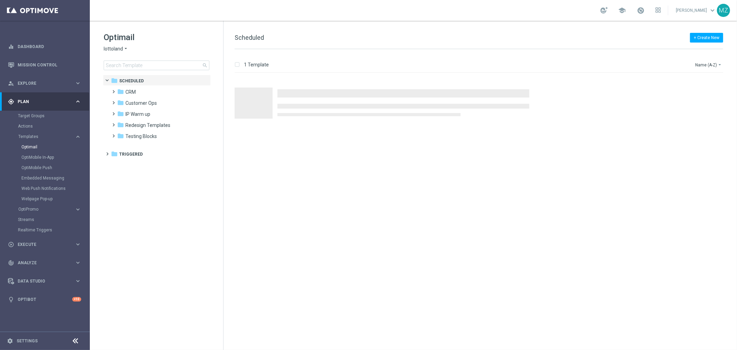
click at [115, 50] on span "lottoland" at bounding box center [113, 49] width 19 height 7
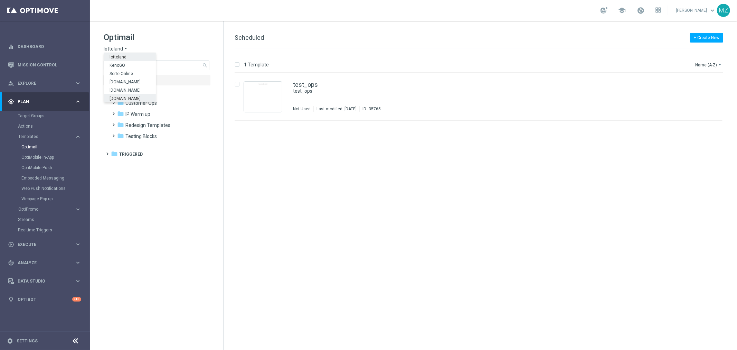
click at [0, 0] on span "Lottoland.com.br" at bounding box center [0, 0] width 0 height 0
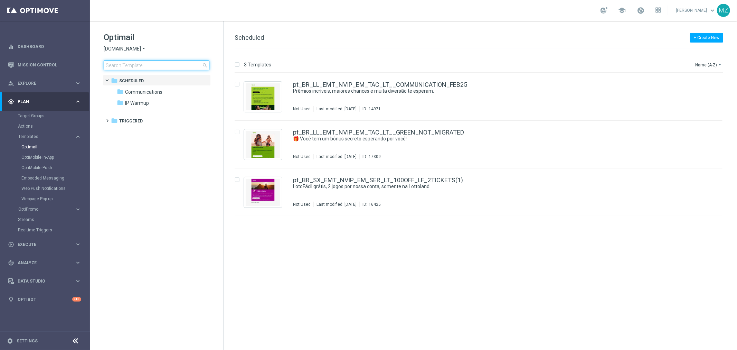
click at [140, 66] on input at bounding box center [157, 65] width 106 height 10
type input "BR_CAS__PURCHT_LFACIL_TURBO__ALL_EMA_T&T_LT"
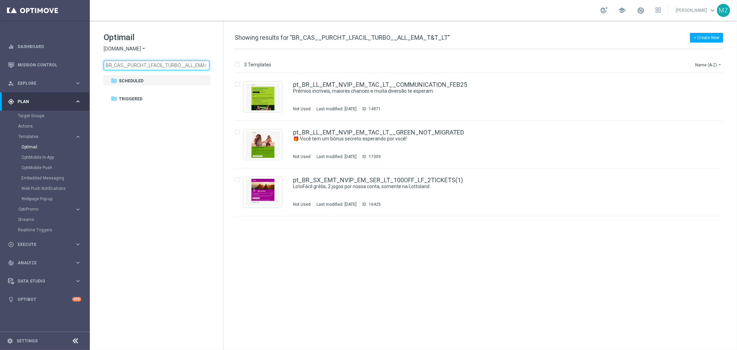
scroll to position [0, 18]
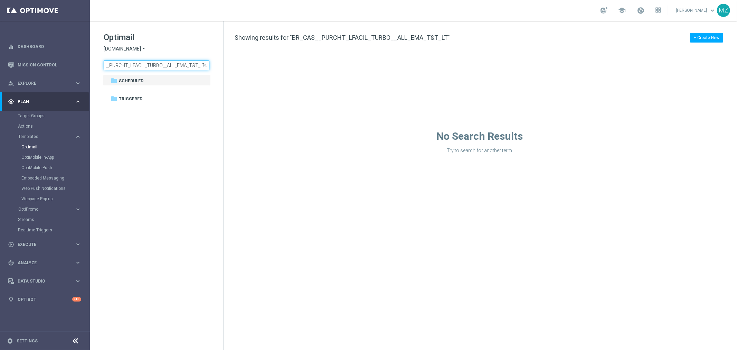
click at [139, 67] on input "BR_CAS__PURCHT_LFACIL_TURBO__ALL_EMA_T&T_LT" at bounding box center [157, 65] width 106 height 10
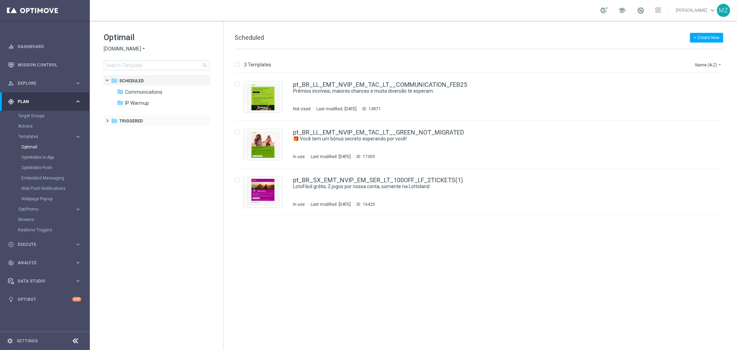
click at [108, 118] on span at bounding box center [106, 117] width 3 height 3
click at [114, 130] on span at bounding box center [112, 128] width 3 height 3
click at [119, 141] on span at bounding box center [119, 139] width 3 height 3
click at [176, 174] on span "ROW nrt_purchased_tickets" at bounding box center [169, 176] width 60 height 6
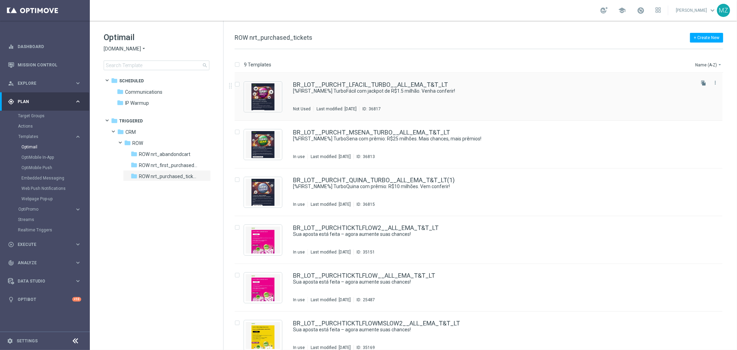
click at [508, 96] on div "BR_LOT__PURCHT_LFACIL_TURBO__ALL_EMA_T&T_LT [%FIRST_NAME%] TurboFácil com jackp…" at bounding box center [493, 97] width 400 height 30
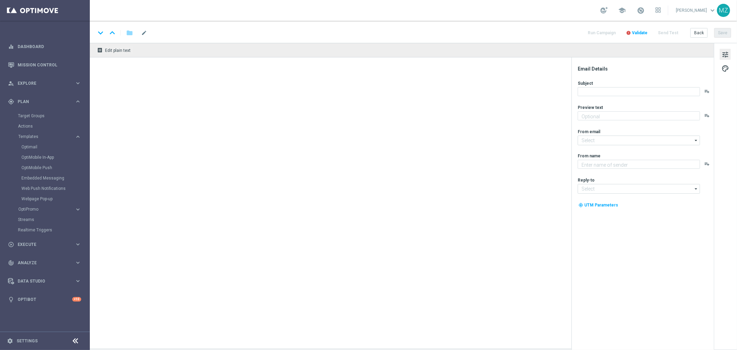
type textarea "Mais vencedores a cada jogada"
type input "mail@crm.lottoland.com.br"
type textarea "Lottoland.com.br"
type input "contato@lottoland.com.br"
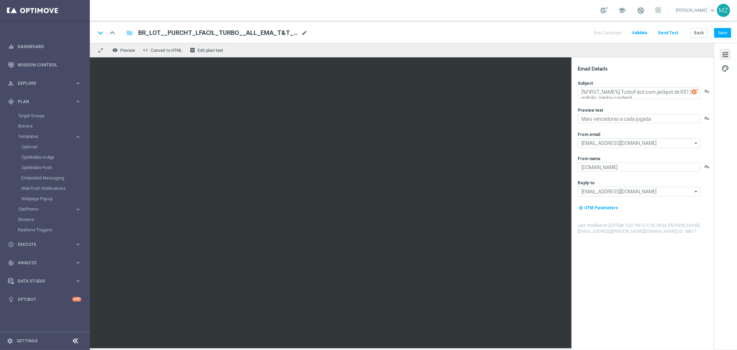
click at [301, 30] on span "mode_edit" at bounding box center [304, 33] width 6 height 6
click at [298, 30] on input "BR_LOT__PURCHT_LFACIL_TURBO__ALL_EMA_T&T_LT" at bounding box center [223, 32] width 171 height 9
click at [36, 59] on link "Mission Control" at bounding box center [50, 65] width 64 height 18
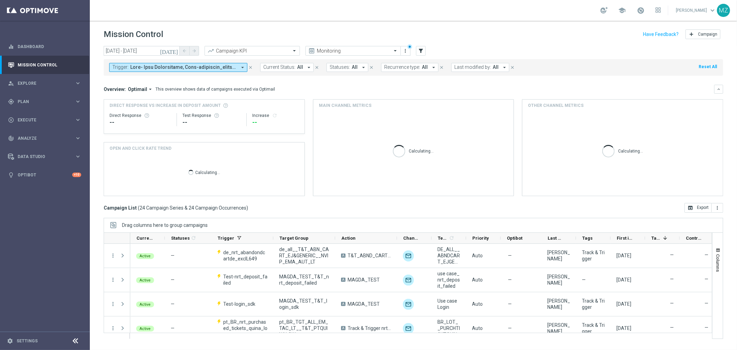
click at [229, 64] on span at bounding box center [183, 67] width 106 height 6
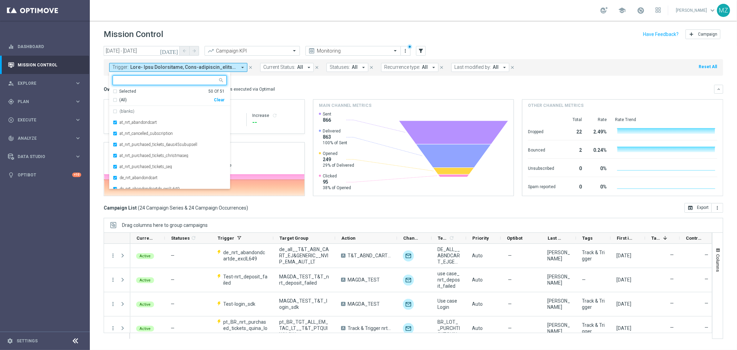
click at [0, 0] on div "Clear" at bounding box center [0, 0] width 0 height 0
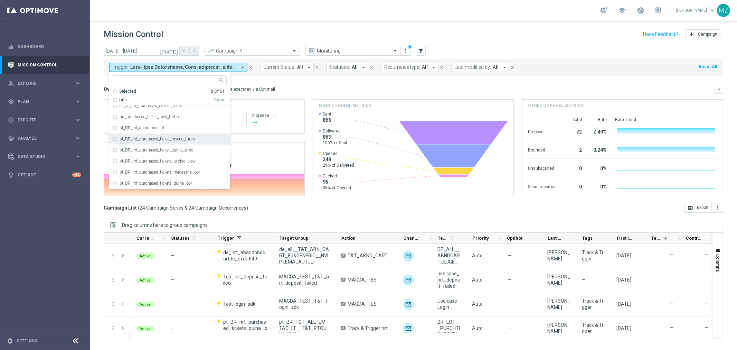
scroll to position [307, 0]
click at [180, 133] on div "pt_BR_nrt_purchased_ticket_msena_turbo" at bounding box center [170, 136] width 114 height 11
click at [171, 108] on label "pt_BR_nrt_purchased_ticket_quina_turbo" at bounding box center [157, 108] width 74 height 4
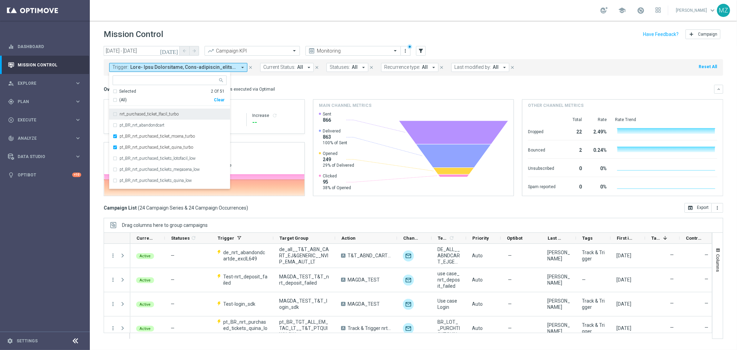
click at [175, 115] on label "nrt_purchased_ticket_lfacil_turbo" at bounding box center [149, 114] width 59 height 4
click at [174, 50] on icon "[DATE]" at bounding box center [169, 51] width 19 height 6
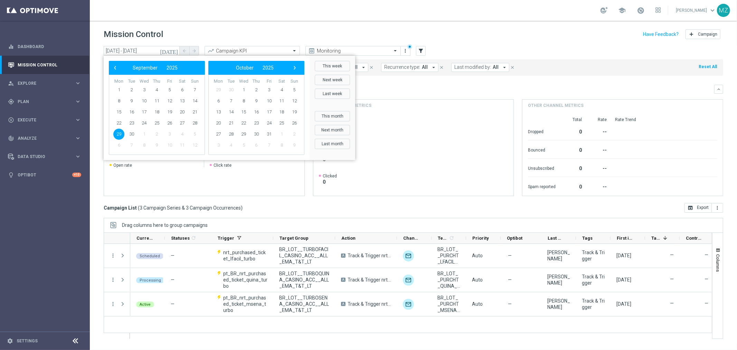
click at [120, 133] on span "29" at bounding box center [118, 134] width 11 height 11
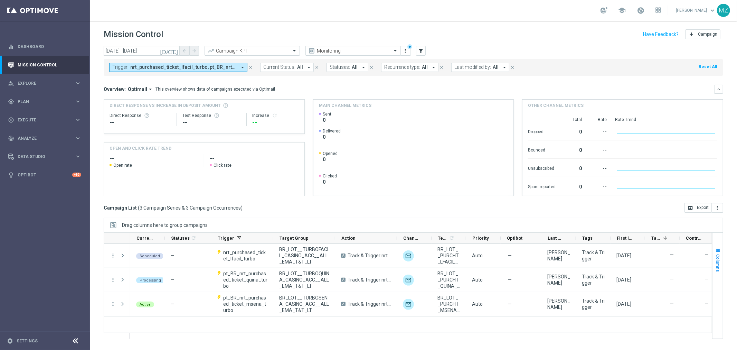
click at [716, 256] on span "Columns" at bounding box center [718, 263] width 6 height 18
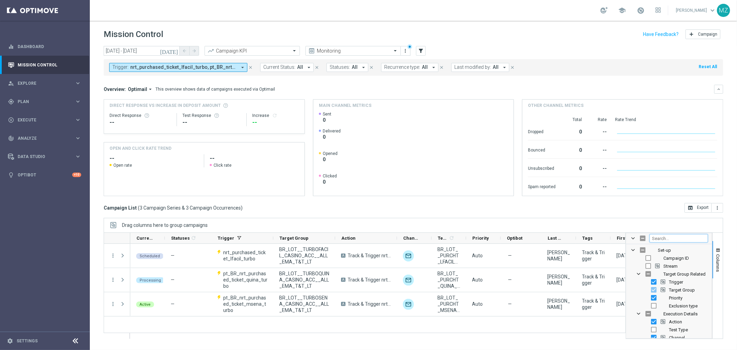
click at [675, 240] on input "Filter Columns Input" at bounding box center [678, 238] width 58 height 8
type input "opti"
click at [648, 258] on input "Press SPACE to toggle visibility (visible)" at bounding box center [648, 258] width 6 height 6
checkbox input "false"
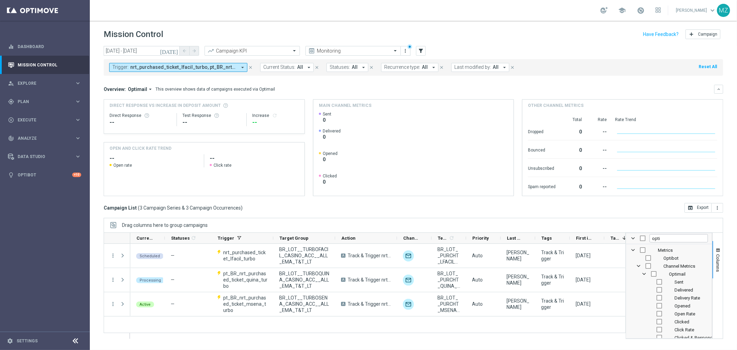
click at [726, 236] on div "today 29 Sep 2025 - 29 Sep 2025 arrow_back arrow_forward Campaign KPI trending_…" at bounding box center [413, 194] width 647 height 297
click at [718, 257] on span "Columns" at bounding box center [718, 263] width 6 height 18
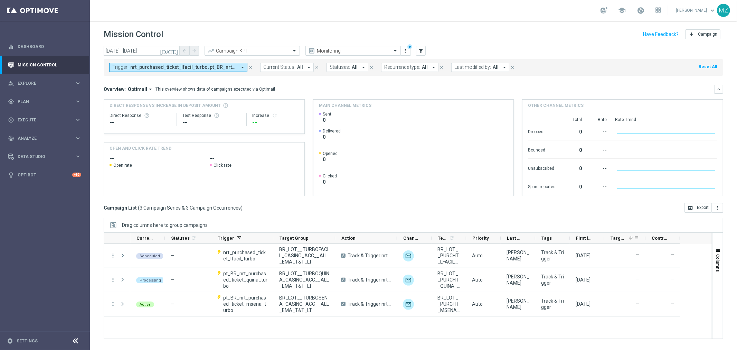
drag, startPoint x: 637, startPoint y: 237, endPoint x: 644, endPoint y: 237, distance: 6.6
click at [644, 237] on div at bounding box center [645, 237] width 3 height 11
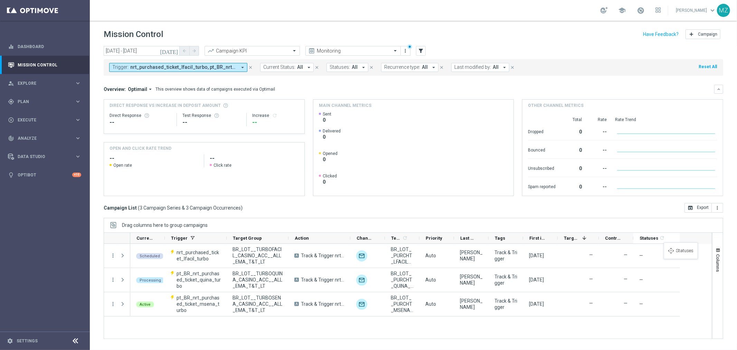
drag, startPoint x: 178, startPoint y: 237, endPoint x: 667, endPoint y: 246, distance: 489.2
click at [717, 261] on span "Columns" at bounding box center [718, 263] width 6 height 18
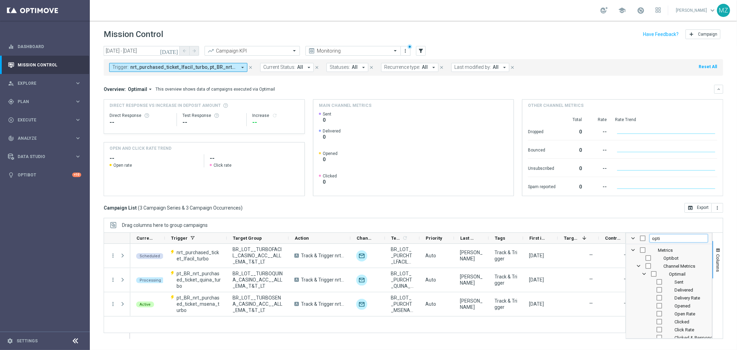
click at [673, 237] on input "opti" at bounding box center [678, 238] width 58 height 8
type input "date"
click at [644, 256] on div "Start Date" at bounding box center [674, 258] width 68 height 8
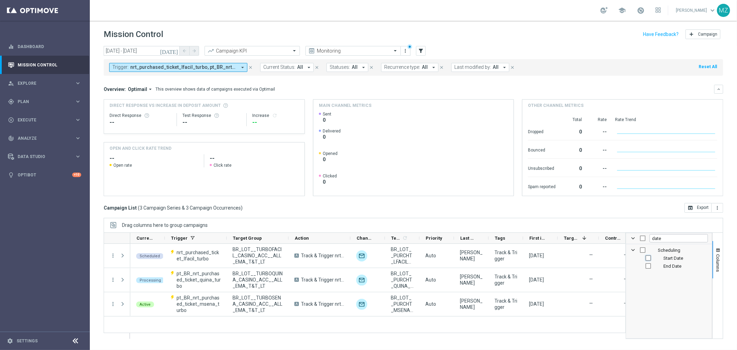
click at [647, 257] on input "Press SPACE to toggle visibility (hidden)" at bounding box center [648, 258] width 6 height 6
checkbox input "true"
checkbox input "false"
click at [730, 245] on div "today 29 Sep 2025 - 29 Sep 2025 arrow_back arrow_forward Campaign KPI trending_…" at bounding box center [413, 194] width 647 height 297
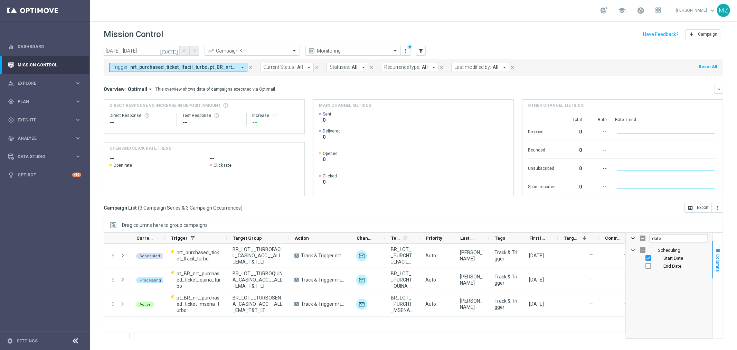
click at [715, 252] on span "button" at bounding box center [718, 250] width 6 height 6
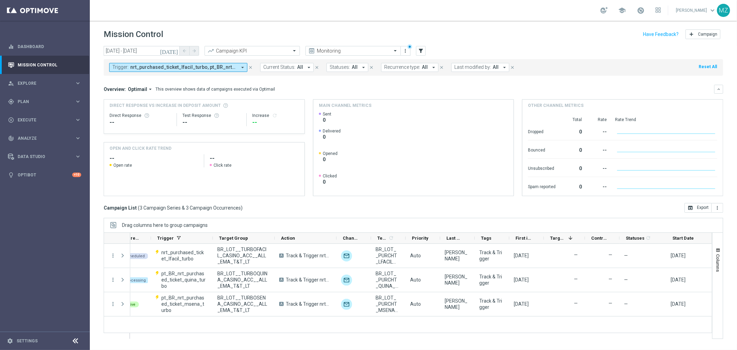
scroll to position [0, 17]
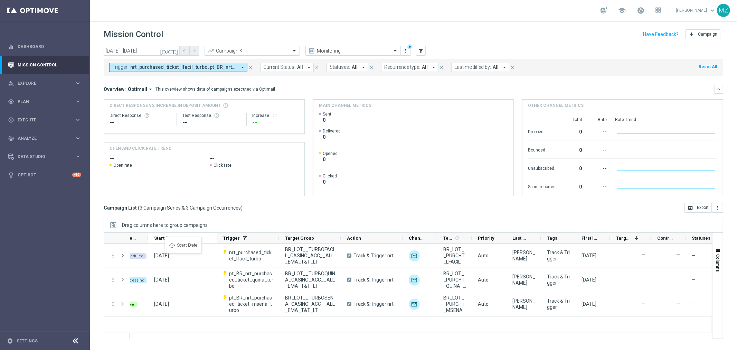
drag, startPoint x: 687, startPoint y: 237, endPoint x: 168, endPoint y: 241, distance: 518.5
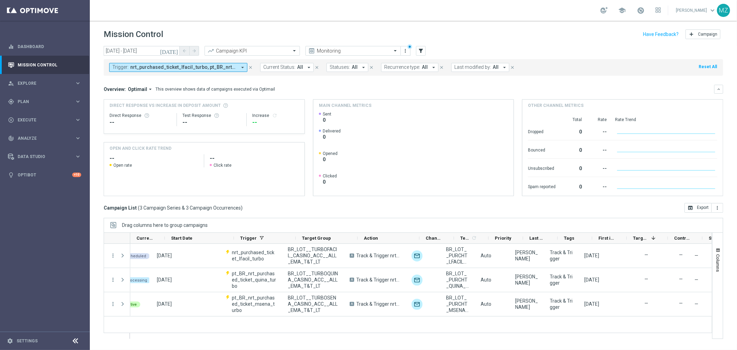
scroll to position [0, 0]
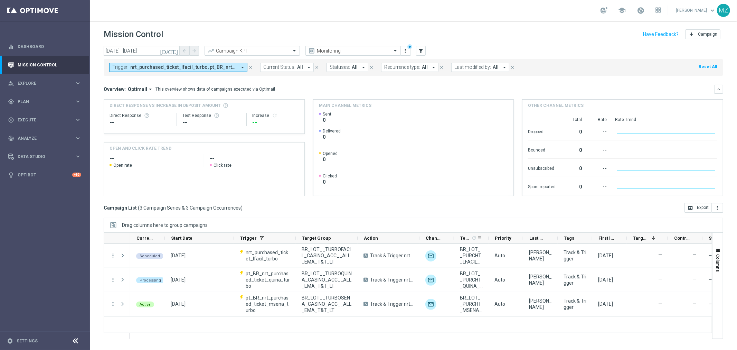
click at [486, 238] on icon-header "Templates 1 refresh" at bounding box center [471, 237] width 35 height 11
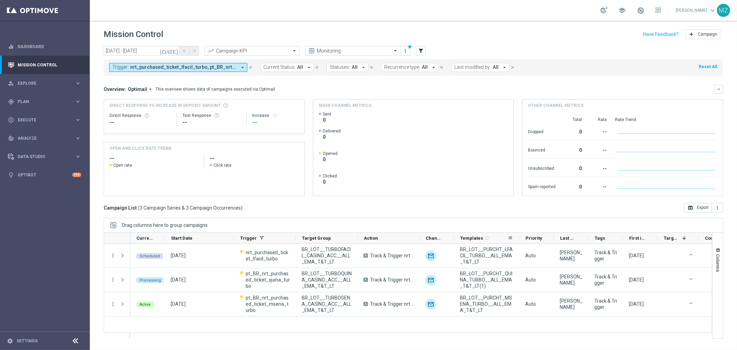
drag, startPoint x: 487, startPoint y: 238, endPoint x: 518, endPoint y: 239, distance: 30.8
click at [518, 239] on div at bounding box center [519, 237] width 3 height 11
click at [717, 253] on button "Columns" at bounding box center [717, 259] width 10 height 37
click at [679, 238] on input "date" at bounding box center [678, 238] width 58 height 8
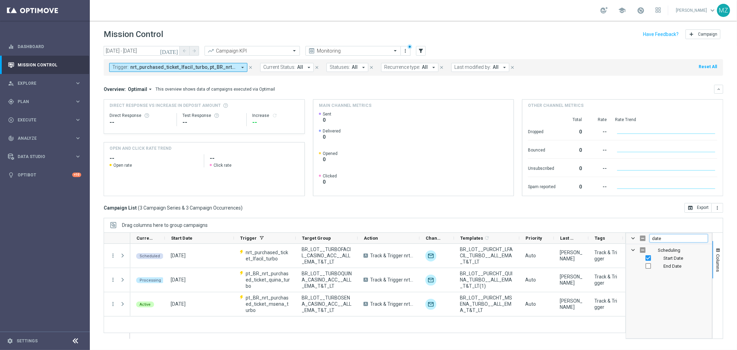
click at [679, 238] on input "date" at bounding box center [678, 238] width 58 height 8
type input "trigg"
drag, startPoint x: 479, startPoint y: 332, endPoint x: 458, endPoint y: 330, distance: 21.8
click at [502, 333] on div at bounding box center [365, 285] width 522 height 106
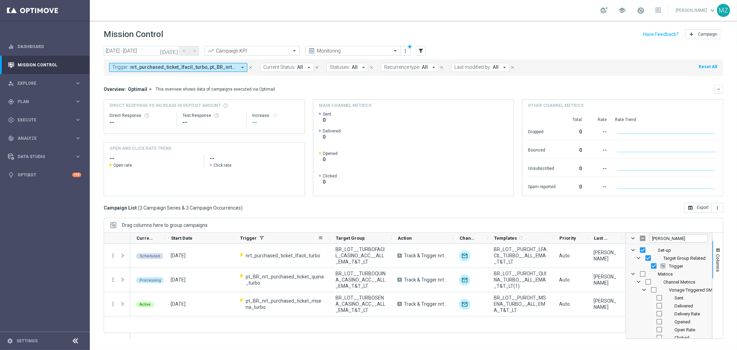
drag, startPoint x: 295, startPoint y: 238, endPoint x: 329, endPoint y: 239, distance: 33.9
click at [329, 239] on div at bounding box center [329, 237] width 3 height 11
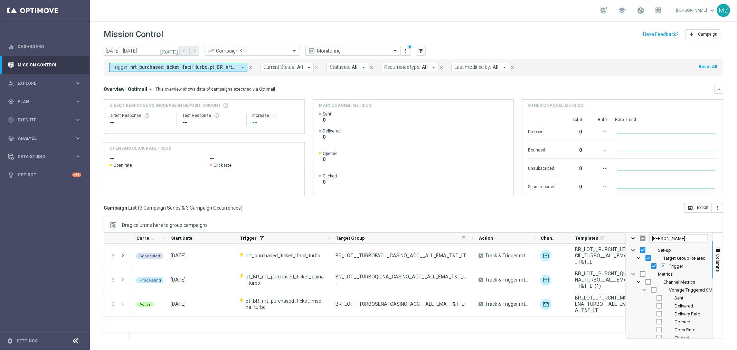
drag, startPoint x: 391, startPoint y: 238, endPoint x: 472, endPoint y: 238, distance: 81.2
click at [472, 238] on div at bounding box center [472, 237] width 3 height 11
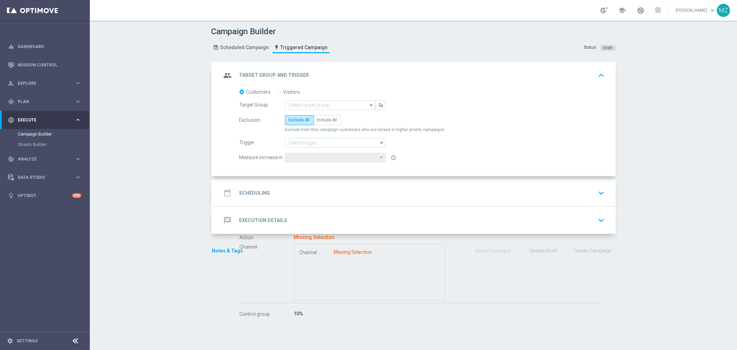
type input "BR_LOT__TURBOFACIL_CASINO_ACC__ALL_EMA_T&T_LT"
radio input "false"
radio input "true"
type input "nrt_purchased_ticket_lfacil_turbo"
type input "Optimail"
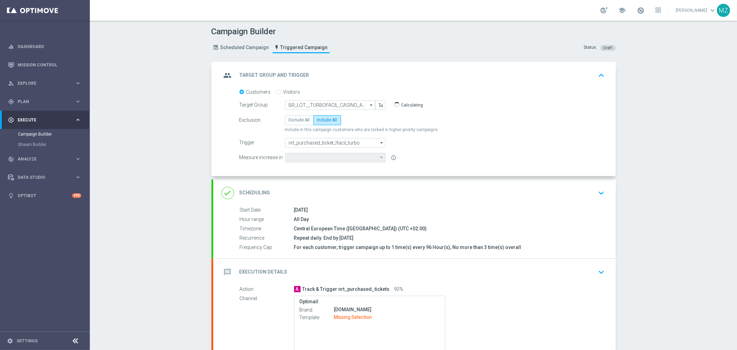
type input "Deposit Amount"
click at [596, 273] on icon "keyboard_arrow_down" at bounding box center [601, 272] width 10 height 10
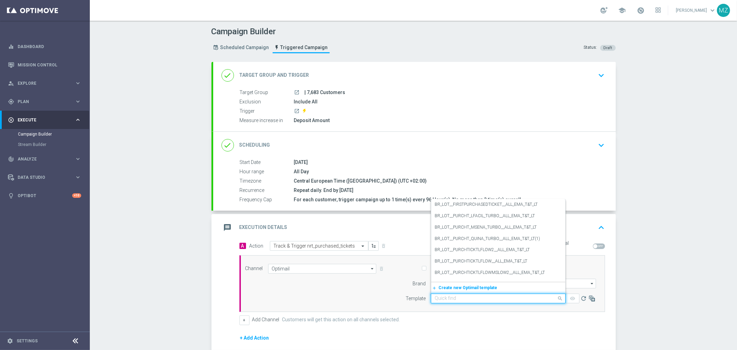
click at [469, 299] on input "text" at bounding box center [491, 298] width 113 height 6
paste input "BR_LOT__PURCHT_LFACIL_TURBO__ALL_EMA_T&T_LT"
type input "BR_LOT__PURCHT_LFACIL_TURBO__ALL_EMA_T&T_LT"
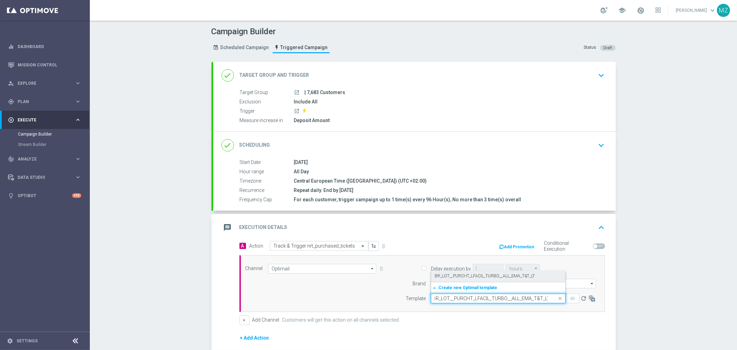
click at [469, 275] on label "BR_LOT__PURCHT_LFACIL_TURBO__ALL_EMA_T&T_LT" at bounding box center [485, 276] width 100 height 6
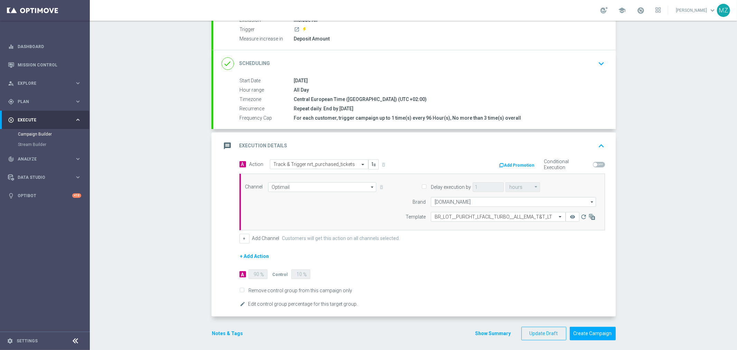
scroll to position [85, 0]
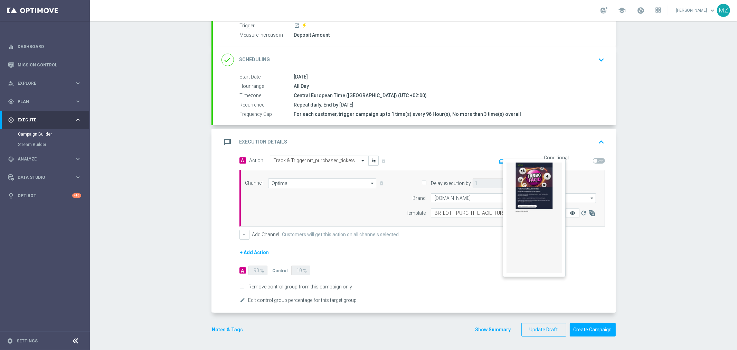
click at [571, 210] on icon "remove_red_eye" at bounding box center [573, 213] width 6 height 6
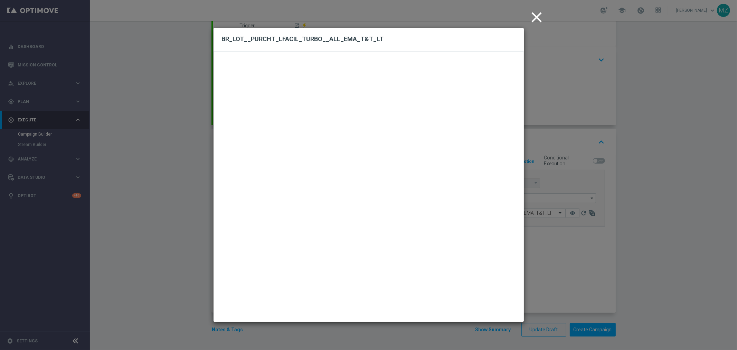
click at [535, 16] on icon "close" at bounding box center [536, 17] width 17 height 17
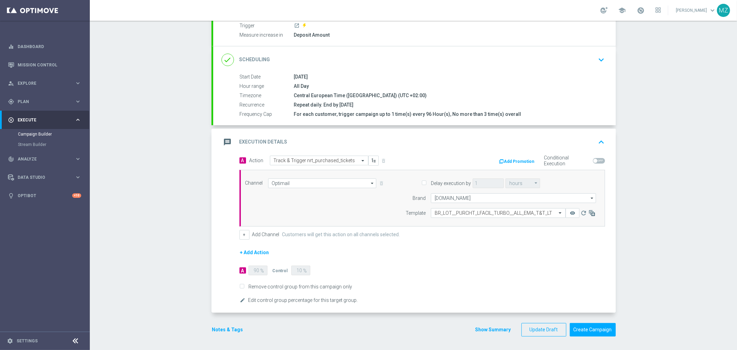
drag, startPoint x: 595, startPoint y: 58, endPoint x: 549, endPoint y: 69, distance: 47.4
click at [596, 58] on icon "keyboard_arrow_down" at bounding box center [601, 60] width 10 height 10
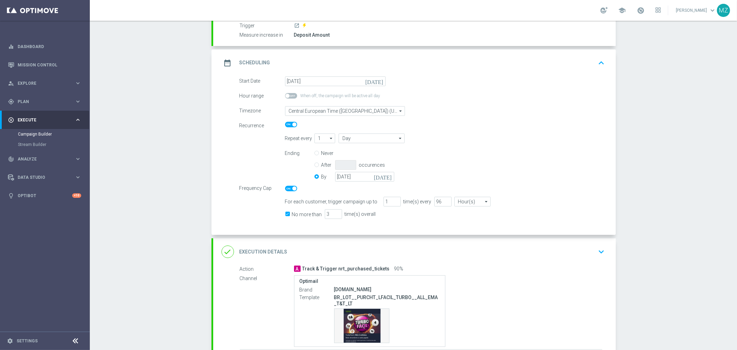
click at [596, 61] on icon "keyboard_arrow_up" at bounding box center [601, 63] width 10 height 10
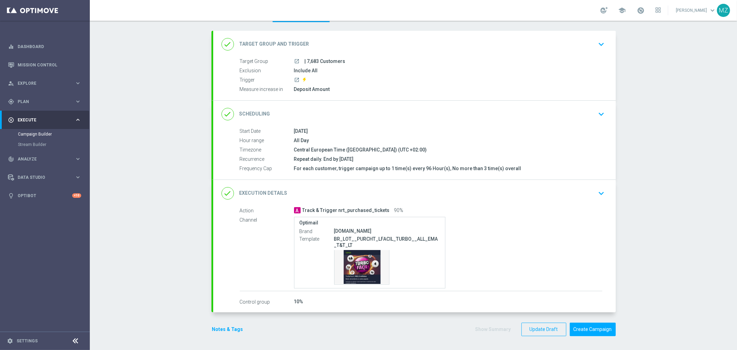
click at [596, 193] on icon "keyboard_arrow_down" at bounding box center [601, 193] width 10 height 10
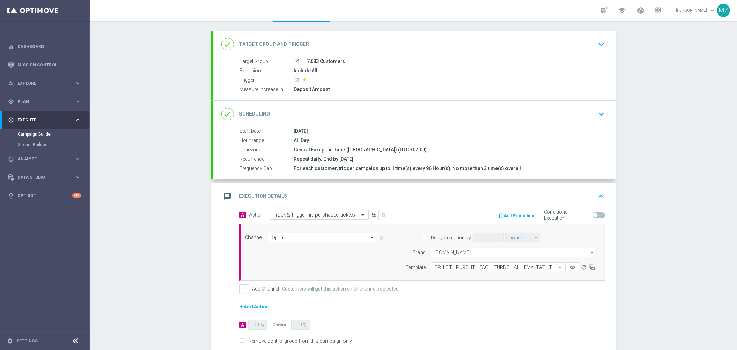
scroll to position [31, 0]
click at [596, 44] on icon "keyboard_arrow_down" at bounding box center [601, 44] width 10 height 10
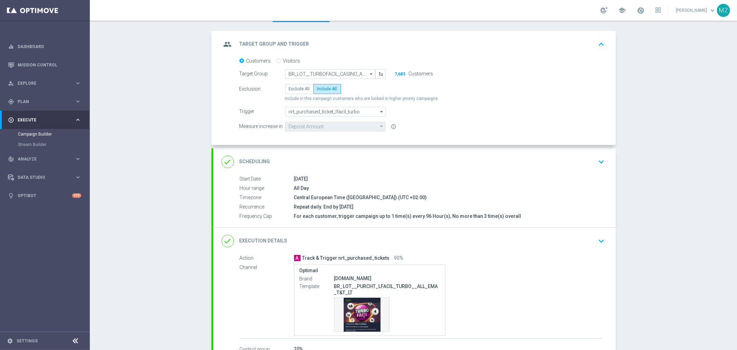
click at [598, 42] on icon "keyboard_arrow_up" at bounding box center [601, 44] width 10 height 10
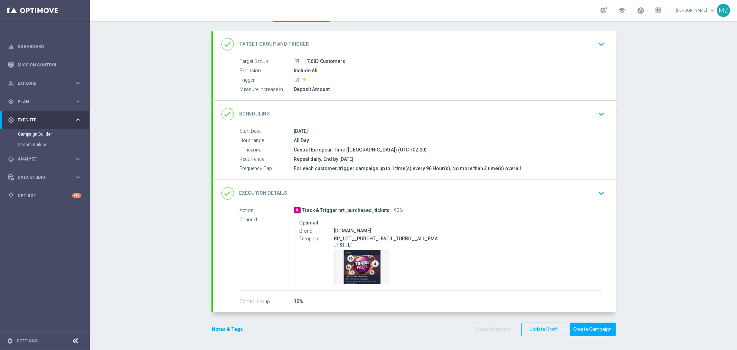
click at [294, 77] on icon "launch" at bounding box center [297, 80] width 6 height 6
drag, startPoint x: 300, startPoint y: 78, endPoint x: 305, endPoint y: 78, distance: 5.5
click at [303, 78] on span at bounding box center [304, 80] width 3 height 4
click at [599, 44] on icon "keyboard_arrow_down" at bounding box center [601, 44] width 10 height 10
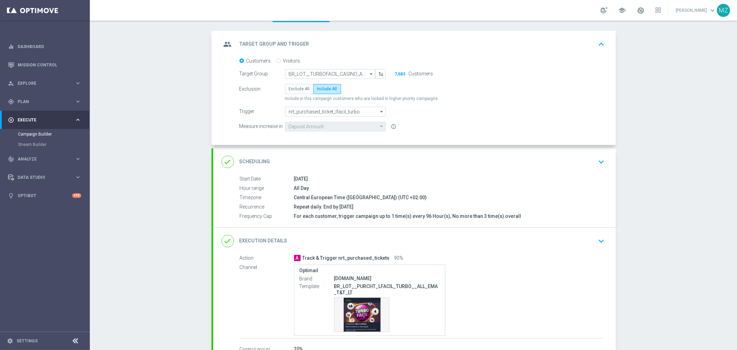
click at [599, 44] on icon "keyboard_arrow_up" at bounding box center [601, 44] width 10 height 10
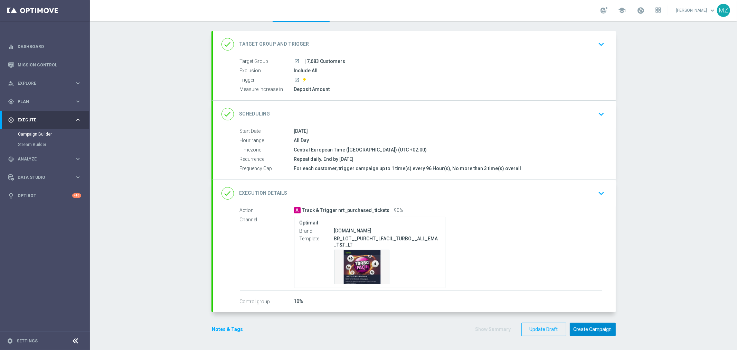
click at [593, 330] on button "Create Campaign" at bounding box center [593, 328] width 46 height 13
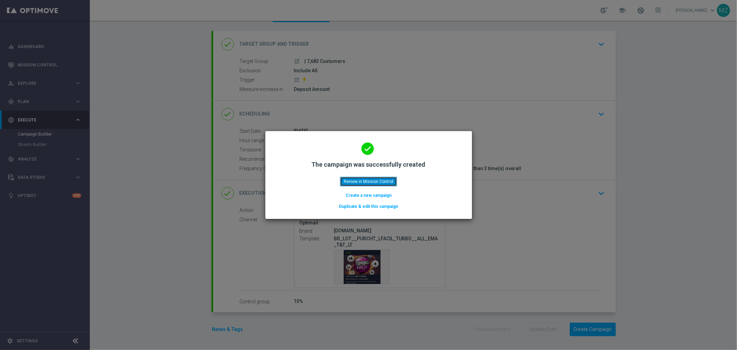
click at [382, 177] on button "Review in Mission Control" at bounding box center [368, 182] width 57 height 10
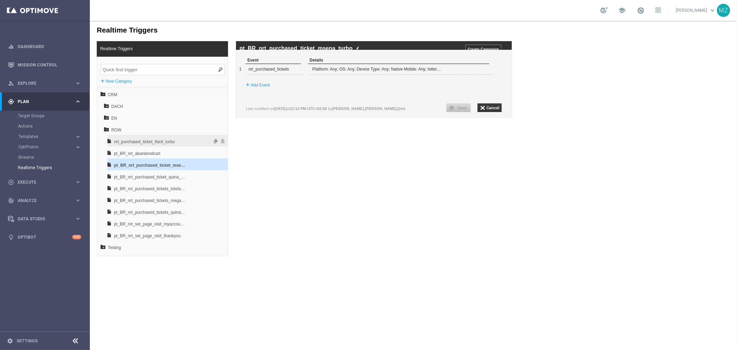
click at [141, 142] on span "nrt_purchased_ticket_lfacil_turbo" at bounding box center [150, 141] width 72 height 12
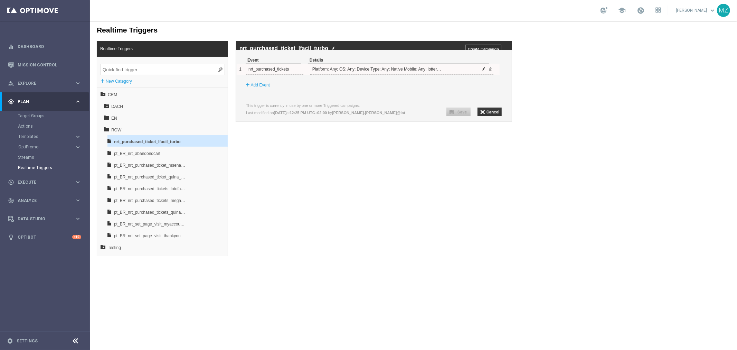
click at [483, 70] on span at bounding box center [484, 68] width 4 height 4
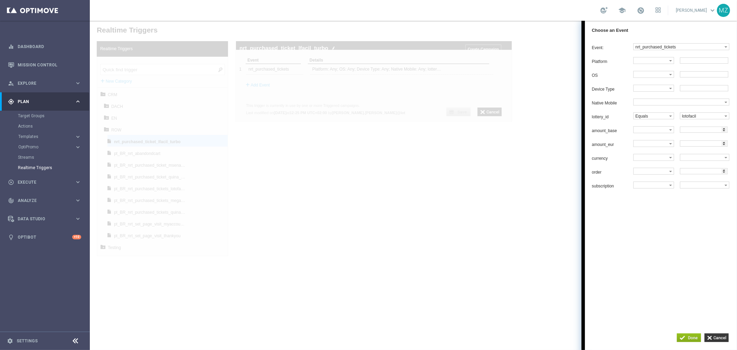
click at [409, 215] on div at bounding box center [412, 184] width 647 height 329
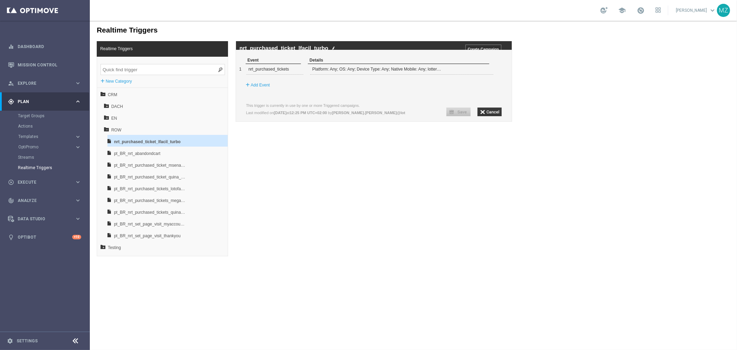
click at [333, 49] on img at bounding box center [332, 48] width 3 height 4
click at [253, 50] on input "nrt_purchased_ticket_lfacil_turbo" at bounding box center [335, 48] width 193 height 6
click at [243, 50] on input "nrt_purchased_ticket_lfacil_turbo" at bounding box center [335, 48] width 193 height 6
type input "pt_BR_nrt_purchased_ticket_lfacil_turbo"
drag, startPoint x: 468, startPoint y: 223, endPoint x: 474, endPoint y: 118, distance: 105.1
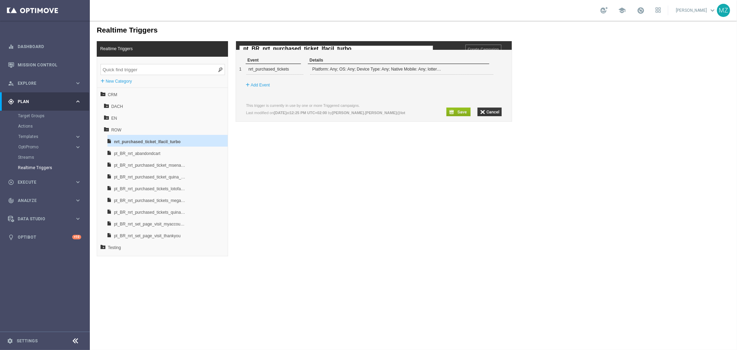
click at [469, 222] on div "Realtime Triggers Realtime Triggers + New Category CRM DACH EN ROW nrt_purchase…" at bounding box center [412, 137] width 647 height 235
click at [458, 116] on input "button" at bounding box center [458, 111] width 24 height 9
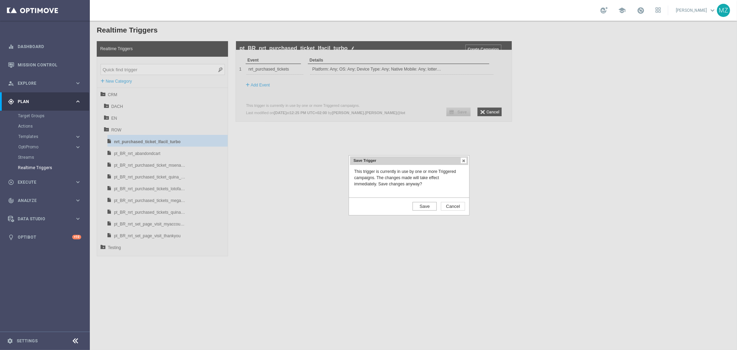
click at [427, 204] on input "Save" at bounding box center [424, 205] width 24 height 9
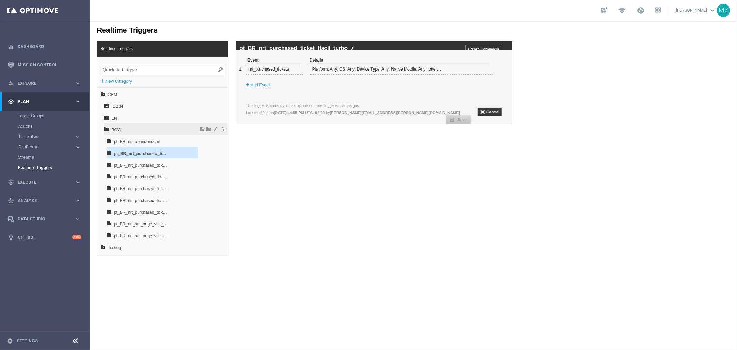
click at [107, 127] on icon at bounding box center [106, 128] width 5 height 5
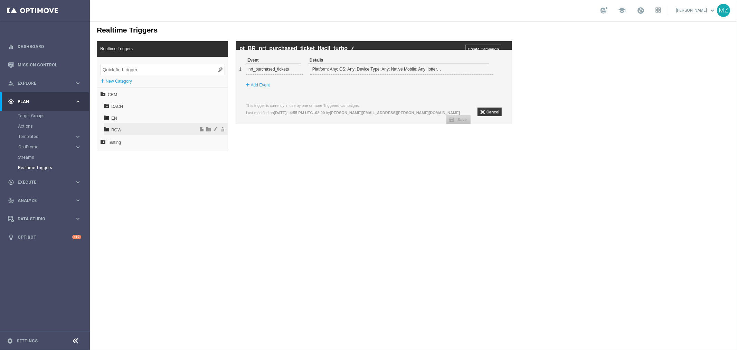
click at [105, 127] on icon at bounding box center [106, 128] width 5 height 5
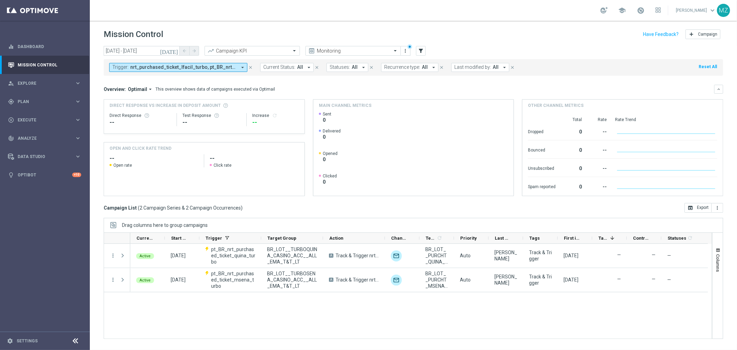
click at [215, 67] on span "nrt_purchased_ticket_lfacil_turbo, pt_BR_nrt_purchased_ticket_msena_turbo, pt_B…" at bounding box center [183, 67] width 106 height 6
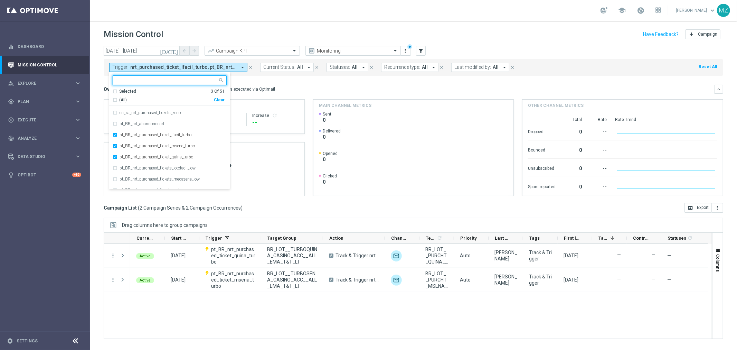
scroll to position [307, 0]
click at [114, 124] on div "pt_BR_nrt_purchased_ticket_lfacil_turbo" at bounding box center [170, 125] width 114 height 11
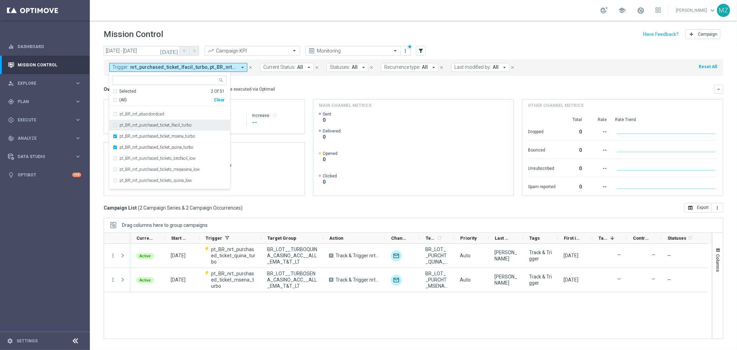
click at [114, 124] on div "pt_BR_nrt_purchased_ticket_lfacil_turbo" at bounding box center [170, 125] width 114 height 11
click at [488, 18] on div "school Magdalena Zazula keyboard_arrow_down MZ" at bounding box center [413, 10] width 647 height 21
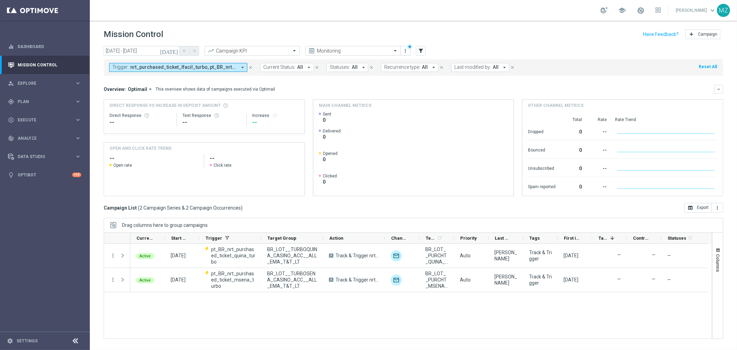
click at [174, 50] on icon "[DATE]" at bounding box center [169, 51] width 19 height 6
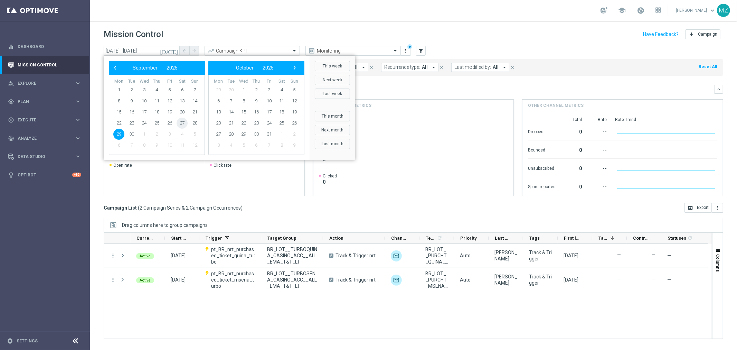
click at [182, 120] on span "27" at bounding box center [182, 122] width 11 height 11
click at [117, 136] on span "29" at bounding box center [118, 134] width 11 height 11
type input "[DATE] - [DATE]"
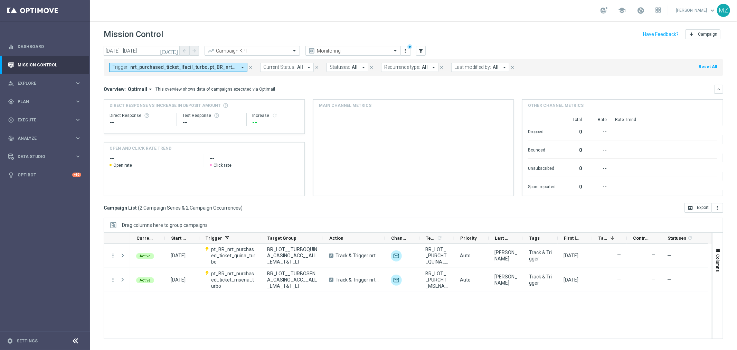
click at [180, 67] on span "nrt_purchased_ticket_lfacil_turbo, pt_BR_nrt_purchased_ticket_msena_turbo, pt_B…" at bounding box center [183, 67] width 106 height 6
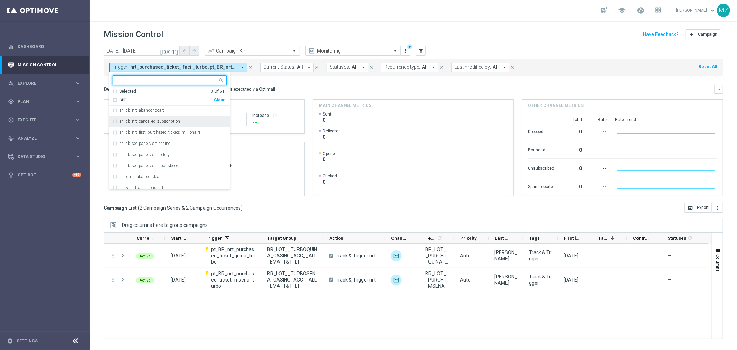
scroll to position [192, 0]
click at [0, 0] on div "Clear" at bounding box center [0, 0] width 0 height 0
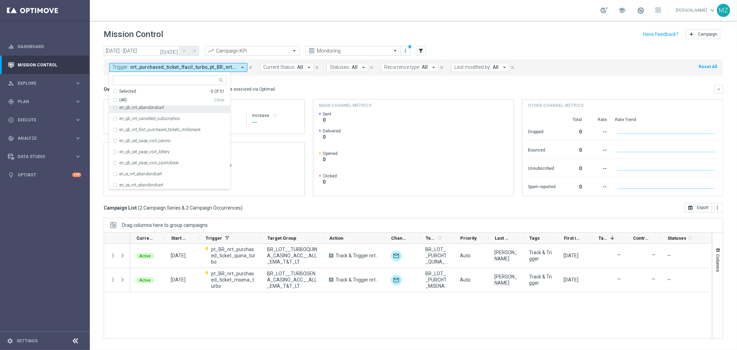
click at [498, 30] on div "Mission Control add Campaign" at bounding box center [413, 34] width 619 height 13
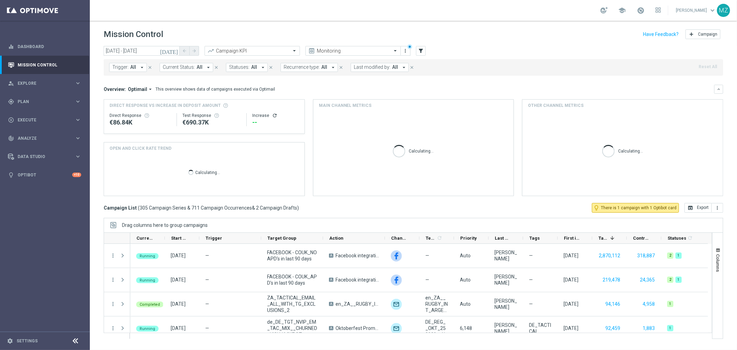
click at [133, 67] on span "All" at bounding box center [133, 67] width 6 height 6
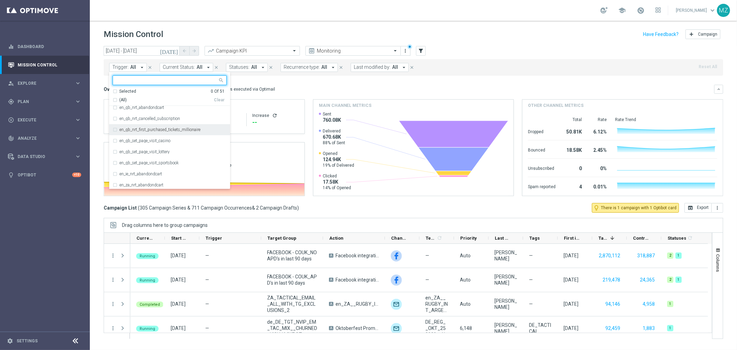
scroll to position [268, 0]
click at [182, 163] on label "pt_BR_nrt_purchased_ticket_lfacil_turbo" at bounding box center [156, 163] width 72 height 4
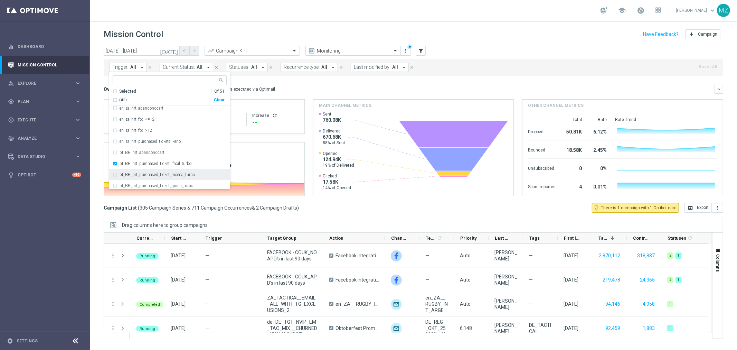
click at [184, 174] on label "pt_BR_nrt_purchased_ticket_msena_turbo" at bounding box center [157, 174] width 75 height 4
click at [181, 183] on label "pt_BR_nrt_purchased_ticket_quina_turbo" at bounding box center [157, 185] width 74 height 4
click at [545, 33] on div "Mission Control add Campaign" at bounding box center [413, 34] width 619 height 13
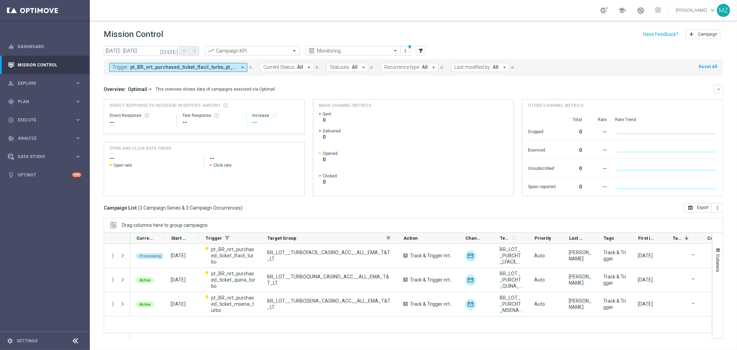
drag, startPoint x: 321, startPoint y: 239, endPoint x: 396, endPoint y: 239, distance: 74.3
click at [396, 239] on div at bounding box center [397, 237] width 3 height 11
